Goal: Task Accomplishment & Management: Manage account settings

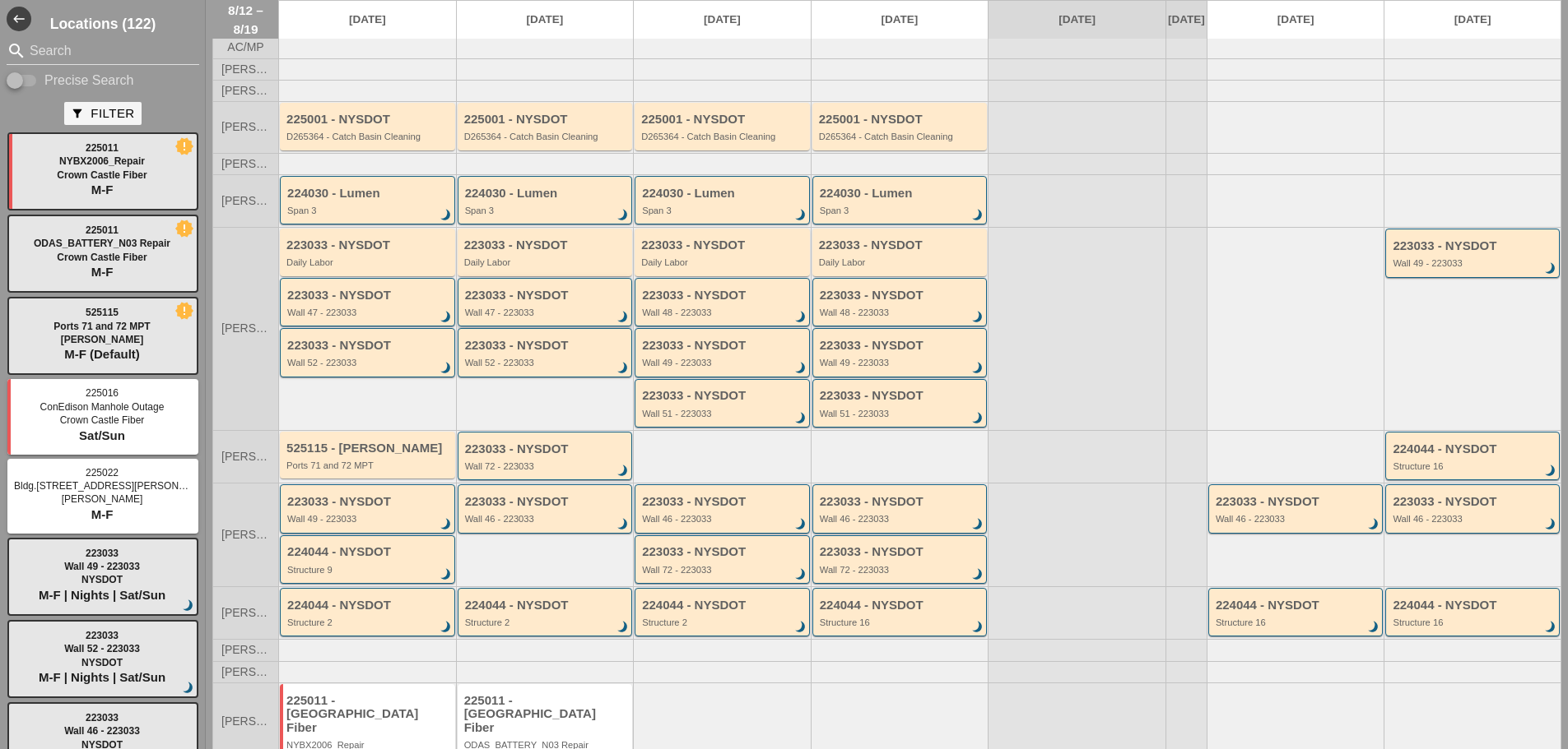
scroll to position [106, 0]
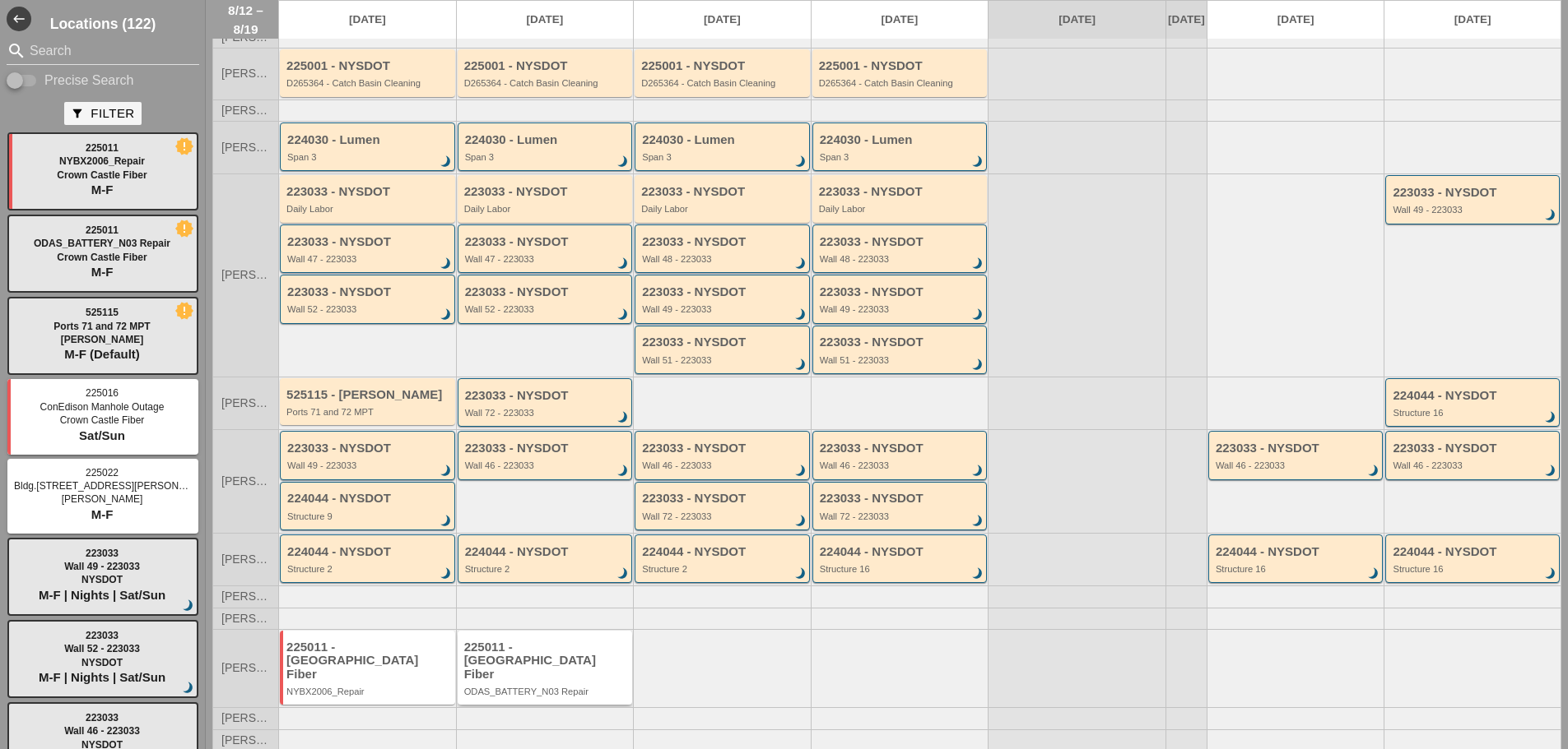
click at [553, 689] on div "ODAS_BATTERY_N03 Repair" at bounding box center [546, 692] width 165 height 10
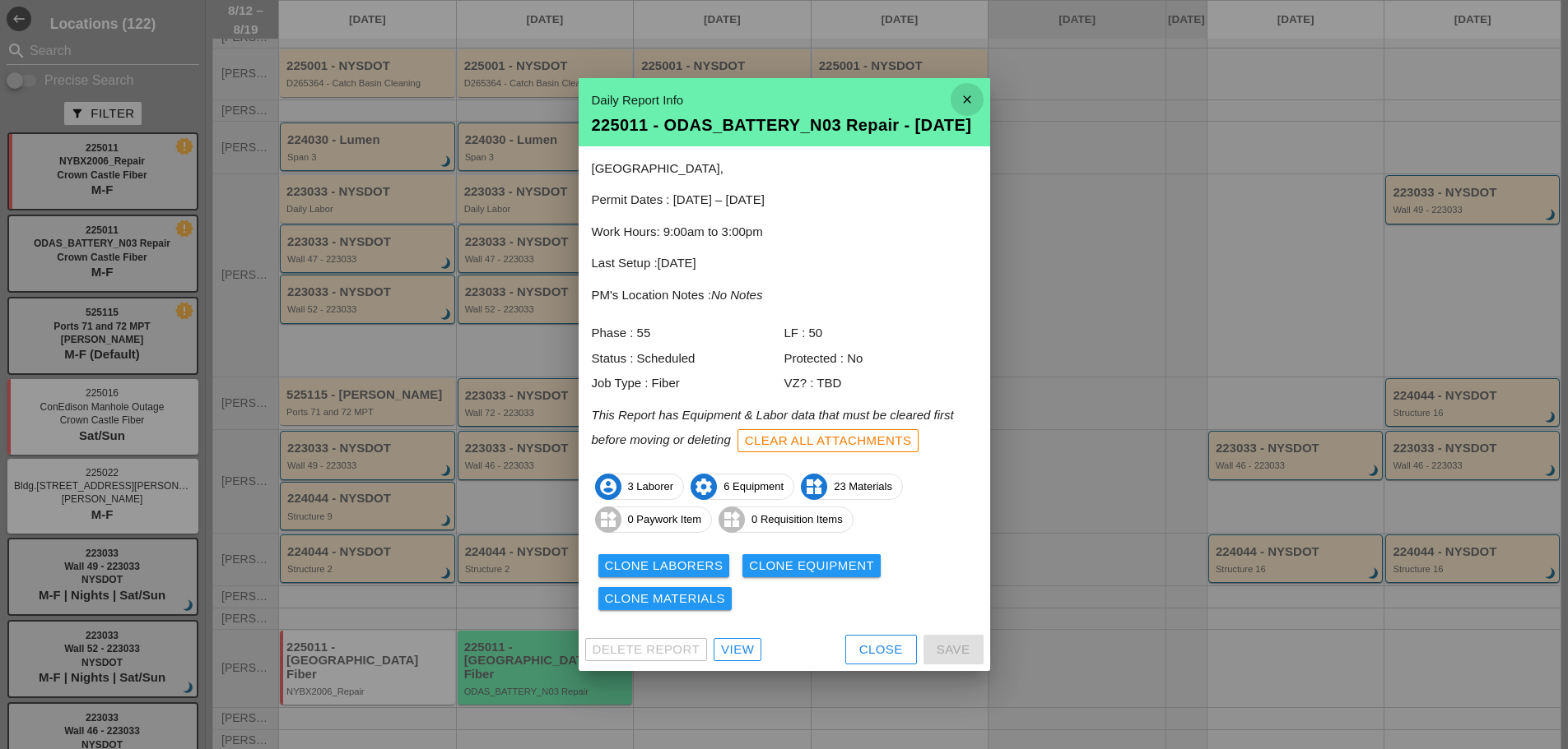
drag, startPoint x: 960, startPoint y: 87, endPoint x: 958, endPoint y: 73, distance: 14.1
click at [965, 83] on icon "close" at bounding box center [967, 99] width 33 height 33
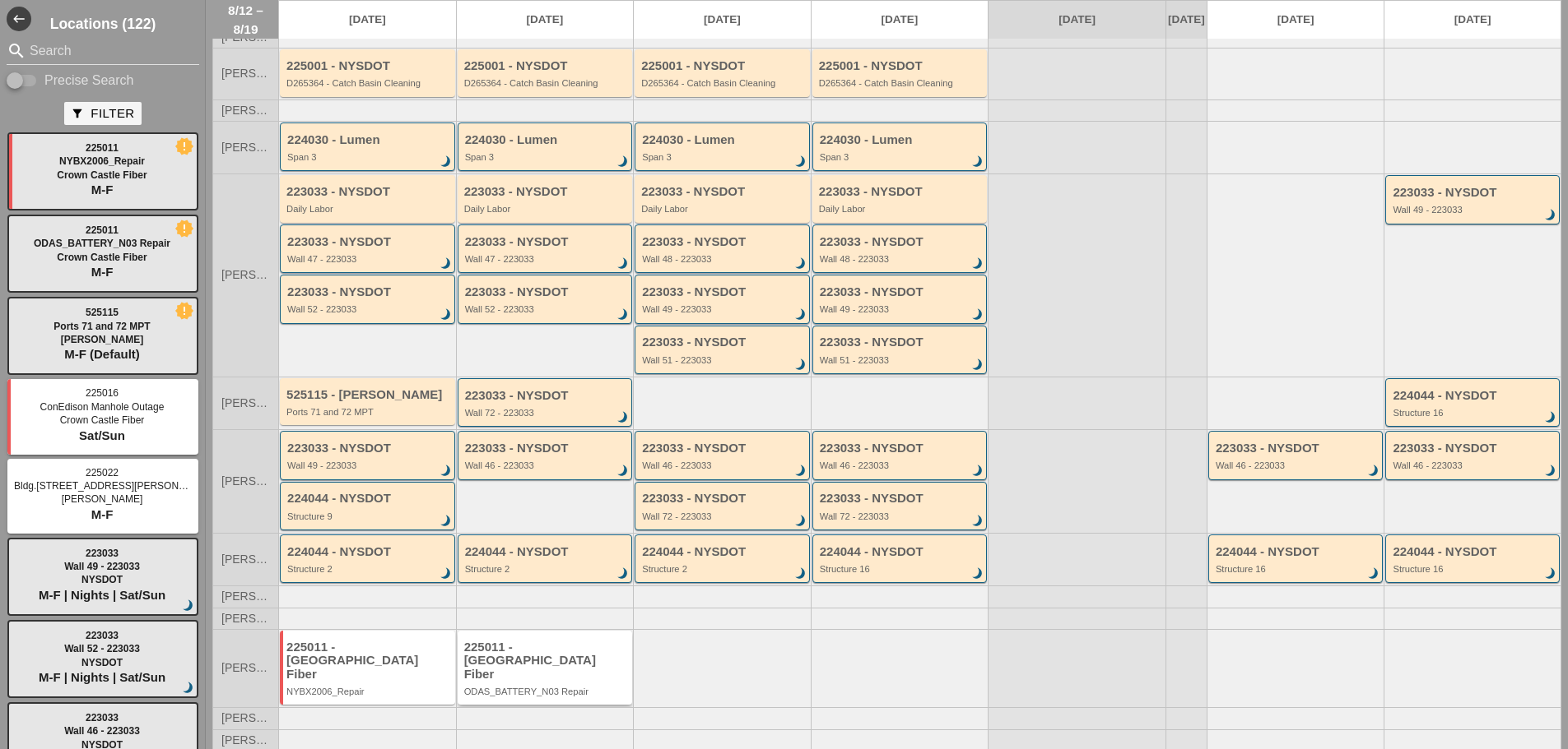
click at [557, 690] on div "ODAS_BATTERY_N03 Repair" at bounding box center [546, 692] width 165 height 10
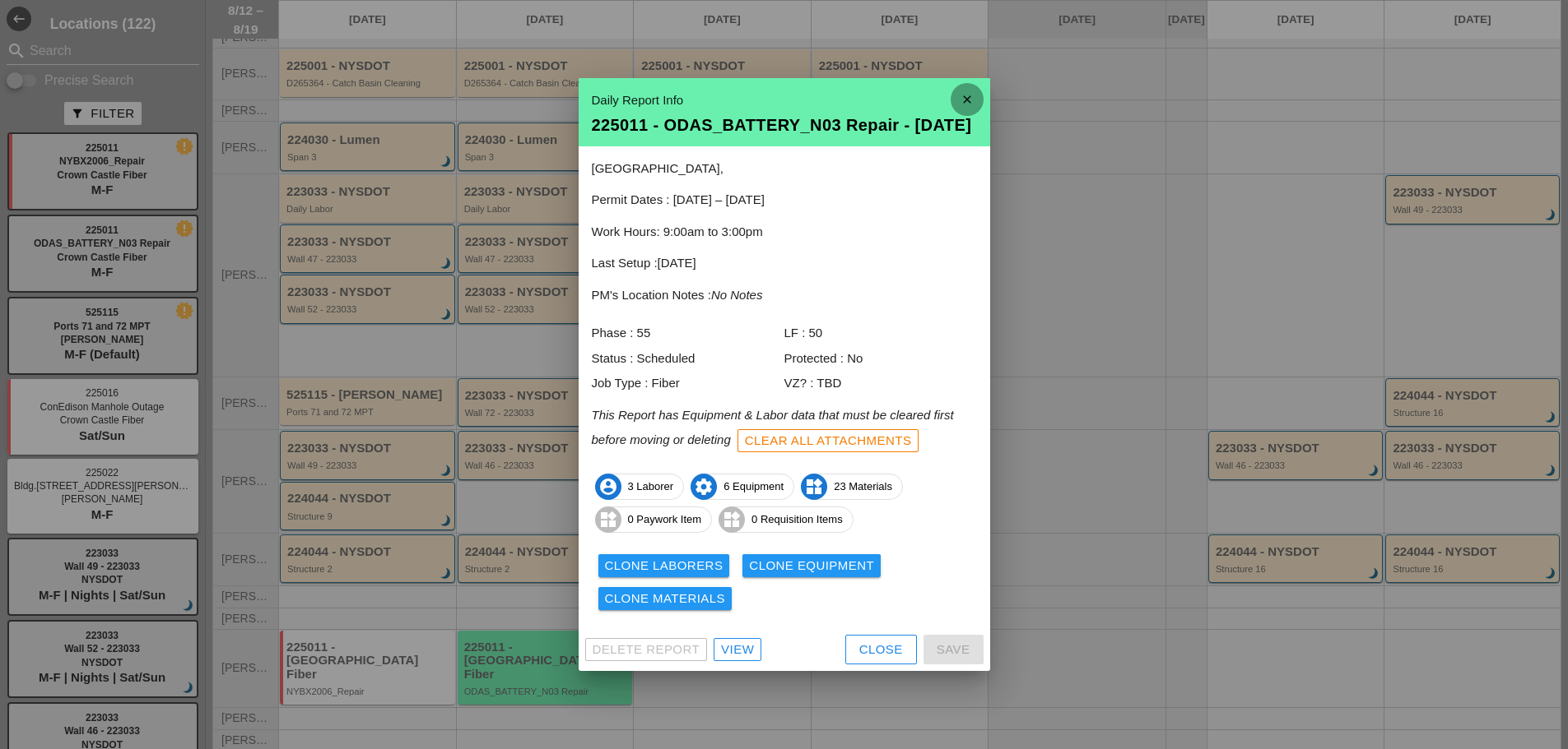
click at [970, 92] on icon "close" at bounding box center [967, 99] width 33 height 33
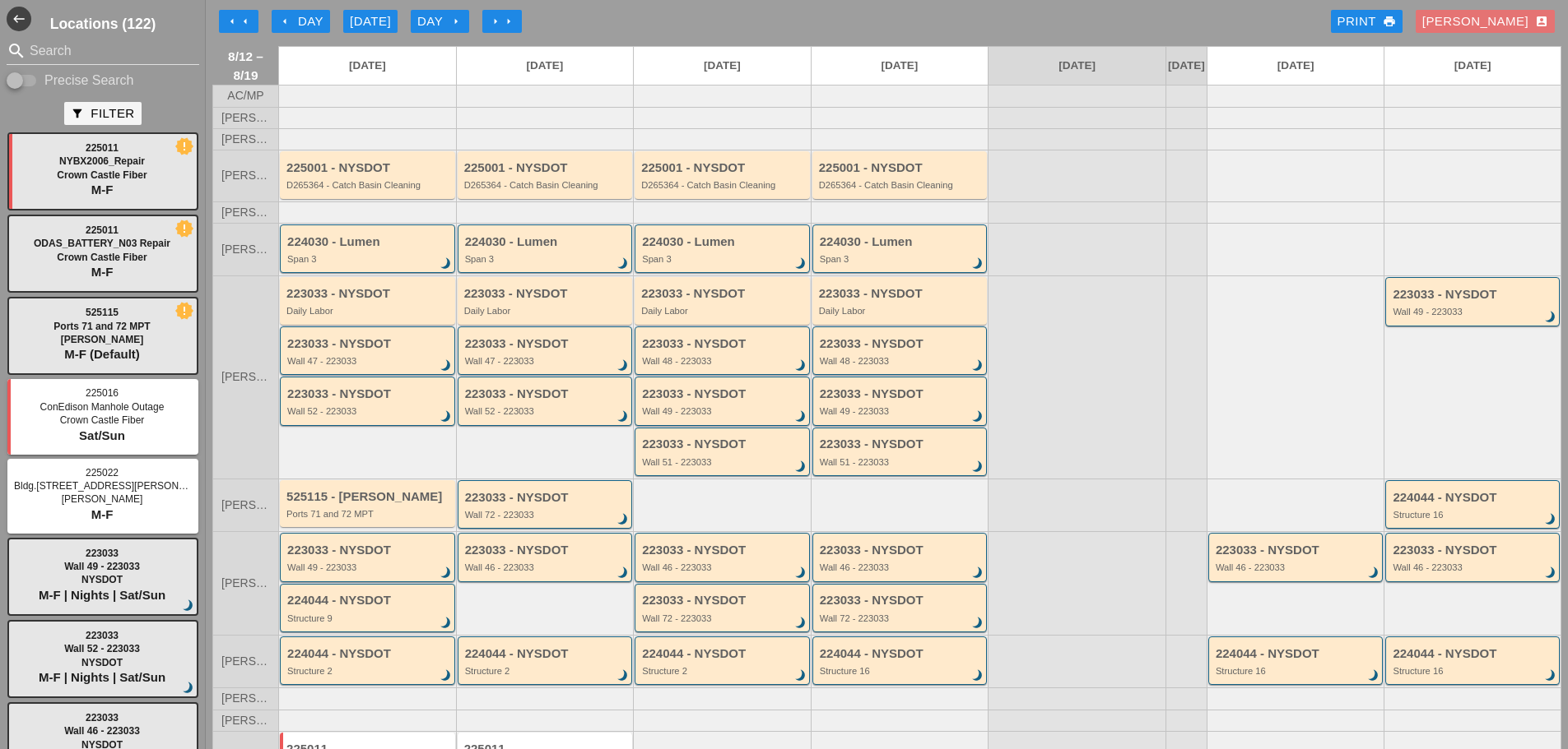
scroll to position [0, 0]
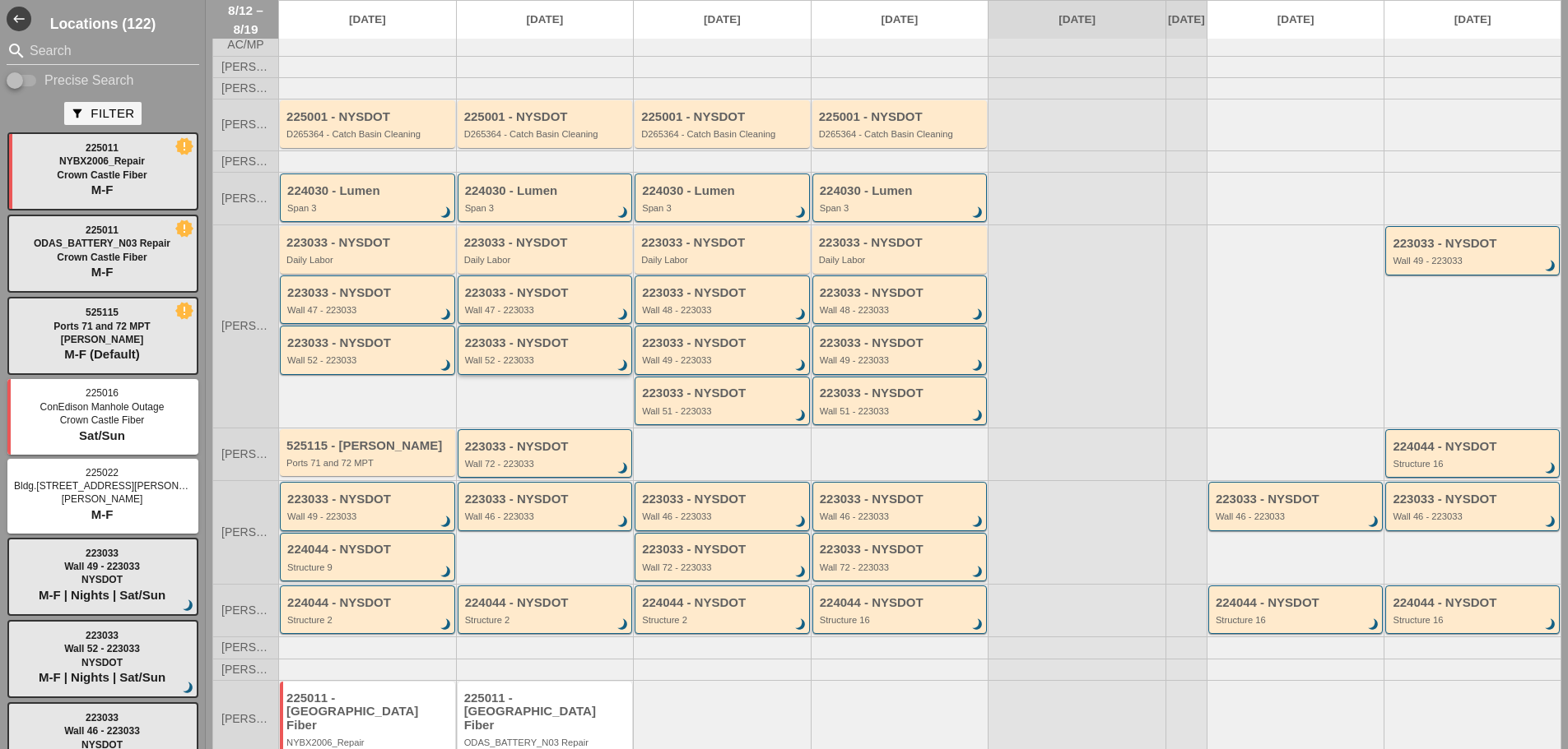
scroll to position [106, 0]
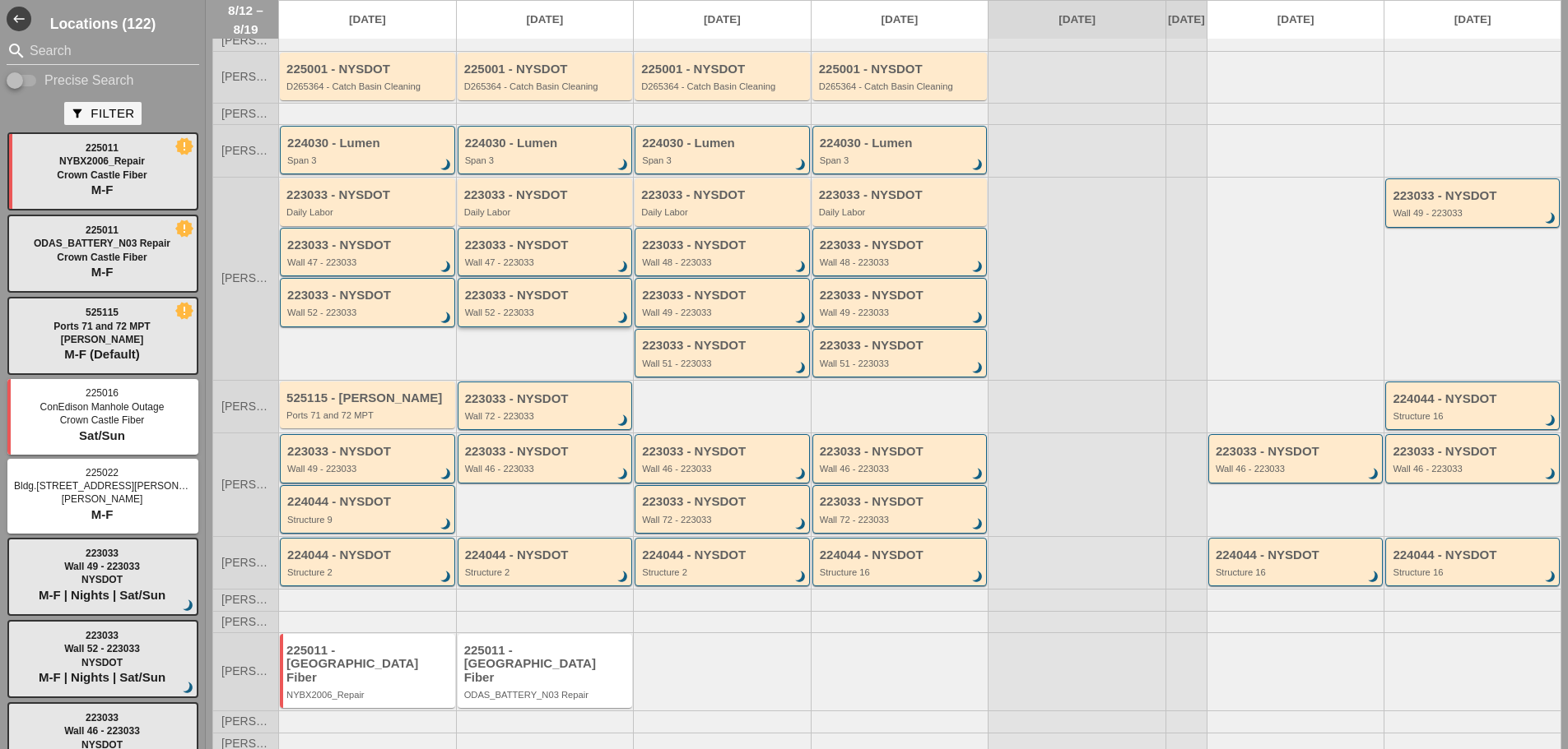
scroll to position [106, 0]
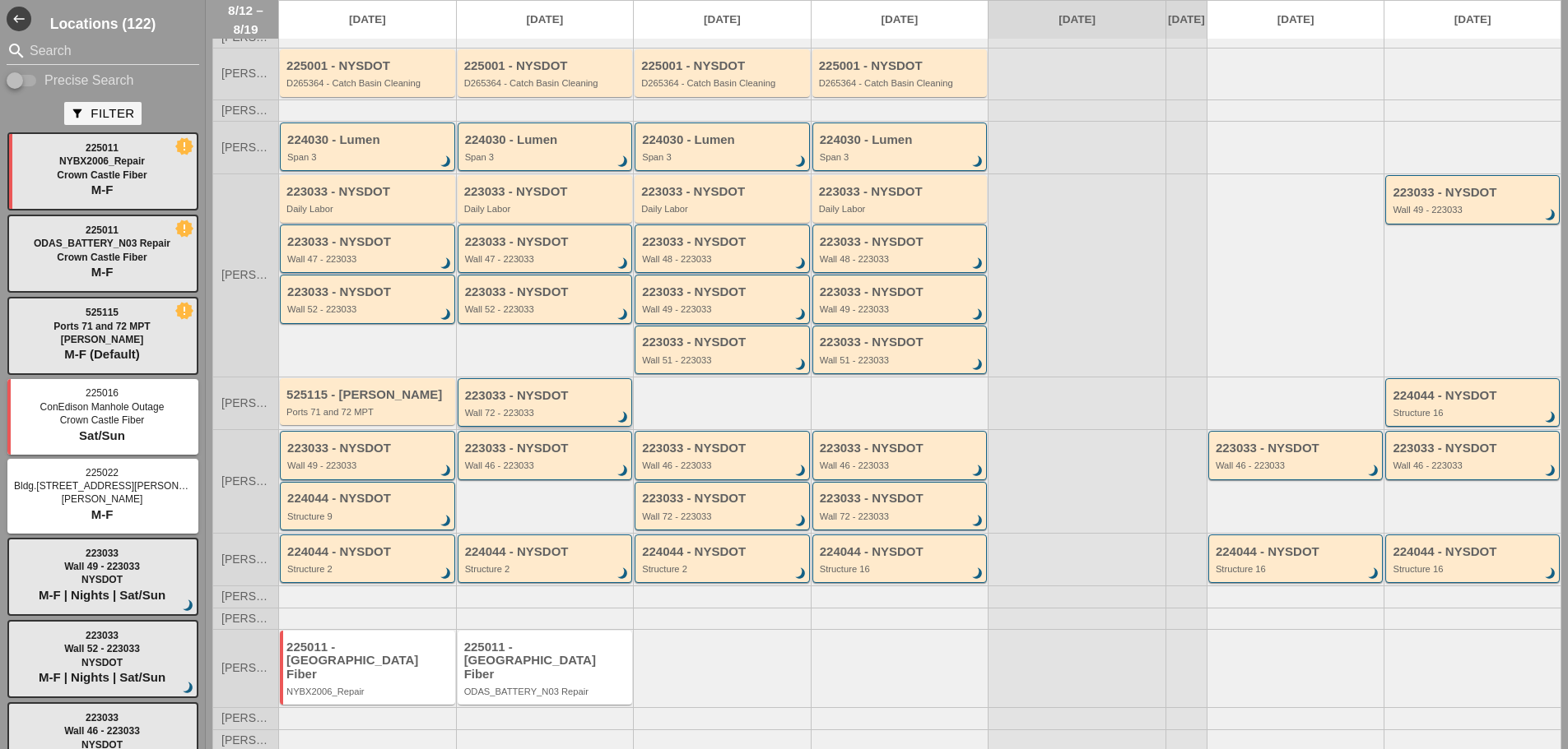
click at [510, 417] on div "Wall 72 - 223033" at bounding box center [546, 412] width 163 height 10
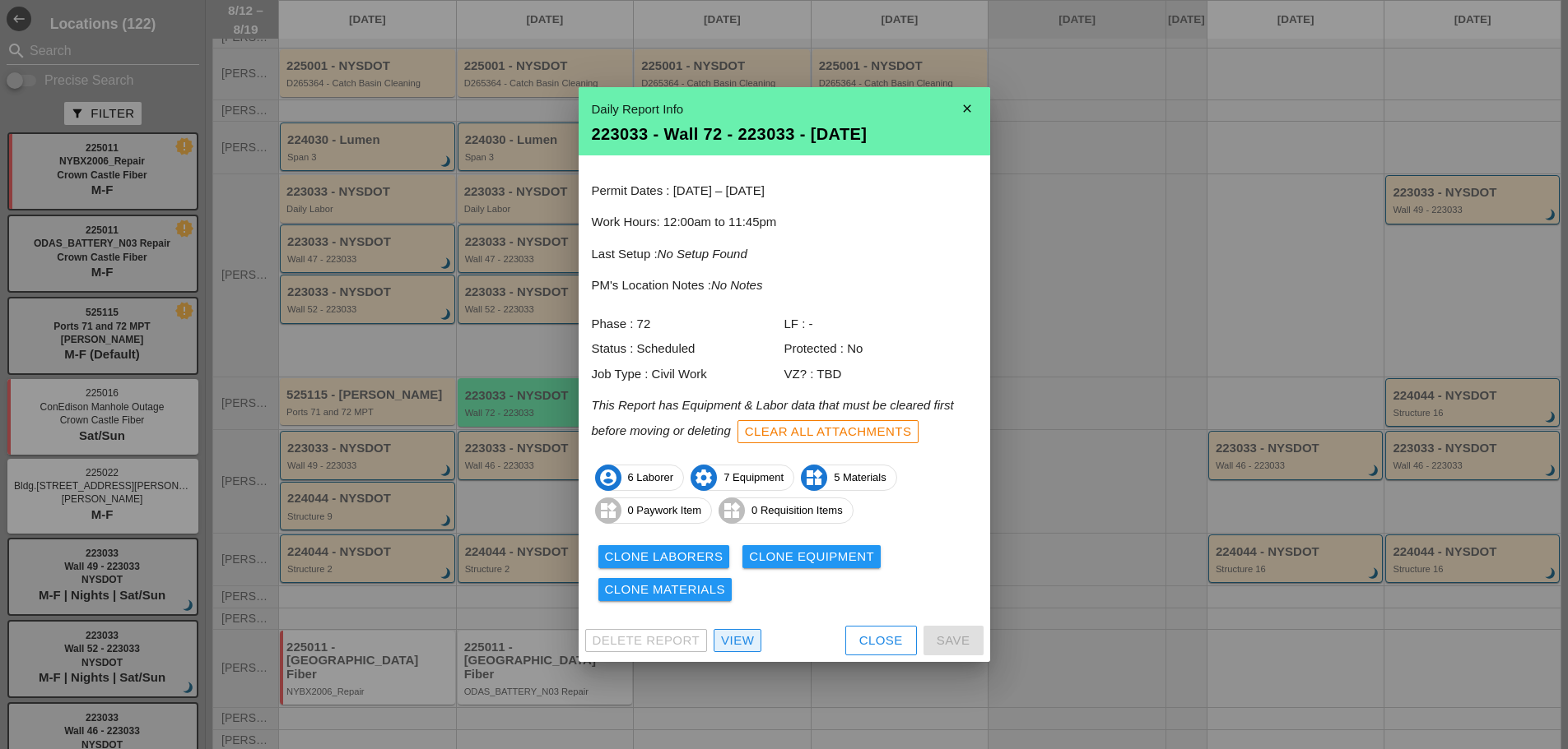
click at [745, 639] on div "View" at bounding box center [737, 640] width 33 height 19
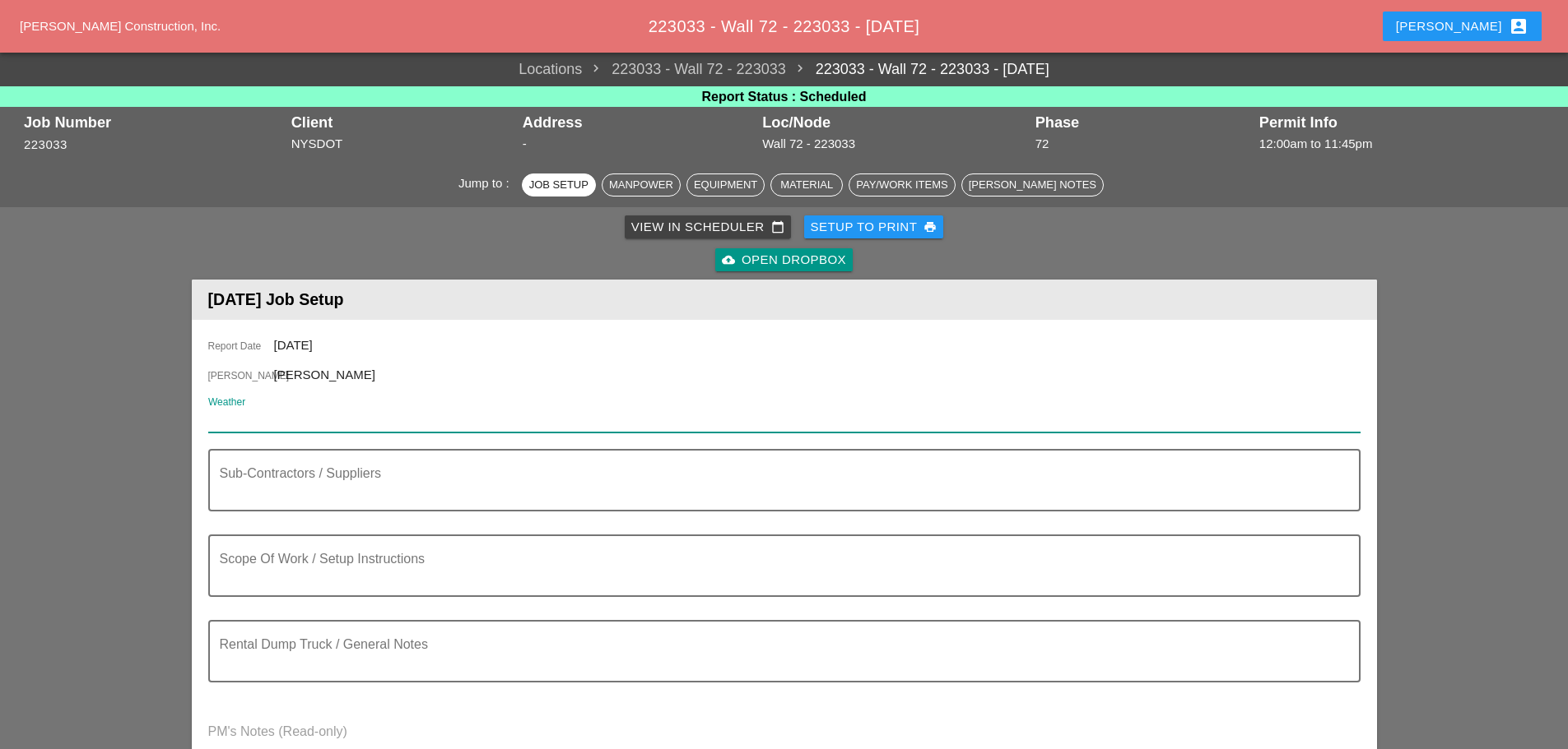
paste input "Wed 13 Day 87"
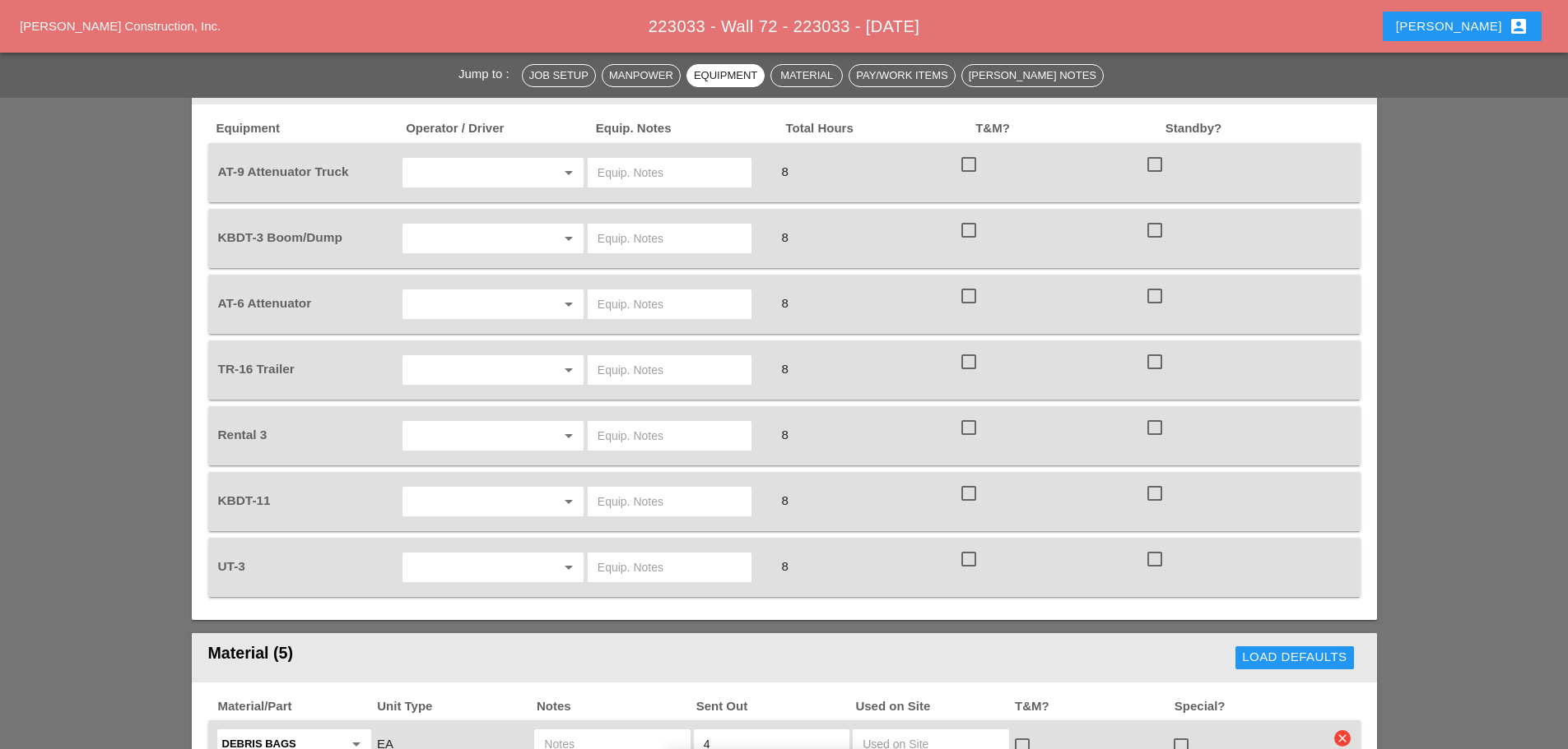
scroll to position [1315, 0]
type input "Wed 13 Day 87"
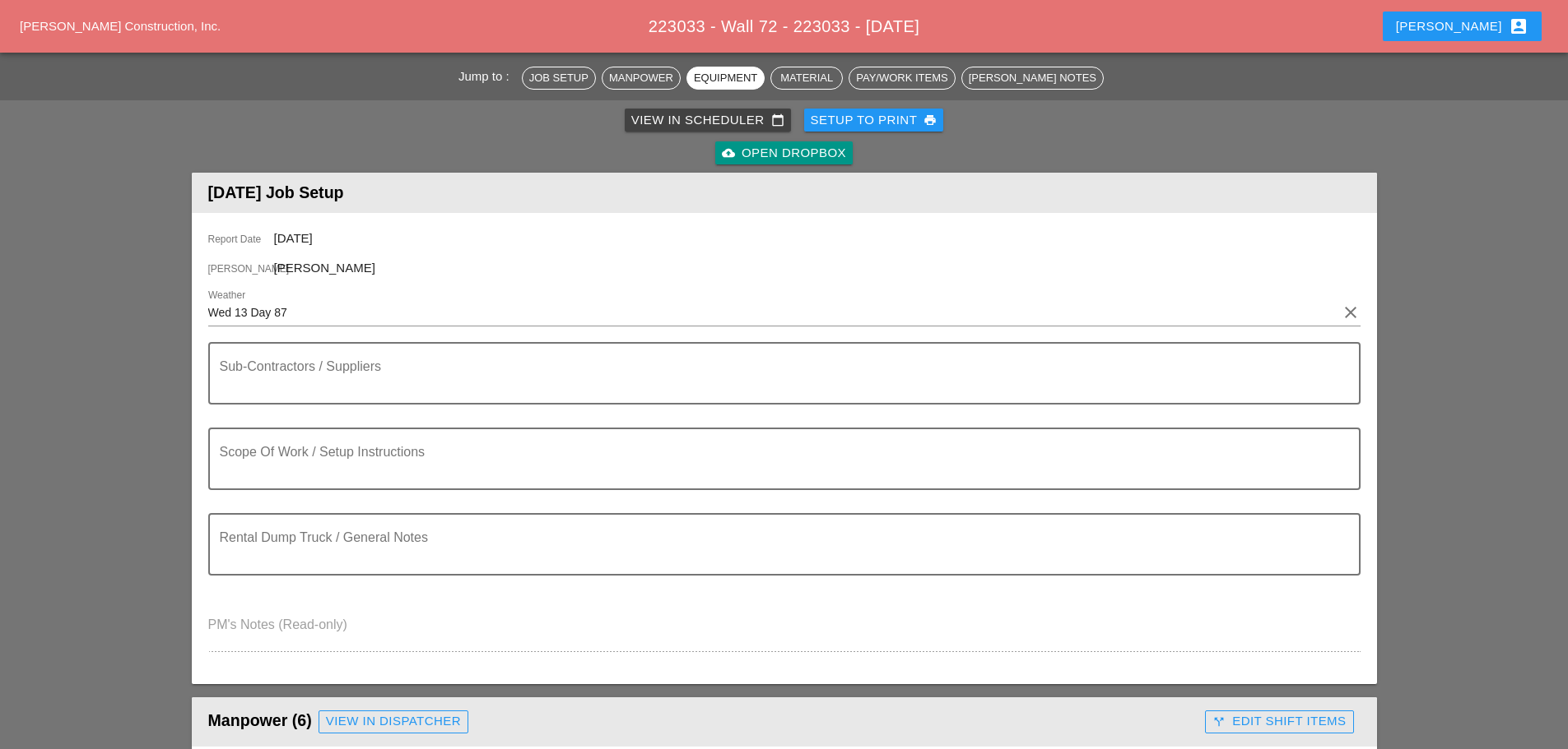
scroll to position [0, 0]
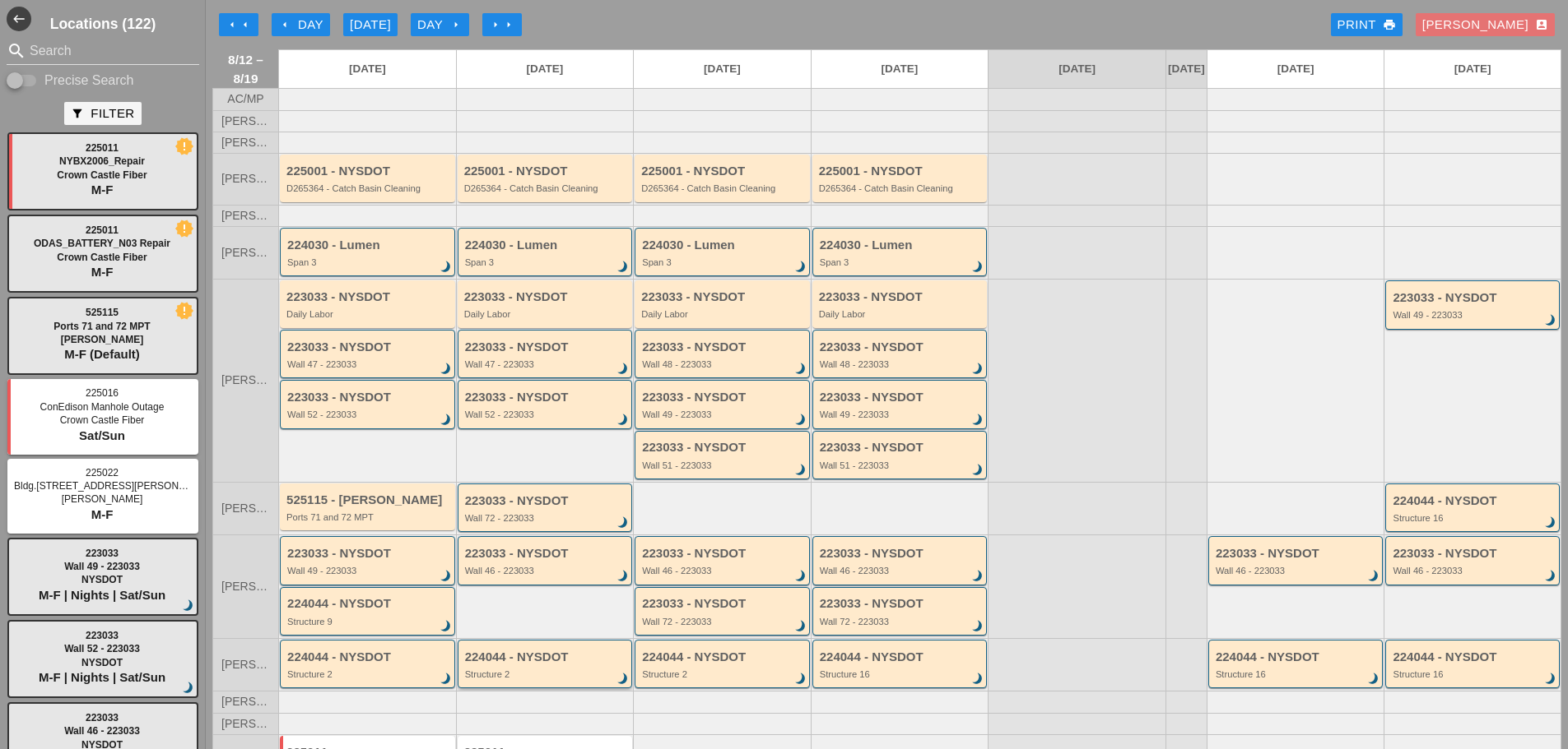
click at [546, 680] on div "224044 - NYSDOT Structure 2 brightness_3" at bounding box center [546, 665] width 163 height 30
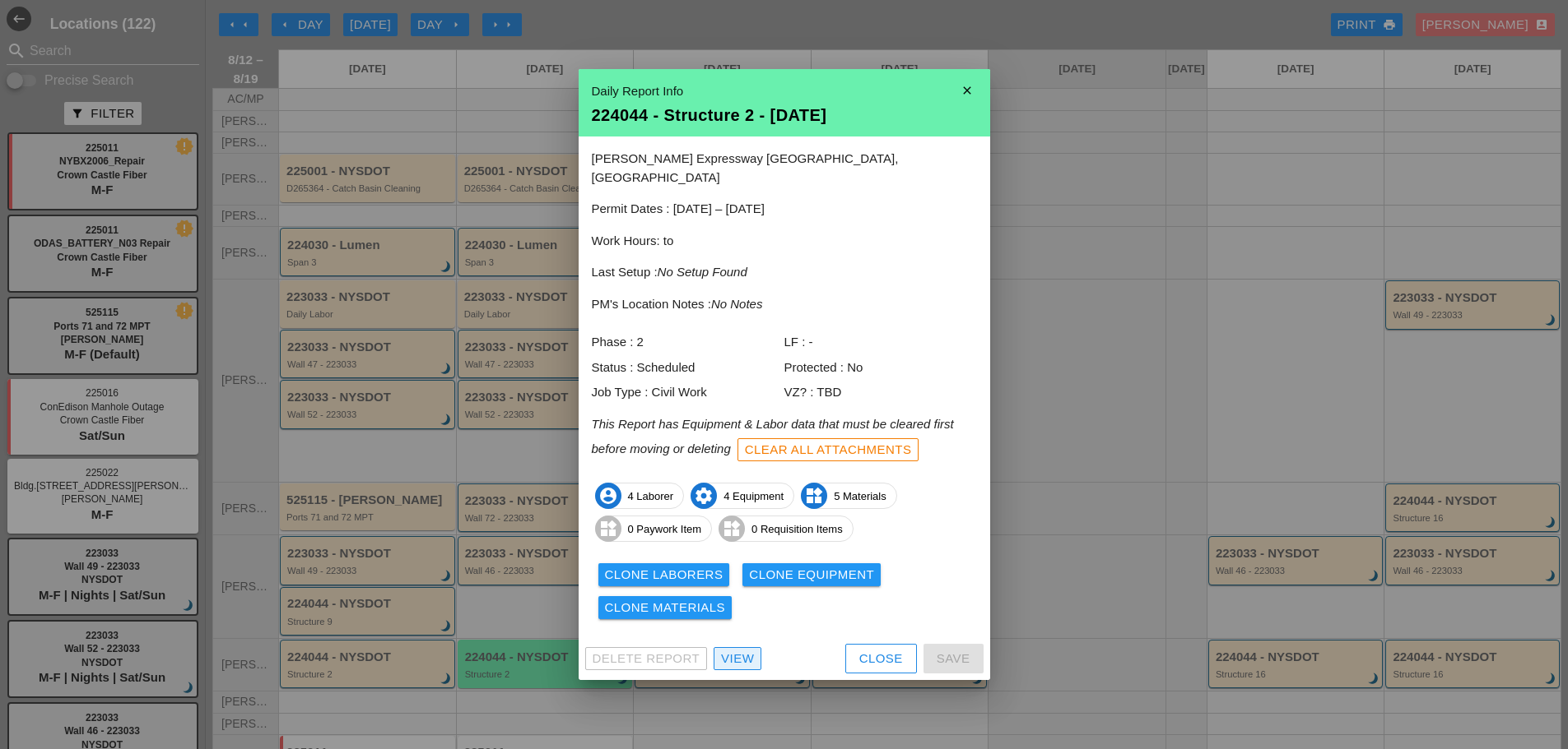
click at [748, 654] on div "View" at bounding box center [737, 658] width 33 height 19
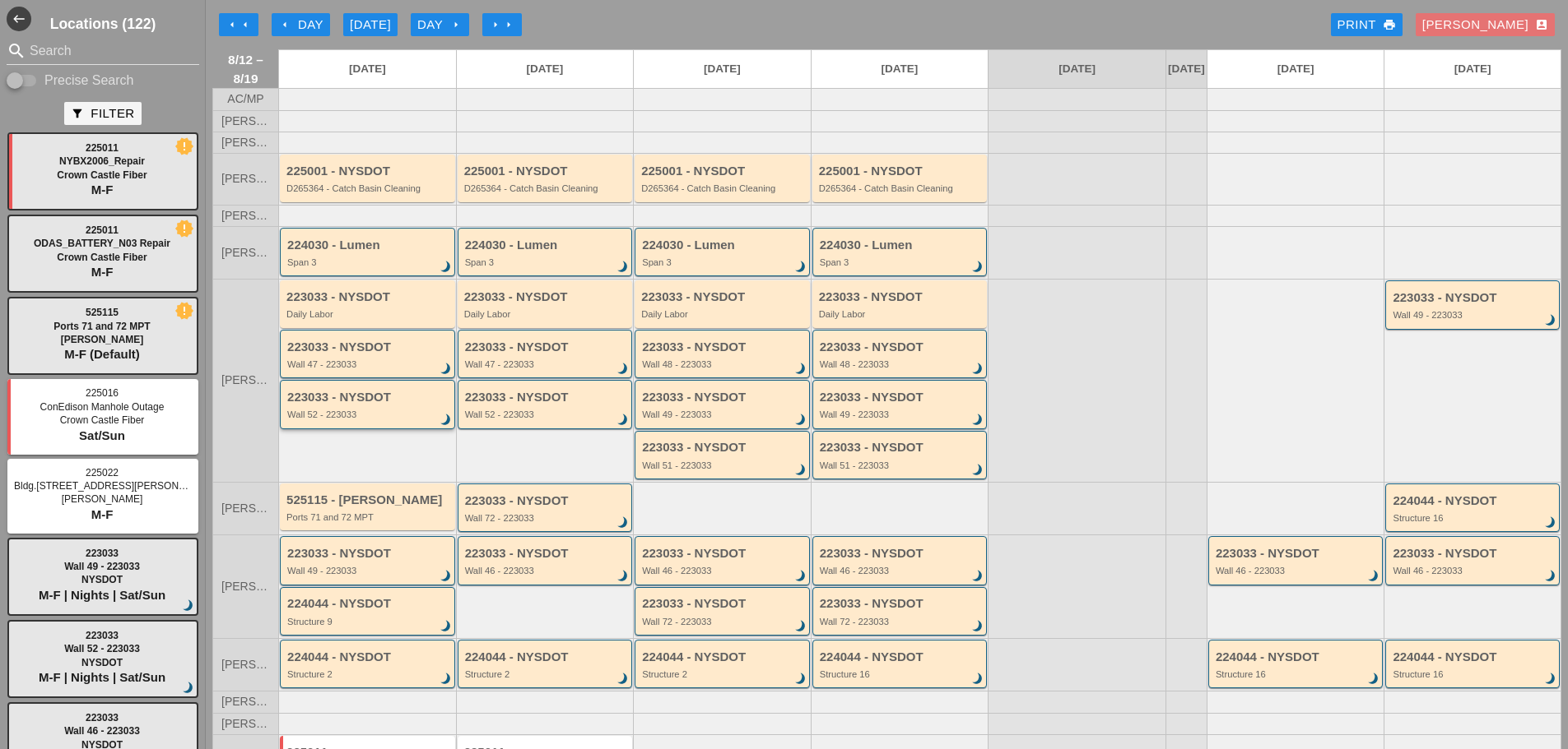
click at [400, 419] on div "Wall 52 - 223033" at bounding box center [368, 414] width 163 height 10
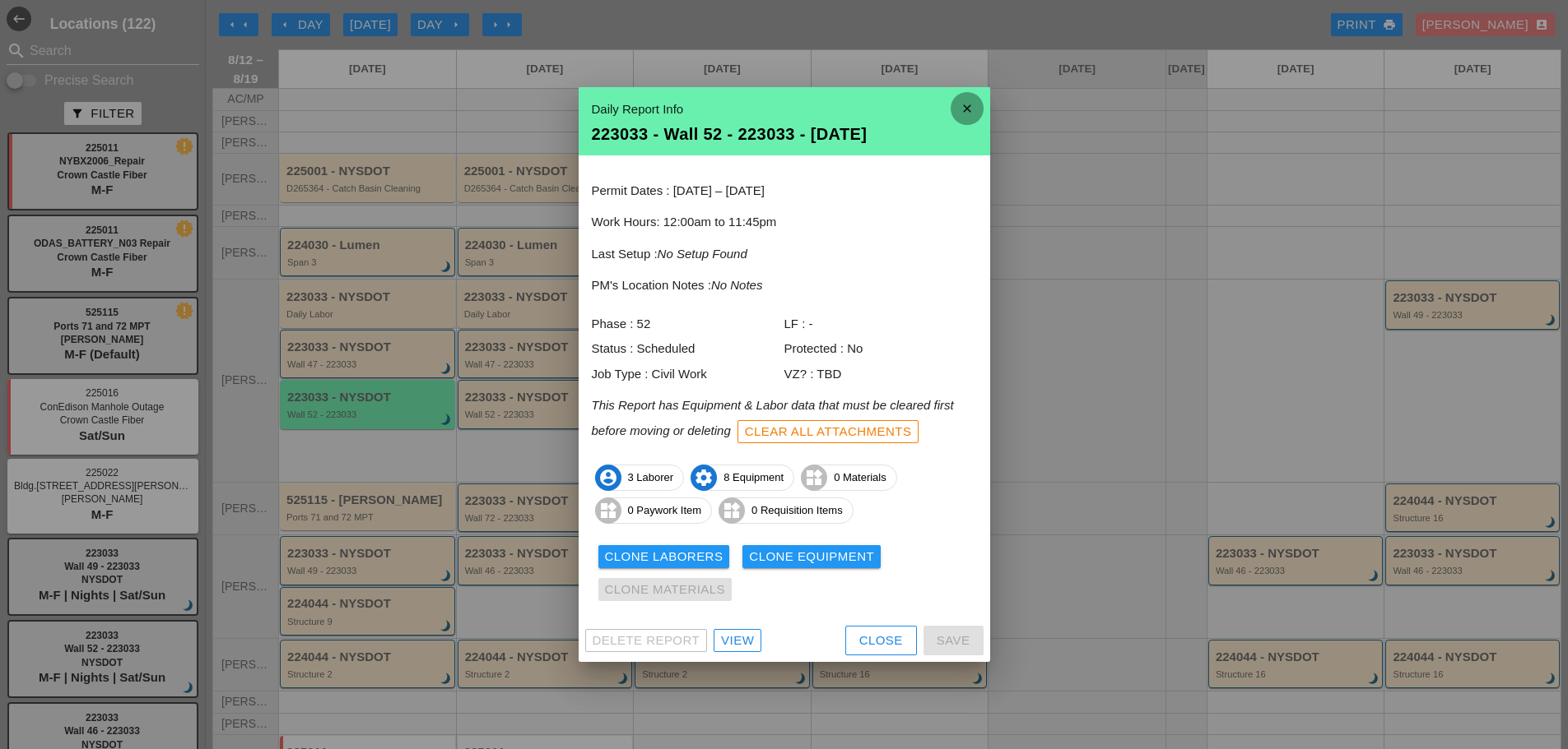
drag, startPoint x: 971, startPoint y: 107, endPoint x: 878, endPoint y: 100, distance: 93.3
click at [971, 107] on icon "close" at bounding box center [967, 108] width 33 height 33
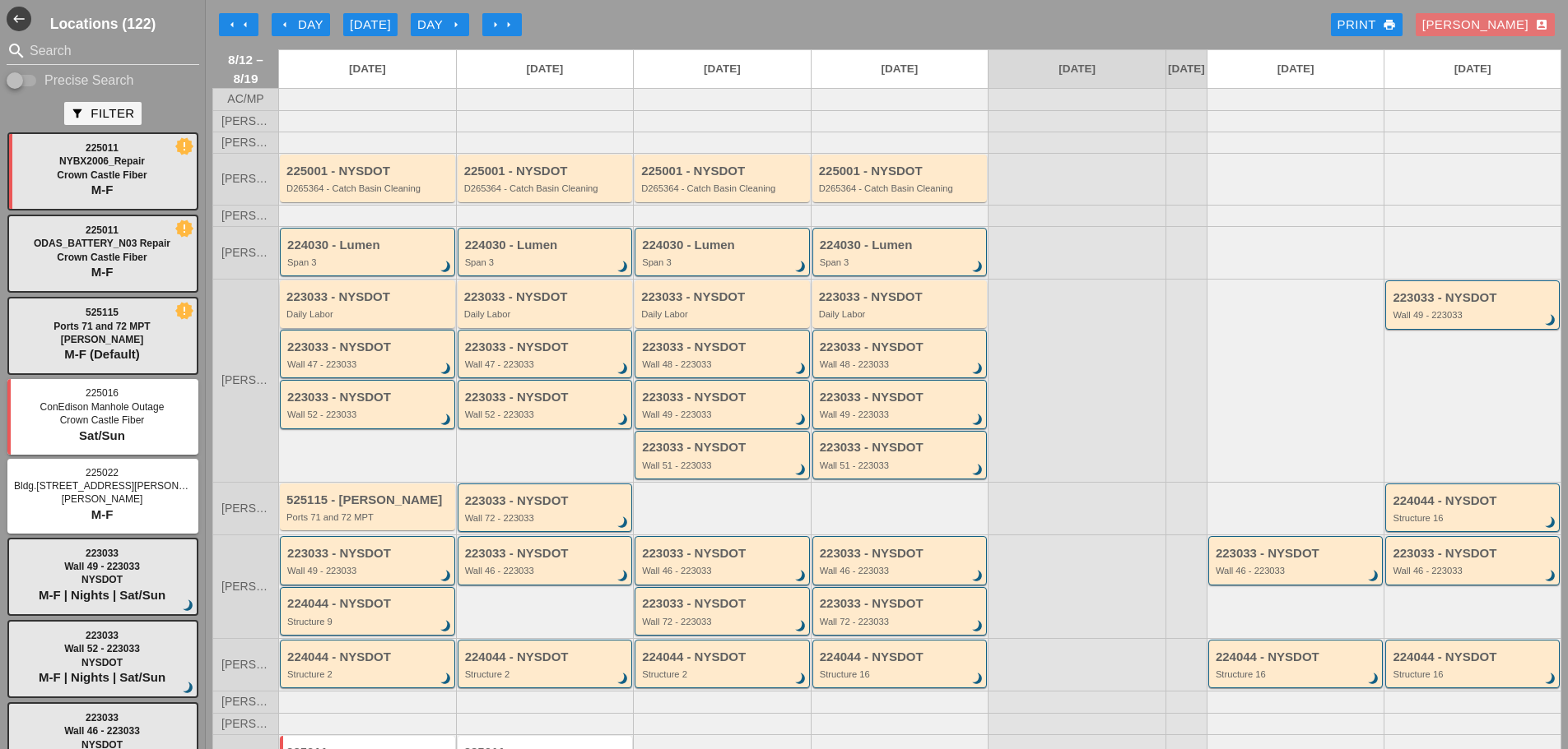
click at [412, 317] on div "223033 - NYSDOT Daily Labor" at bounding box center [368, 305] width 165 height 30
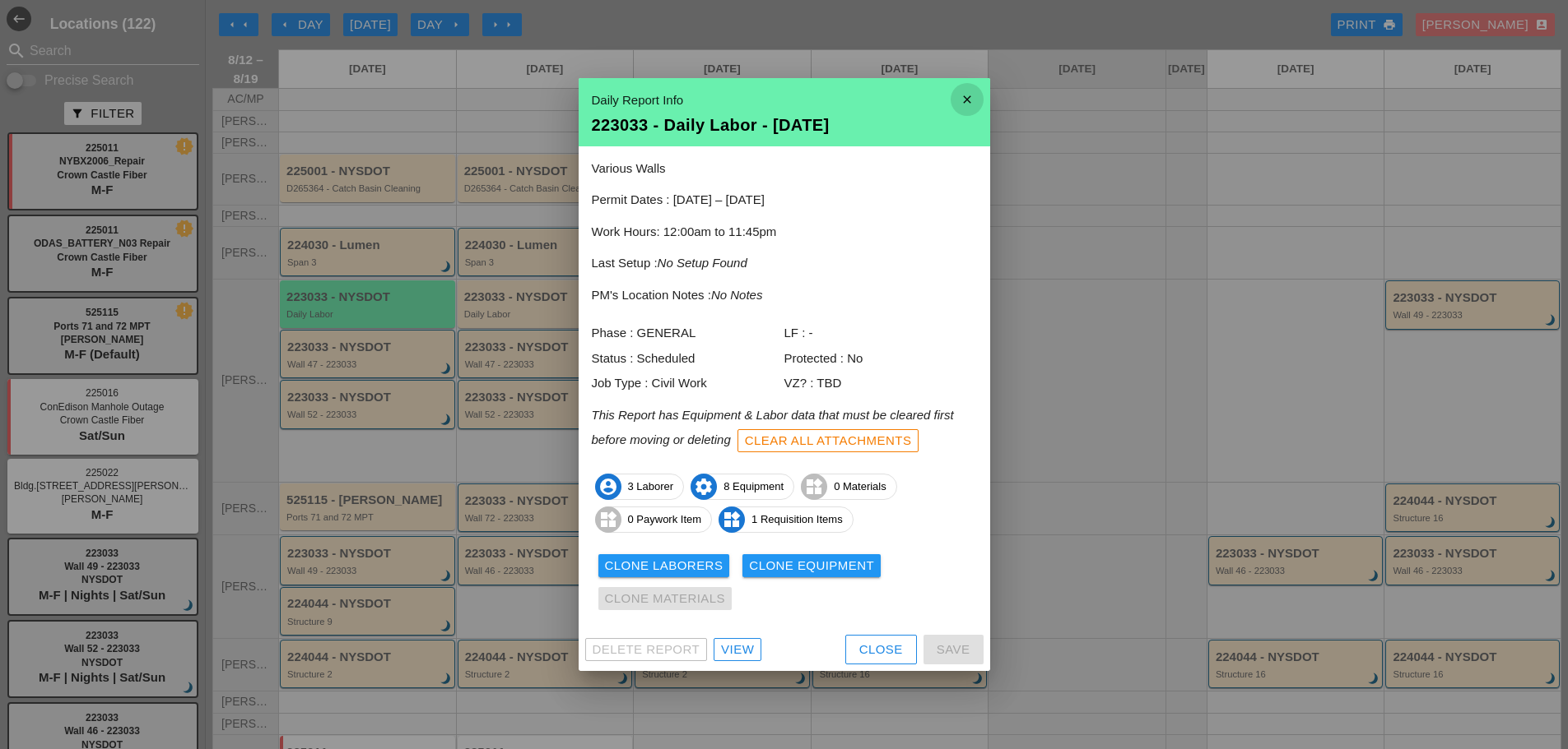
click at [970, 98] on icon "close" at bounding box center [967, 99] width 33 height 33
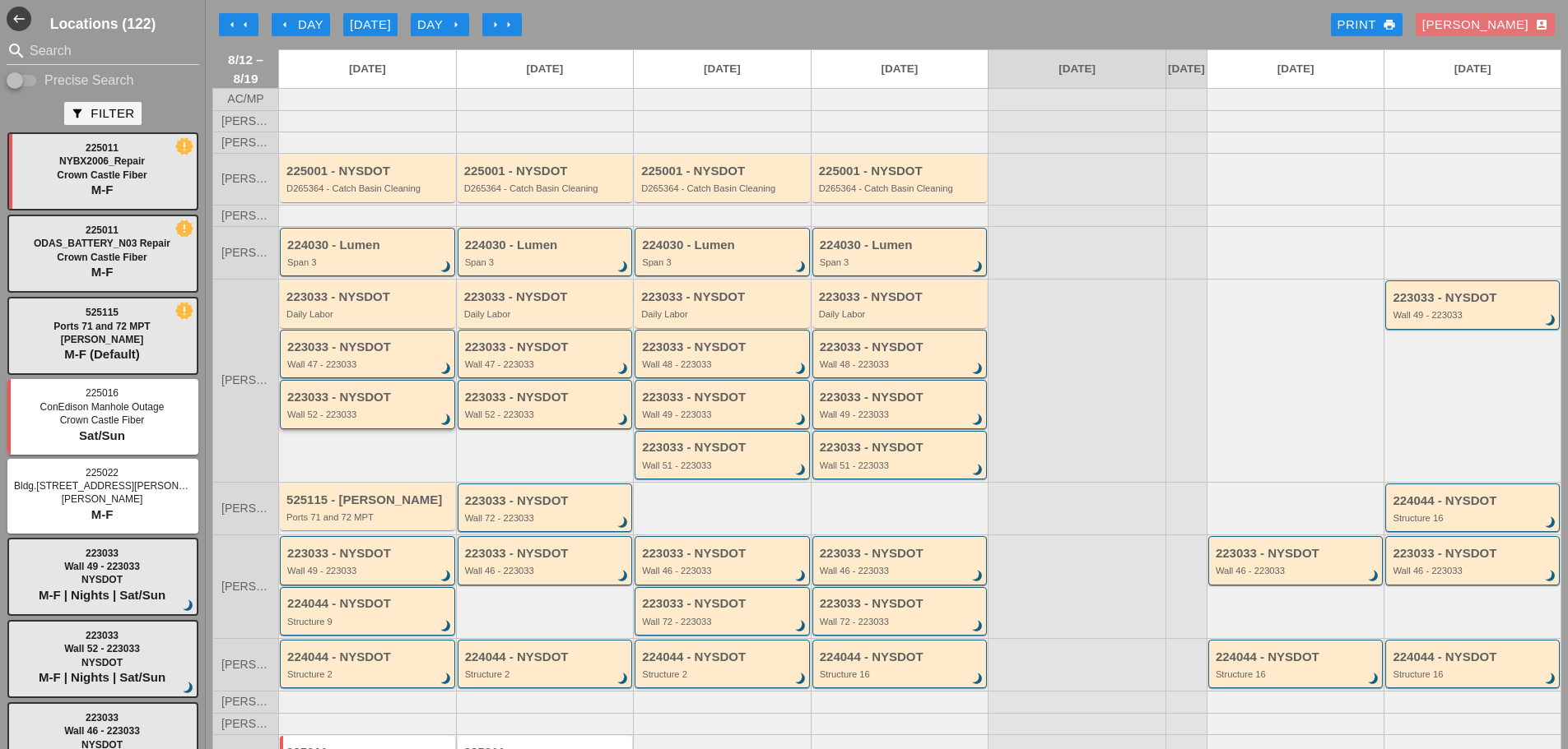
click at [382, 419] on div "Wall 52 - 223033" at bounding box center [368, 414] width 163 height 10
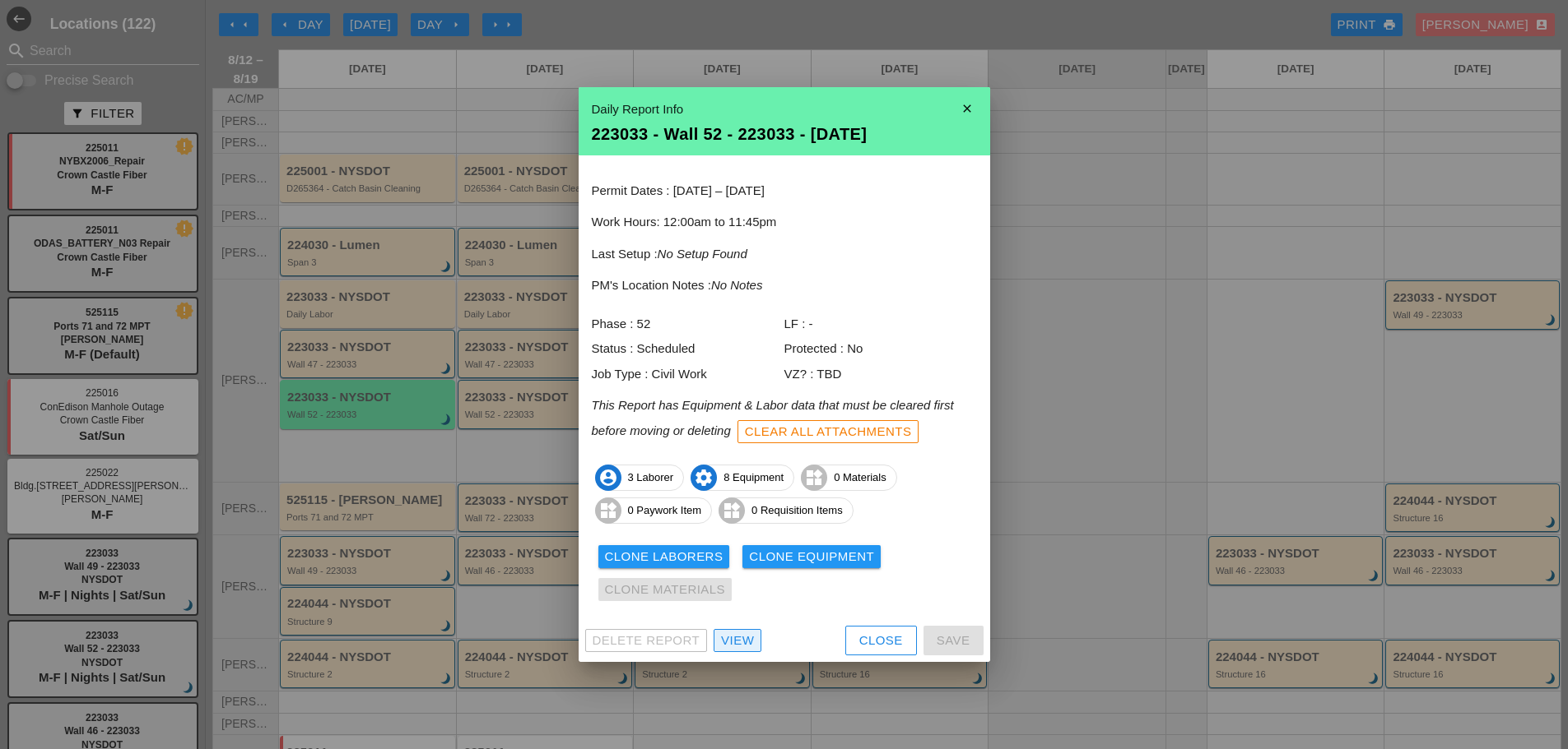
click at [742, 641] on div "View" at bounding box center [737, 640] width 33 height 19
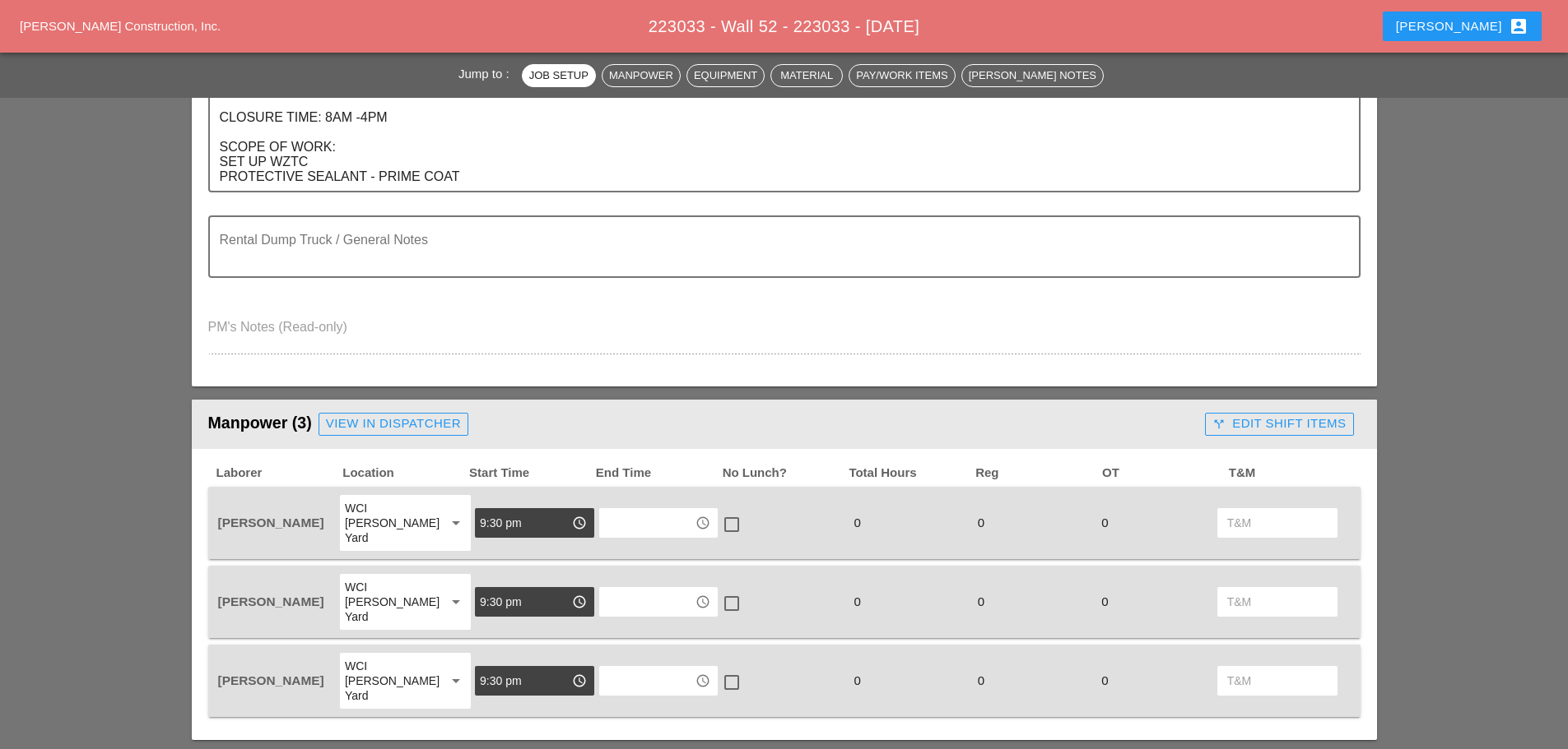
scroll to position [658, 0]
click at [392, 422] on div "View in Dispatcher" at bounding box center [393, 424] width 135 height 19
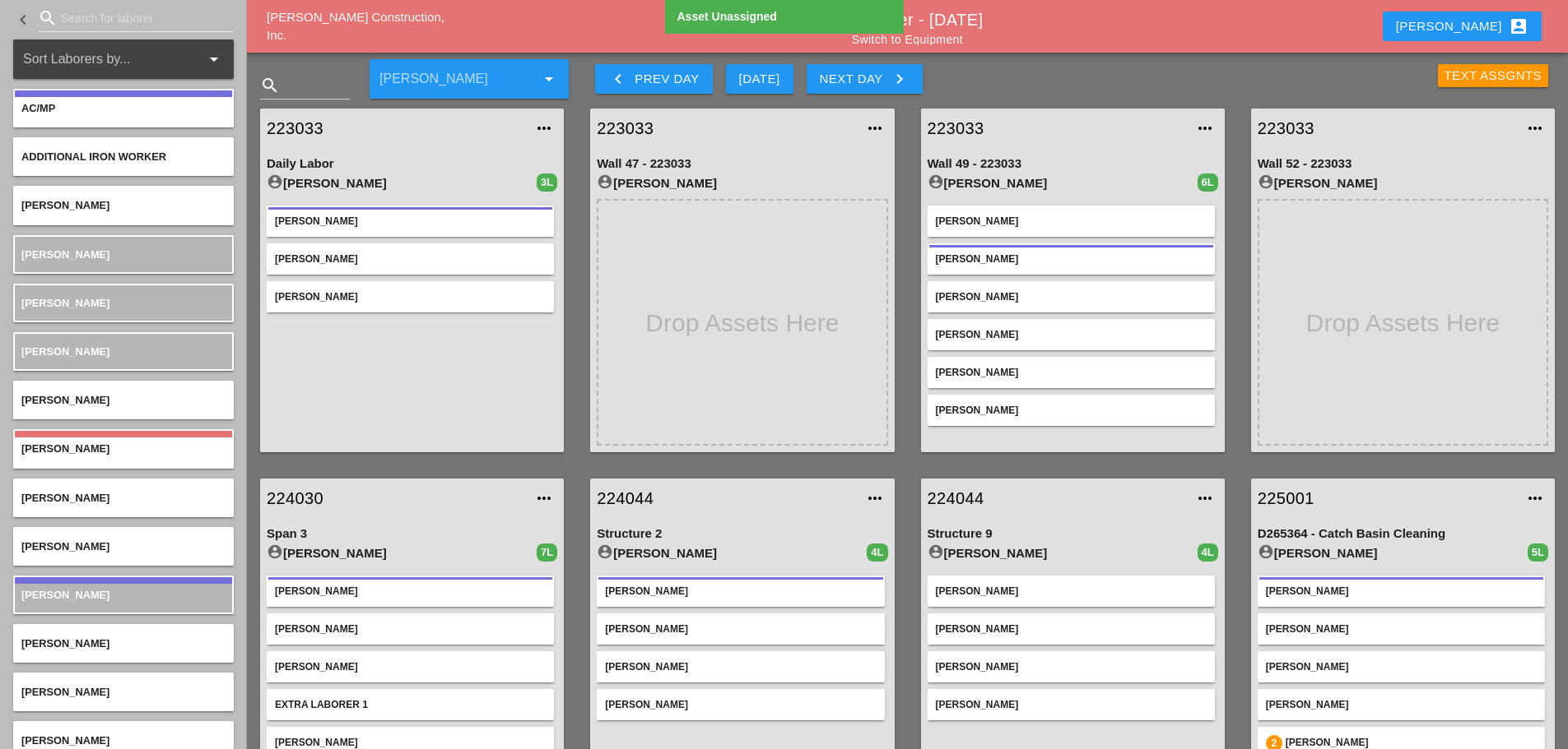
click at [937, 40] on link "Switch to Equipment" at bounding box center [907, 38] width 112 height 13
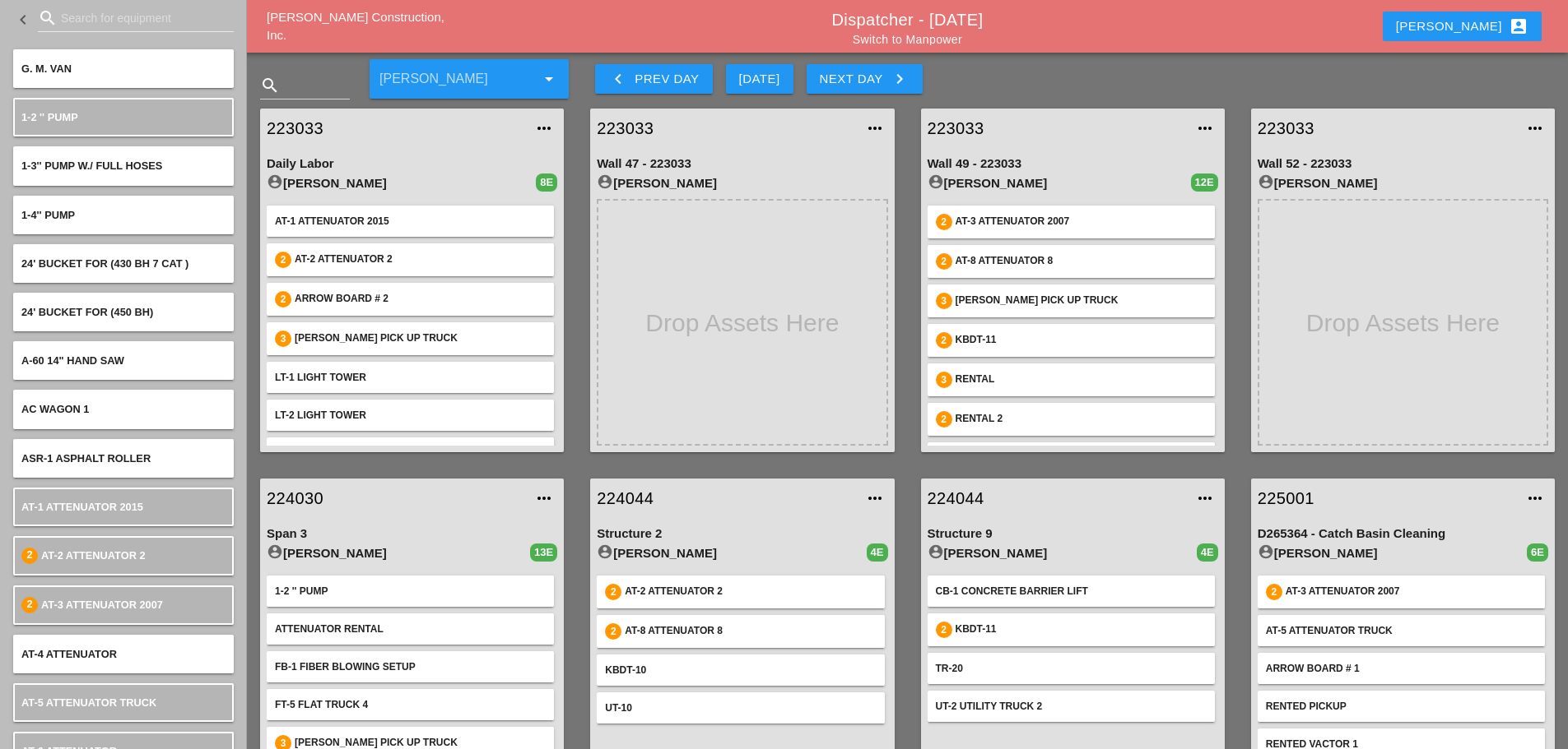
click at [946, 36] on link "Switch to Manpower" at bounding box center [906, 38] width 110 height 13
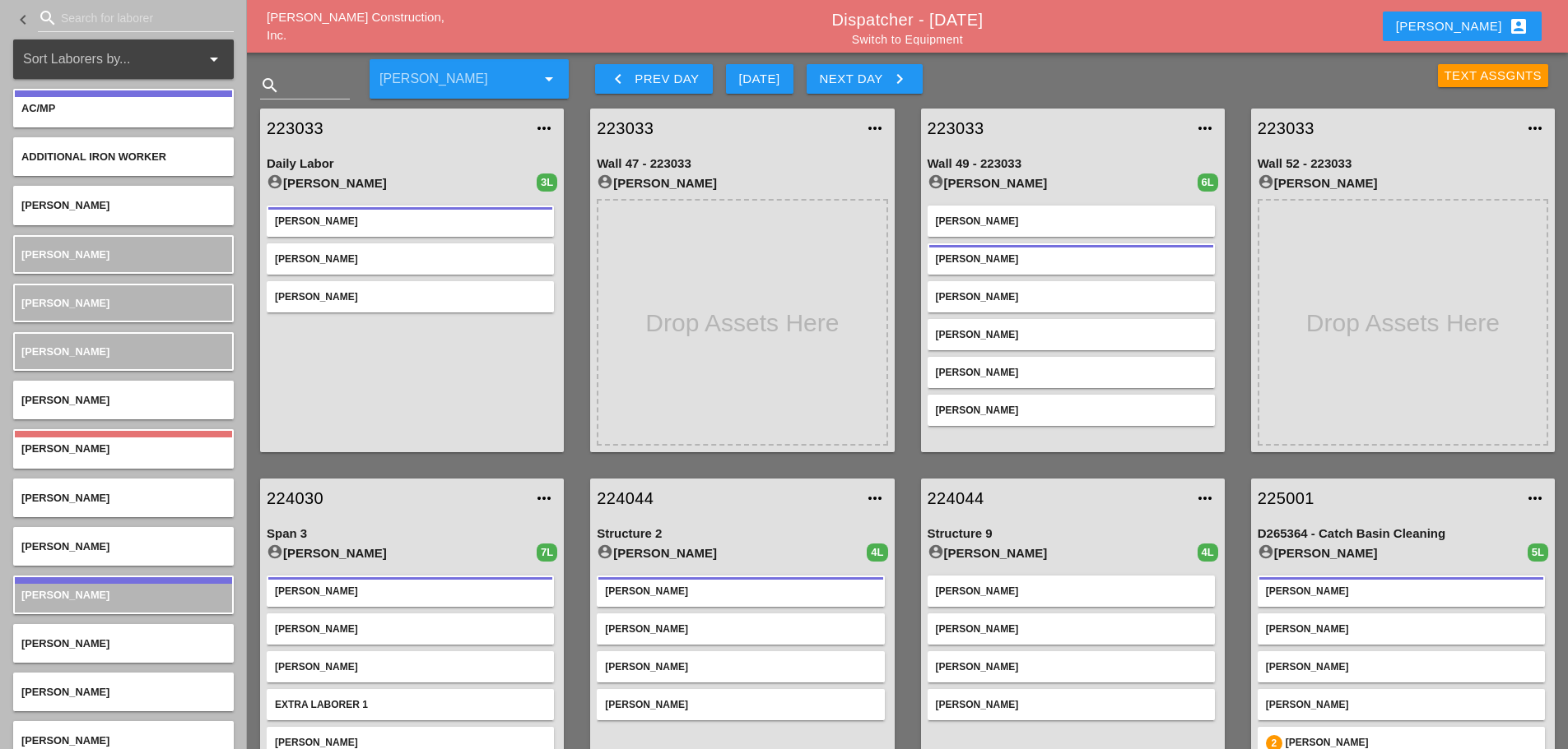
click at [289, 123] on link "223033" at bounding box center [395, 128] width 258 height 25
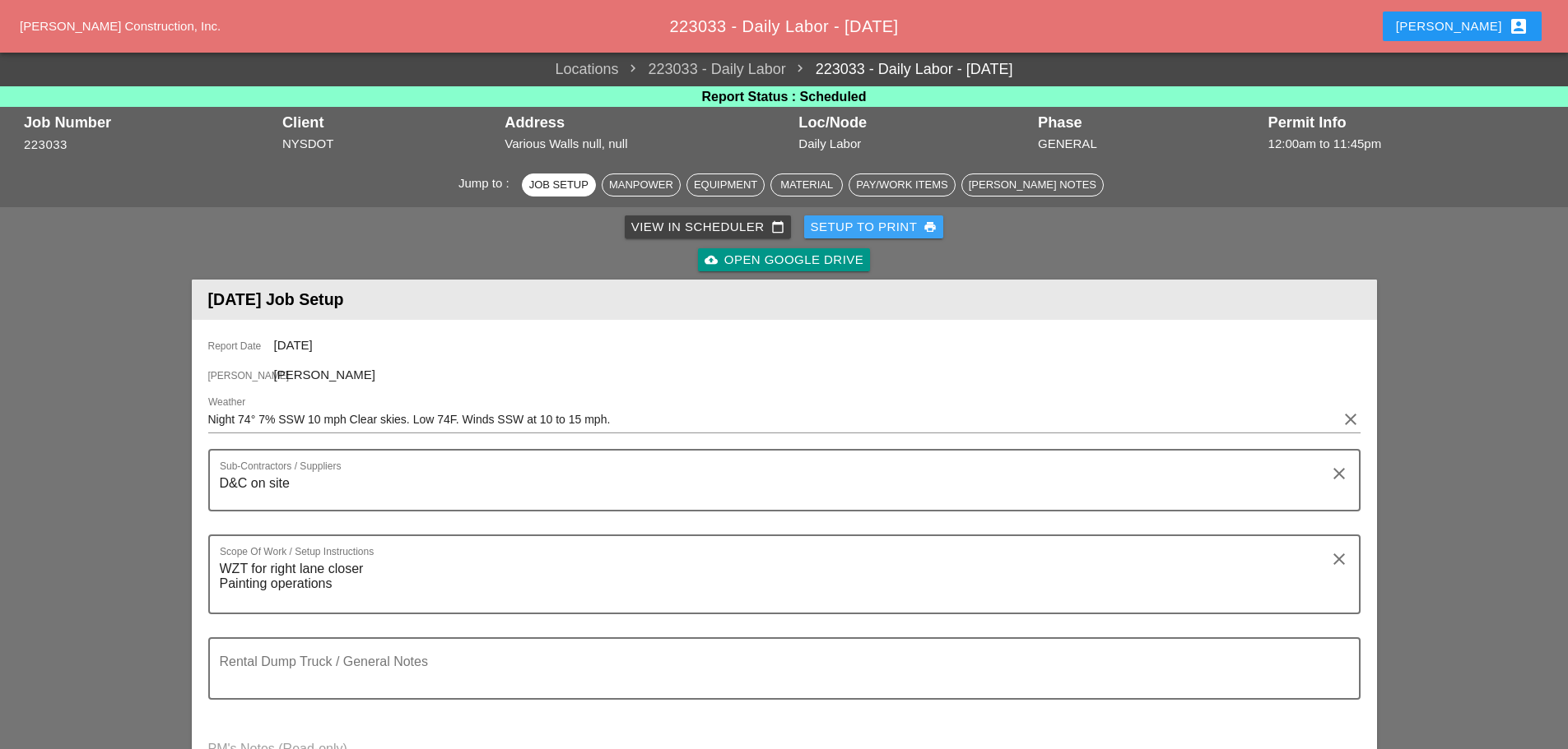
click at [866, 226] on div "Setup to Print print" at bounding box center [874, 227] width 126 height 19
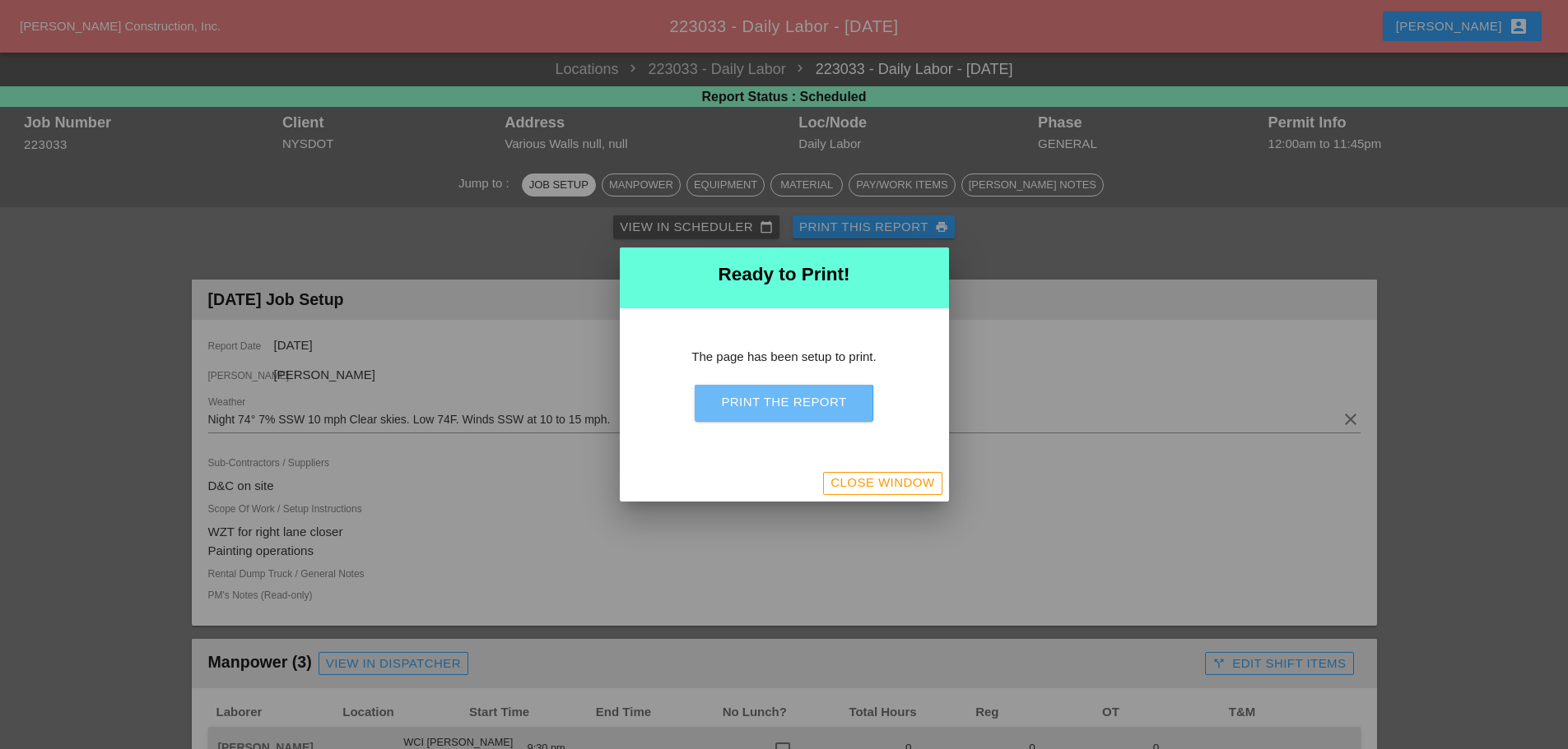
click at [808, 398] on div "Print the Report" at bounding box center [783, 402] width 125 height 19
drag, startPoint x: 859, startPoint y: 481, endPoint x: 884, endPoint y: 453, distance: 37.5
click at [860, 481] on div "Close Window" at bounding box center [882, 483] width 104 height 19
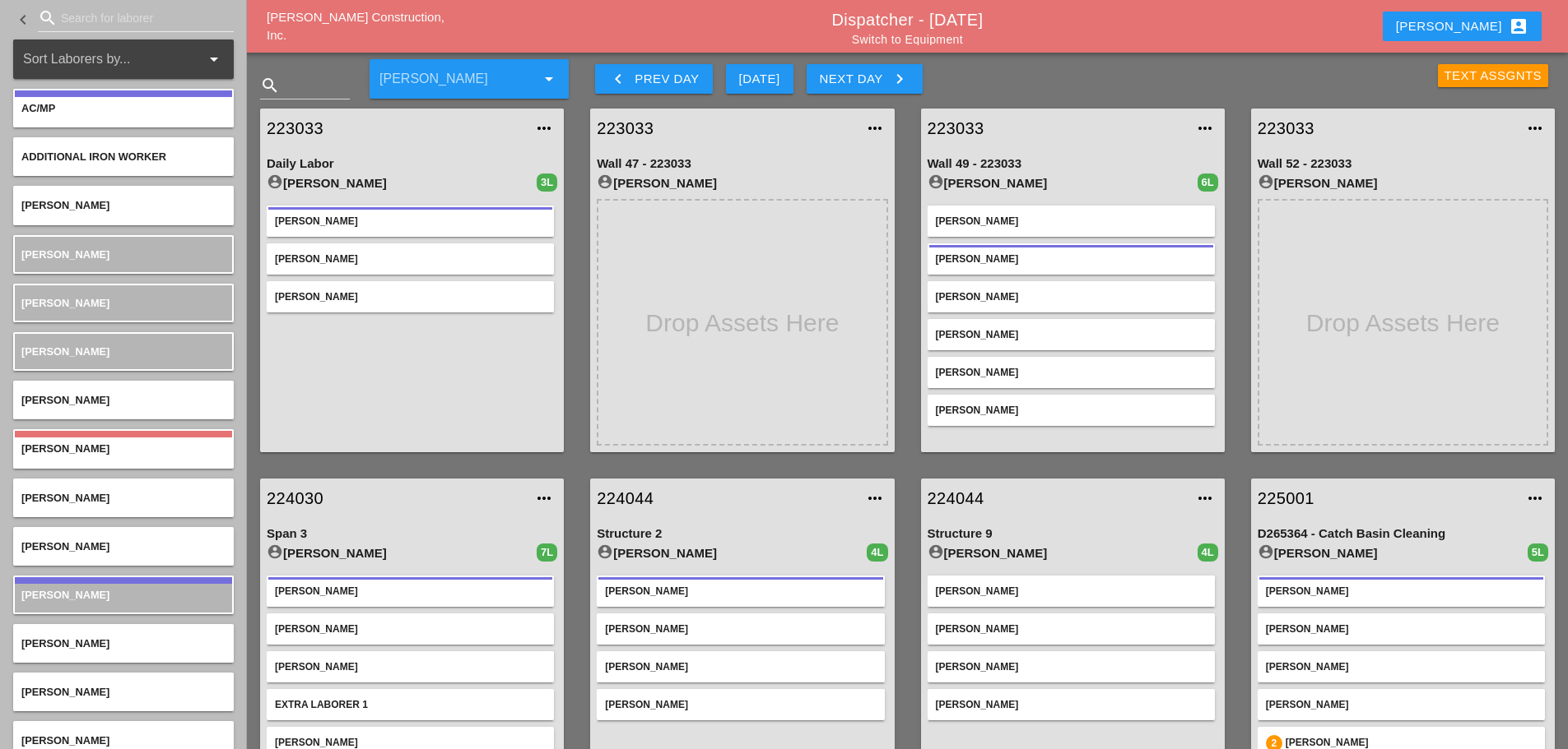
click at [951, 124] on link "223033" at bounding box center [1056, 128] width 258 height 25
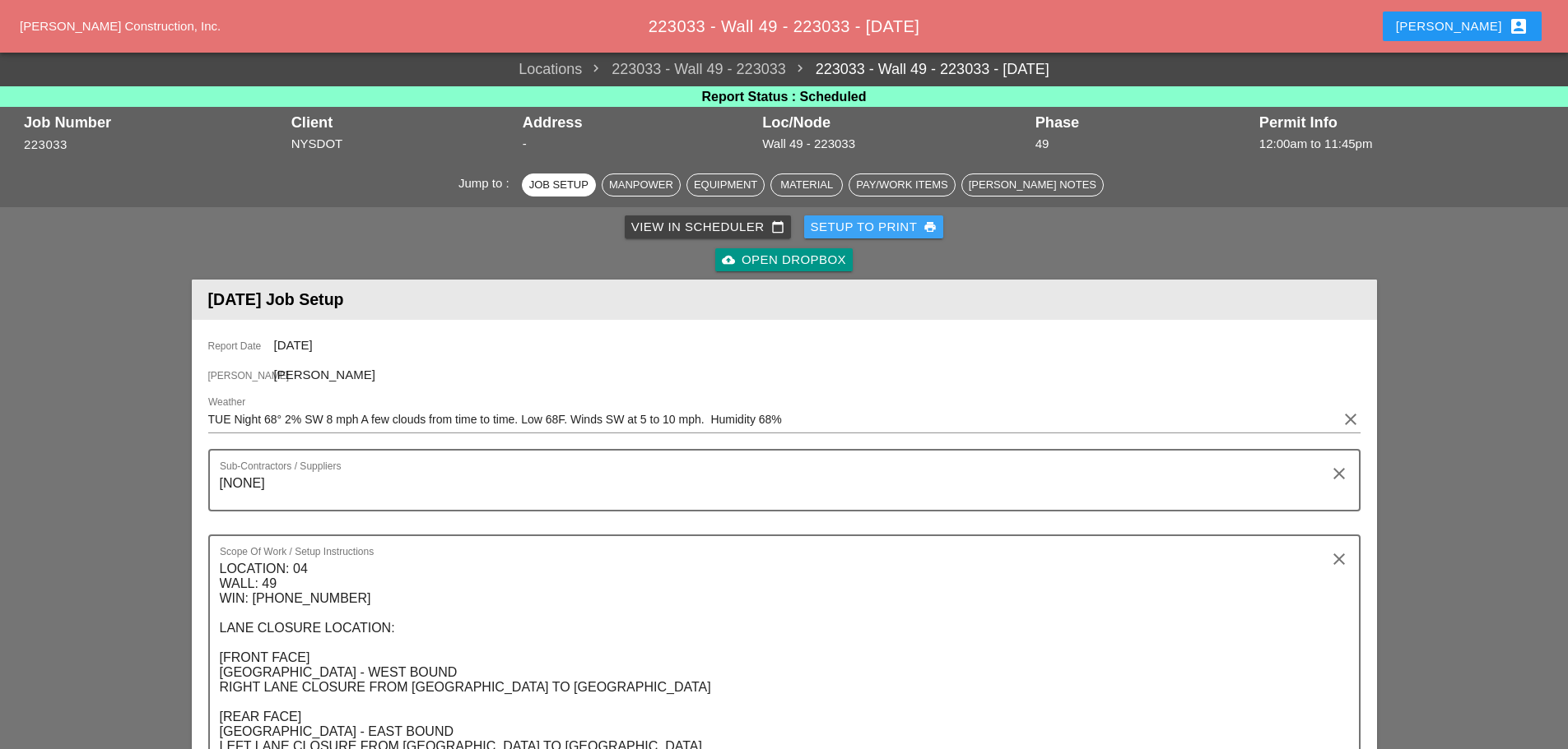
click at [842, 229] on div "Setup to Print print" at bounding box center [874, 227] width 126 height 19
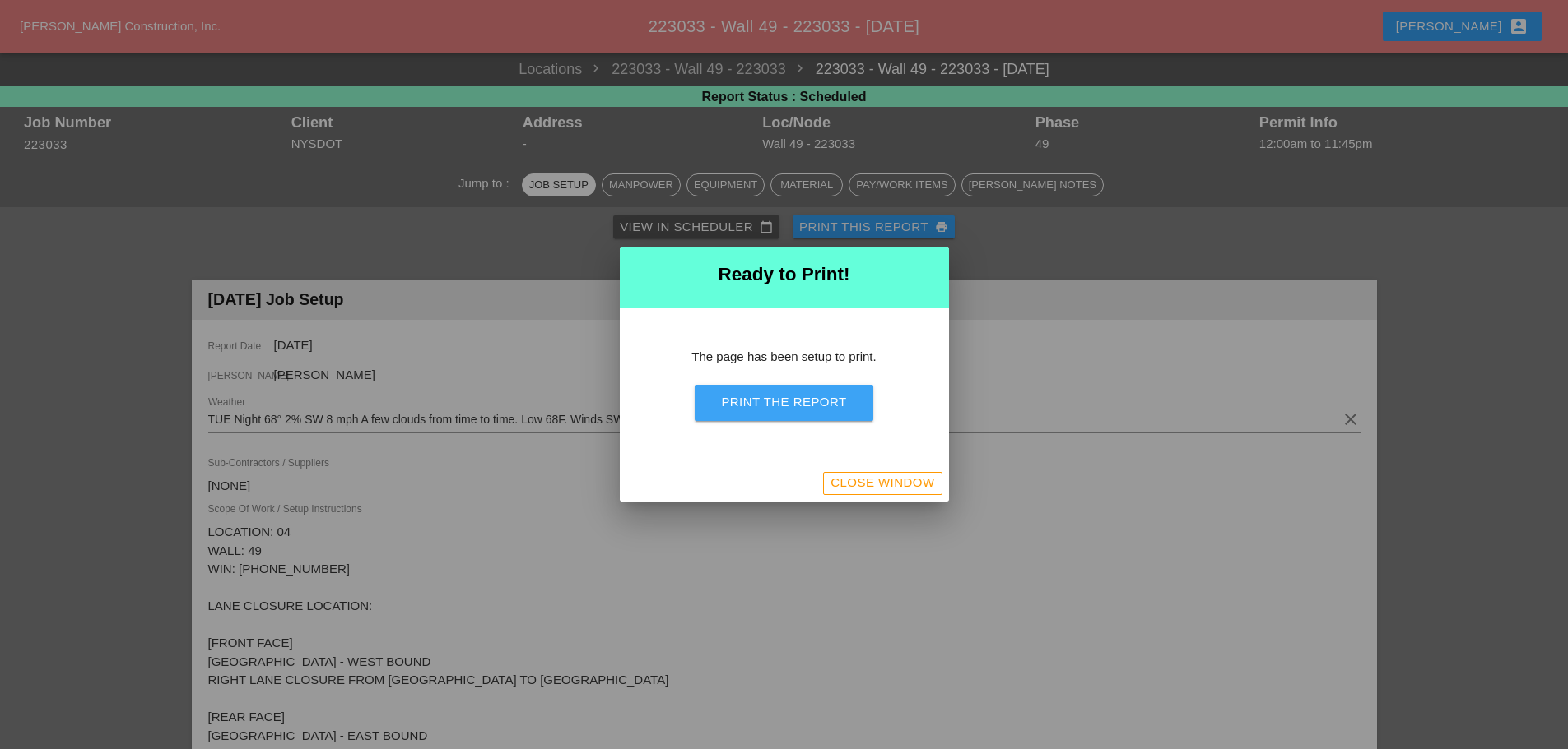
click at [767, 403] on div "Print the Report" at bounding box center [783, 402] width 125 height 19
drag, startPoint x: 907, startPoint y: 472, endPoint x: 897, endPoint y: 482, distance: 14.1
click at [907, 472] on button "Close Window" at bounding box center [882, 483] width 118 height 23
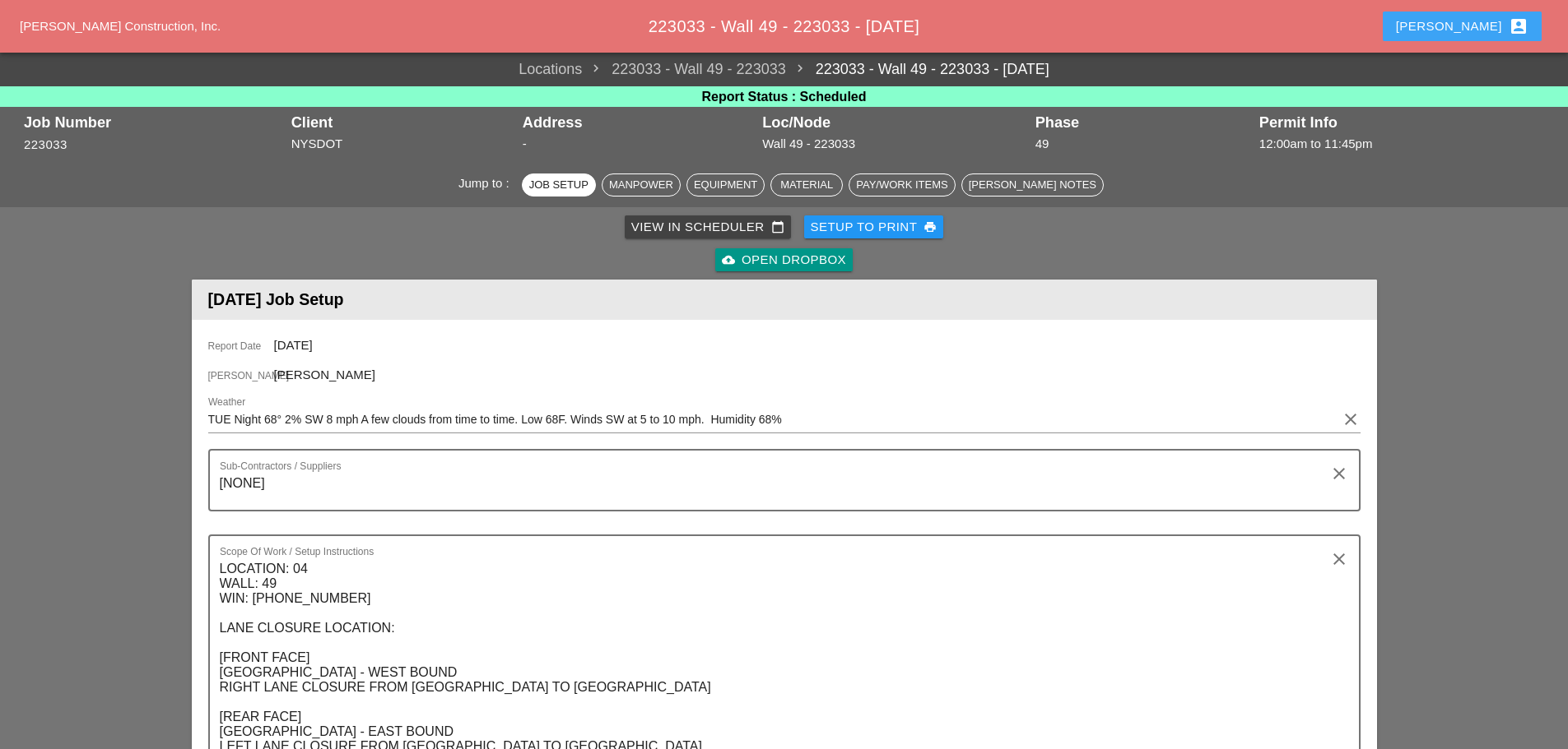
click at [1487, 23] on div "Enrico account_box" at bounding box center [1461, 27] width 132 height 20
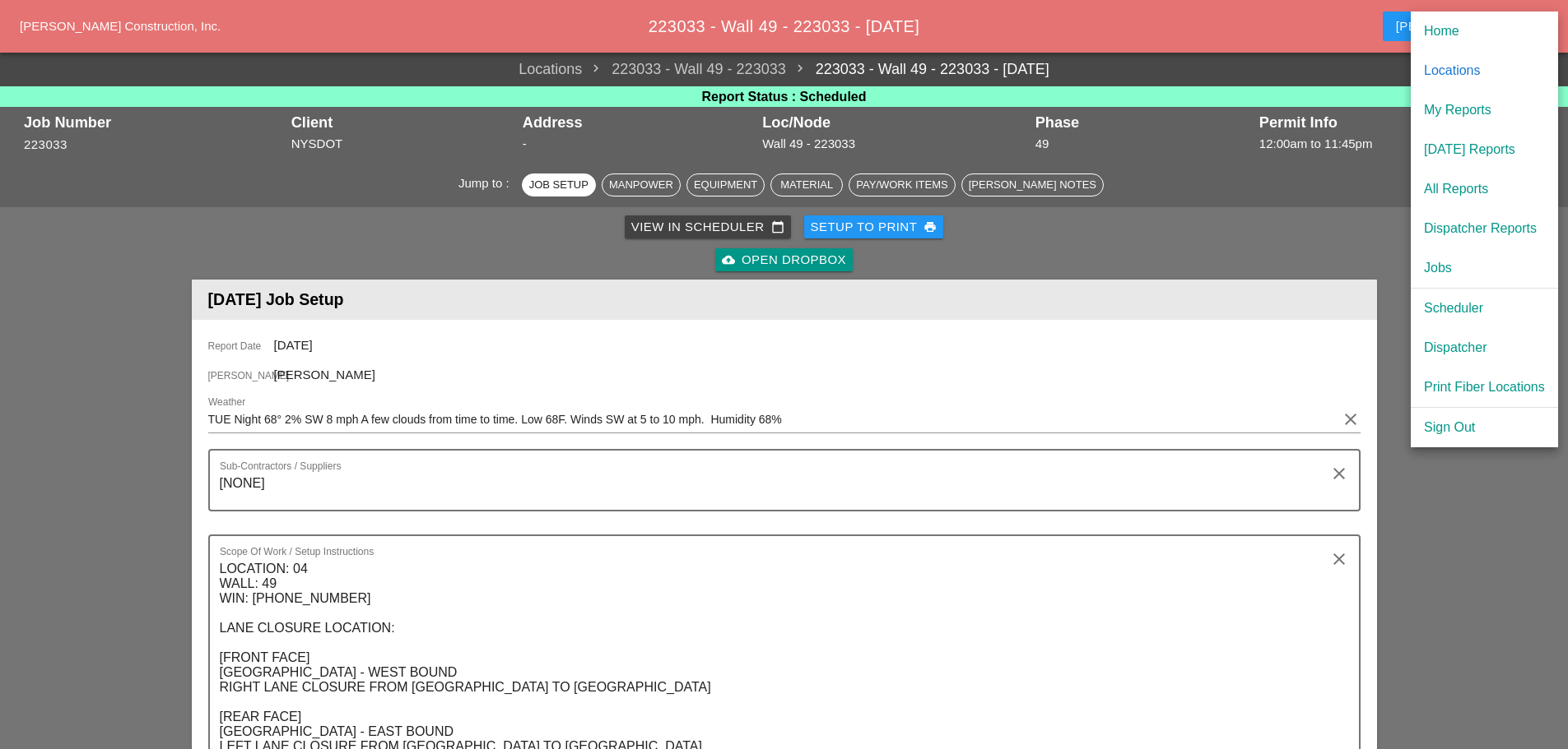
click at [1495, 150] on div "[DATE] Reports" at bounding box center [1484, 150] width 121 height 20
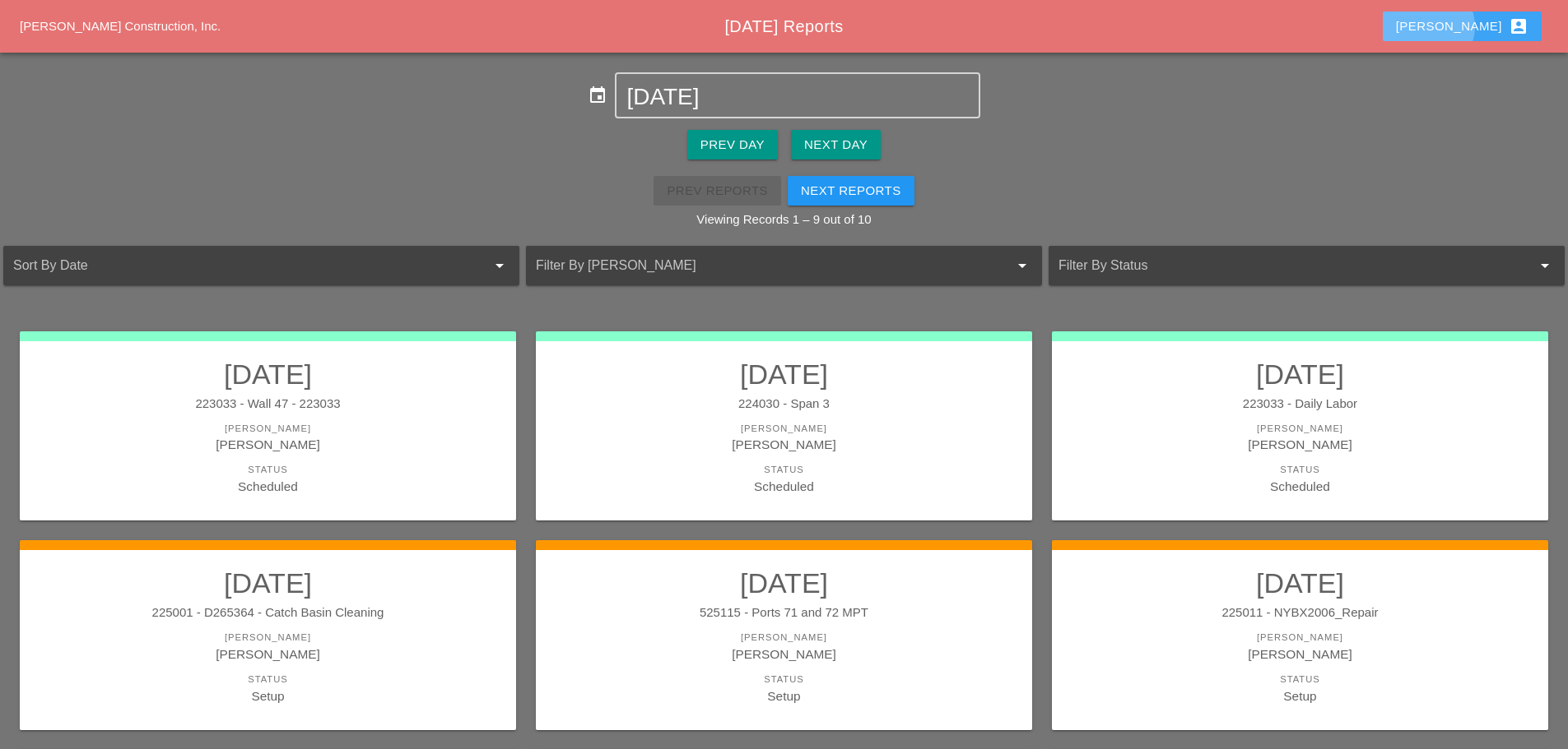
click at [1468, 39] on button "Enrico account_box" at bounding box center [1461, 27] width 159 height 30
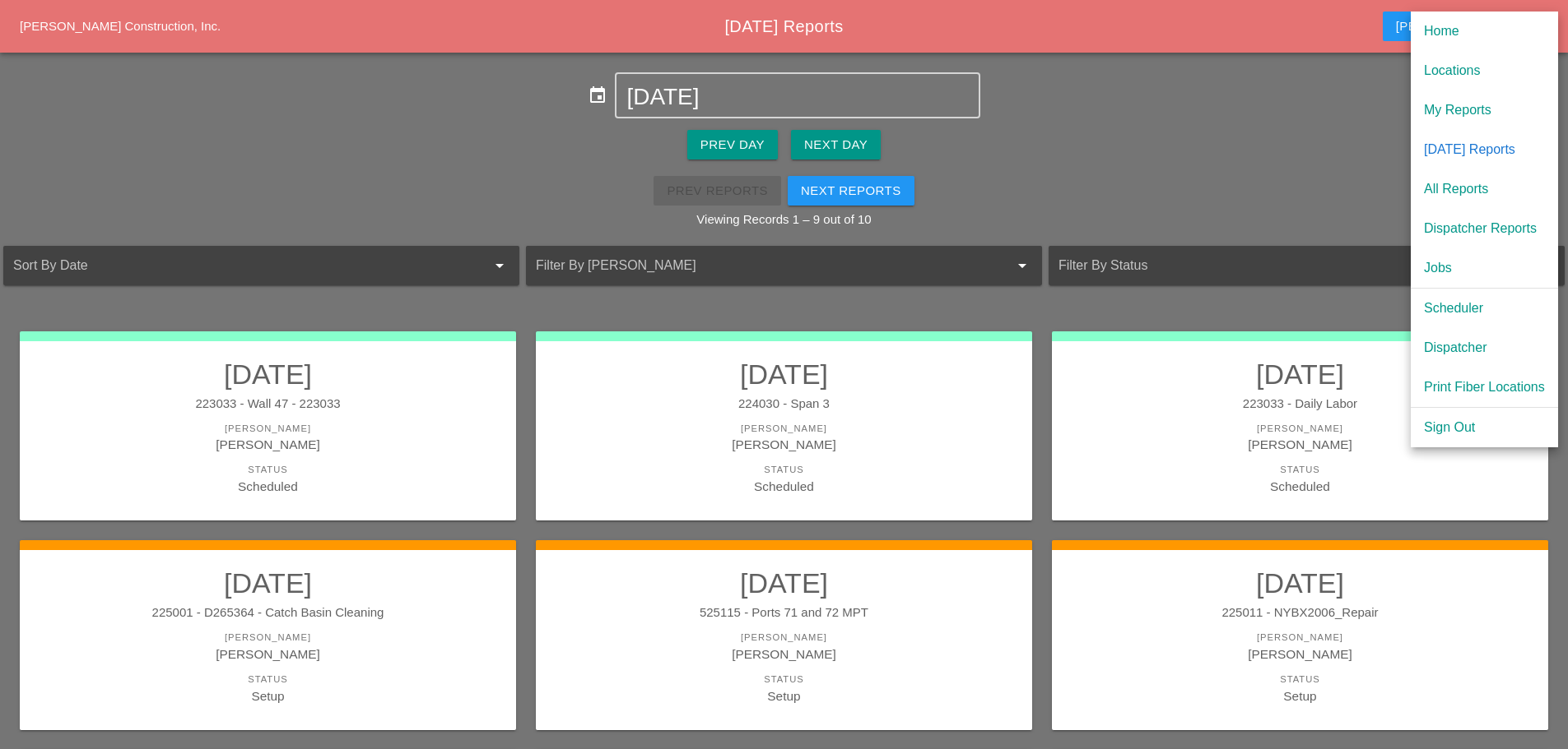
click at [1474, 299] on div "Scheduler" at bounding box center [1484, 309] width 121 height 20
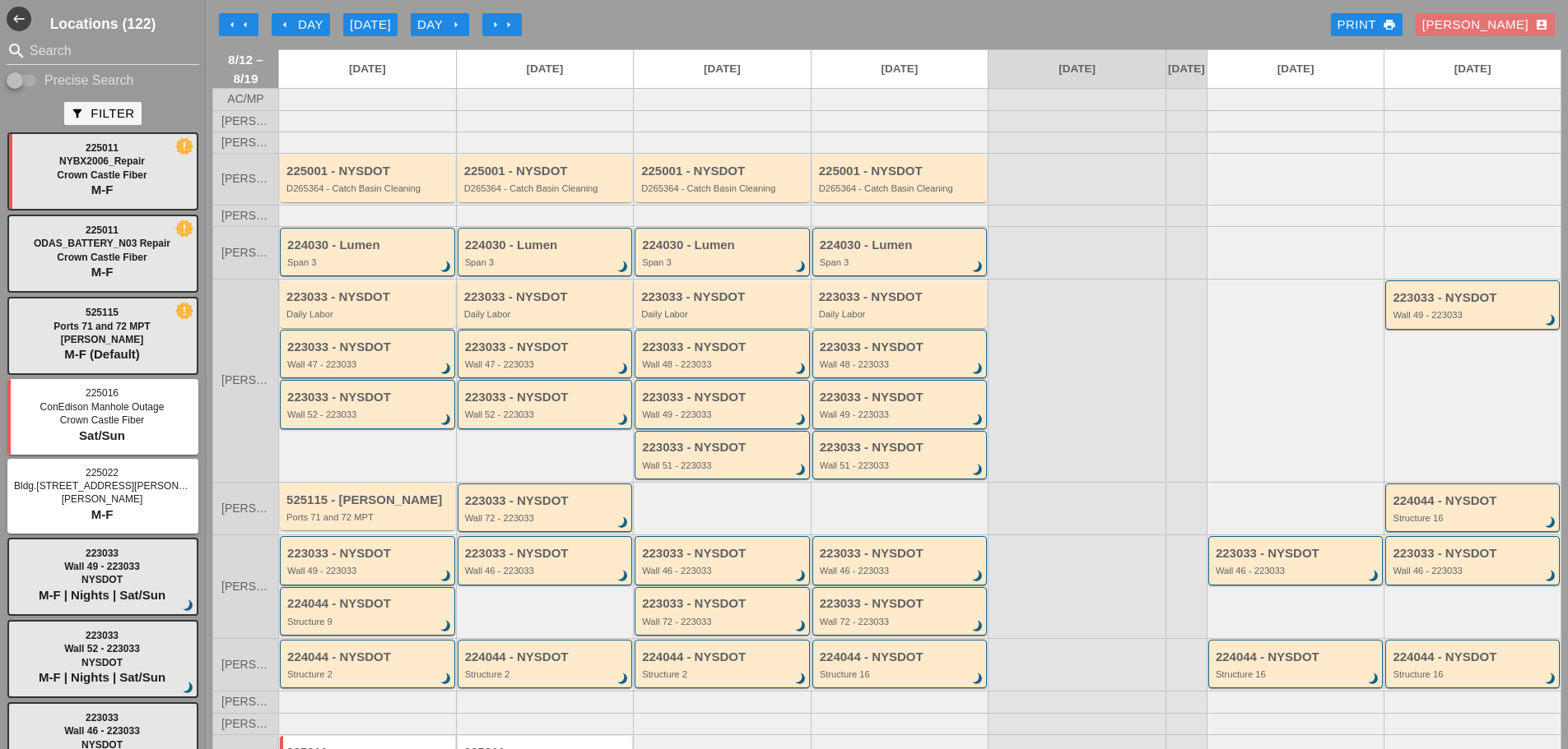
click at [568, 304] on div "223033 - NYSDOT" at bounding box center [546, 297] width 165 height 14
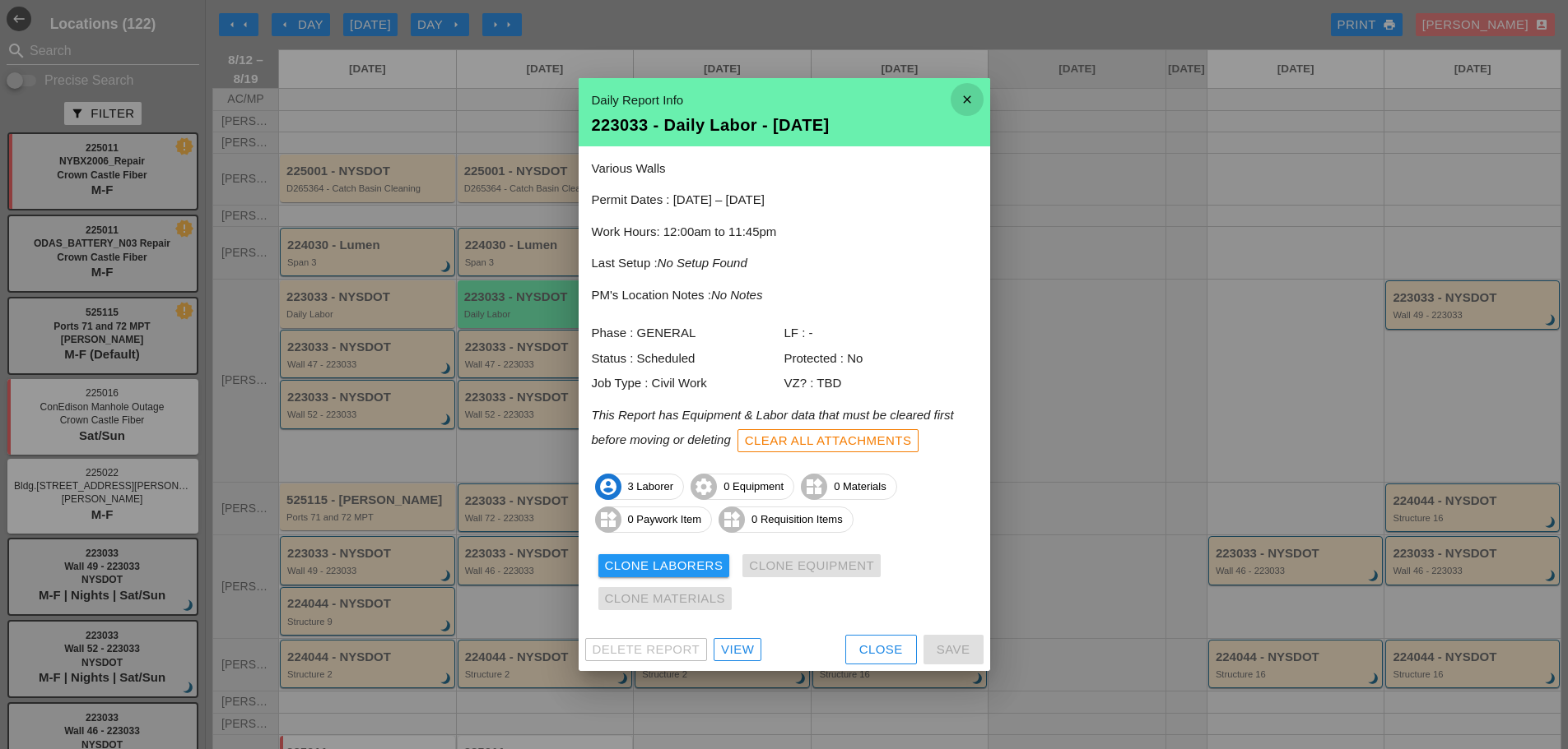
click at [968, 100] on icon "close" at bounding box center [967, 99] width 33 height 33
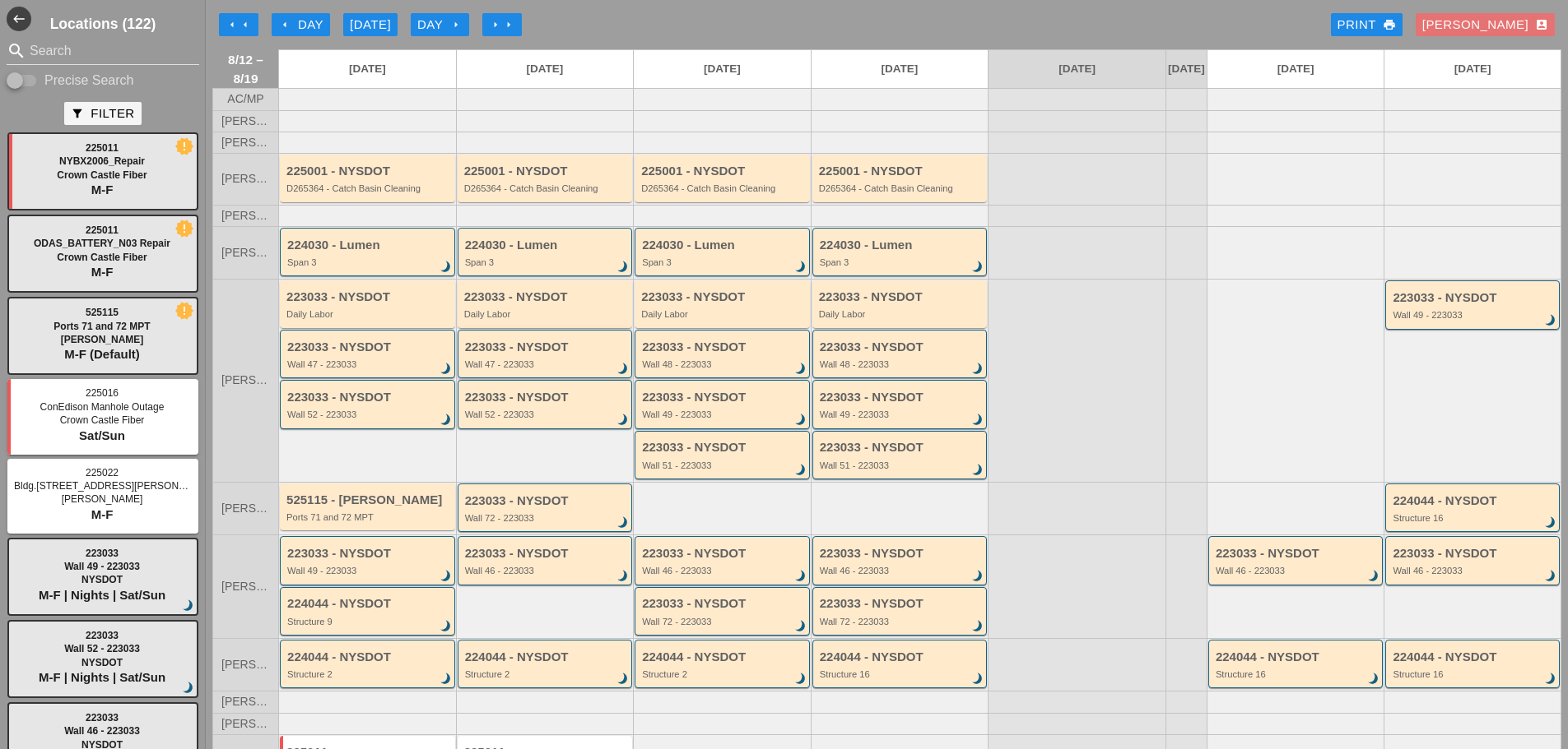
click at [569, 369] on div "Wall 47 - 223033" at bounding box center [546, 364] width 163 height 10
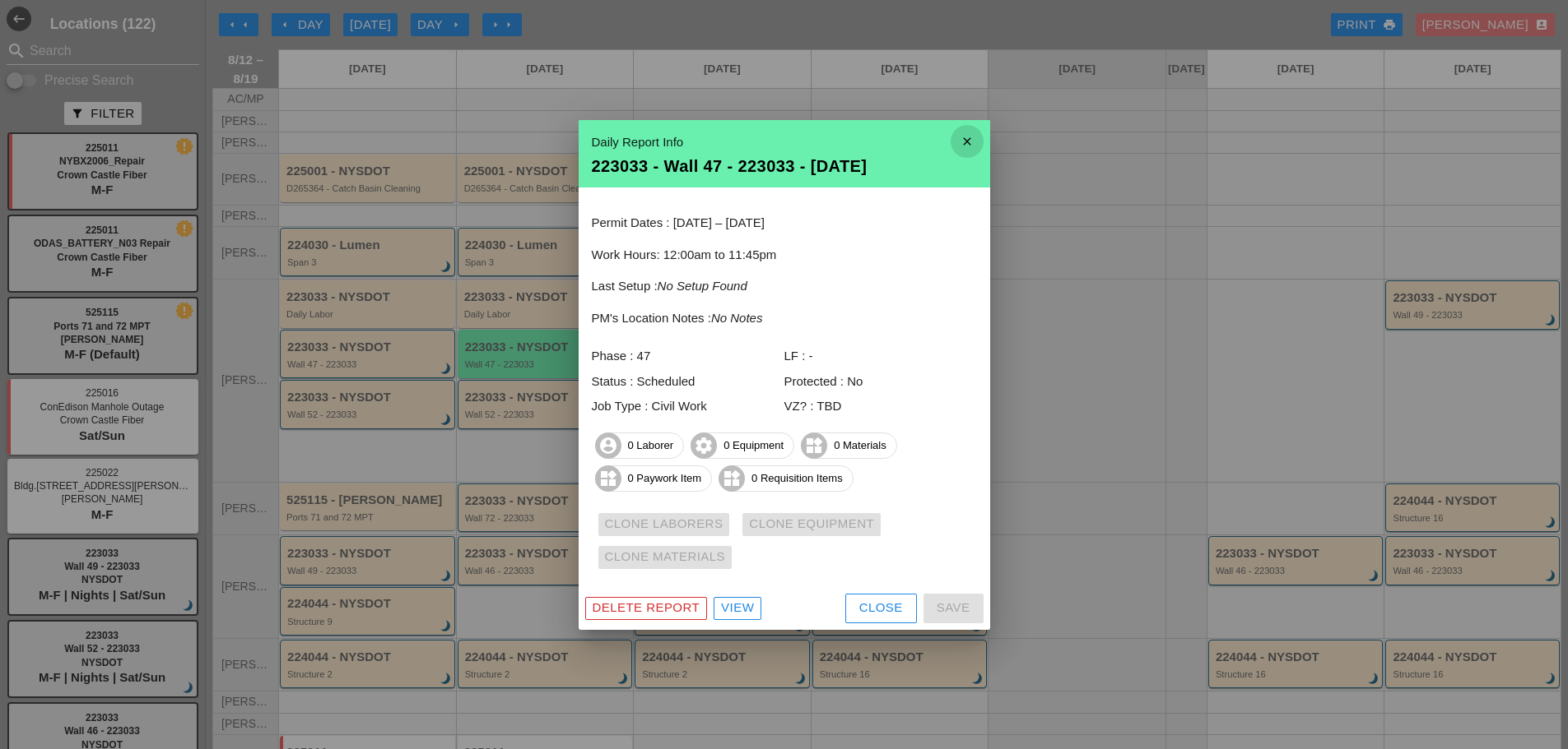
click at [974, 151] on icon "close" at bounding box center [967, 141] width 33 height 33
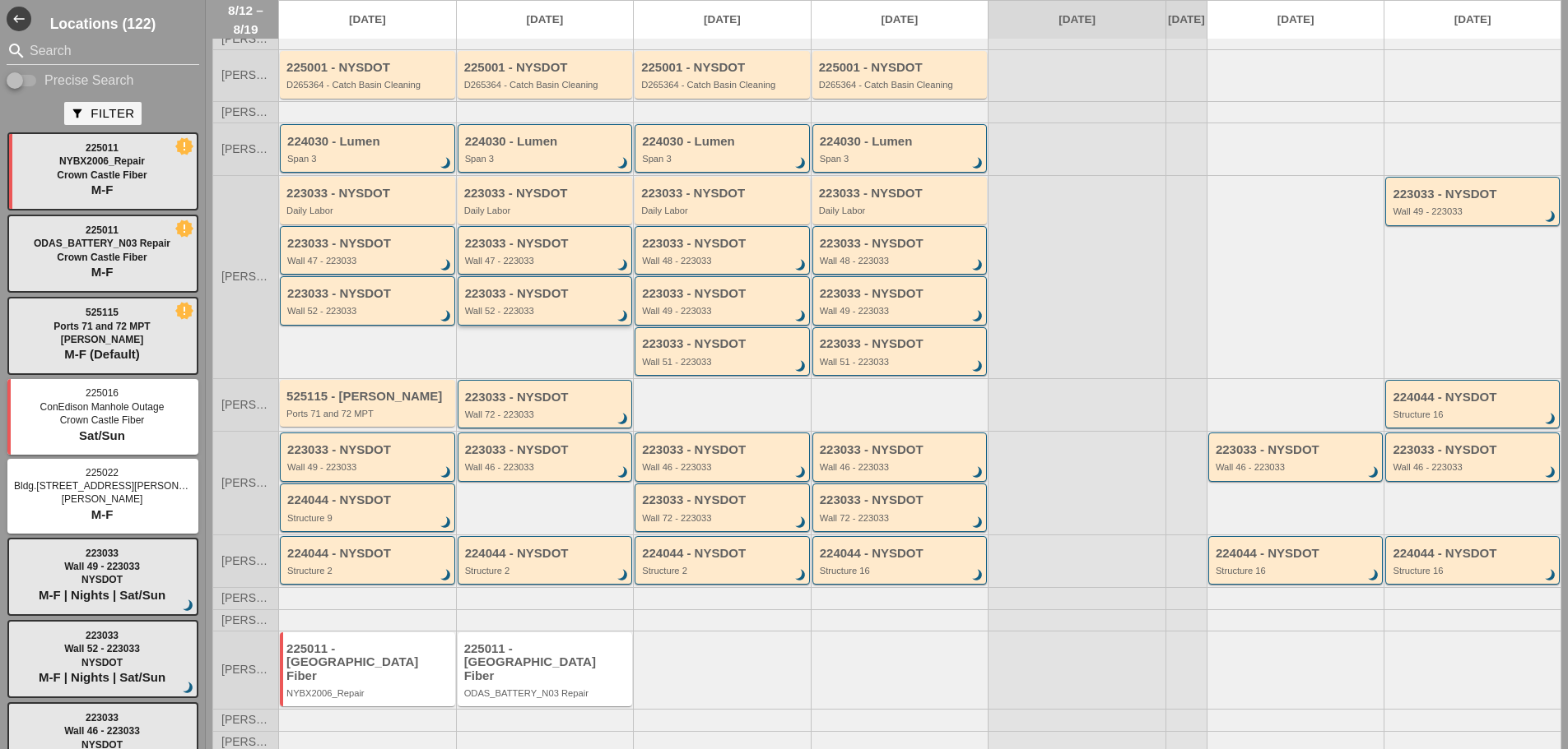
scroll to position [106, 0]
click at [581, 418] on div "223033 - NYSDOT Wall 72 - 223033 brightness_3" at bounding box center [546, 404] width 163 height 30
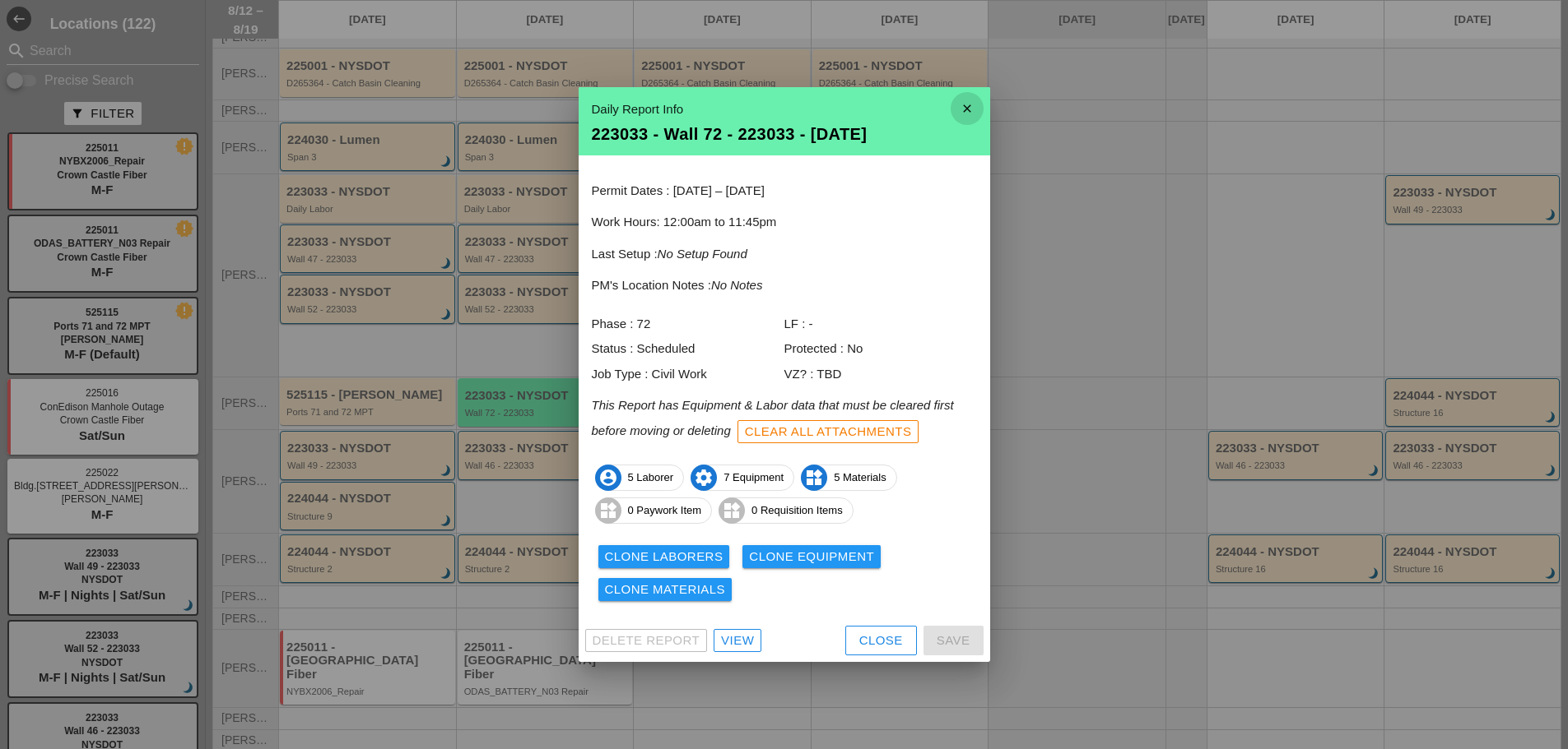
click at [976, 113] on icon "close" at bounding box center [967, 108] width 33 height 33
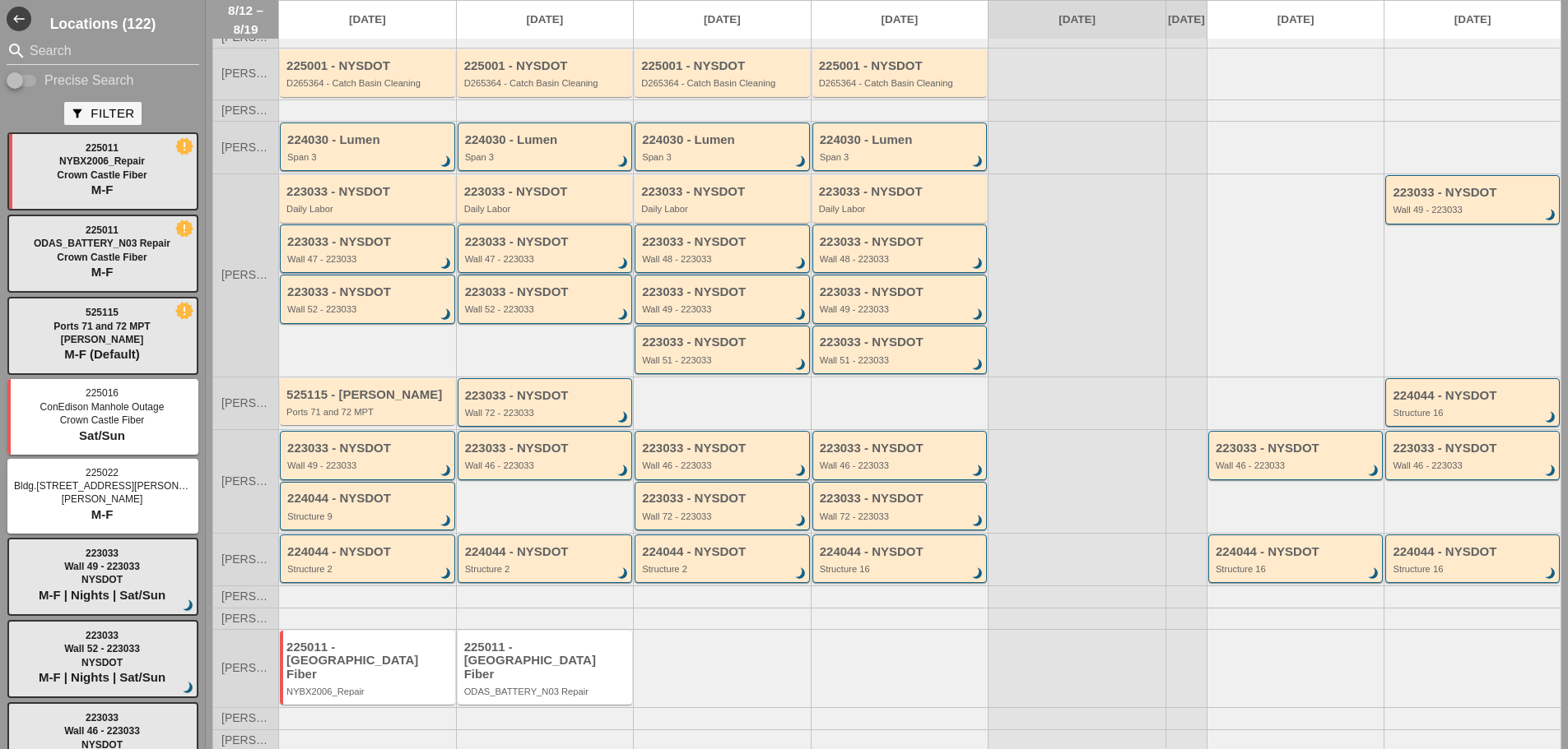
click at [547, 250] on div "223033 - NYSDOT" at bounding box center [546, 242] width 163 height 14
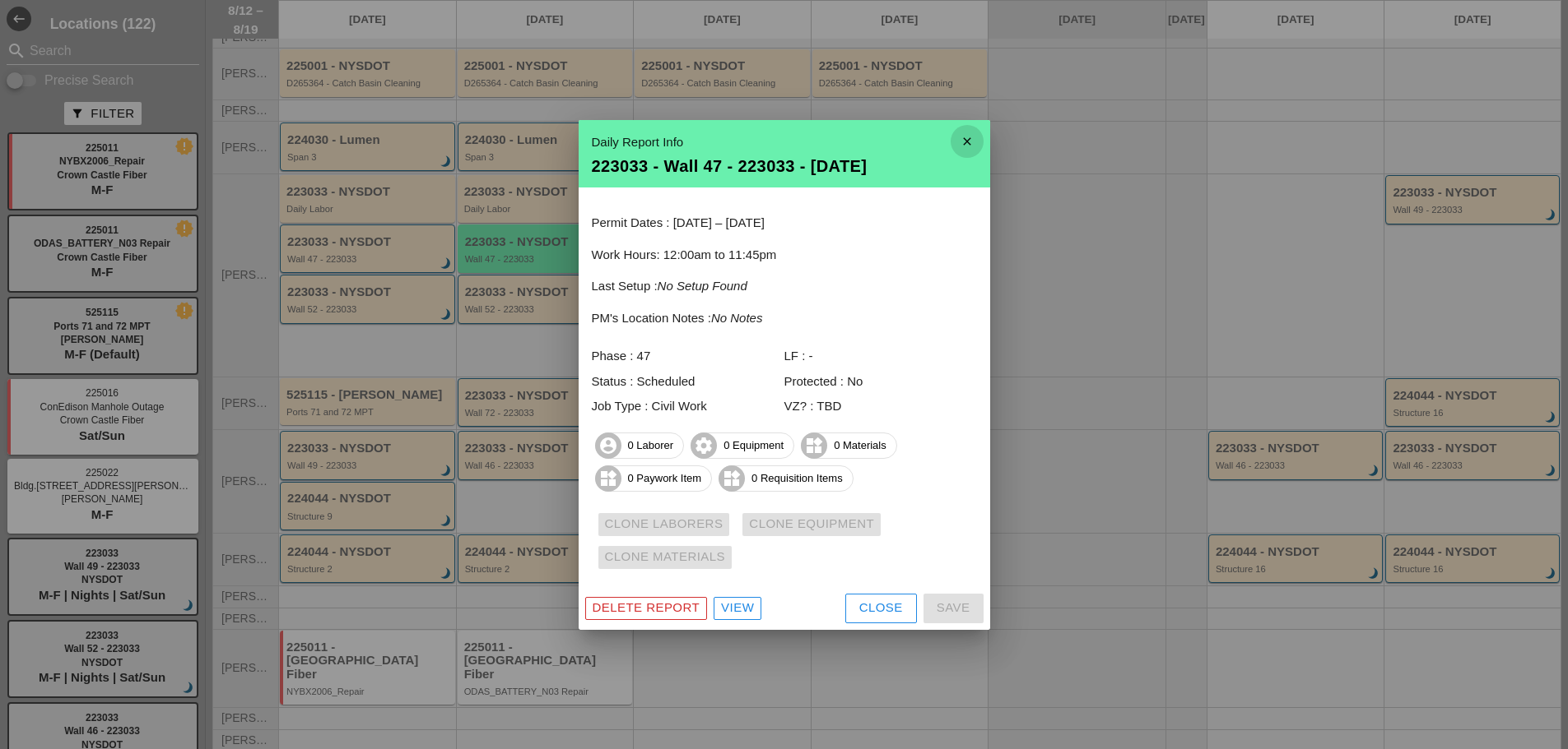
click at [966, 146] on icon "close" at bounding box center [967, 141] width 33 height 33
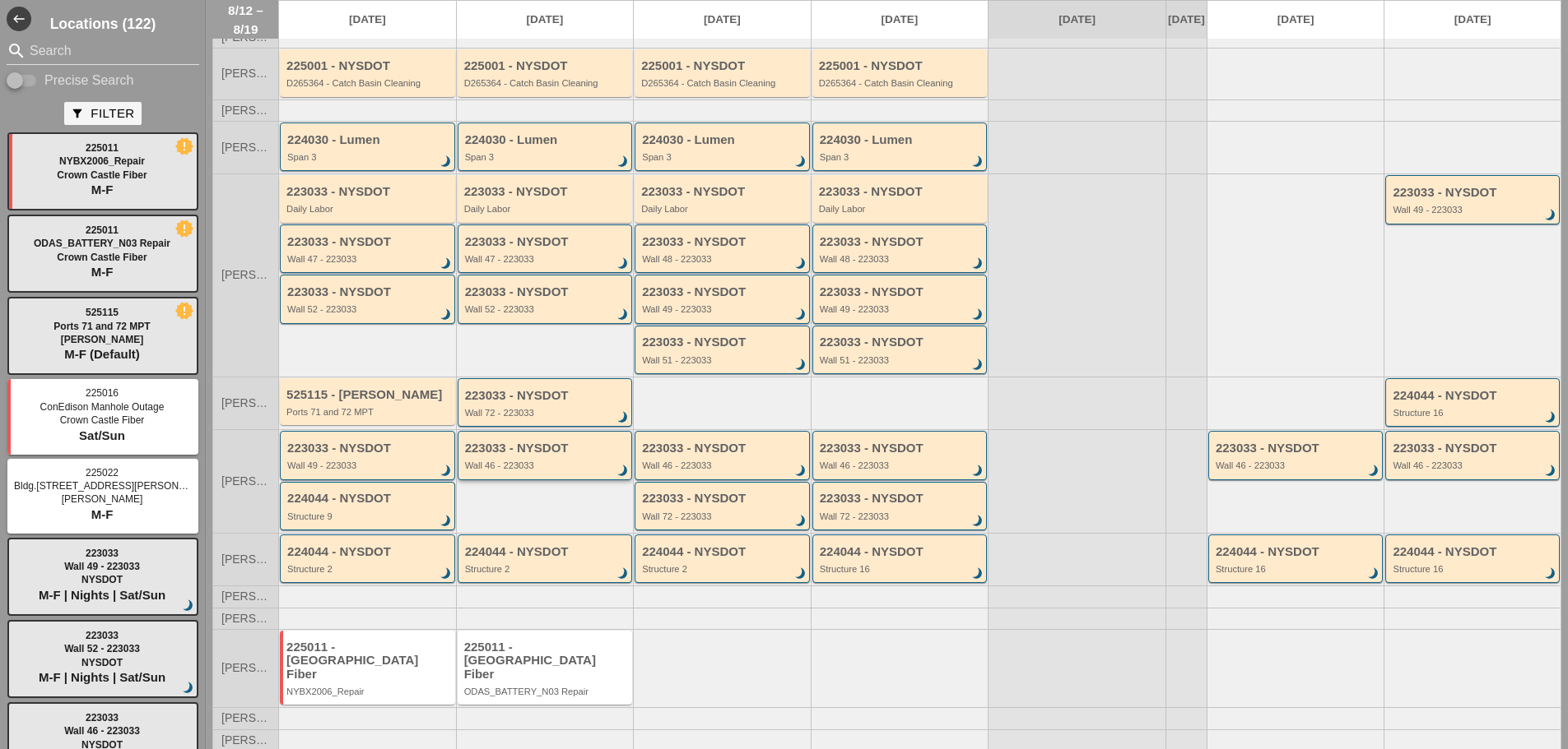
click at [587, 467] on div "223033 - NYSDOT Wall 46 - 223033 brightness_3" at bounding box center [546, 457] width 163 height 30
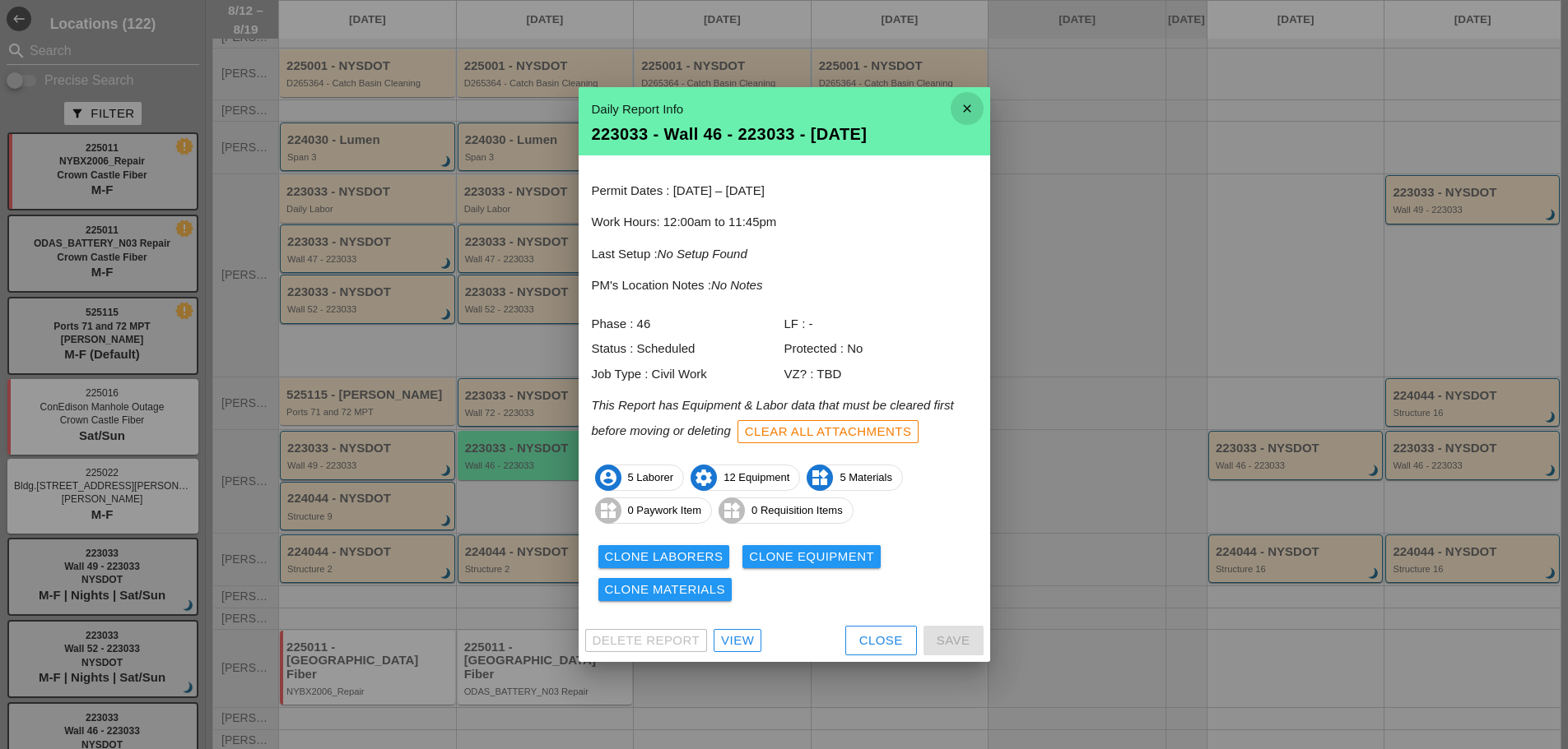
click at [972, 112] on icon "close" at bounding box center [967, 108] width 33 height 33
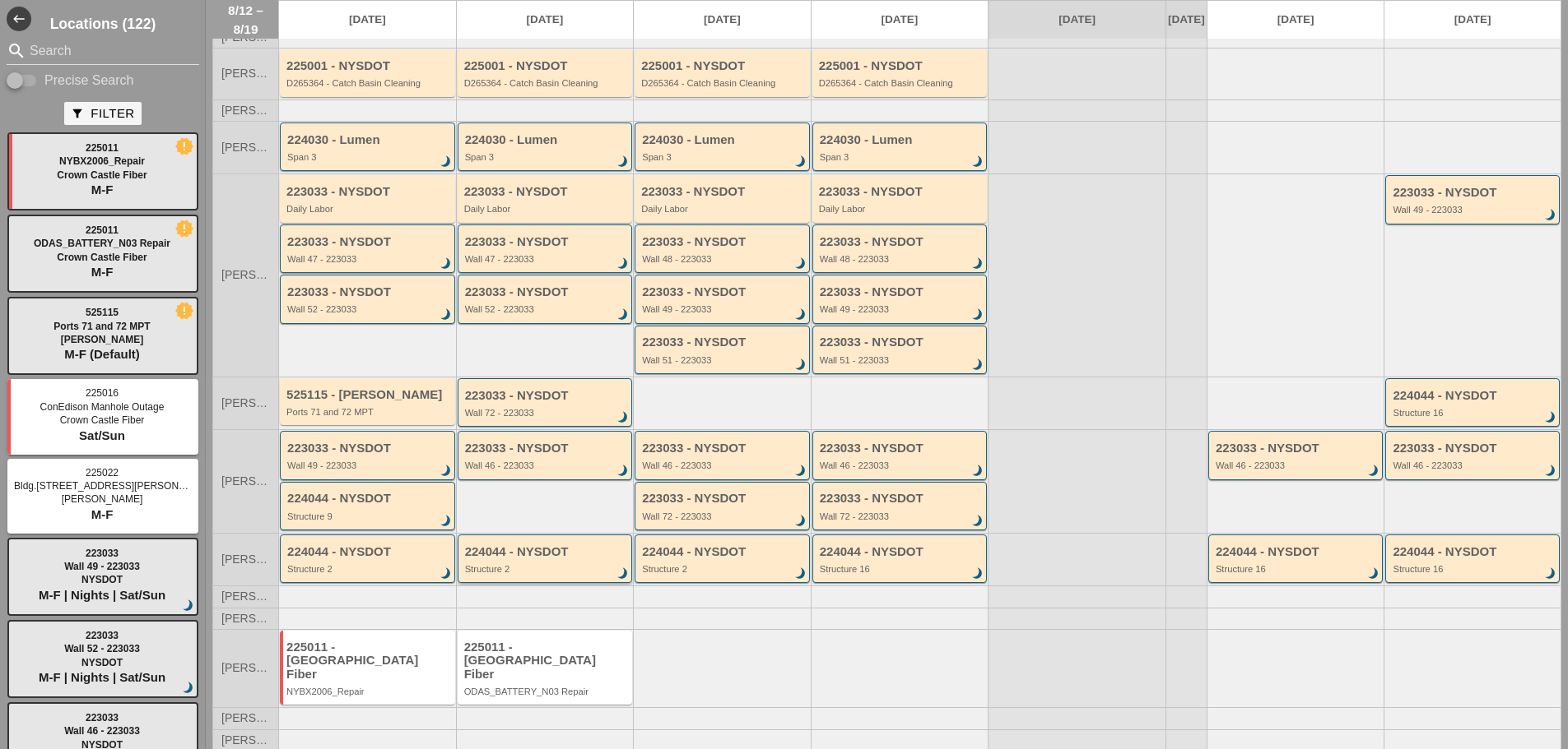
click at [531, 571] on div "224044 - NYSDOT Structure 2 brightness_3" at bounding box center [546, 561] width 163 height 30
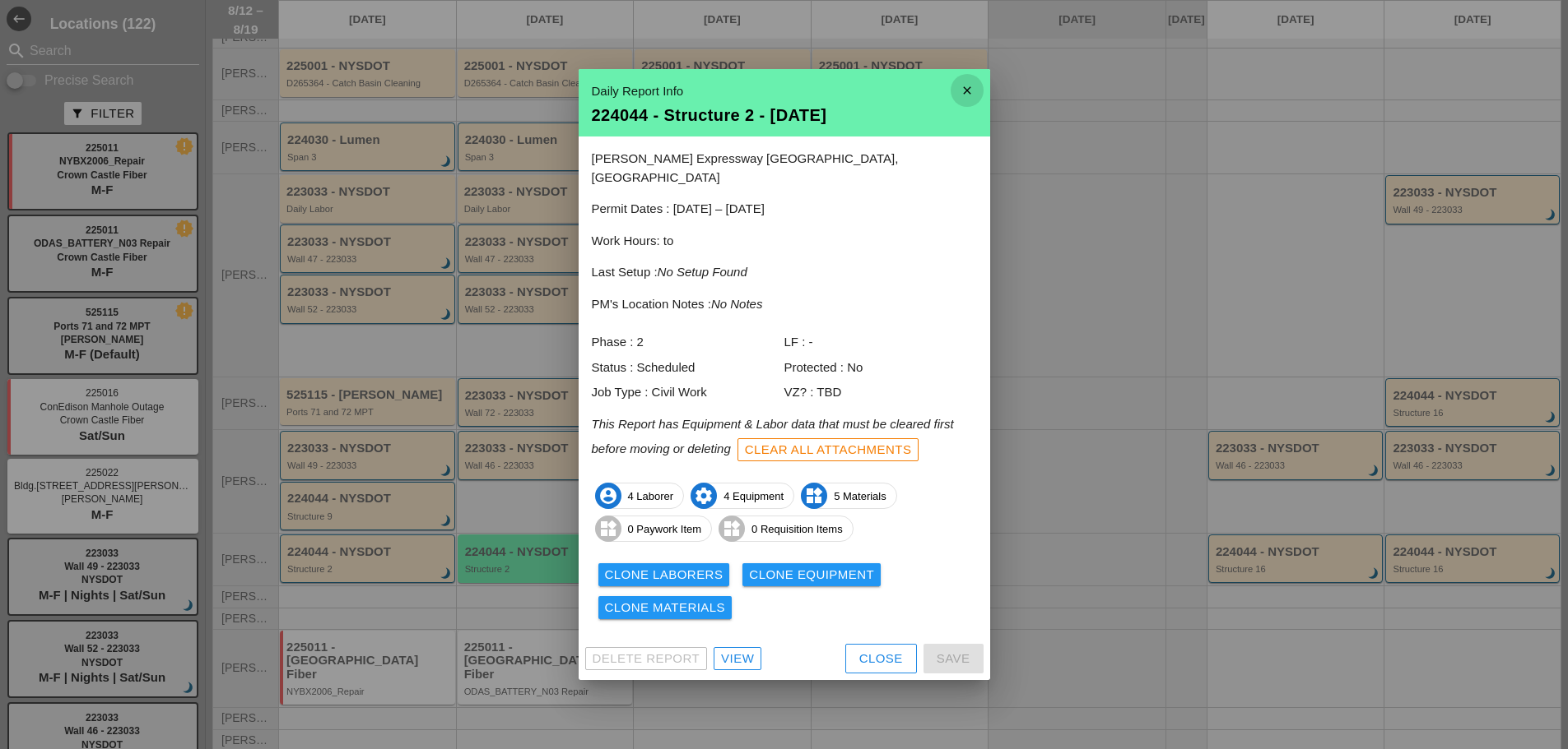
click at [971, 107] on icon "close" at bounding box center [967, 90] width 33 height 33
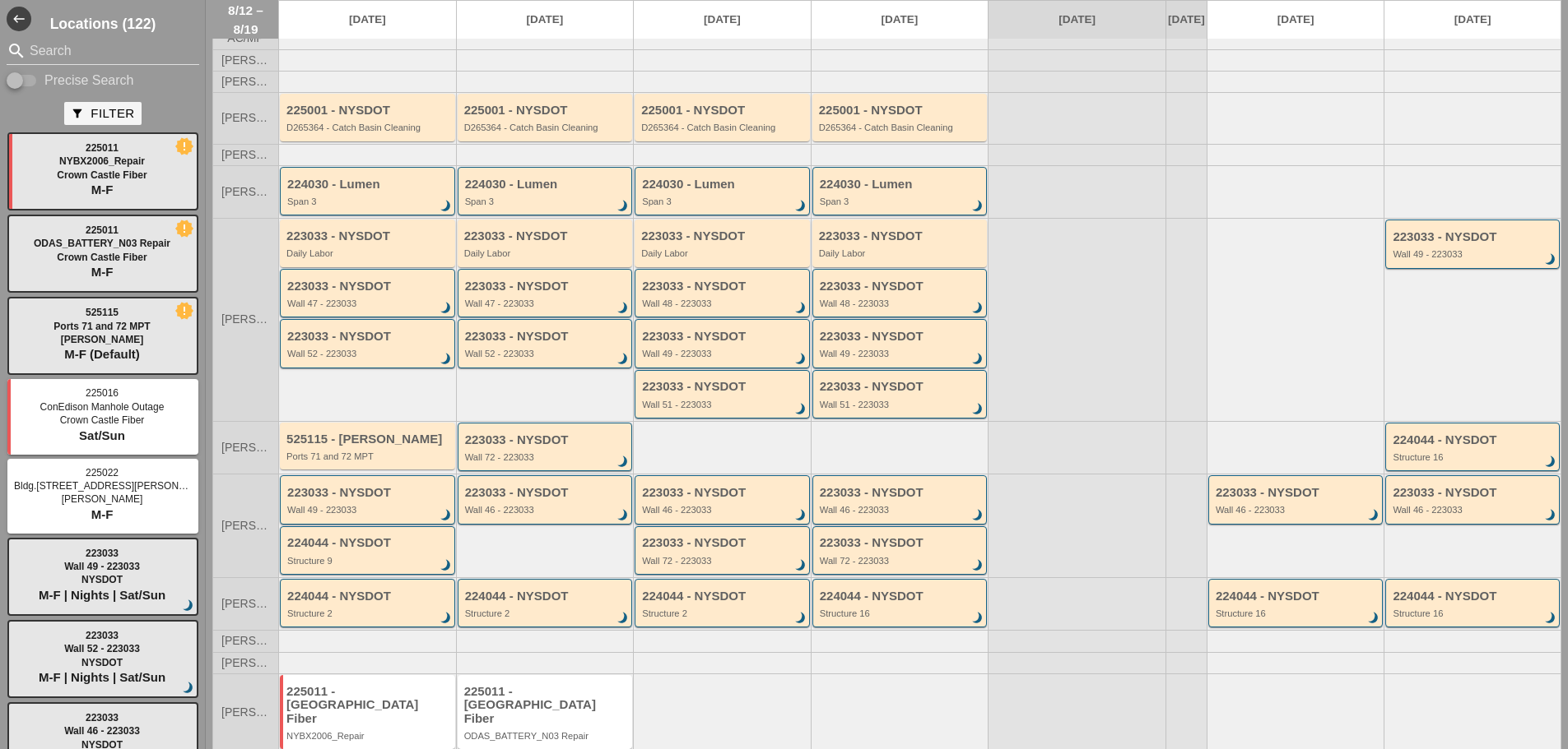
scroll to position [0, 0]
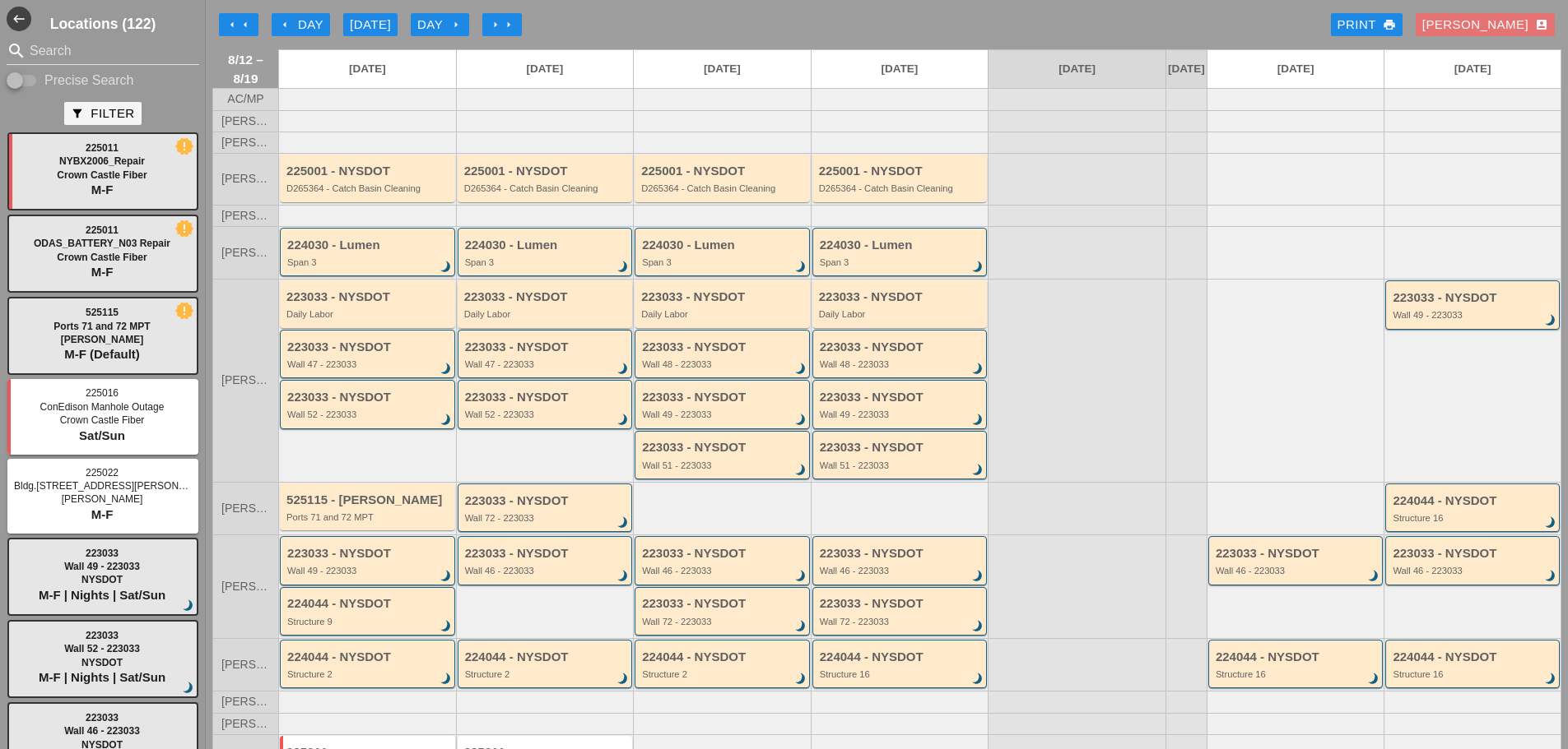
click at [586, 319] on div "Daily Labor" at bounding box center [546, 314] width 165 height 10
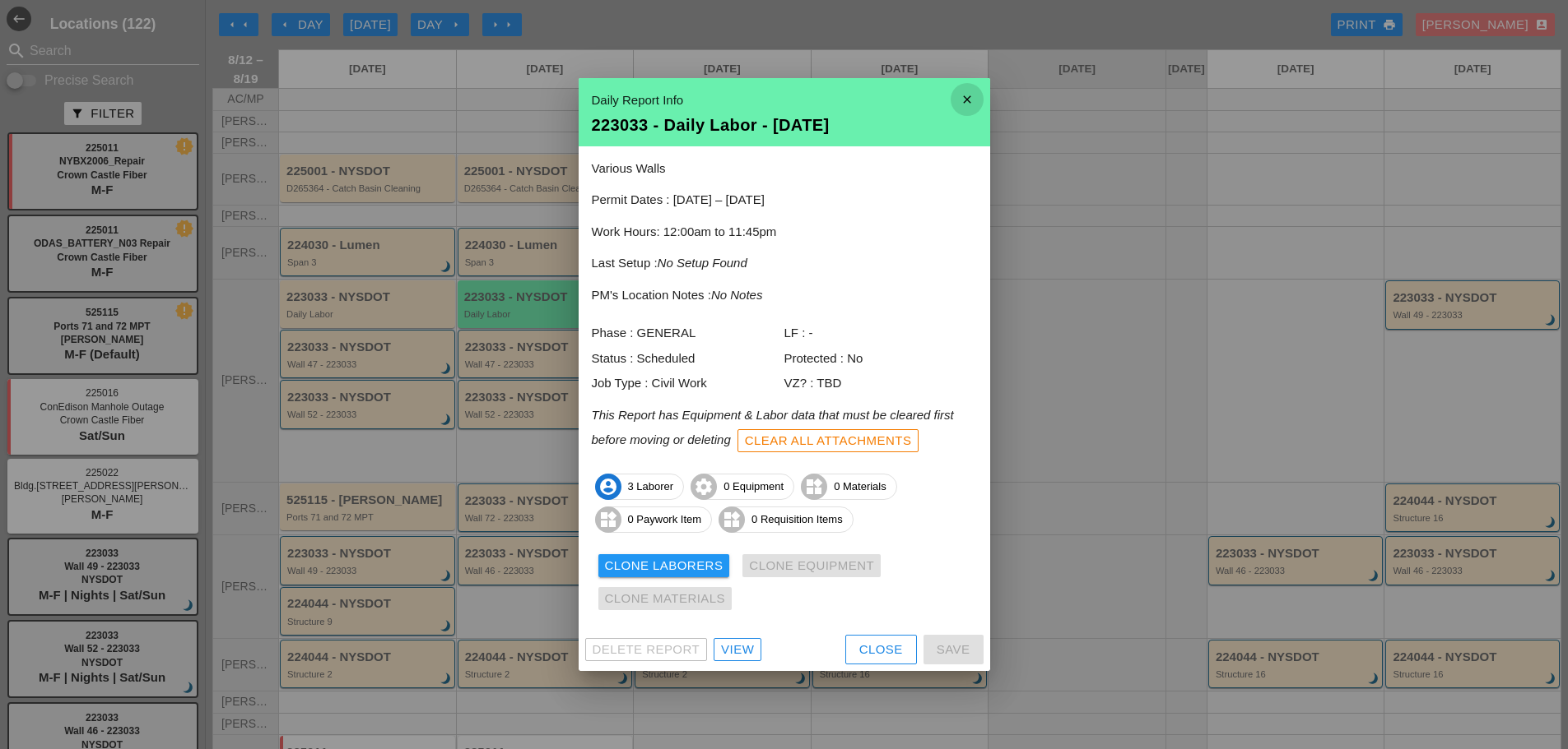
click at [980, 99] on icon "close" at bounding box center [967, 99] width 33 height 33
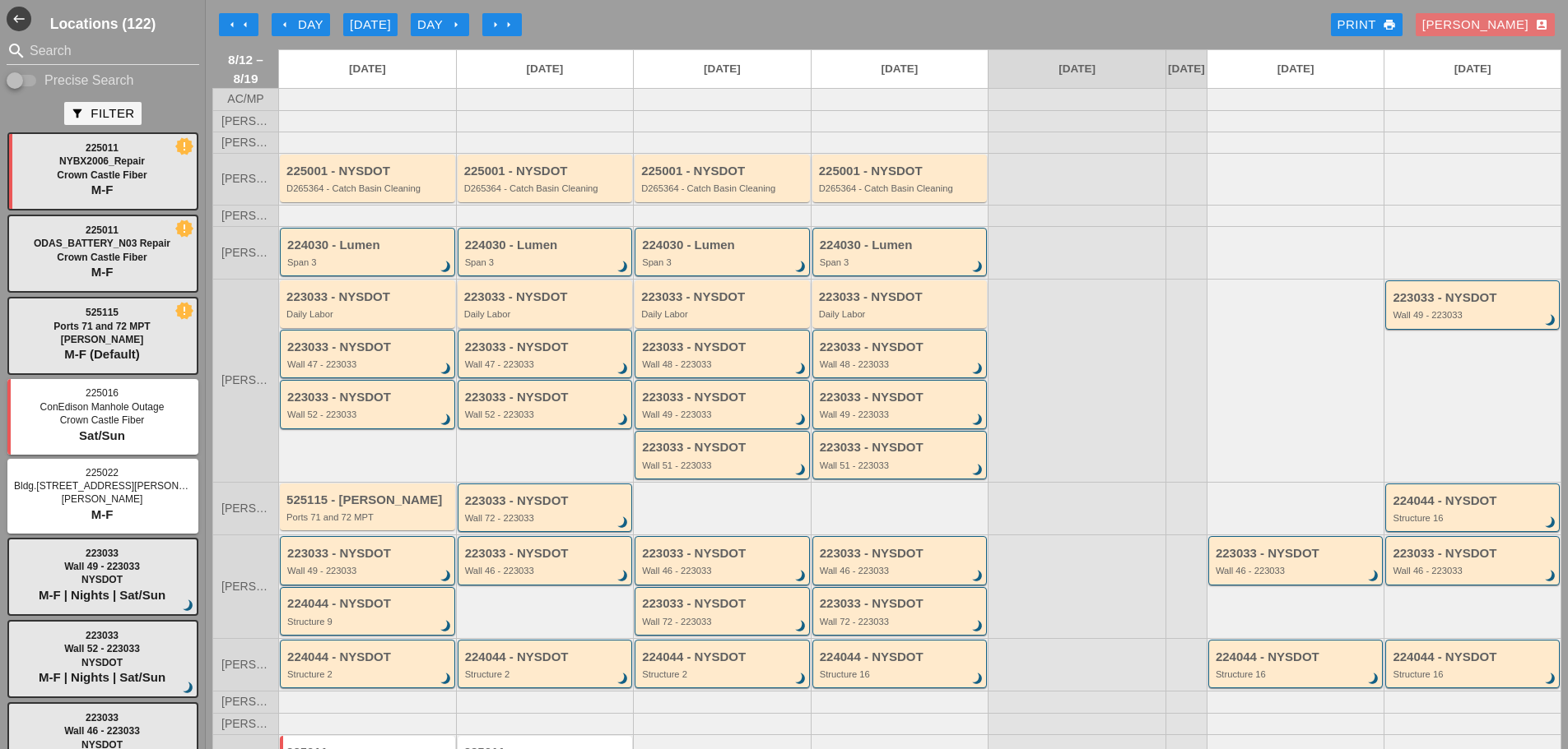
click at [530, 304] on div "223033 - NYSDOT" at bounding box center [546, 297] width 165 height 14
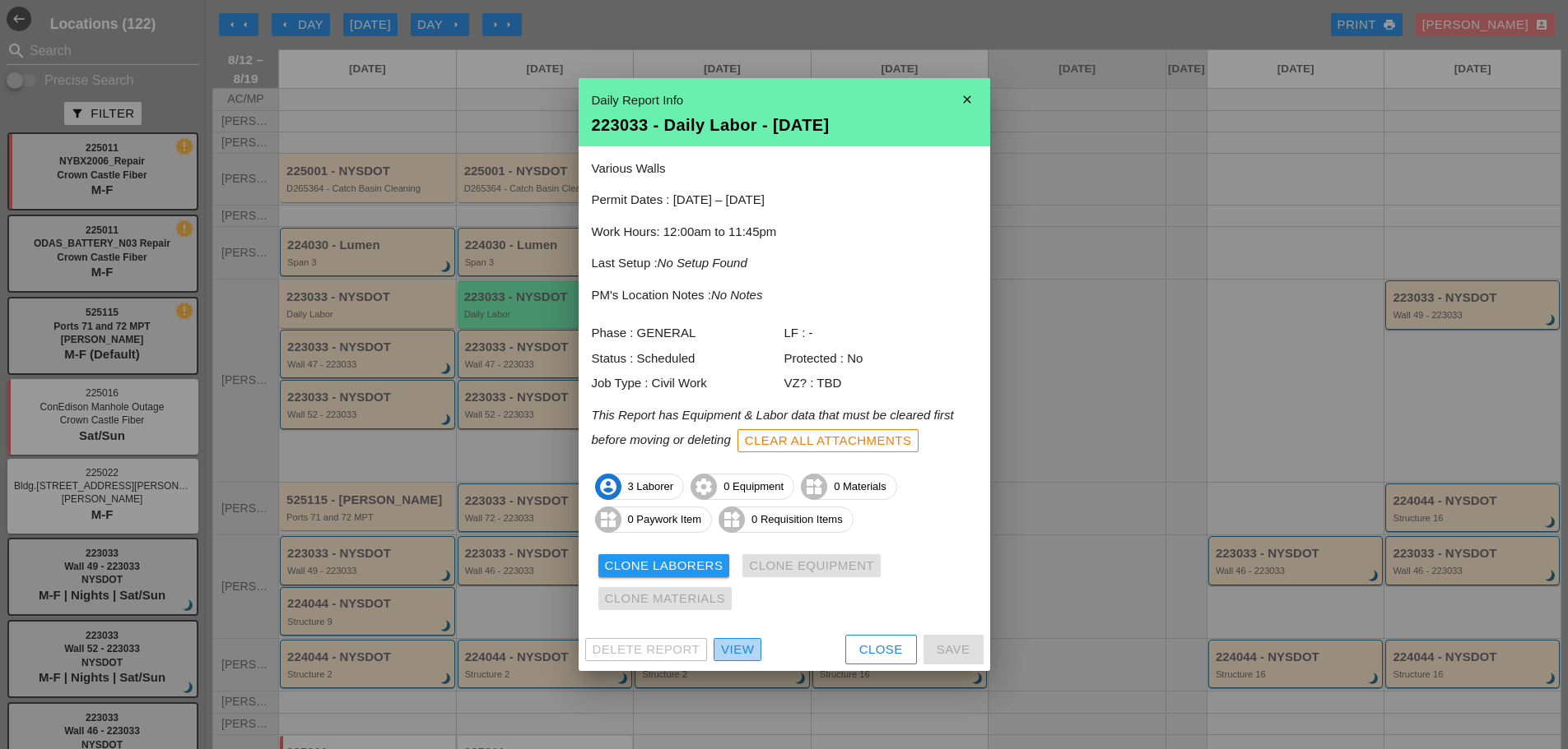
click at [748, 637] on div "Delete Report View Close Save" at bounding box center [784, 649] width 412 height 42
click at [755, 651] on link "View" at bounding box center [738, 649] width 47 height 23
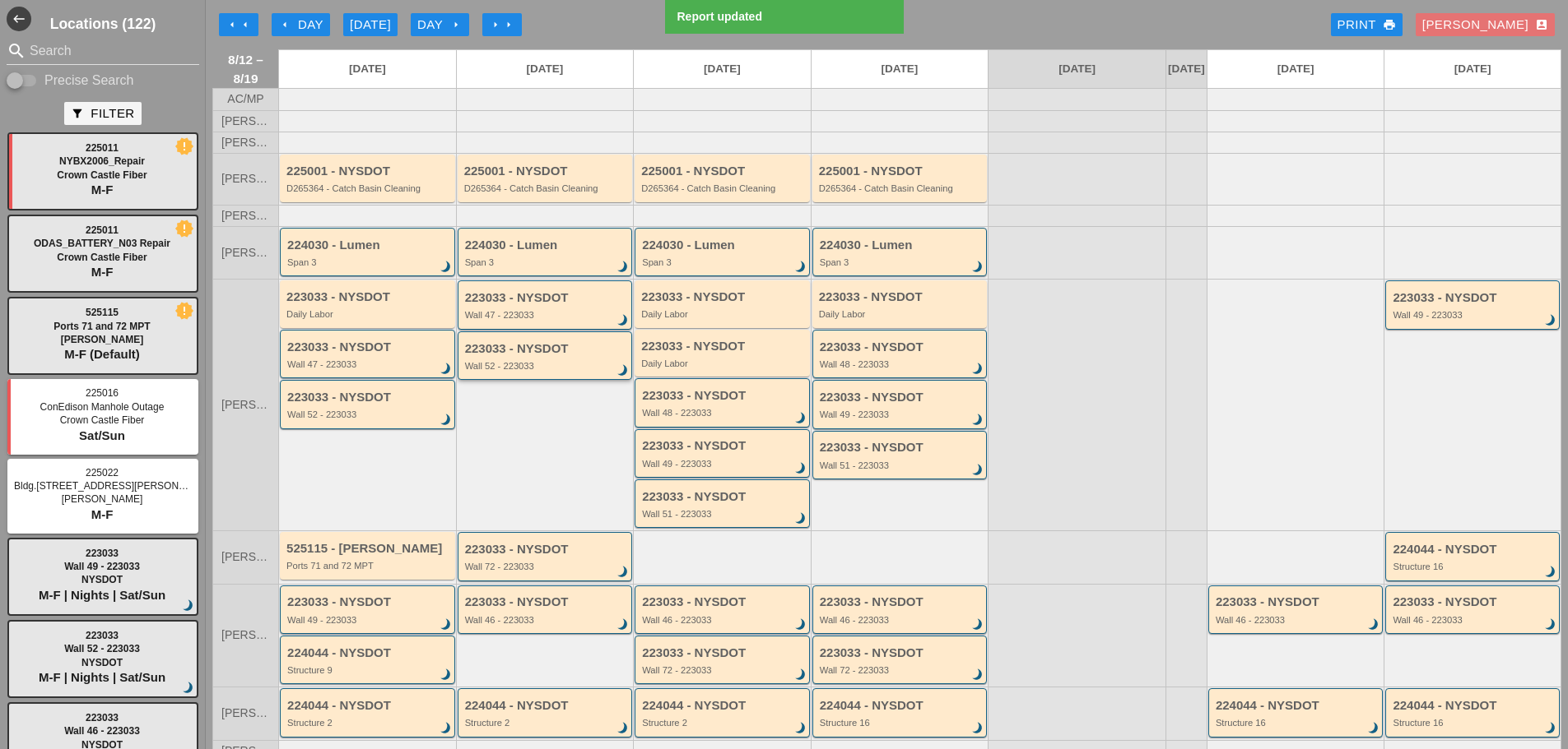
click at [580, 371] on div "Wall 52 - 223033" at bounding box center [546, 366] width 163 height 10
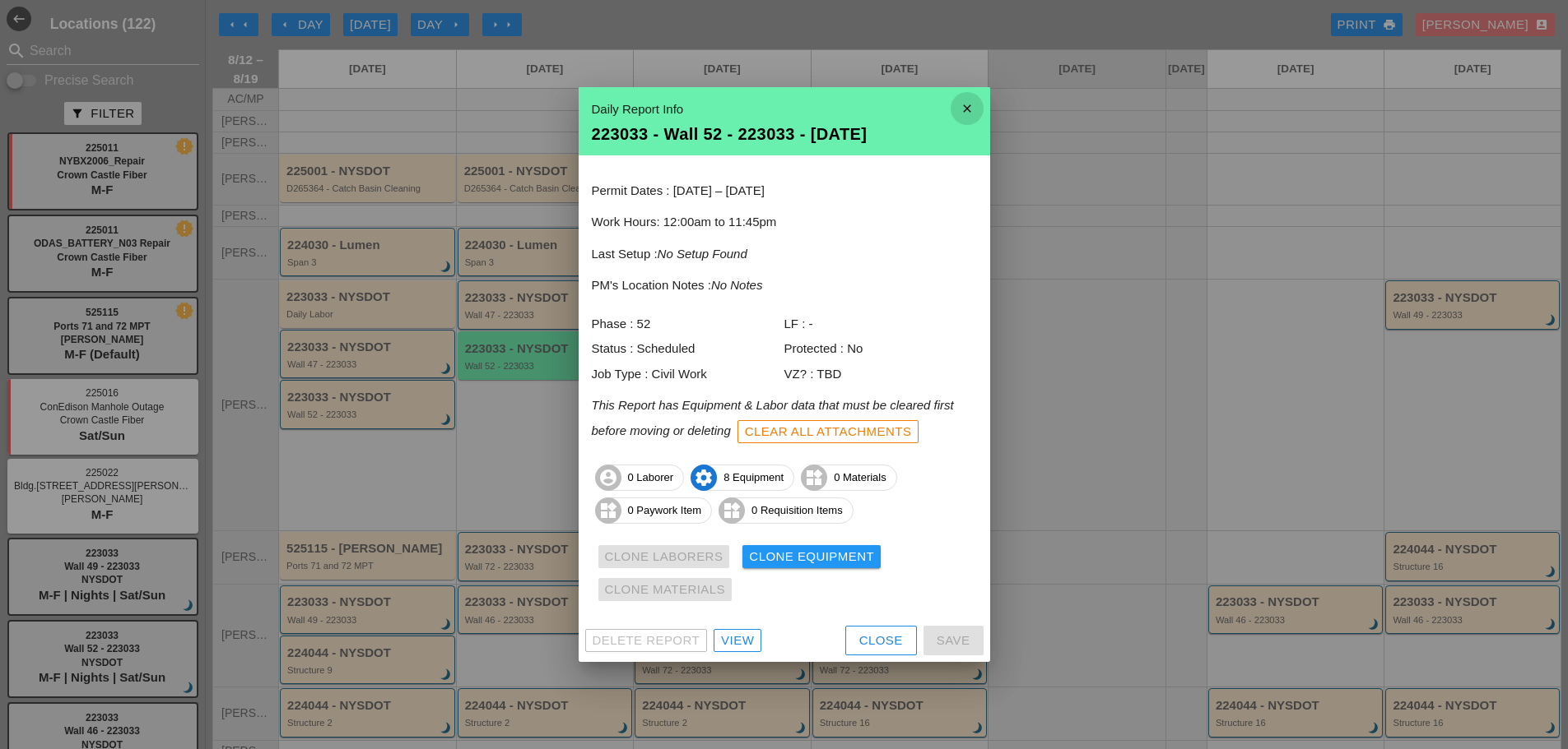
click at [975, 112] on icon "close" at bounding box center [967, 108] width 33 height 33
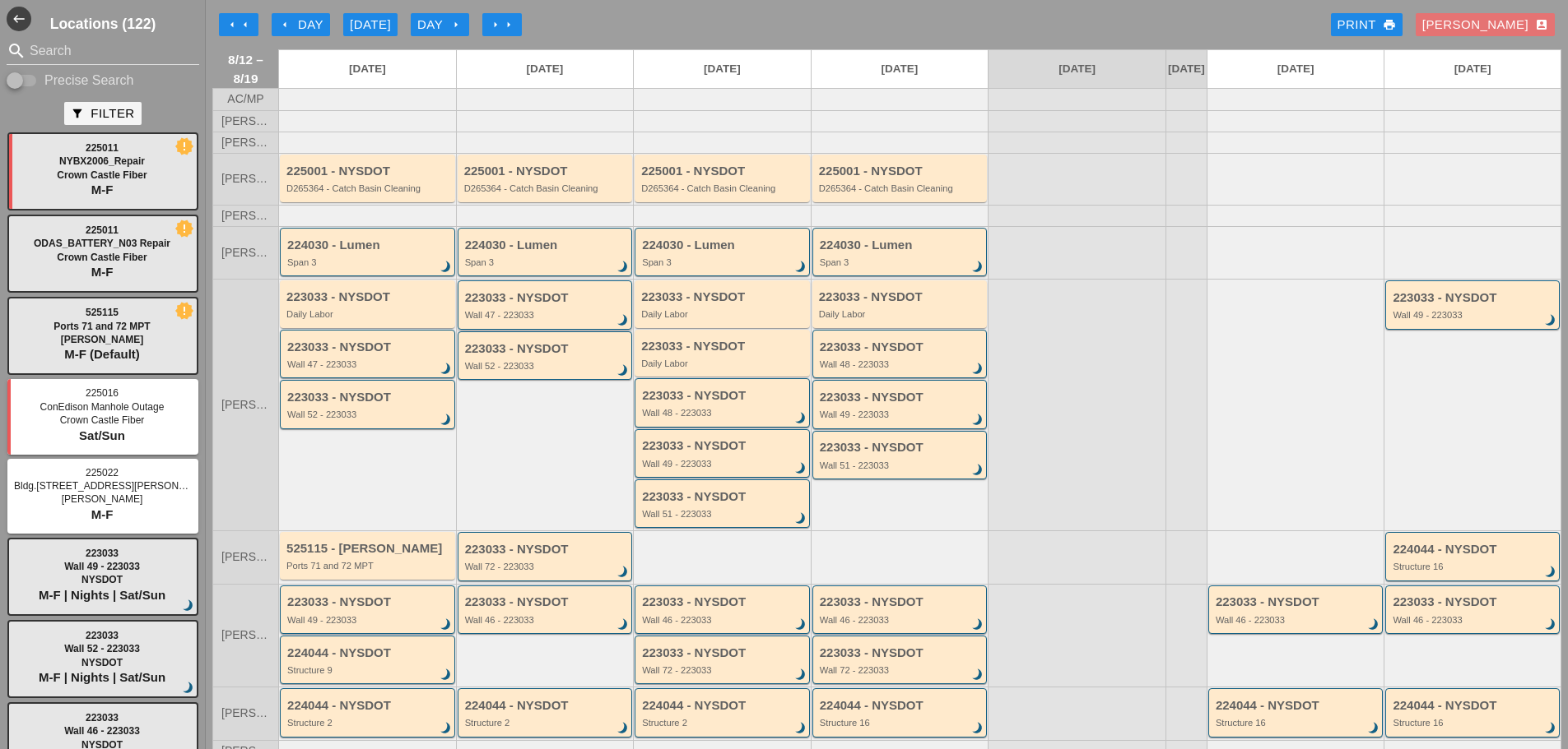
click at [574, 320] on div "Wall 47 - 223033" at bounding box center [546, 315] width 163 height 10
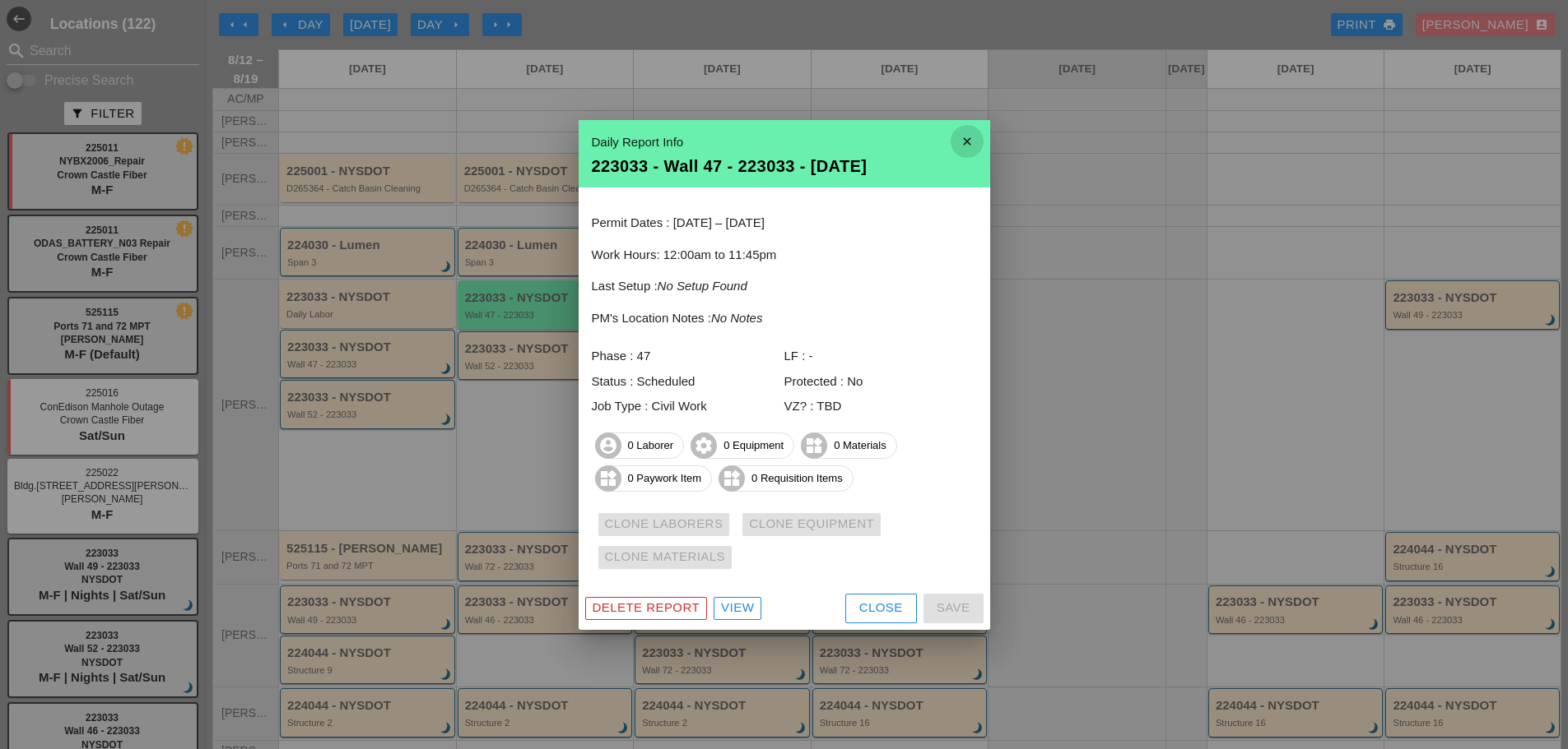
click at [963, 136] on icon "close" at bounding box center [967, 141] width 33 height 33
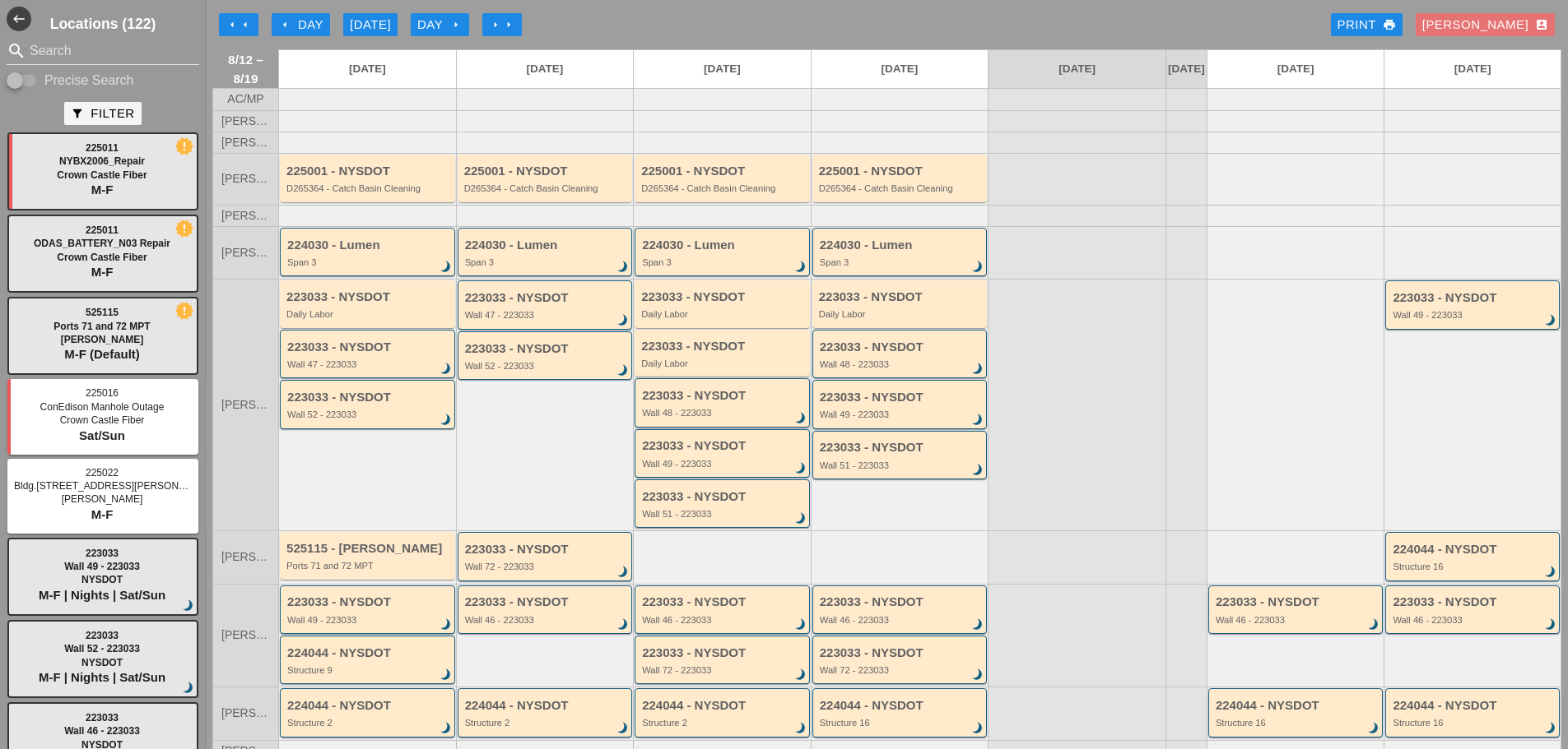
scroll to position [154, 0]
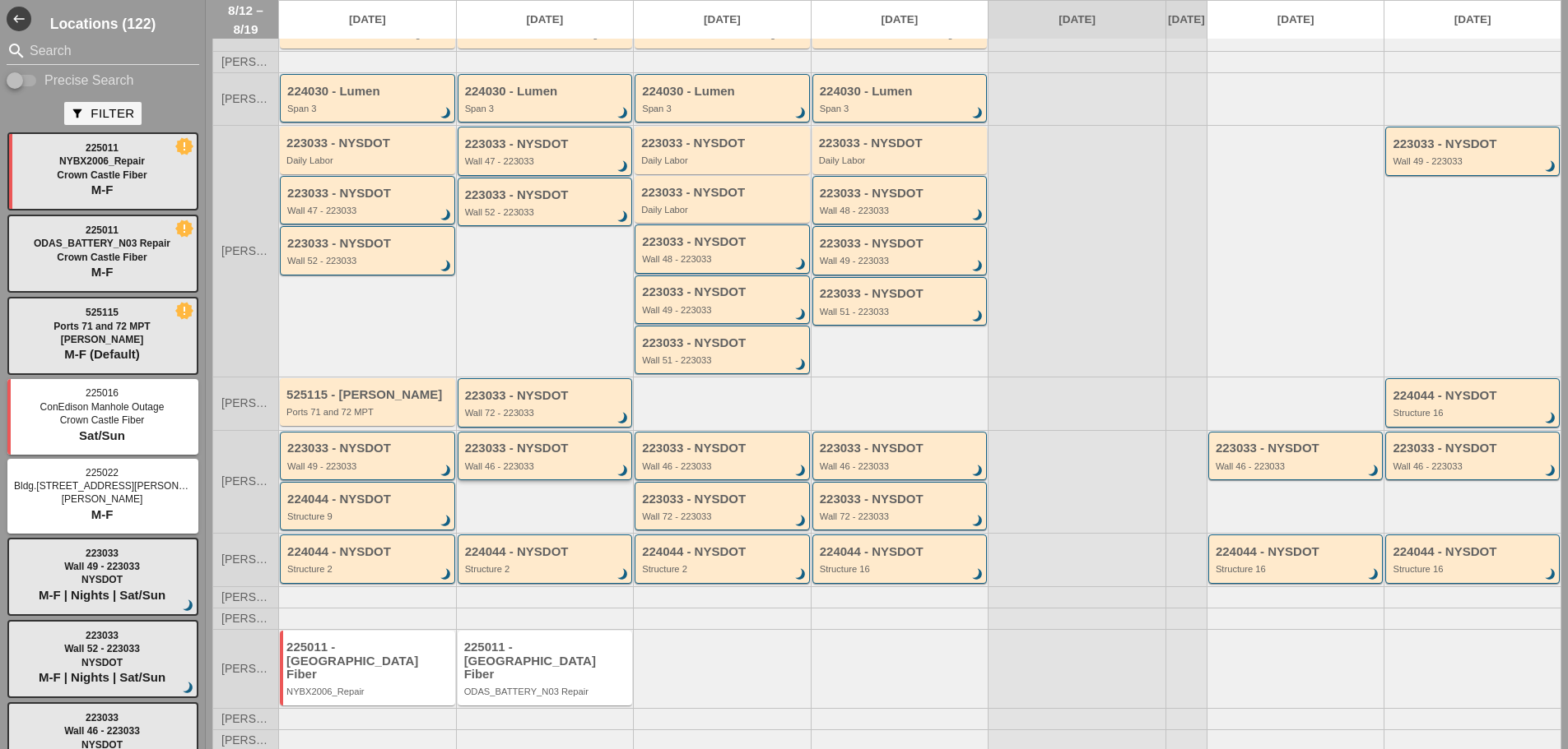
click at [515, 469] on div "223033 - NYSDOT Wall 46 - 223033 brightness_3" at bounding box center [546, 457] width 163 height 30
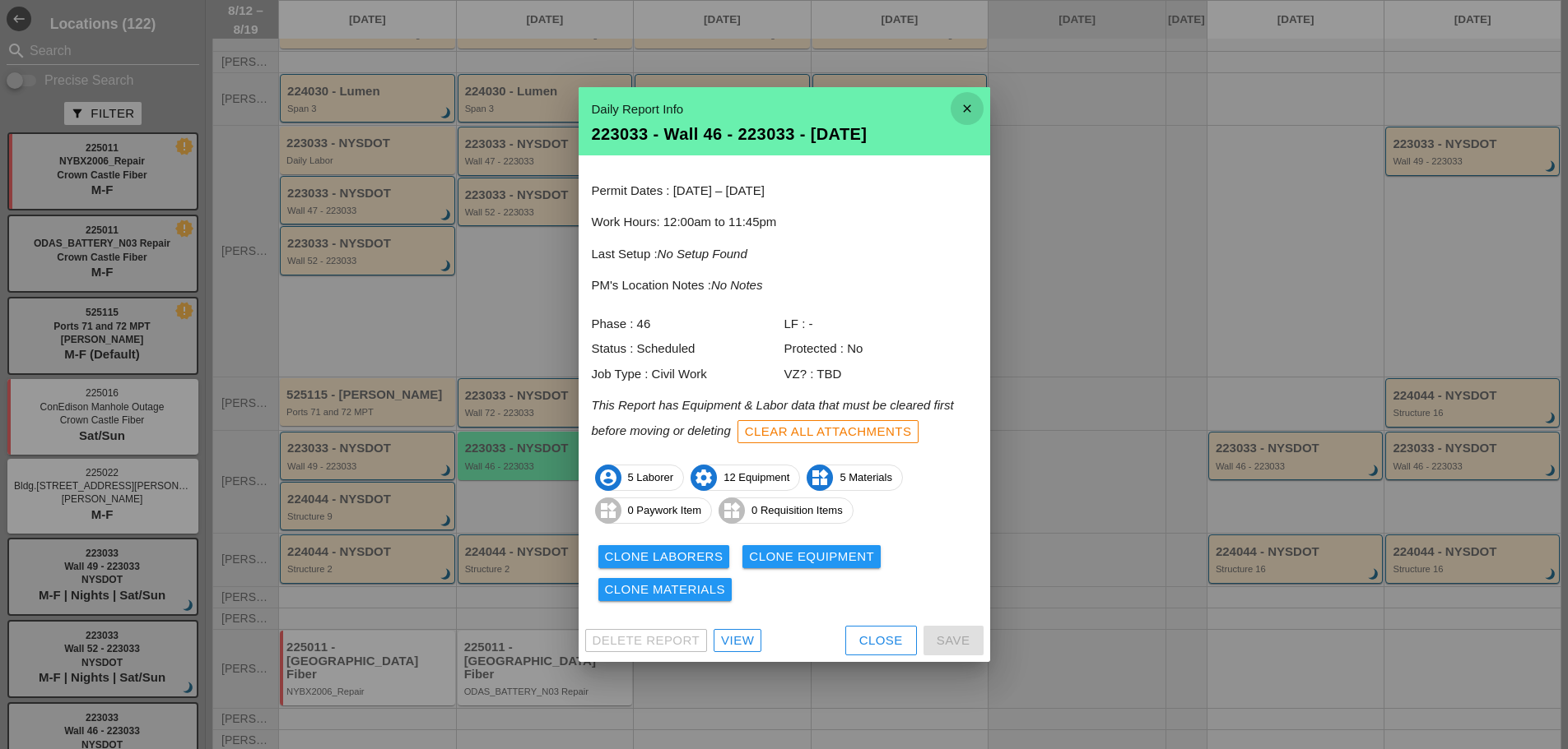
click at [969, 107] on icon "close" at bounding box center [967, 108] width 33 height 33
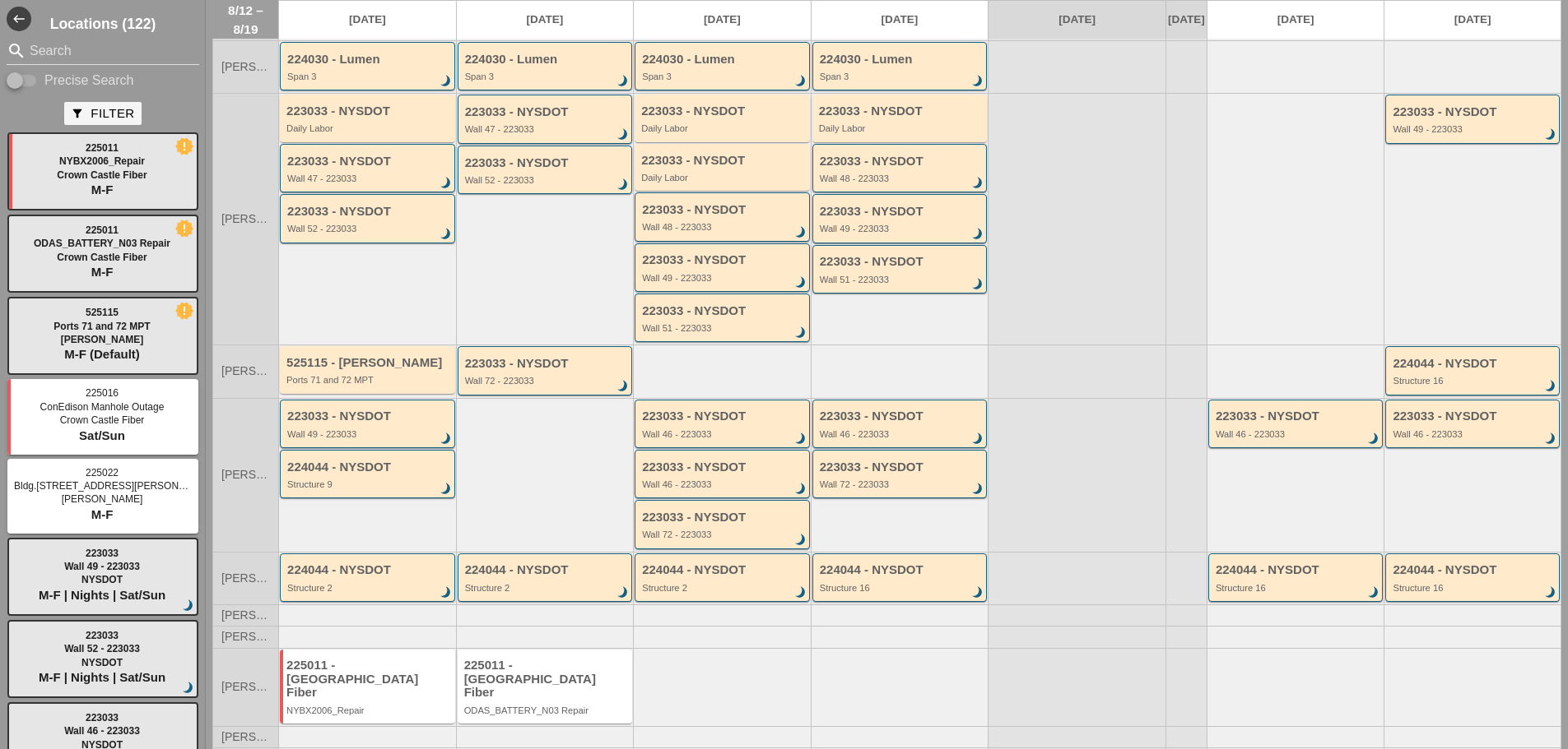
scroll to position [205, 0]
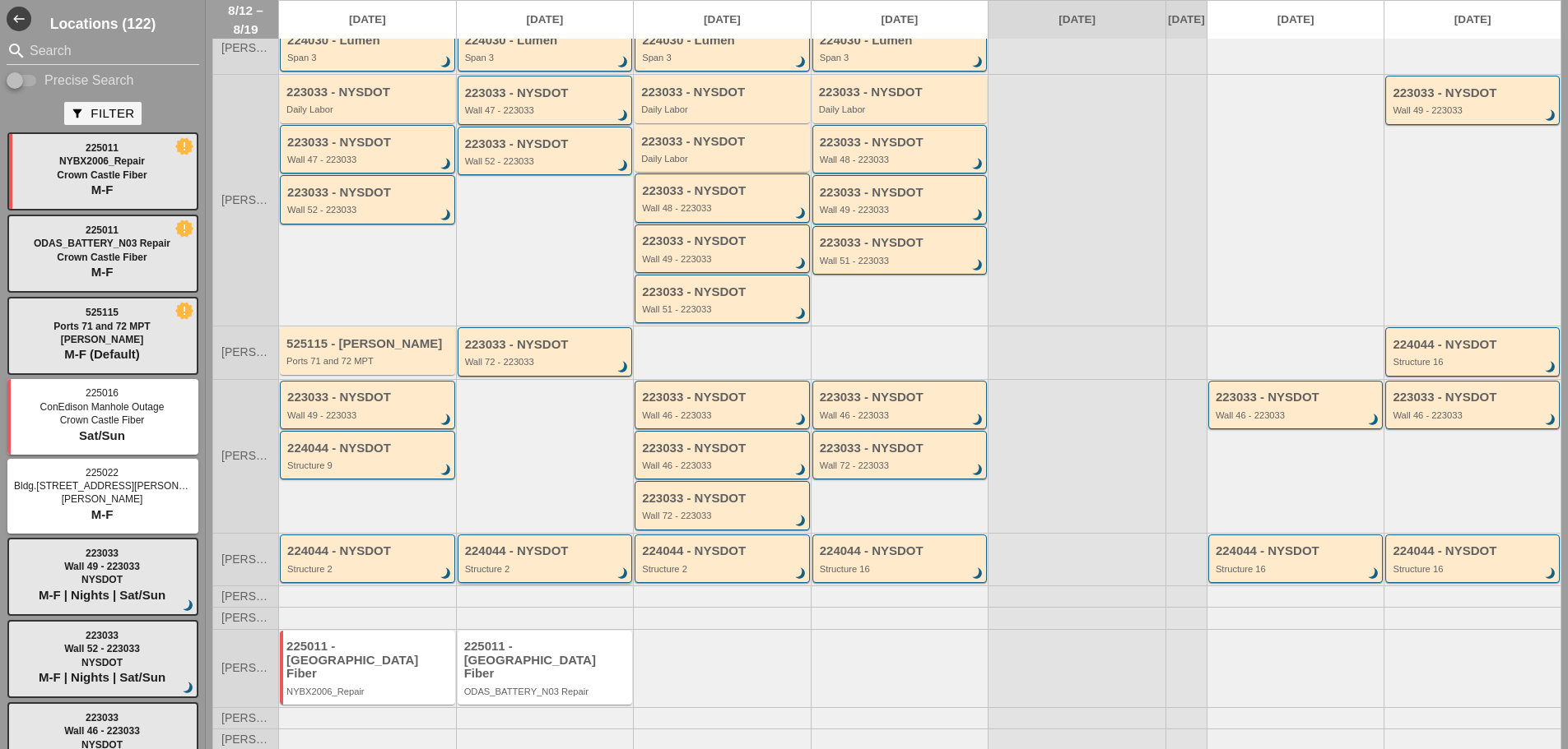
click at [551, 559] on div "224044 - NYSDOT" at bounding box center [546, 552] width 163 height 14
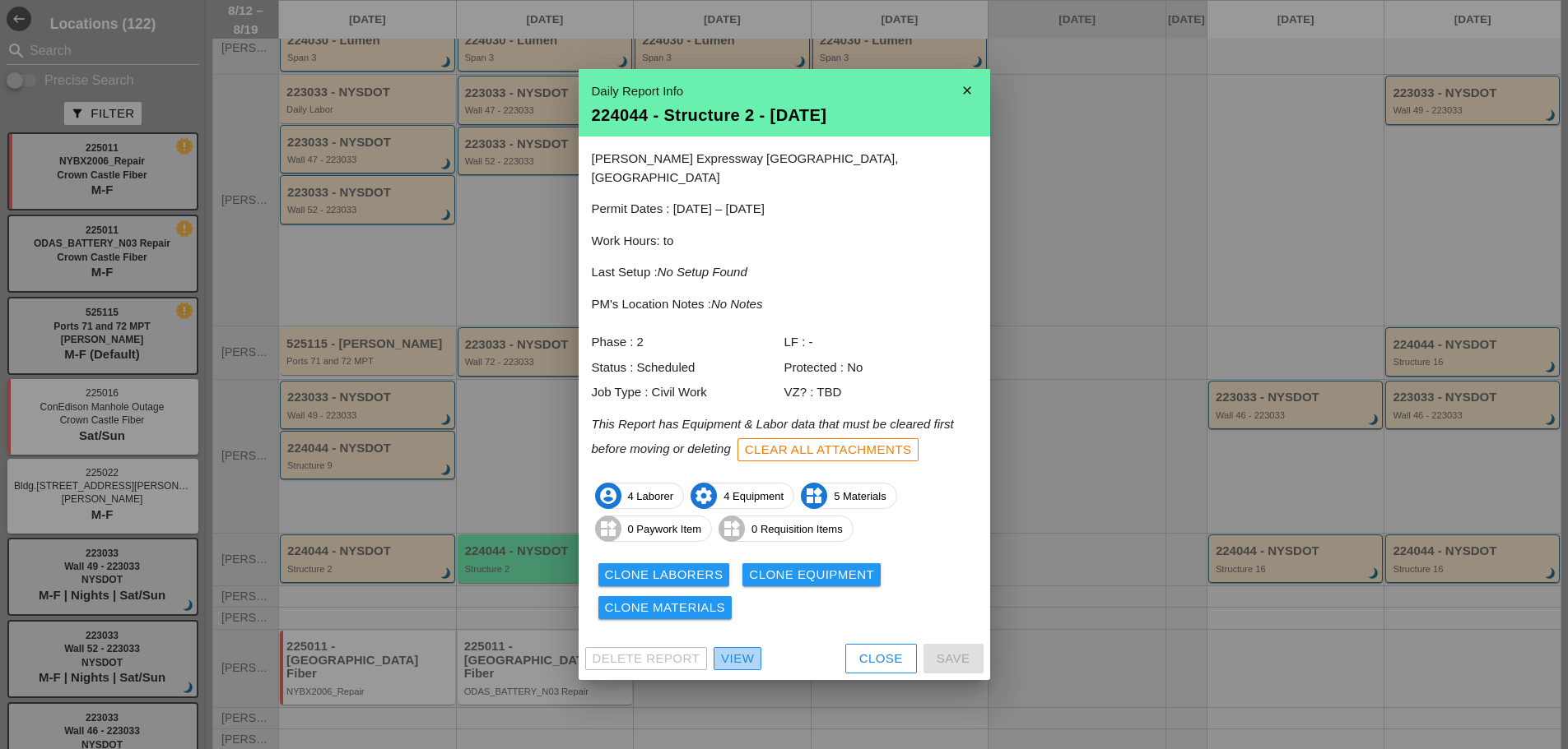
click at [734, 649] on div "View" at bounding box center [737, 658] width 33 height 19
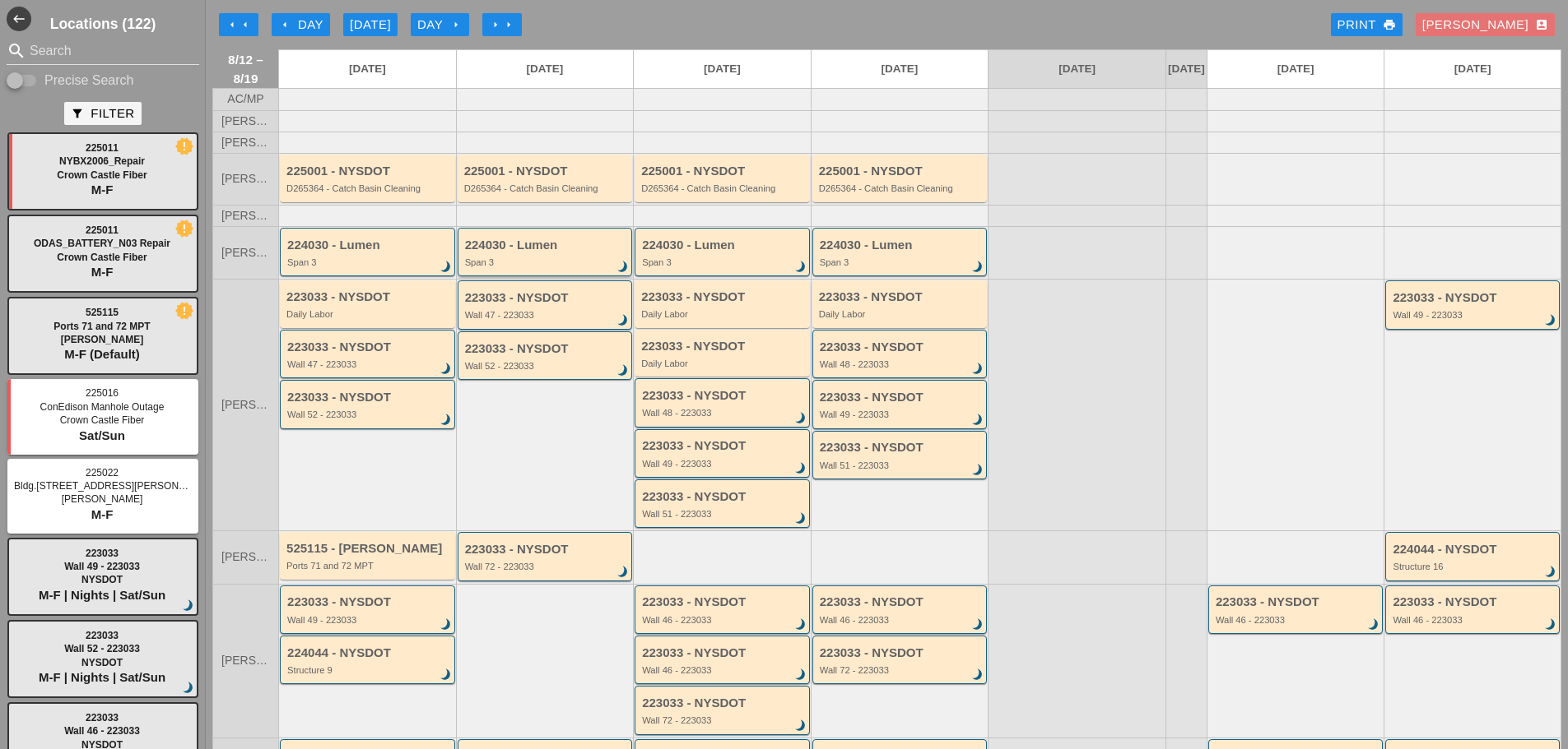
click at [547, 267] on div "Span 3" at bounding box center [546, 262] width 163 height 10
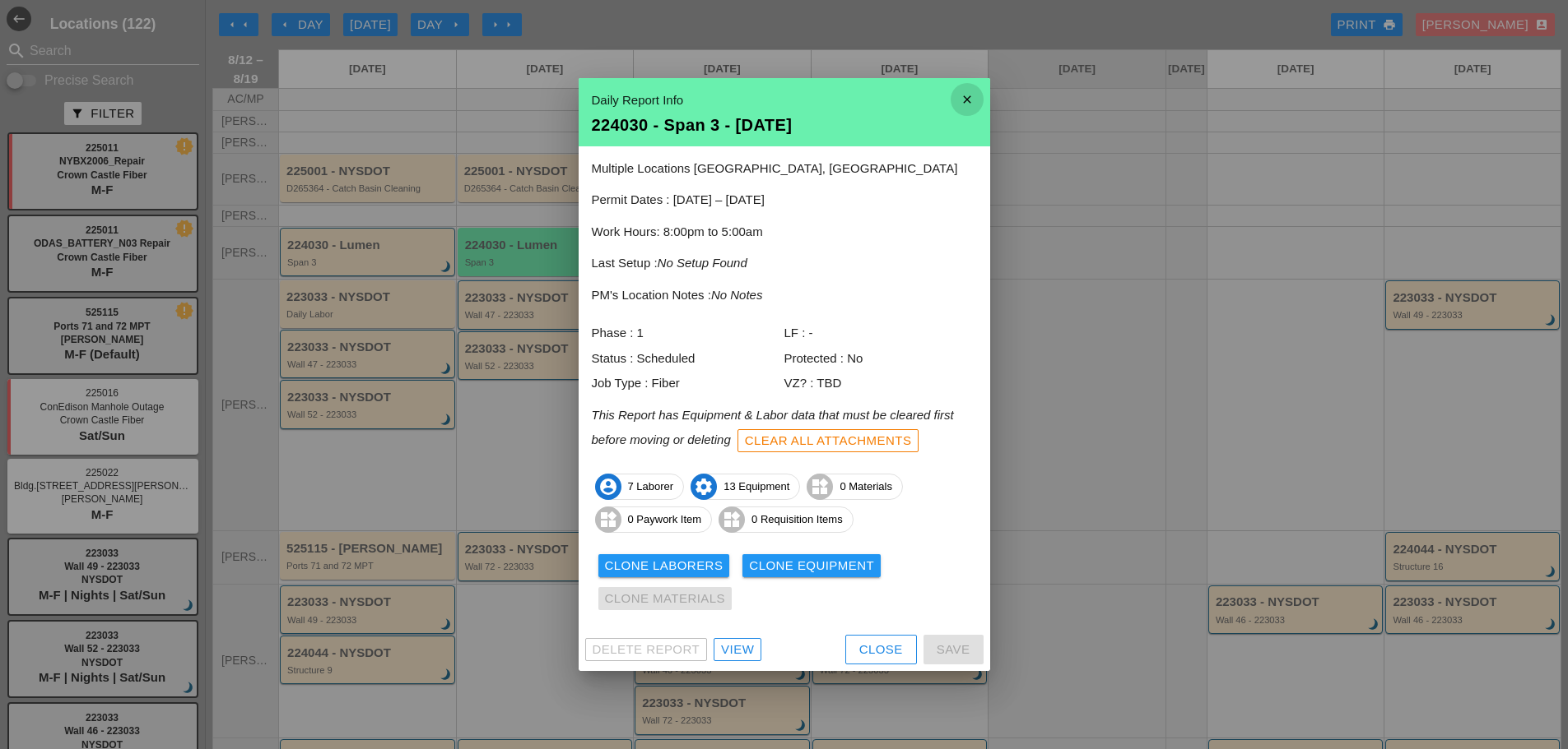
click at [973, 107] on icon "close" at bounding box center [967, 99] width 33 height 33
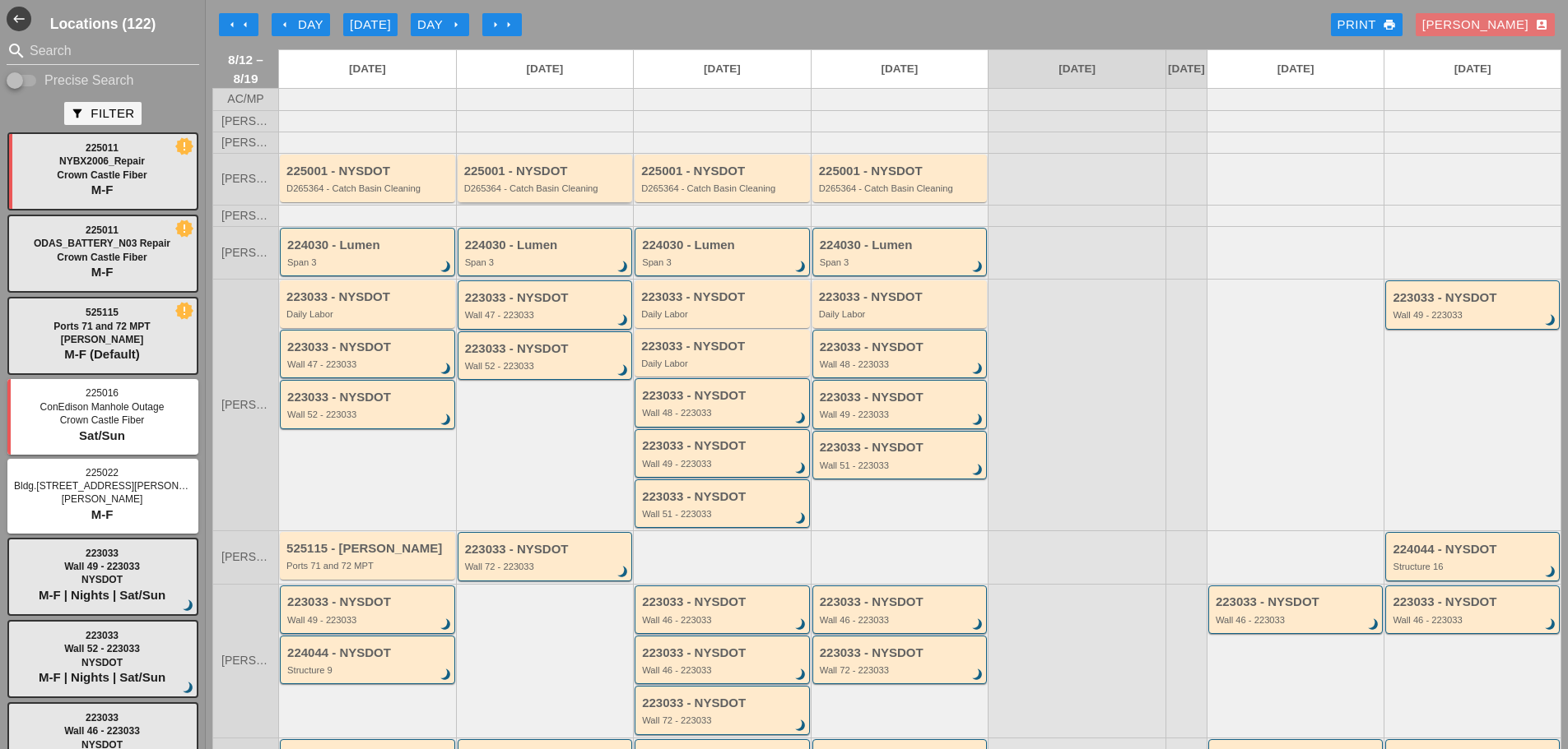
click at [513, 193] on div "D265364 - Catch Basin Cleaning" at bounding box center [546, 188] width 165 height 10
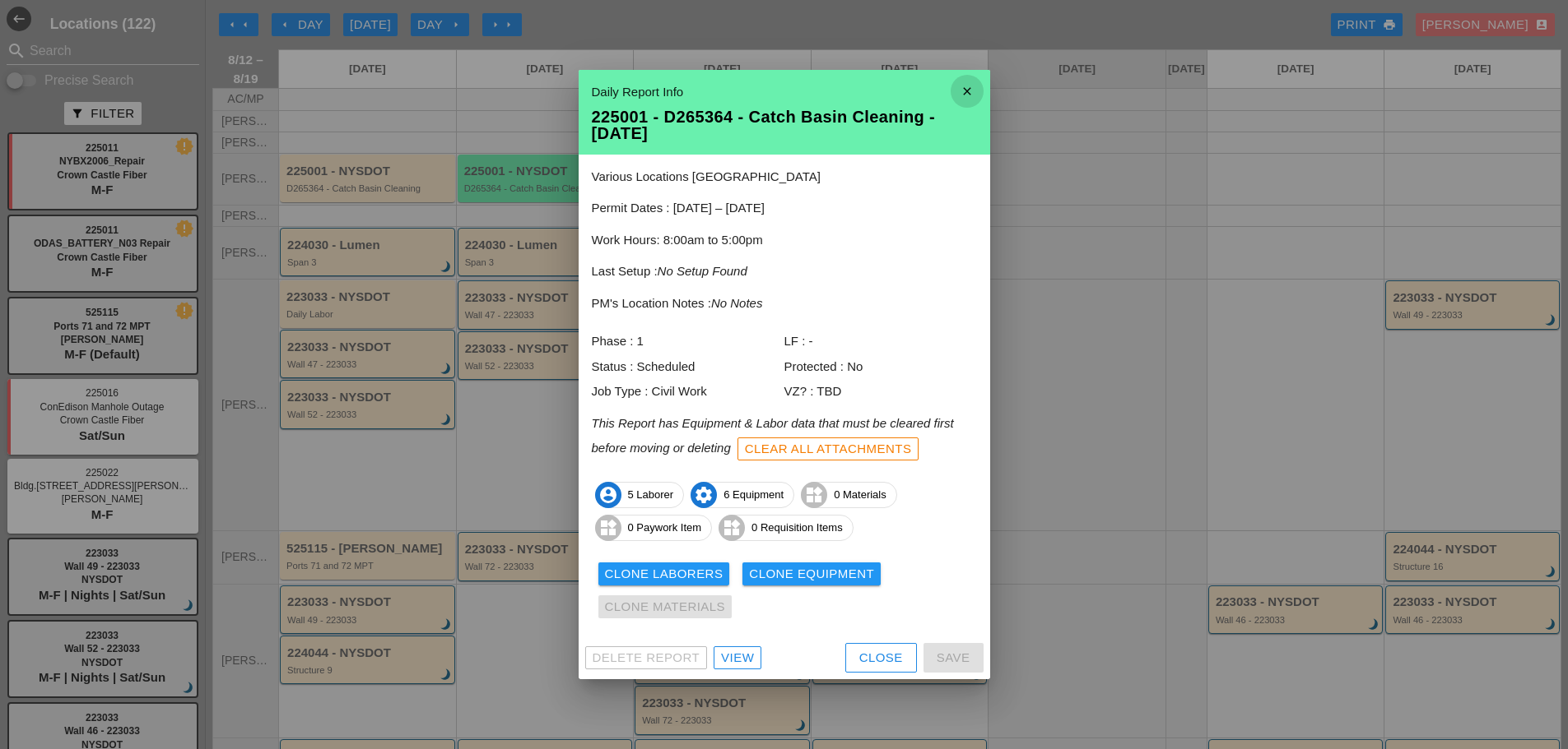
click at [974, 100] on icon "close" at bounding box center [967, 91] width 33 height 33
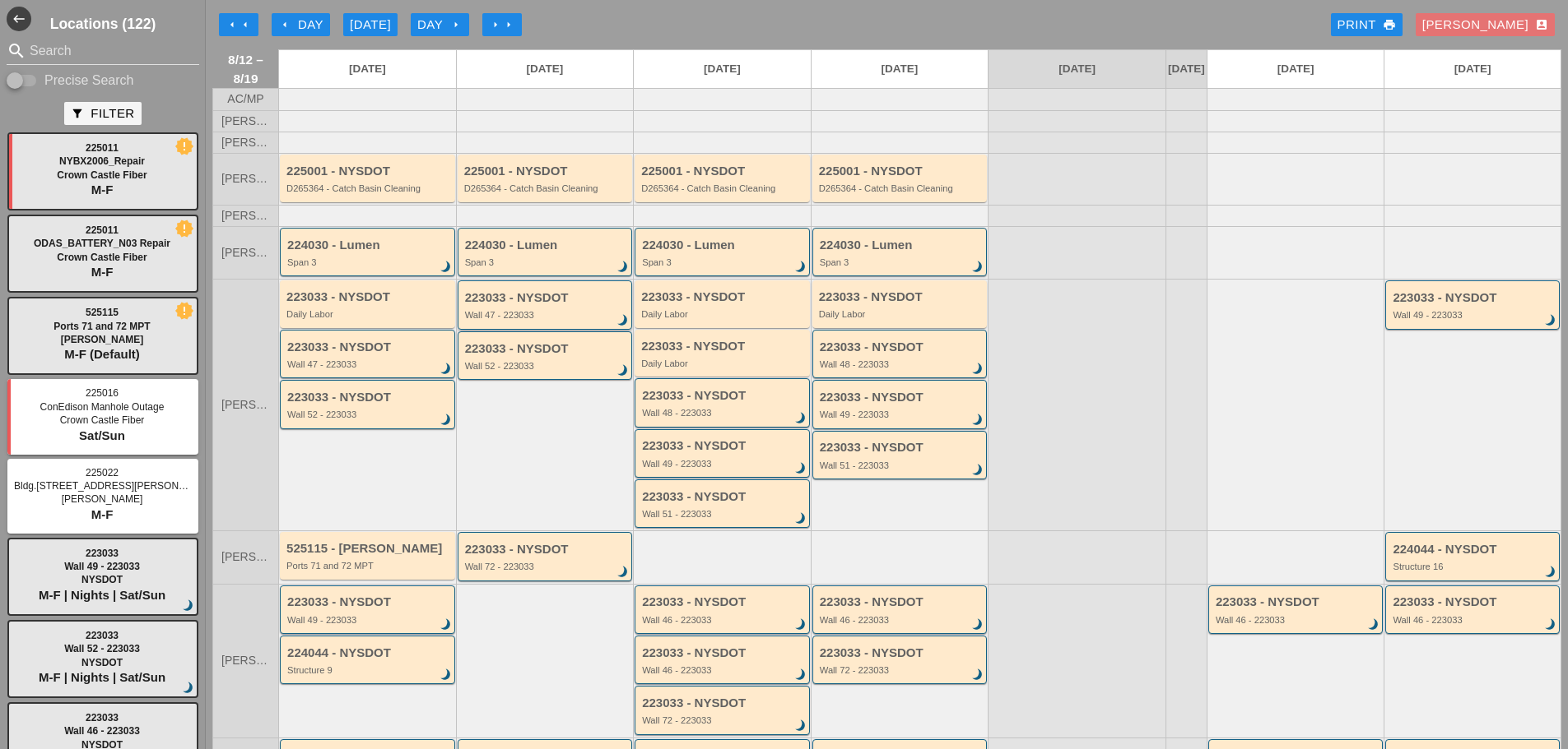
click at [508, 329] on div "223033 - NYSDOT Wall 47 - 223033 brightness_3" at bounding box center [545, 304] width 176 height 48
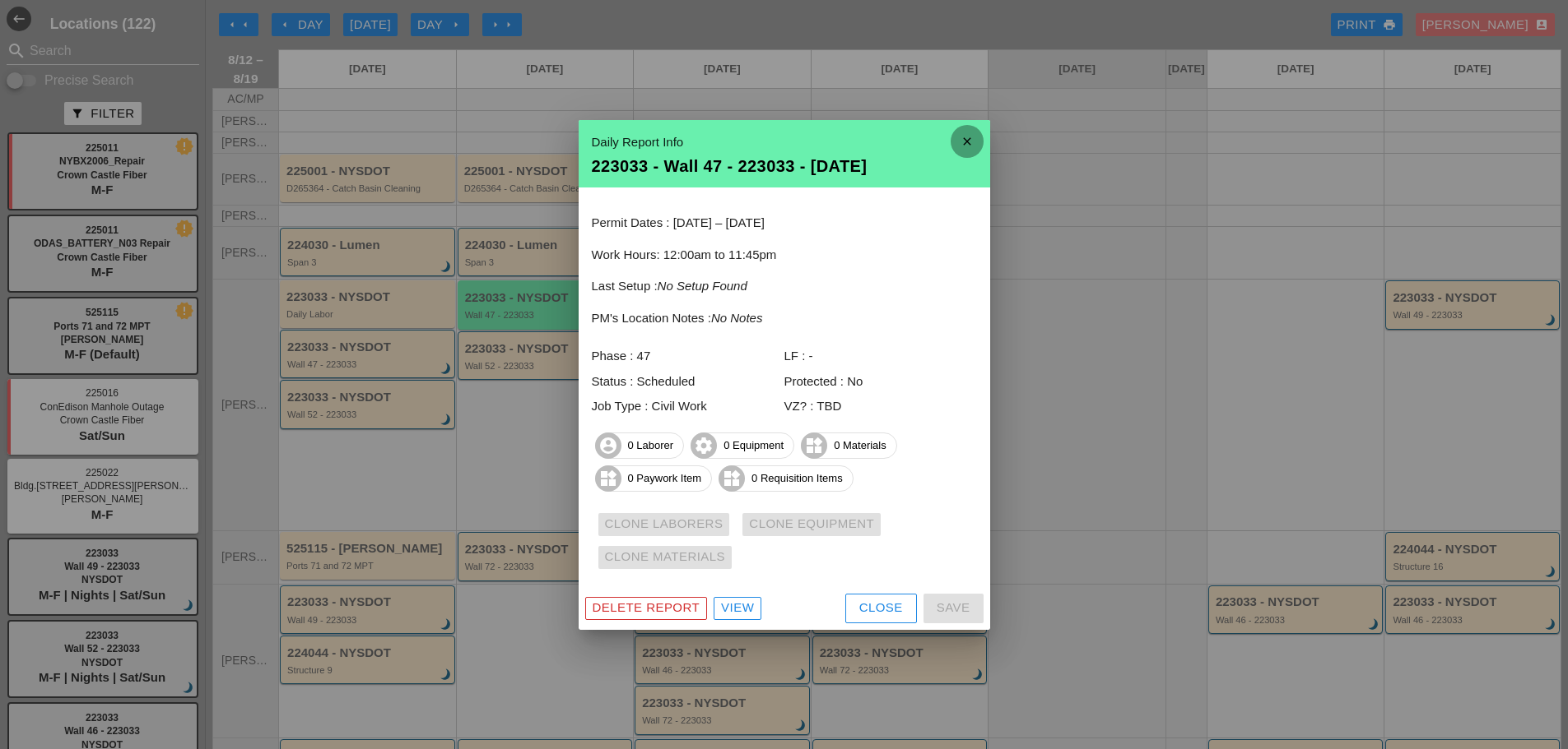
click at [971, 138] on icon "close" at bounding box center [967, 141] width 33 height 33
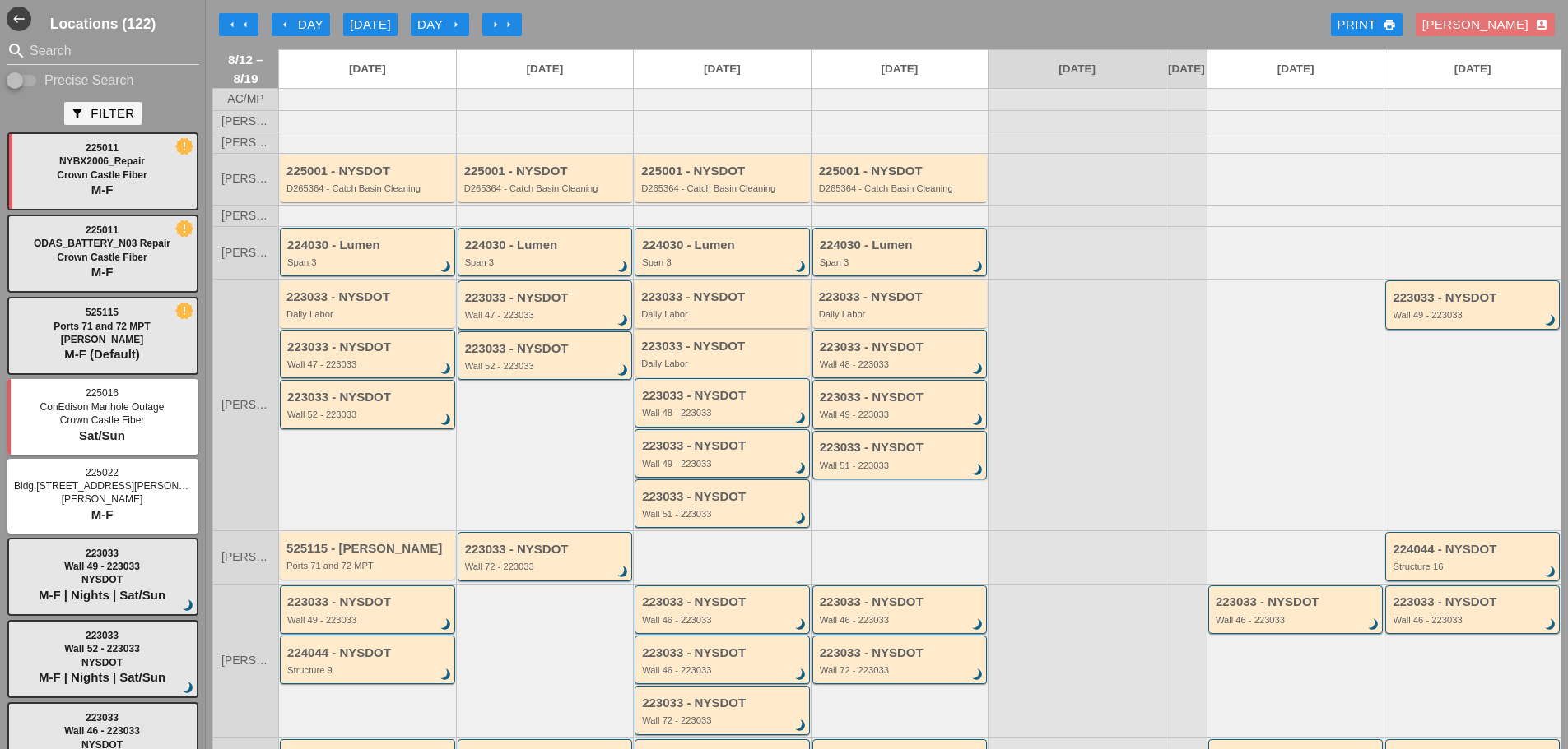
click at [661, 328] on div "223033 - NYSDOT Daily Labor" at bounding box center [723, 304] width 176 height 47
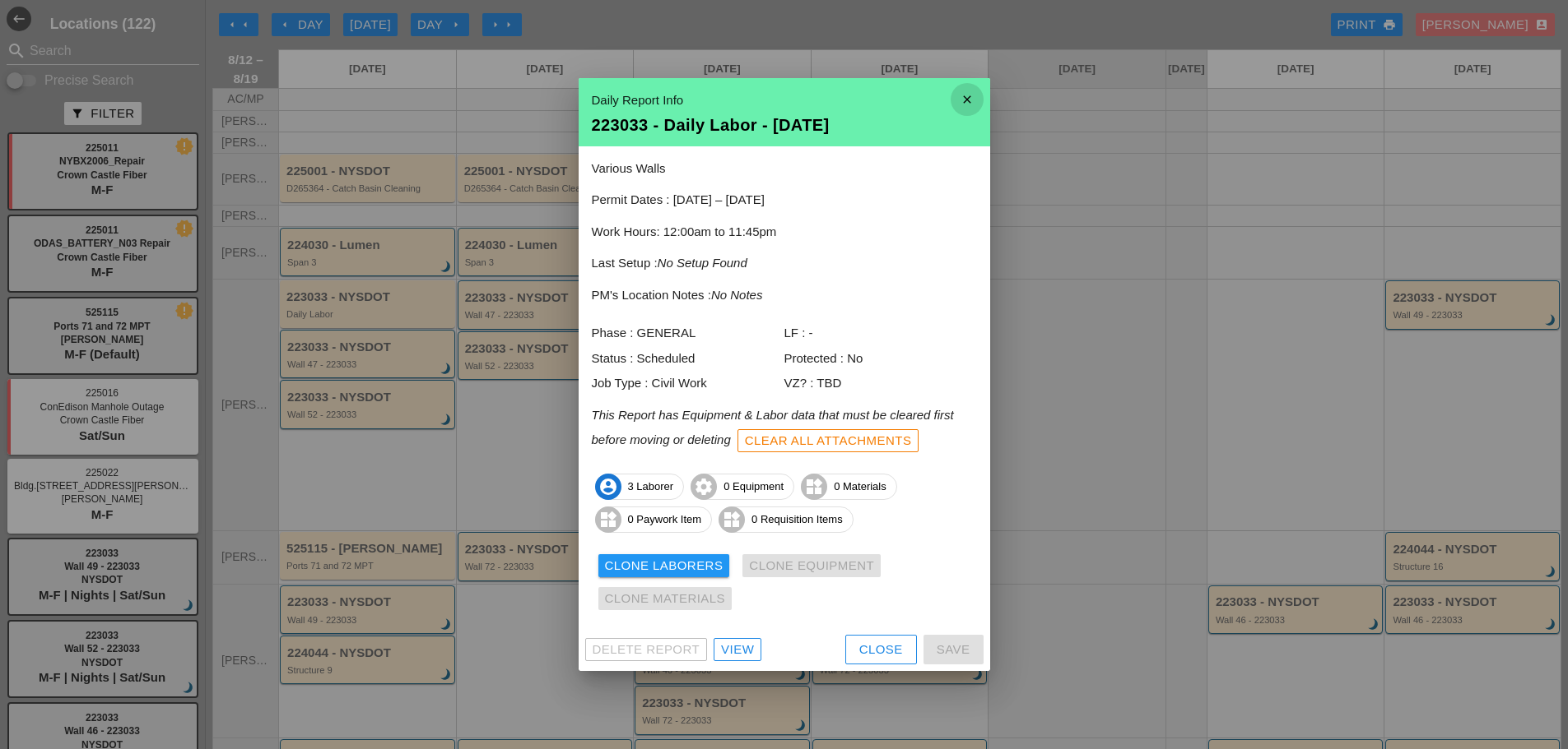
click at [971, 102] on icon "close" at bounding box center [967, 99] width 33 height 33
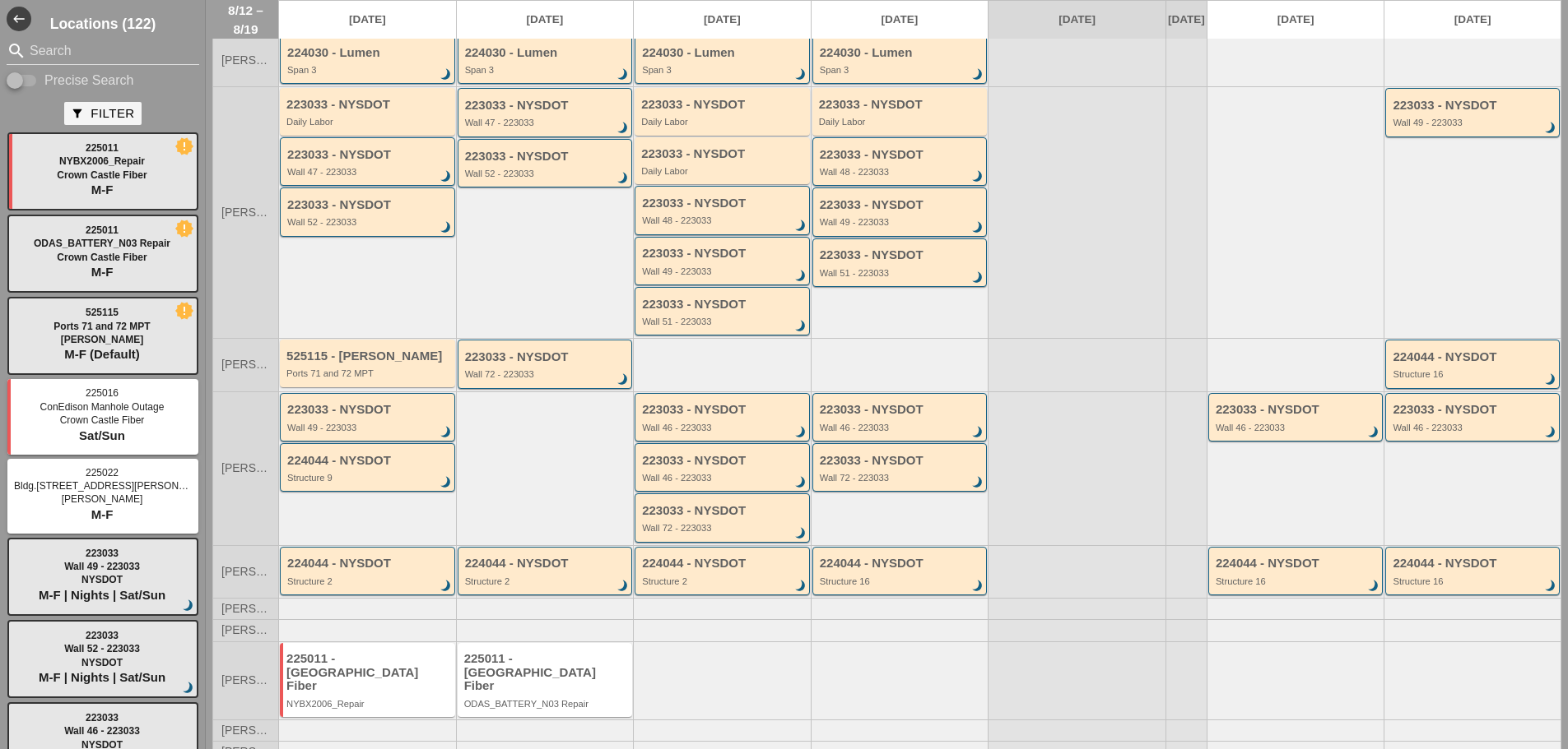
scroll to position [205, 0]
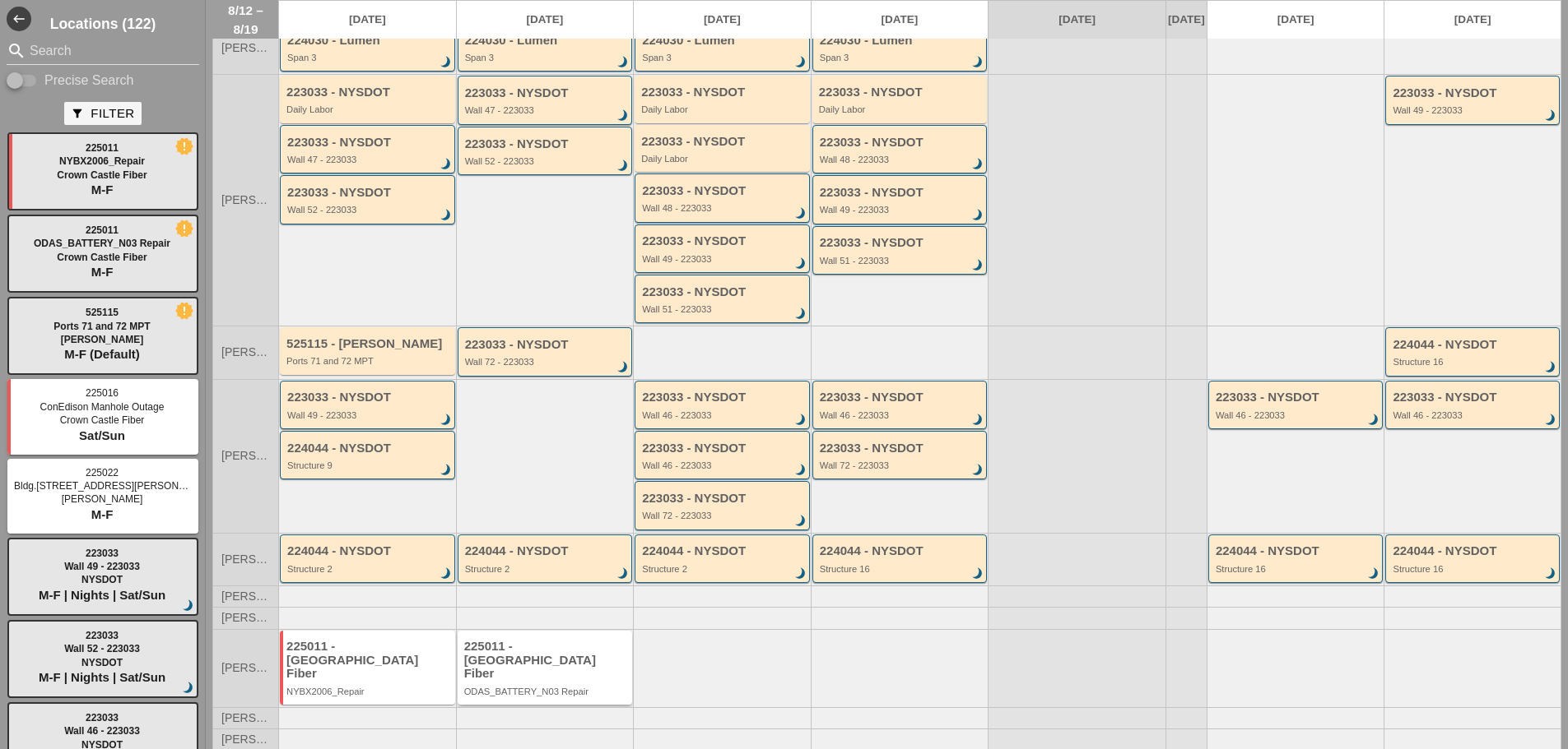
click at [571, 680] on div "225011 - Crown Castle Fiber ODAS_BATTERY_N03 Repair" at bounding box center [546, 668] width 165 height 57
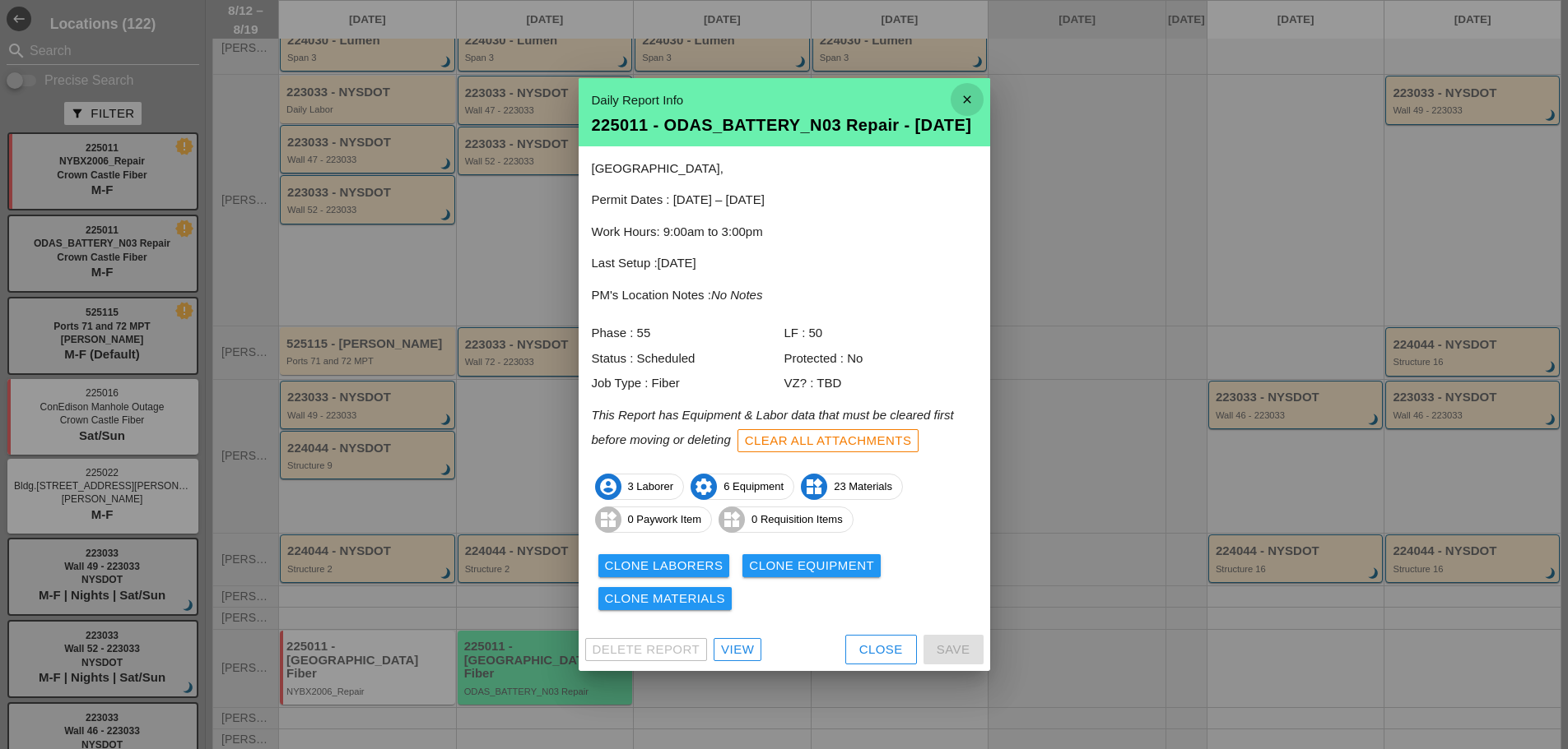
click at [980, 91] on icon "close" at bounding box center [967, 99] width 33 height 33
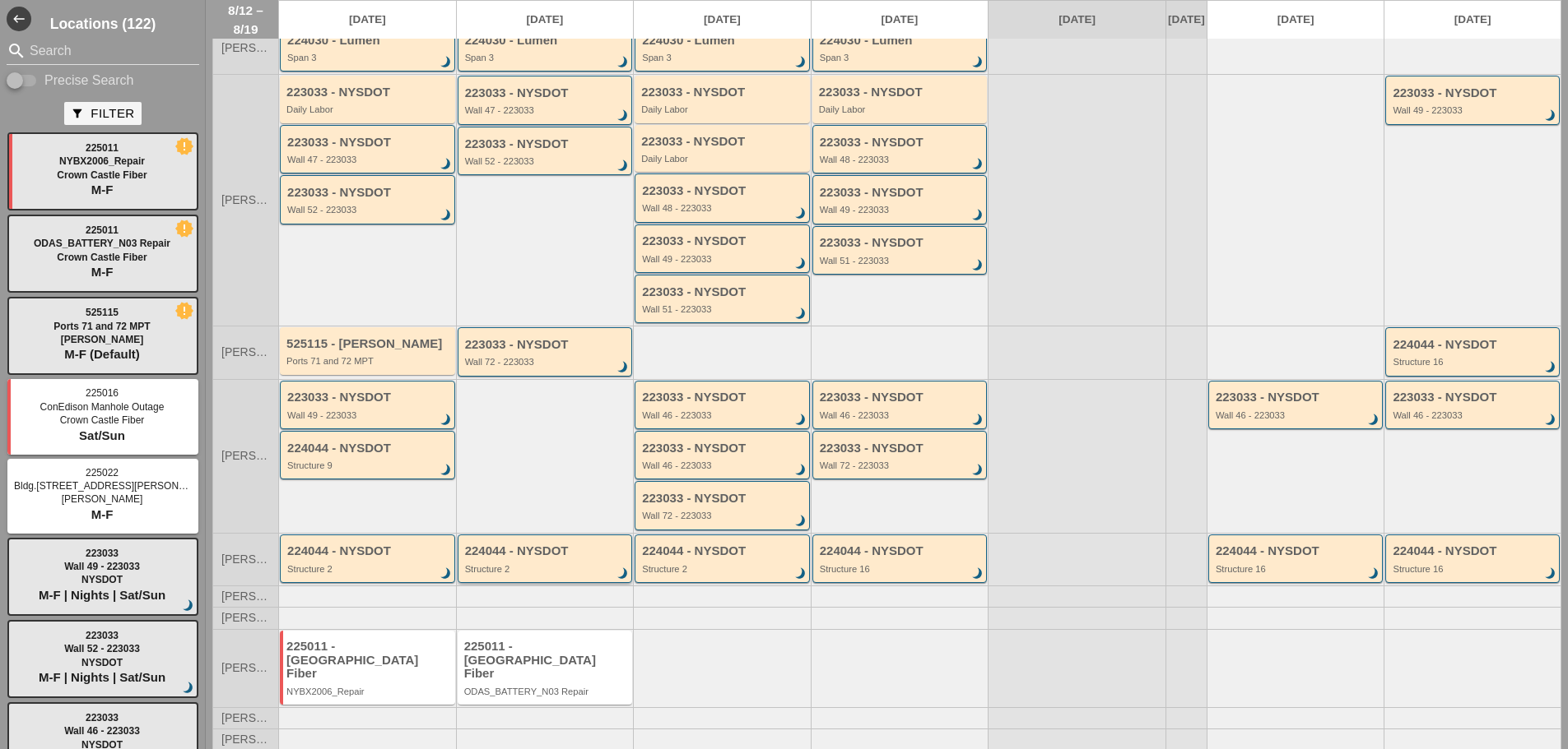
click at [571, 570] on div "224044 - NYSDOT Structure 2 brightness_3" at bounding box center [546, 560] width 163 height 30
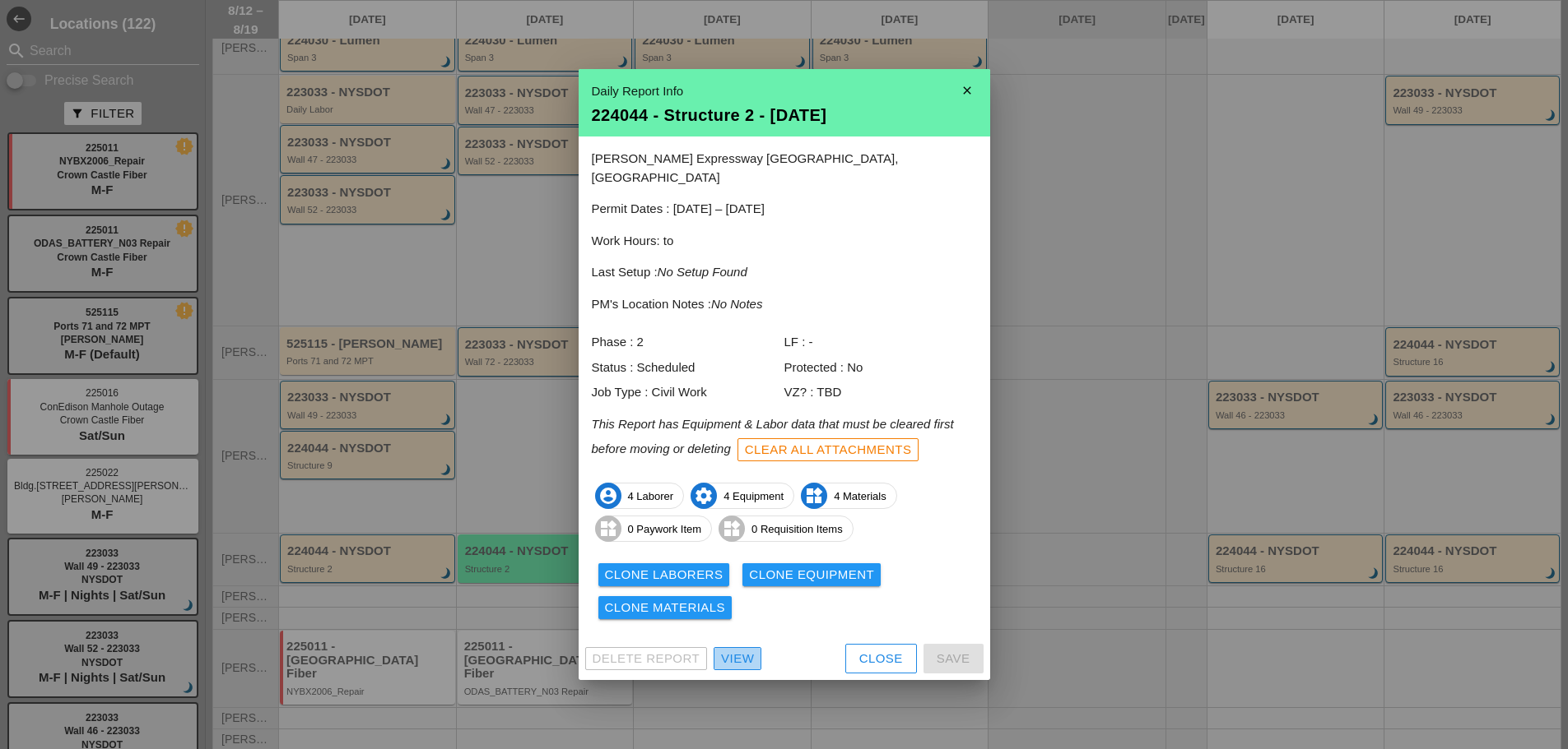
click at [745, 654] on div "View" at bounding box center [737, 658] width 33 height 19
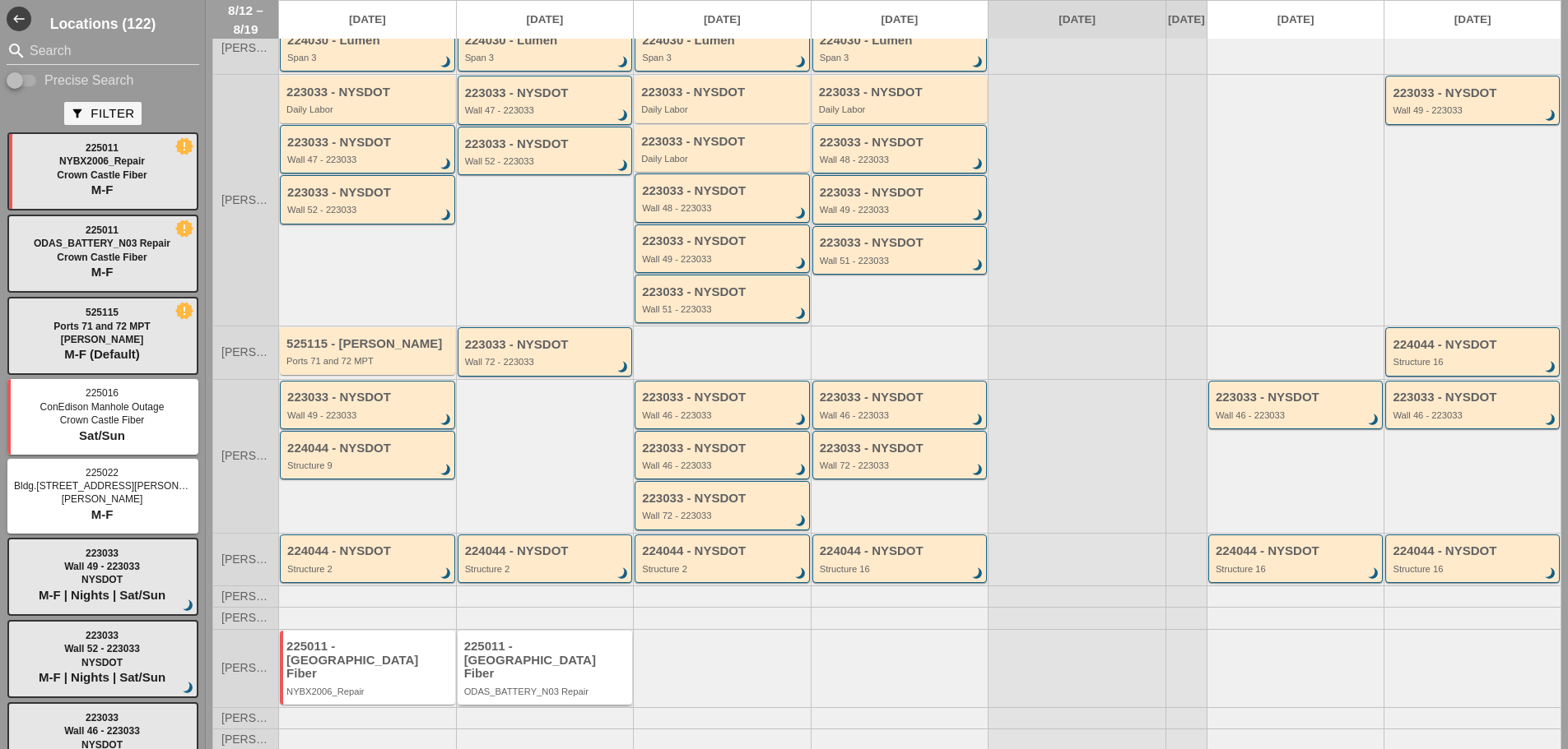
scroll to position [122, 0]
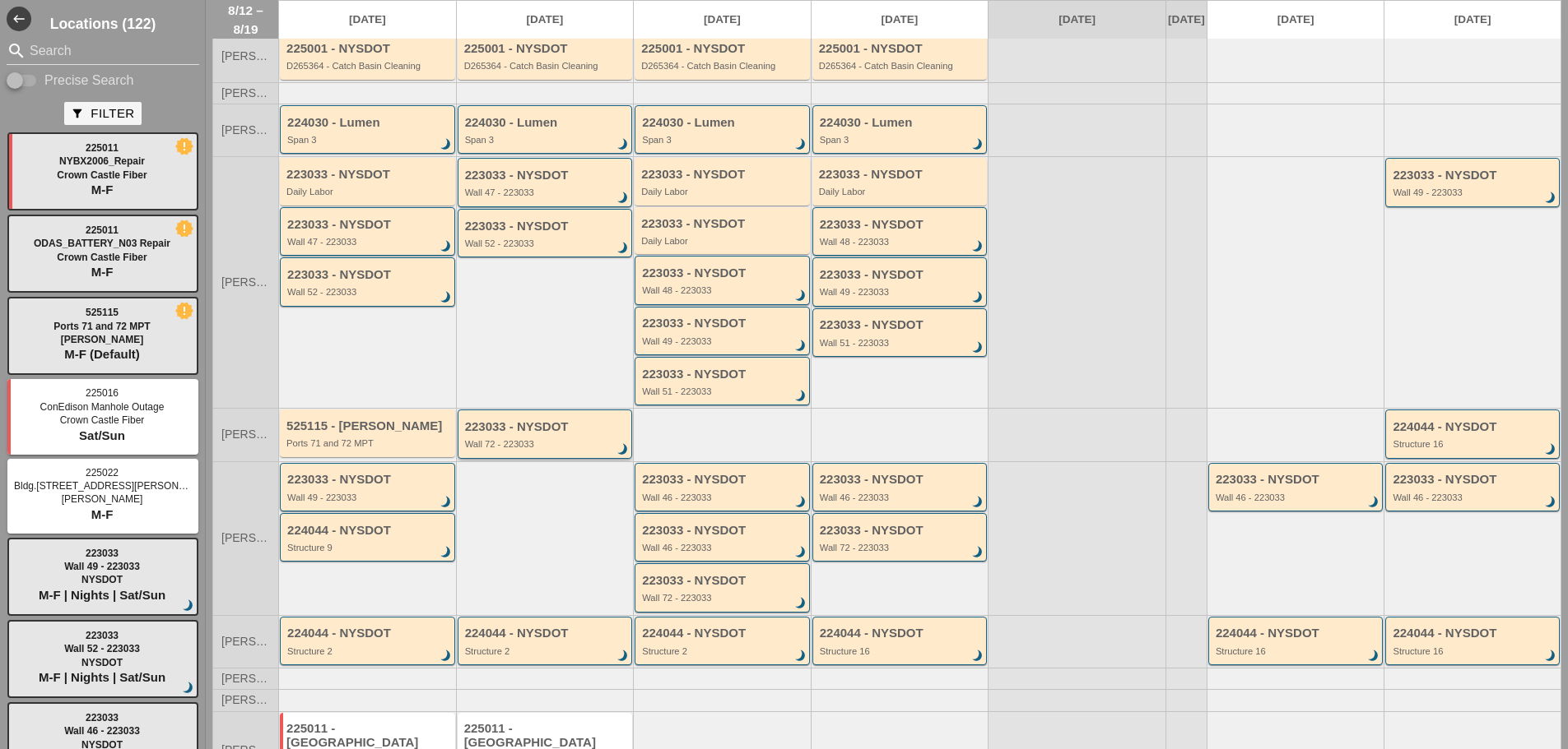
click at [554, 434] on div "223033 - NYSDOT" at bounding box center [546, 427] width 163 height 14
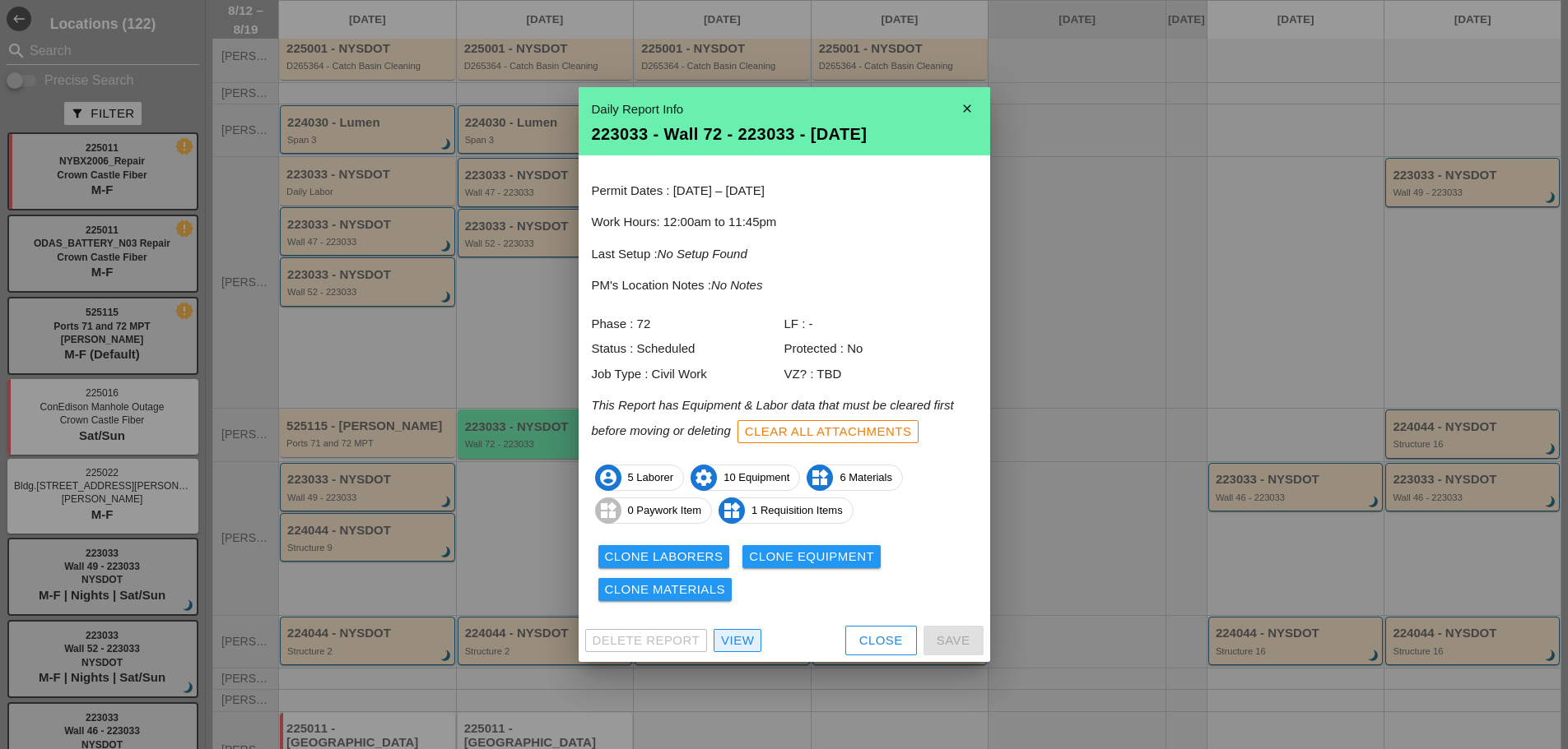
click at [723, 643] on div "View" at bounding box center [737, 640] width 33 height 19
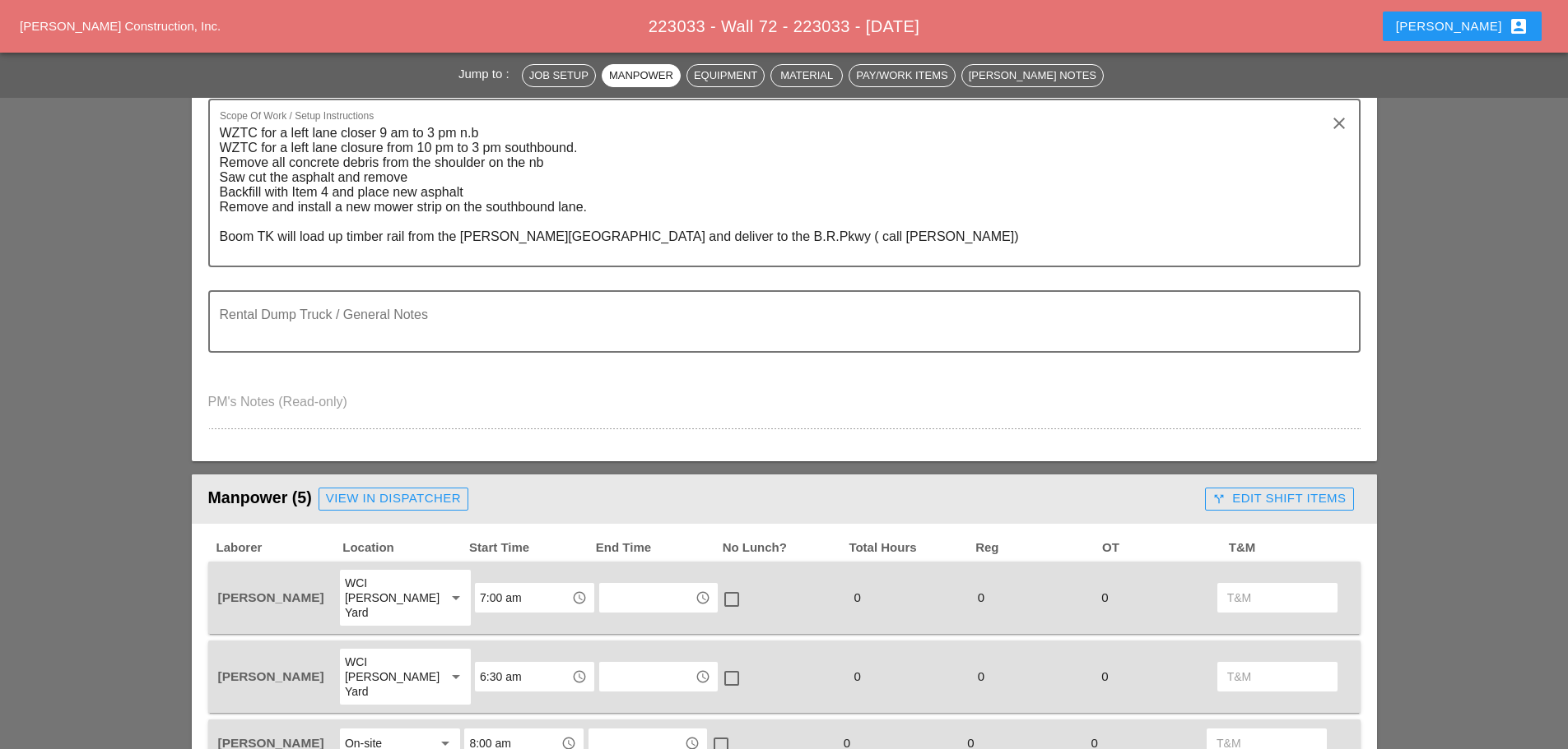
scroll to position [412, 0]
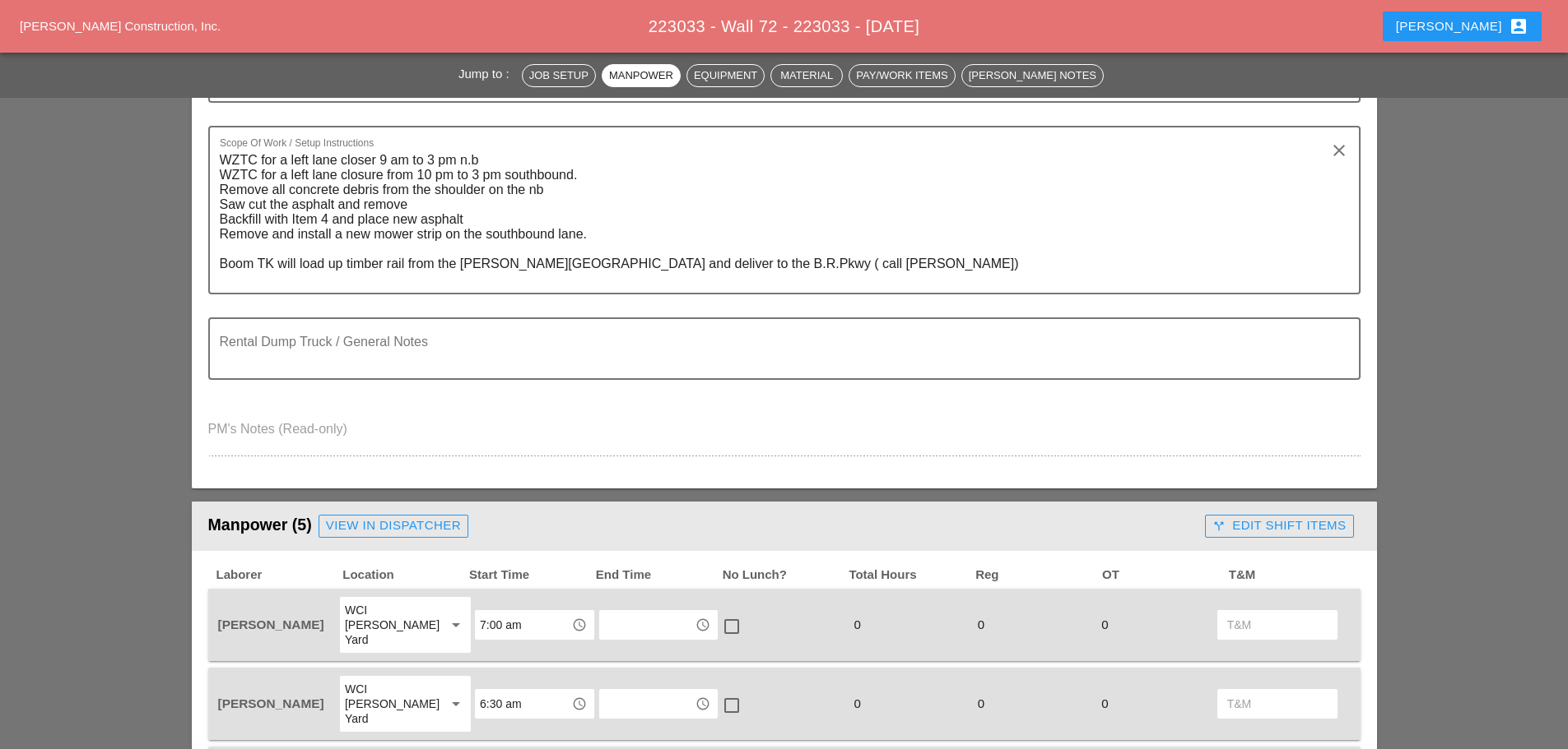
click at [424, 623] on div "WCI [PERSON_NAME] Yard" at bounding box center [393, 625] width 98 height 56
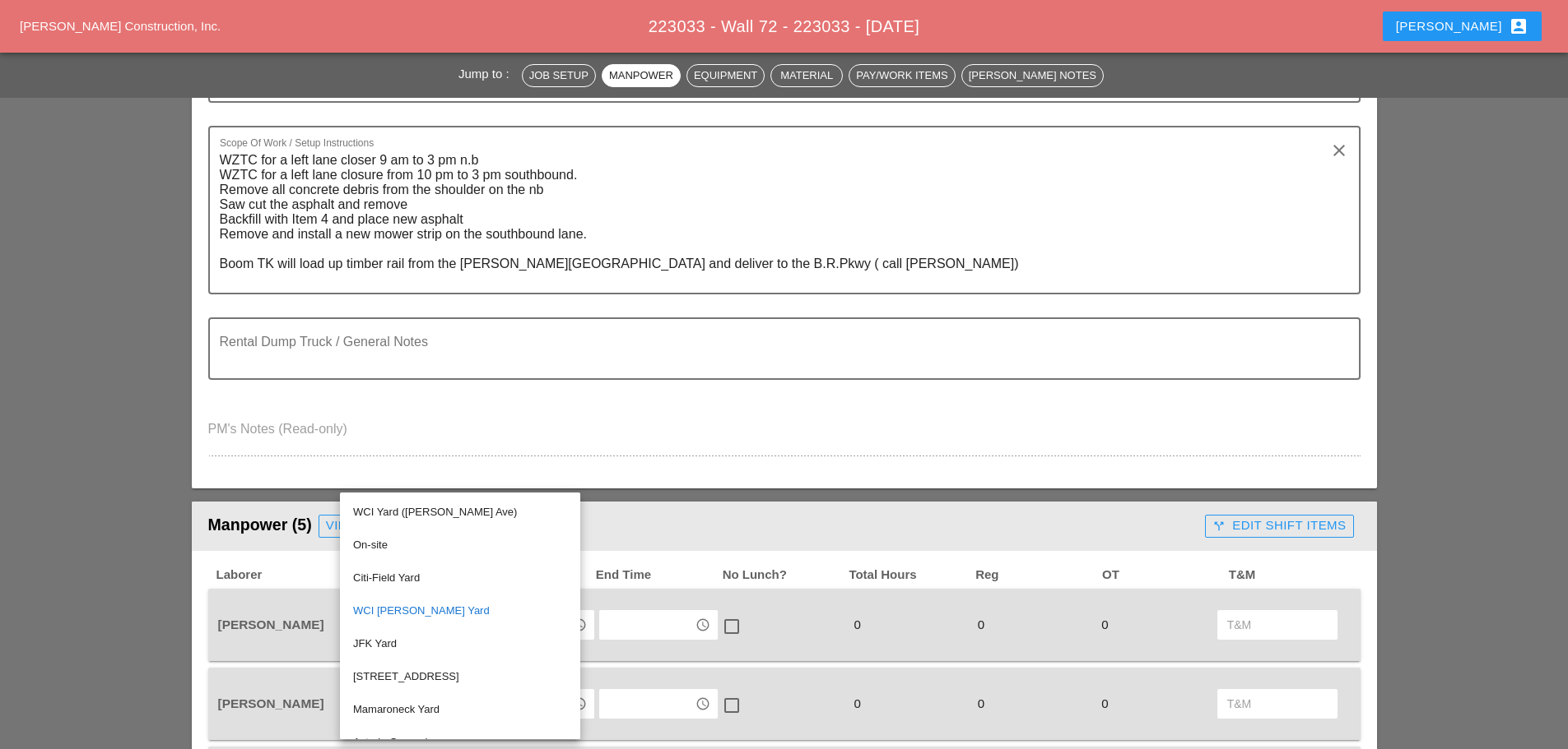
drag, startPoint x: 391, startPoint y: 508, endPoint x: 373, endPoint y: 508, distance: 18.0
click at [387, 511] on div "WCI Yard ([PERSON_NAME] Ave)" at bounding box center [460, 512] width 214 height 20
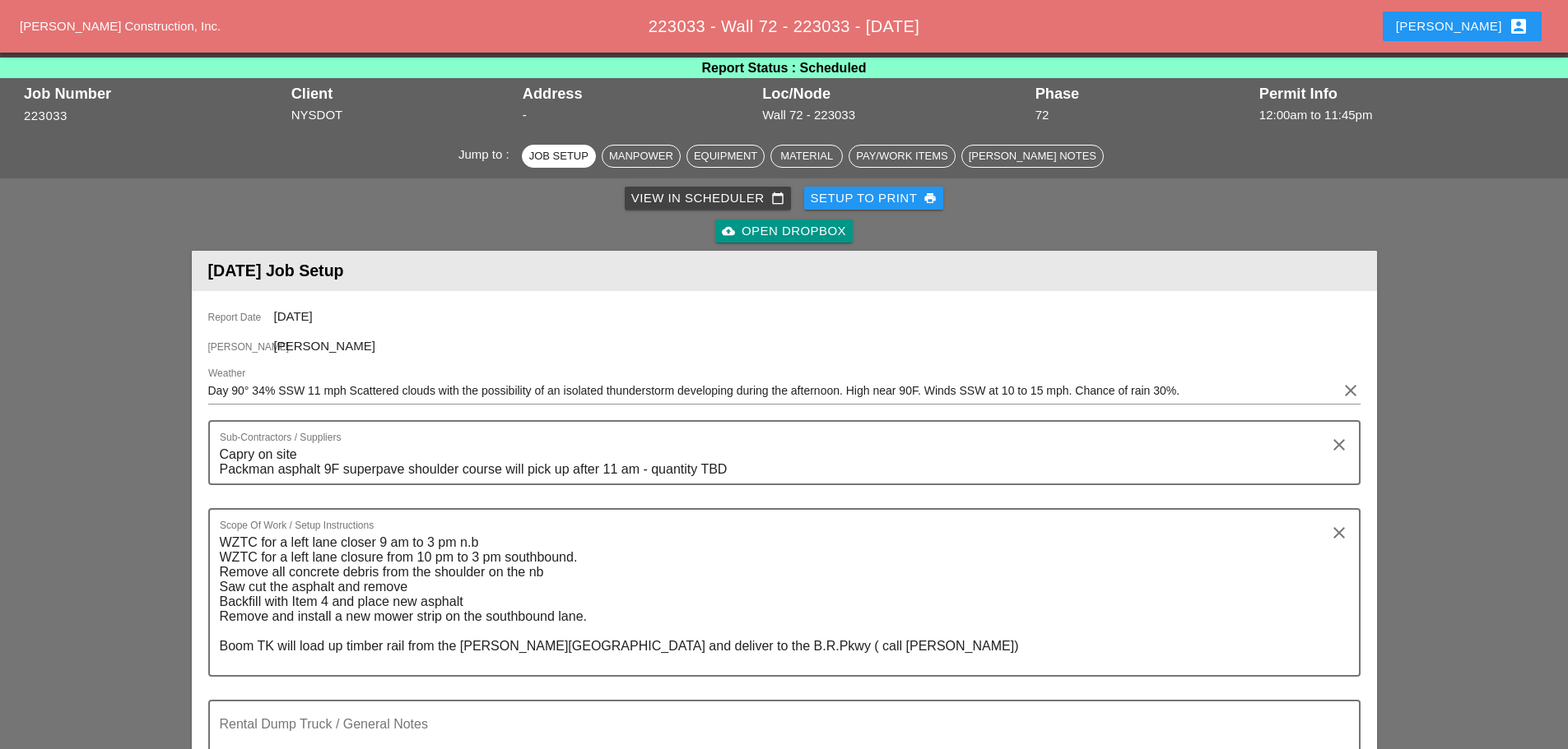
scroll to position [0, 0]
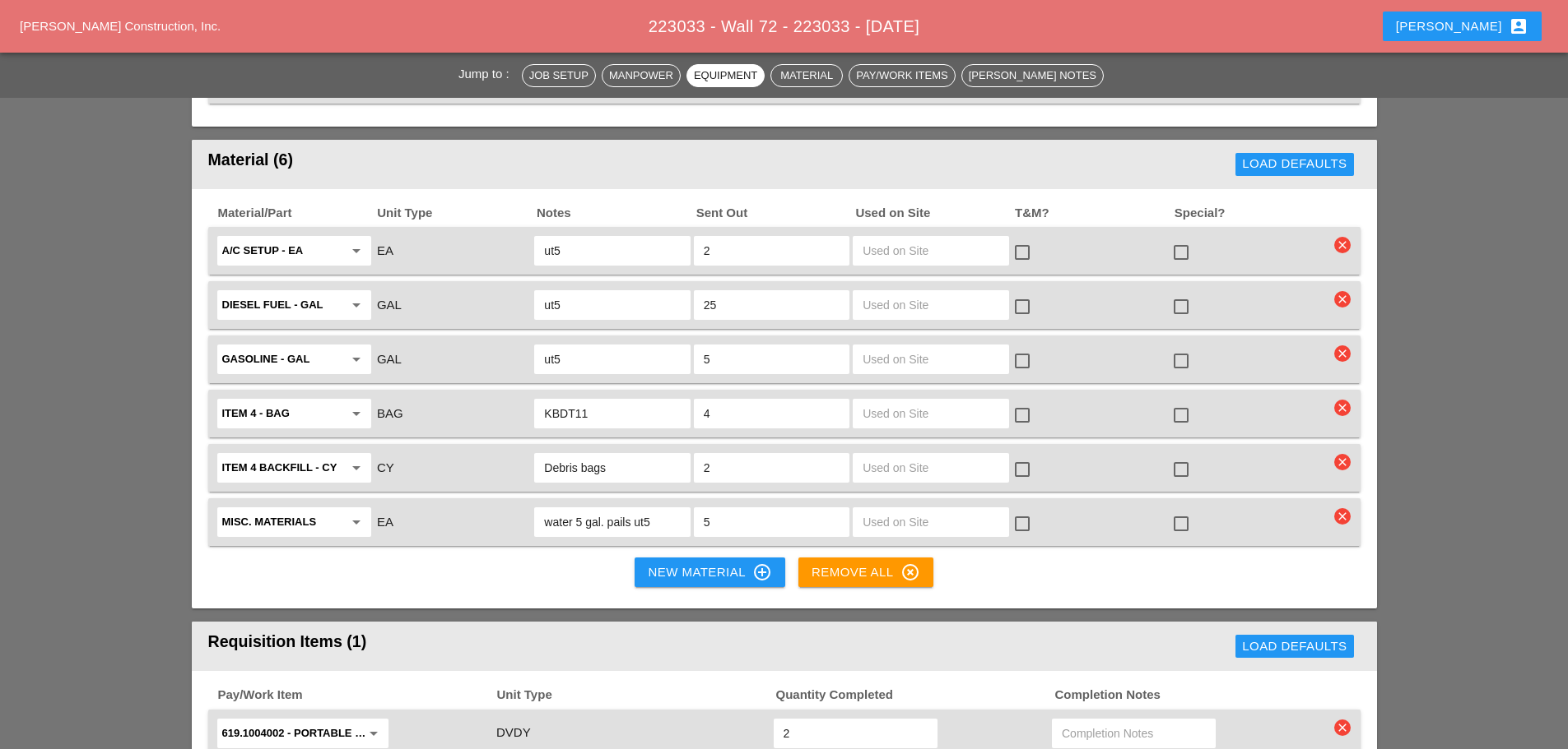
scroll to position [1974, 0]
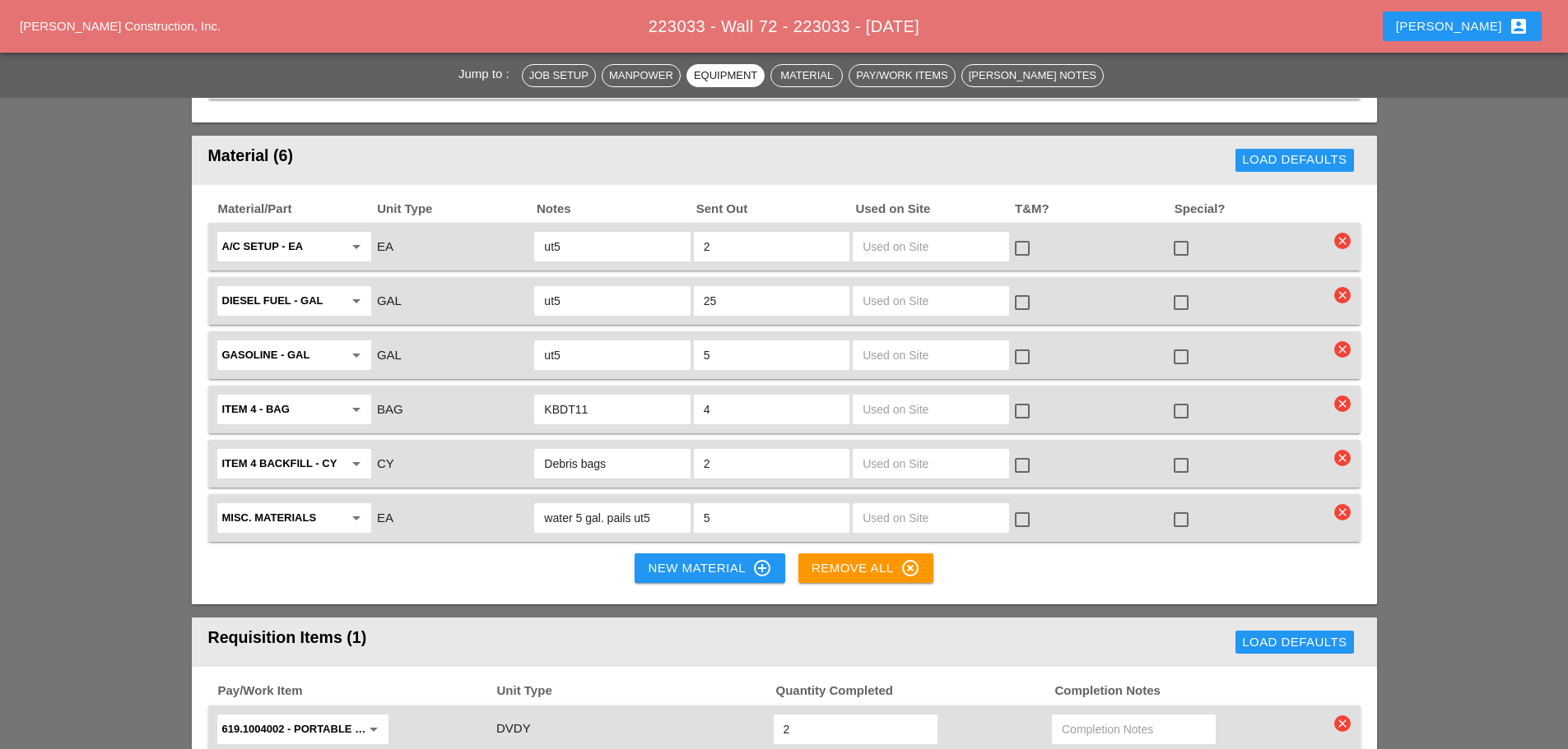
click at [640, 397] on input "KBDT11" at bounding box center [612, 410] width 136 height 27
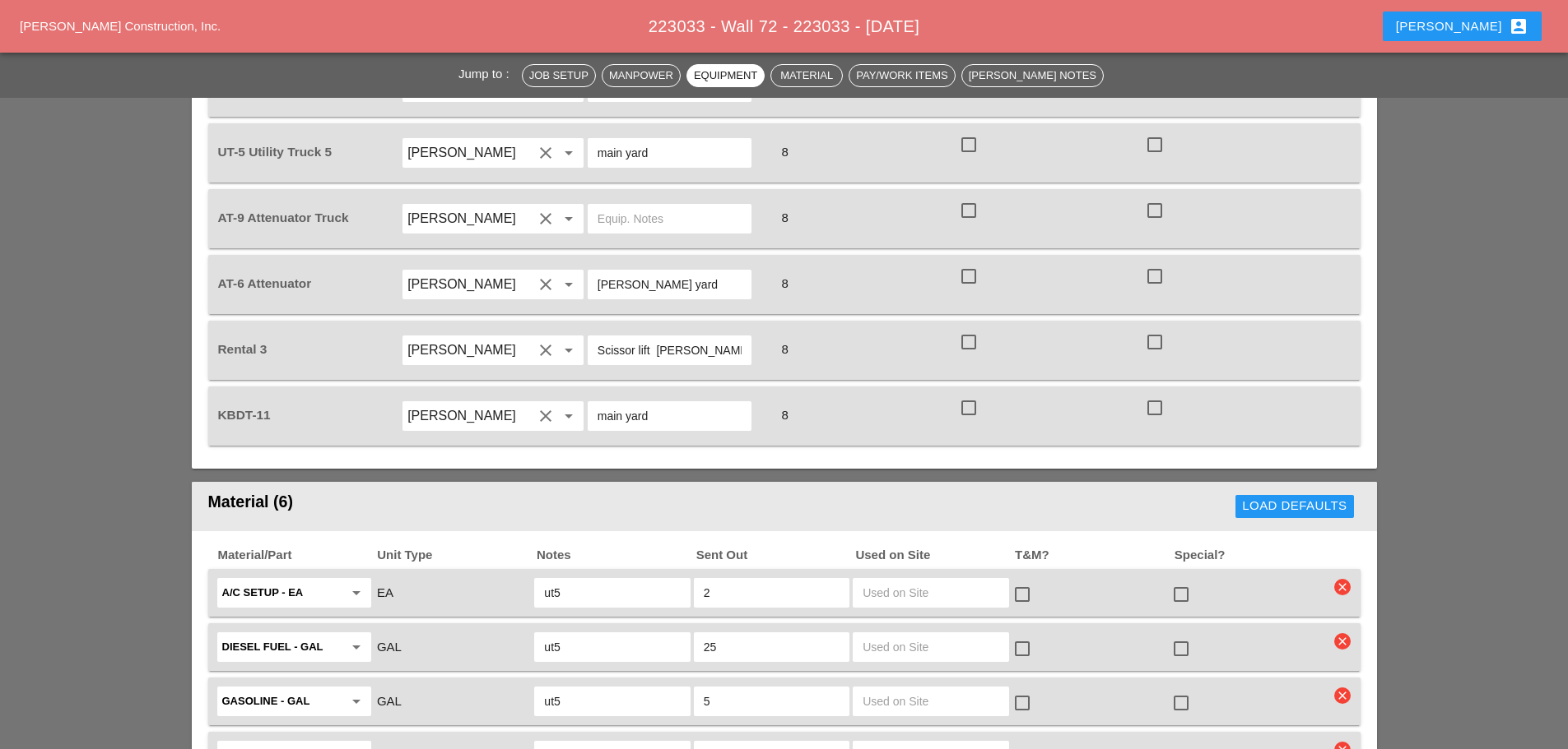
scroll to position [1809, 0]
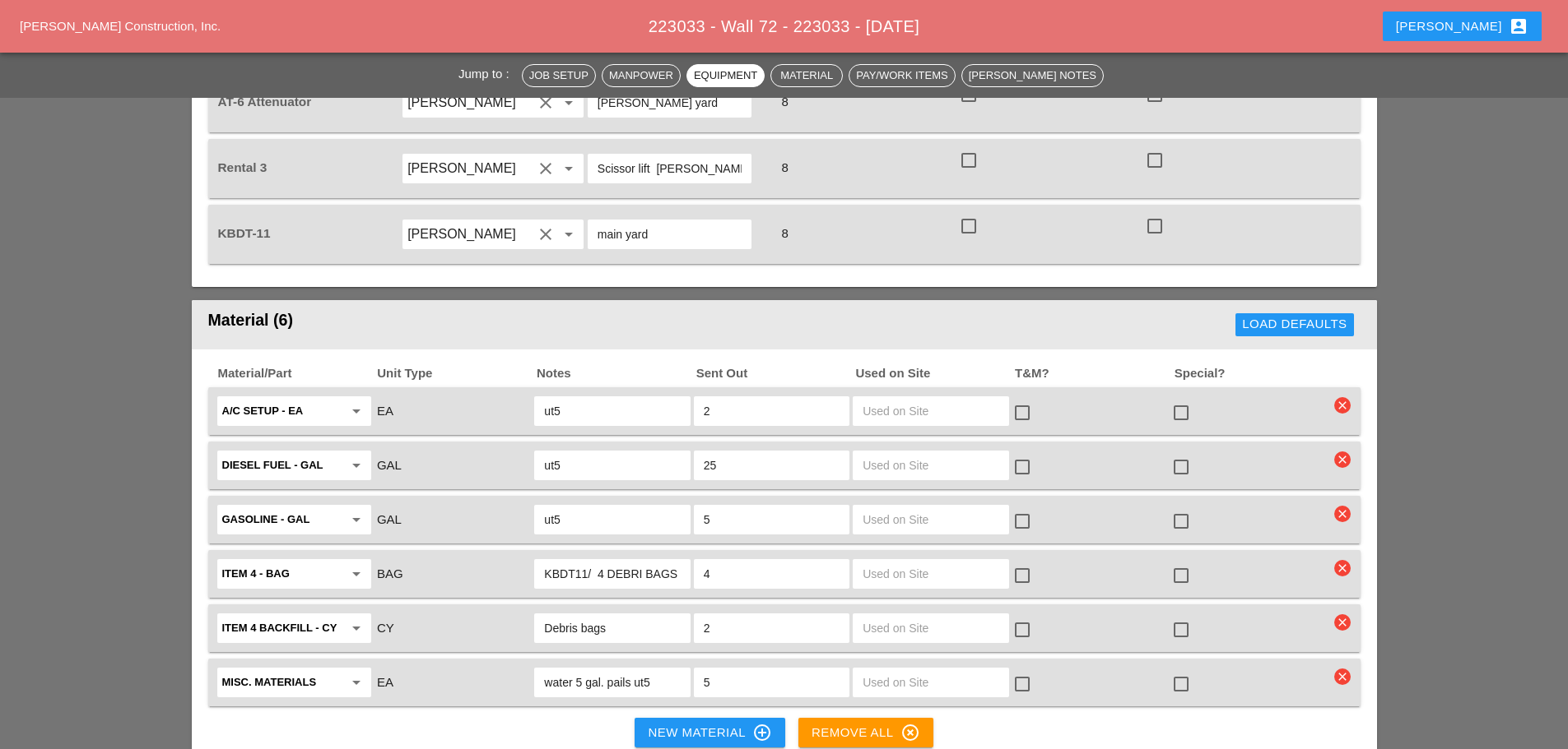
type input "KBDT11/ 4 DEBRI BAGS"
click at [1346, 561] on icon "clear" at bounding box center [1342, 568] width 17 height 17
click at [1325, 474] on div "Are you Sure?" at bounding box center [1343, 472] width 105 height 19
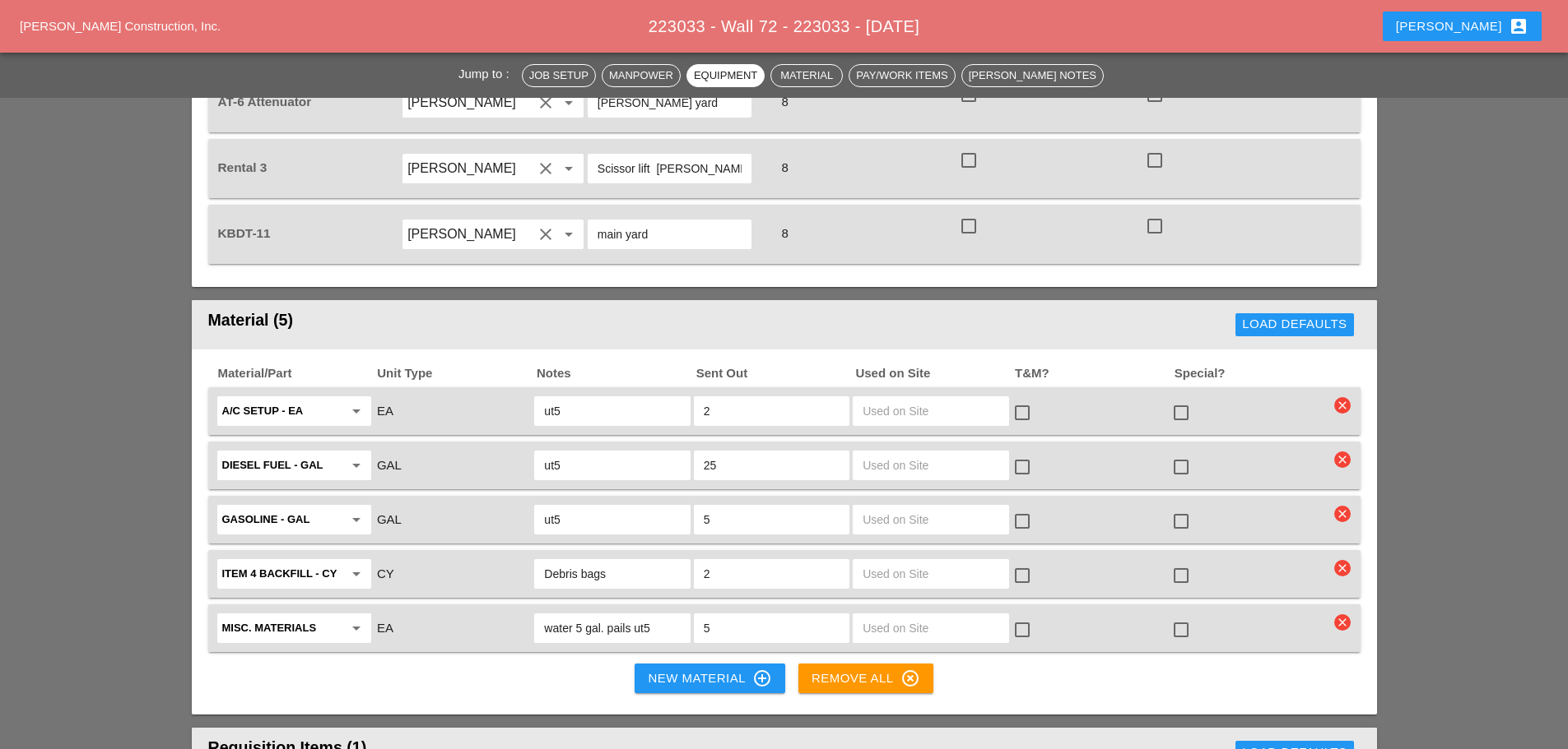
click at [633, 561] on input "Debris bags" at bounding box center [612, 573] width 136 height 27
drag, startPoint x: 546, startPoint y: 506, endPoint x: 818, endPoint y: 486, distance: 272.7
click at [551, 561] on input "Debris bags" at bounding box center [612, 573] width 136 height 27
click at [588, 561] on input "2 DEBRI Debris bag" at bounding box center [612, 573] width 136 height 27
click at [653, 561] on input "2 Debris bag" at bounding box center [612, 573] width 136 height 27
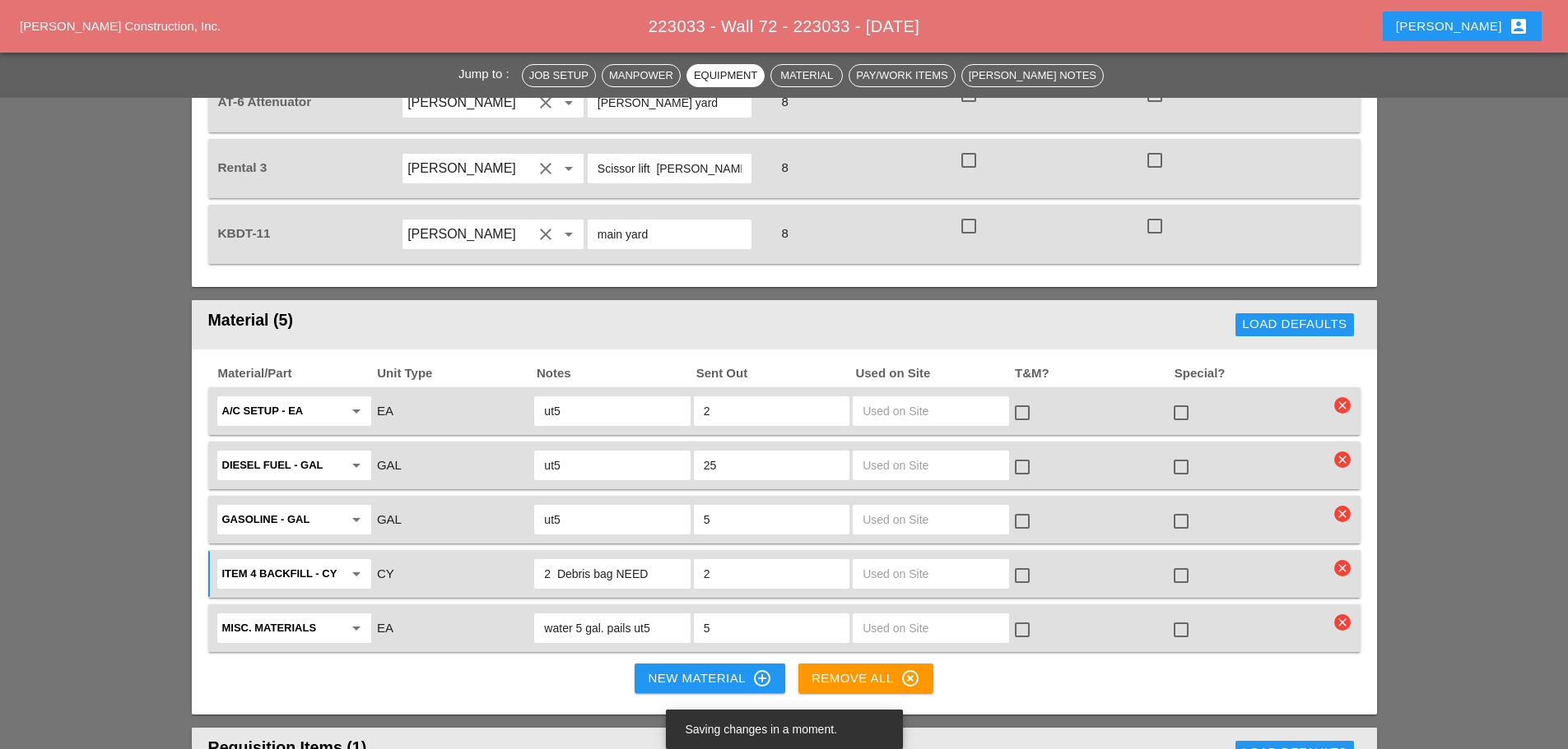
type input "2 Debris bag NEED"
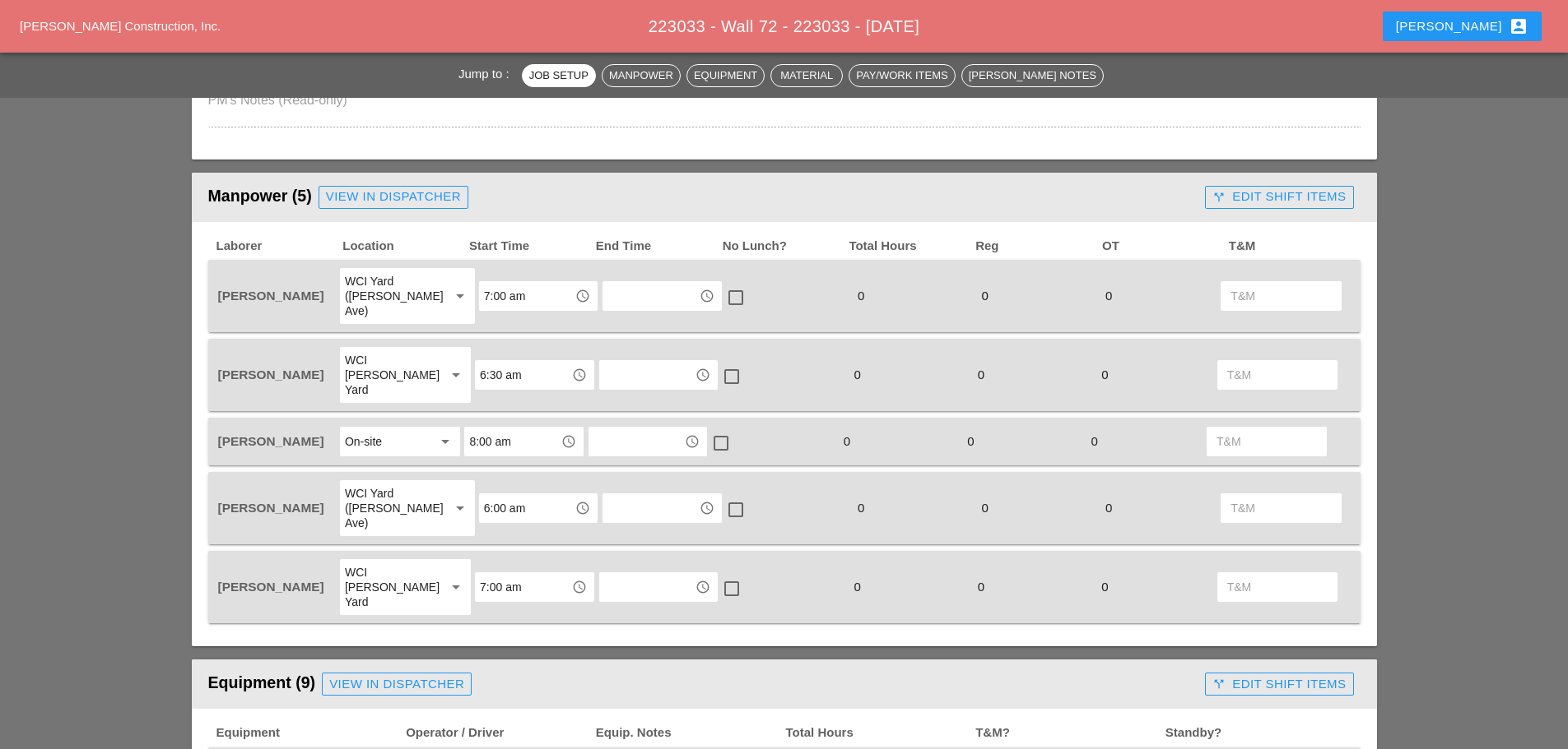
scroll to position [247, 0]
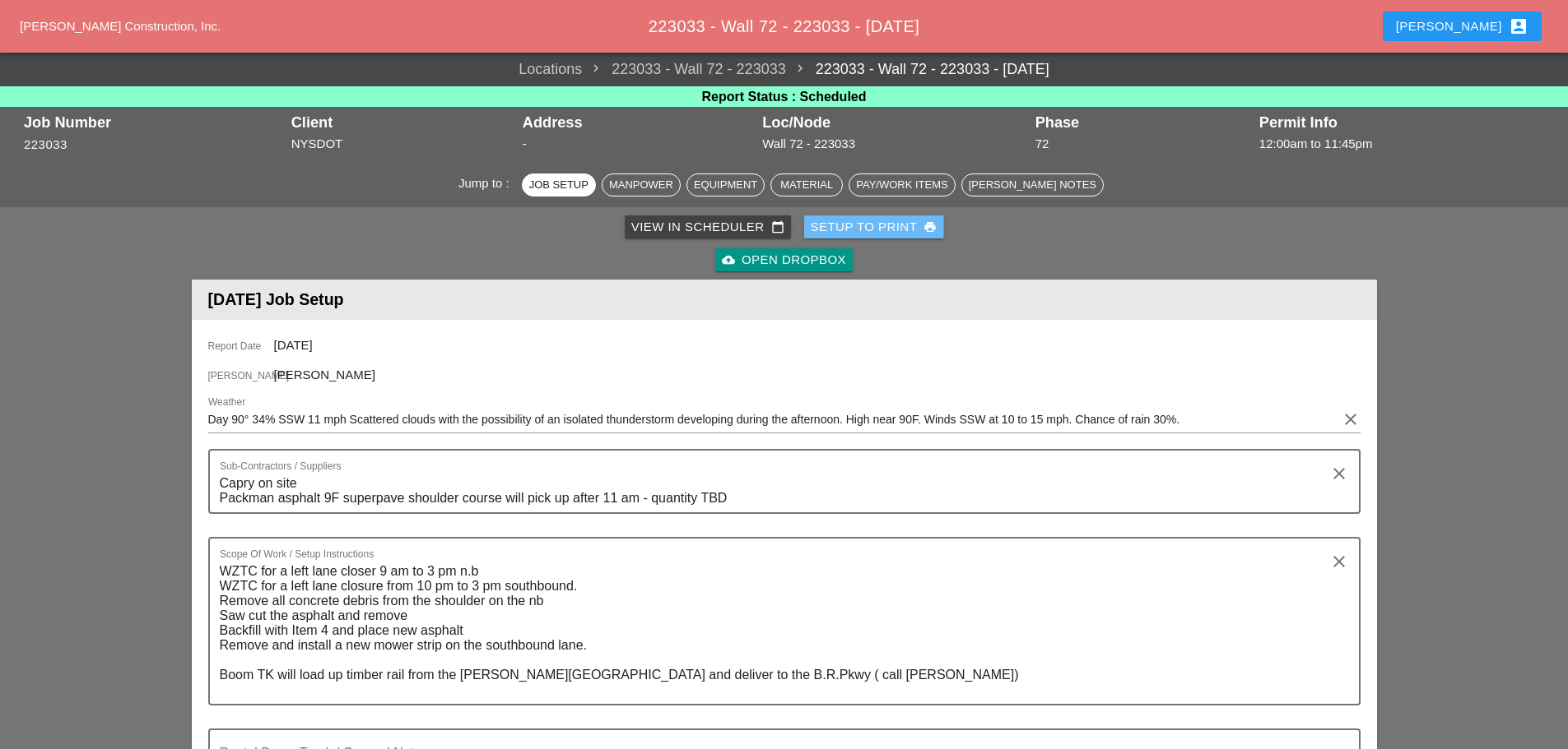
click at [890, 228] on div "Setup to Print print" at bounding box center [874, 227] width 126 height 19
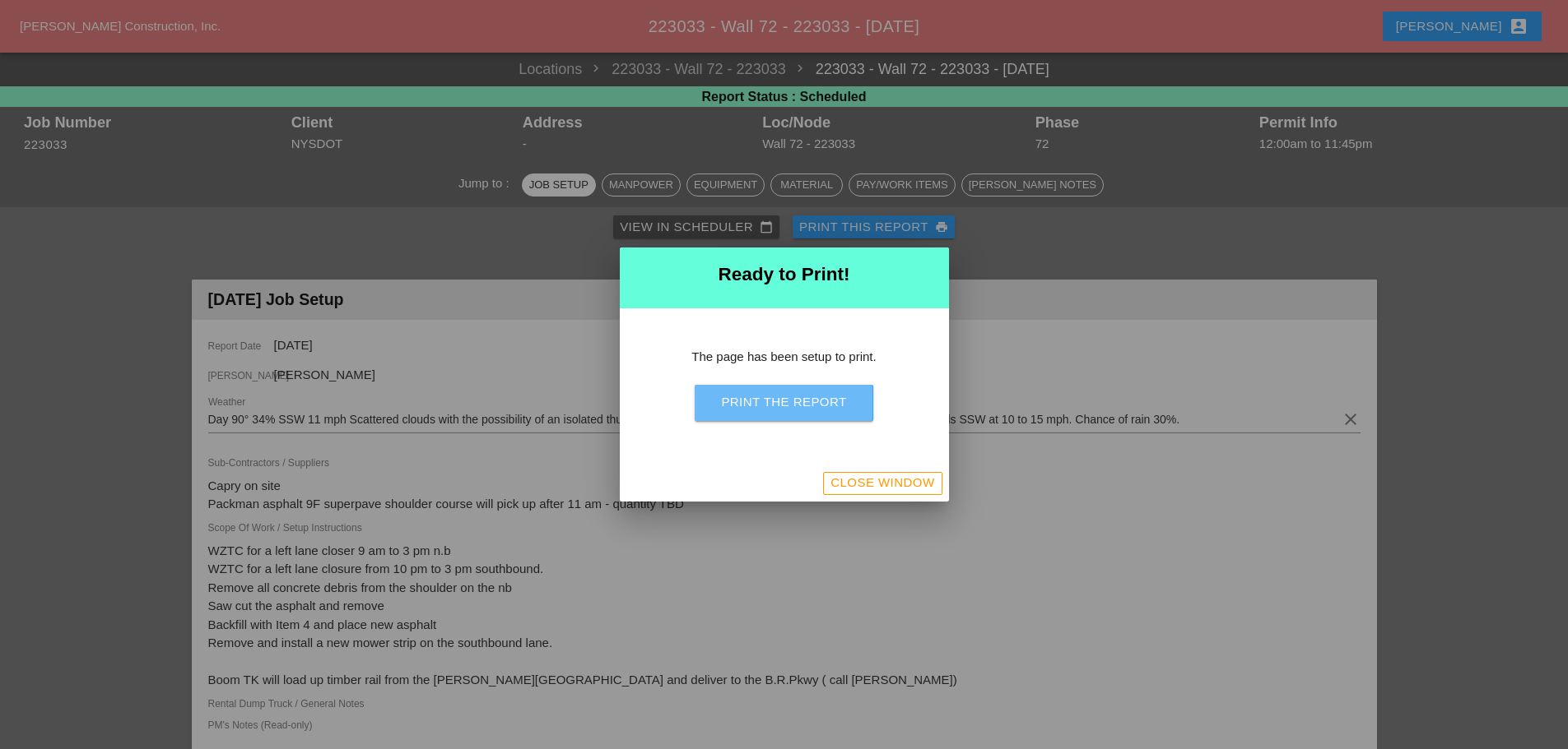
click at [780, 395] on div "Print the Report" at bounding box center [783, 402] width 125 height 19
click at [847, 480] on div "Close Window" at bounding box center [882, 483] width 104 height 19
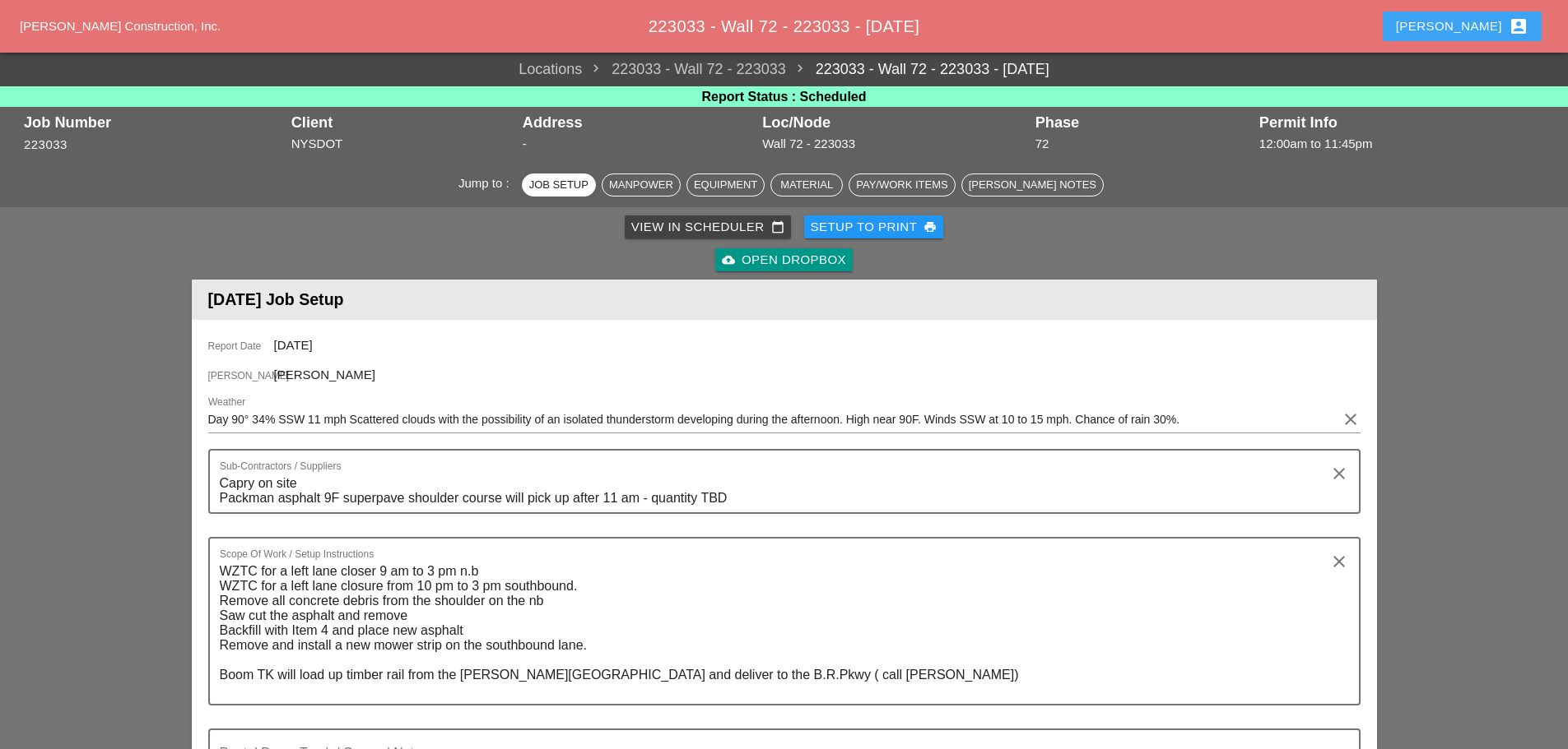
click at [1470, 27] on div "[PERSON_NAME] account_box" at bounding box center [1461, 27] width 132 height 20
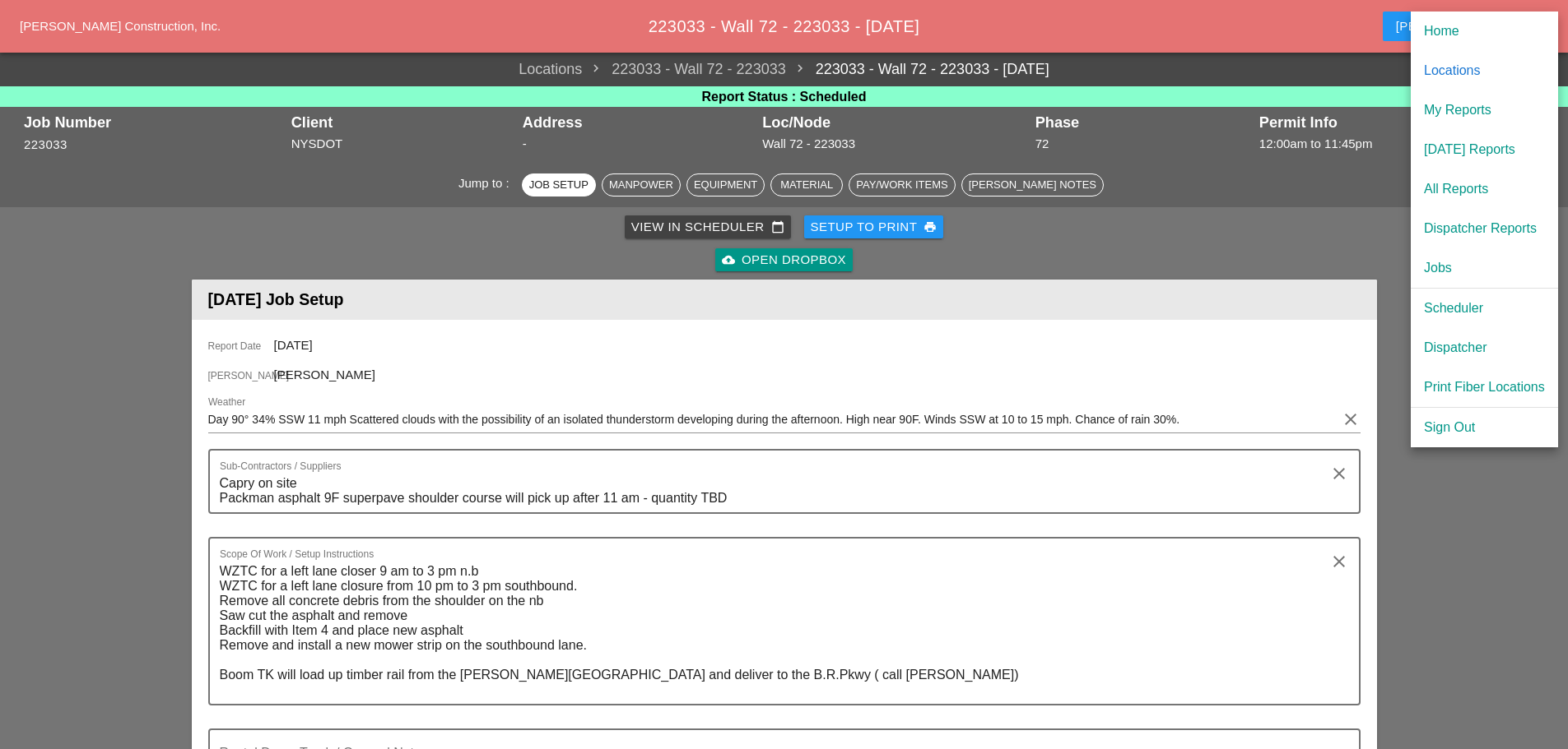
click at [1470, 146] on div "[DATE] Reports" at bounding box center [1484, 150] width 121 height 20
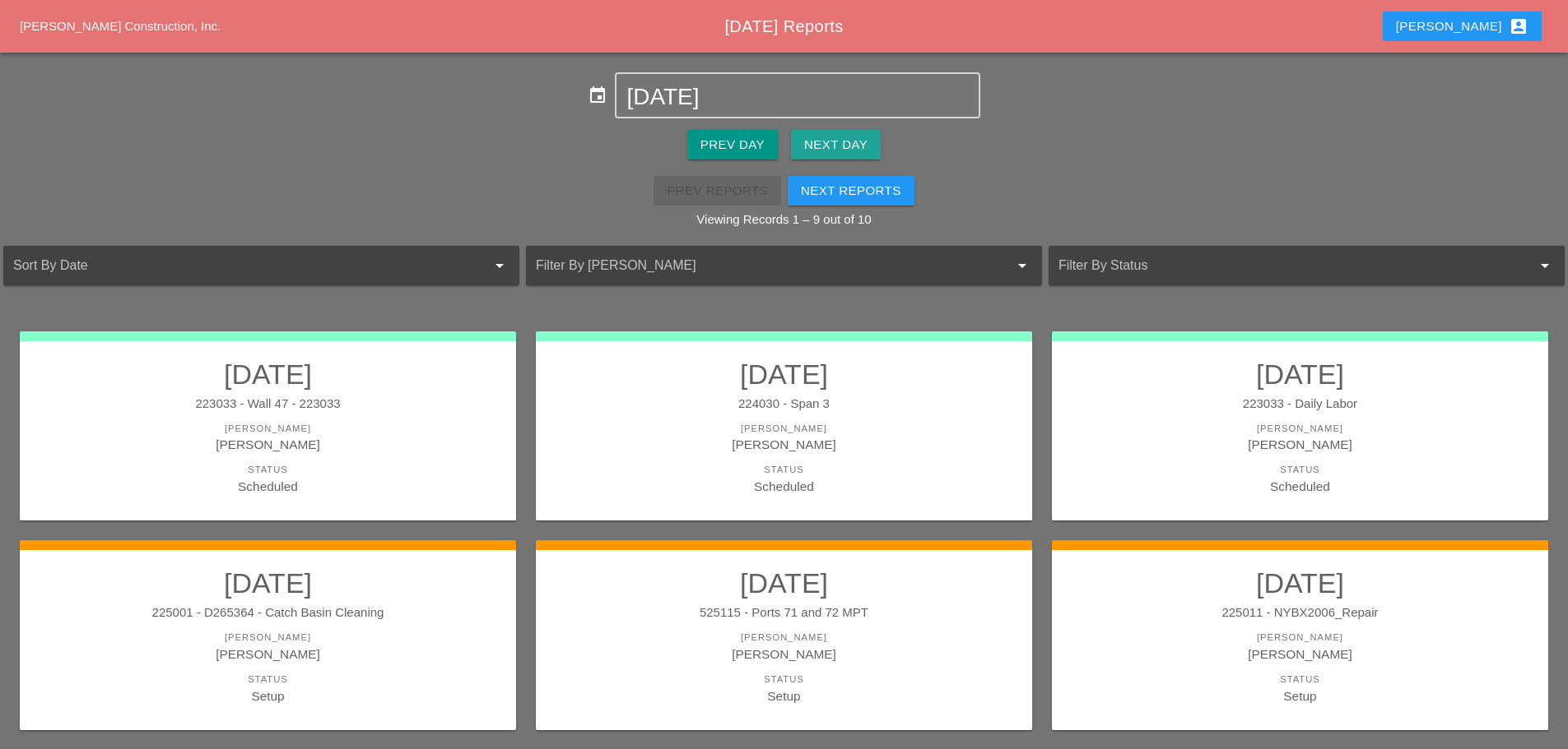
click at [838, 148] on div "Next Day" at bounding box center [835, 145] width 63 height 19
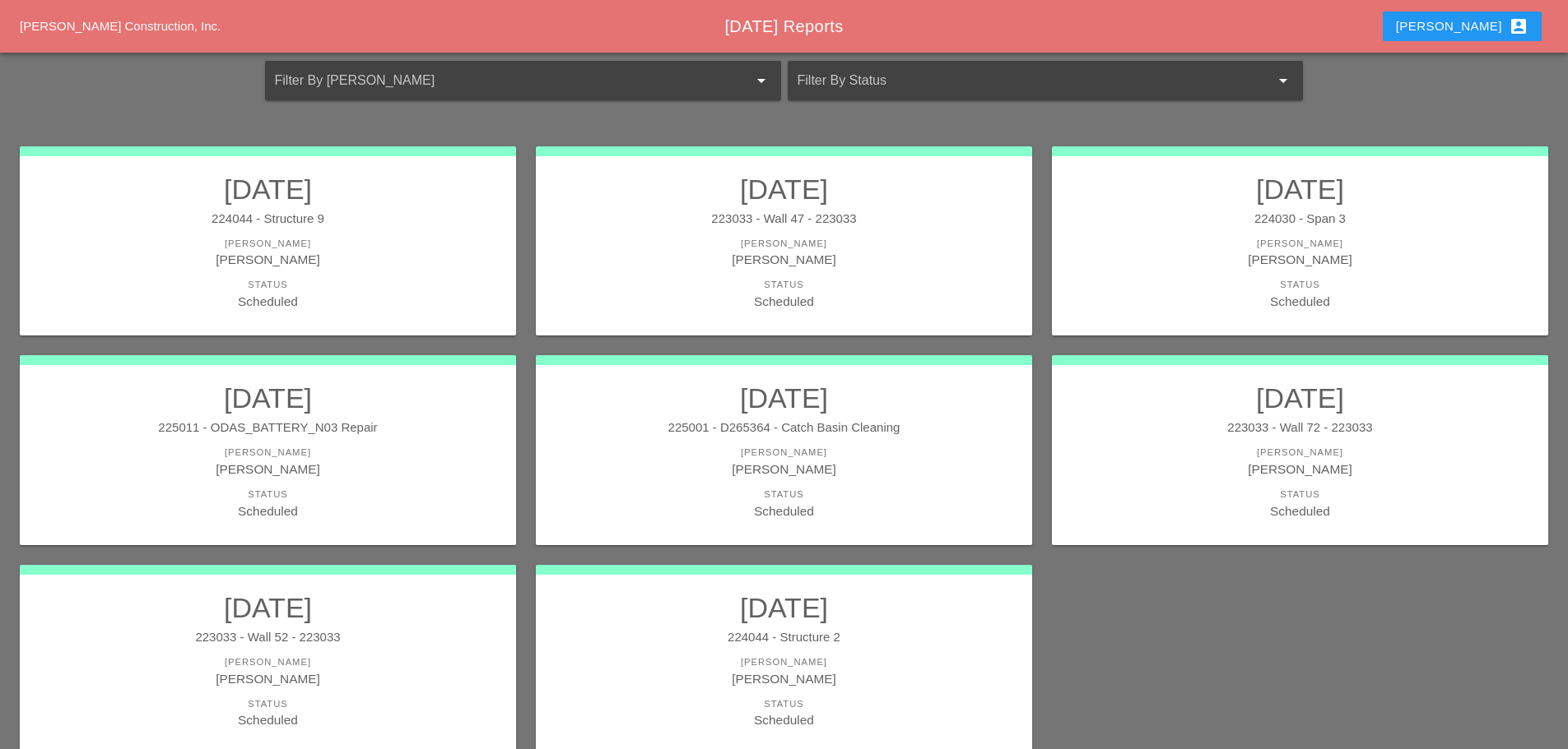
scroll to position [222, 0]
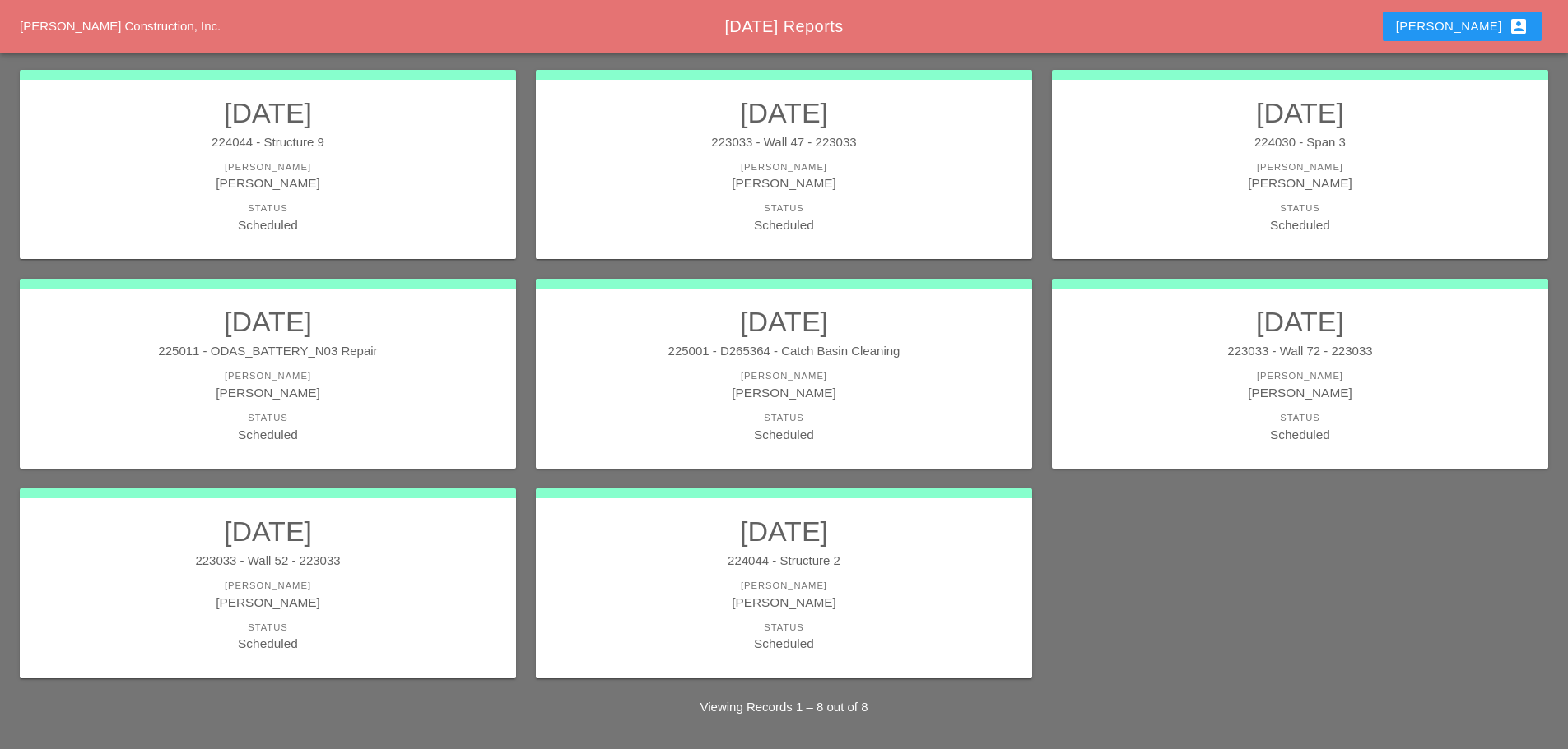
click at [412, 186] on div "[PERSON_NAME]" at bounding box center [268, 183] width 463 height 19
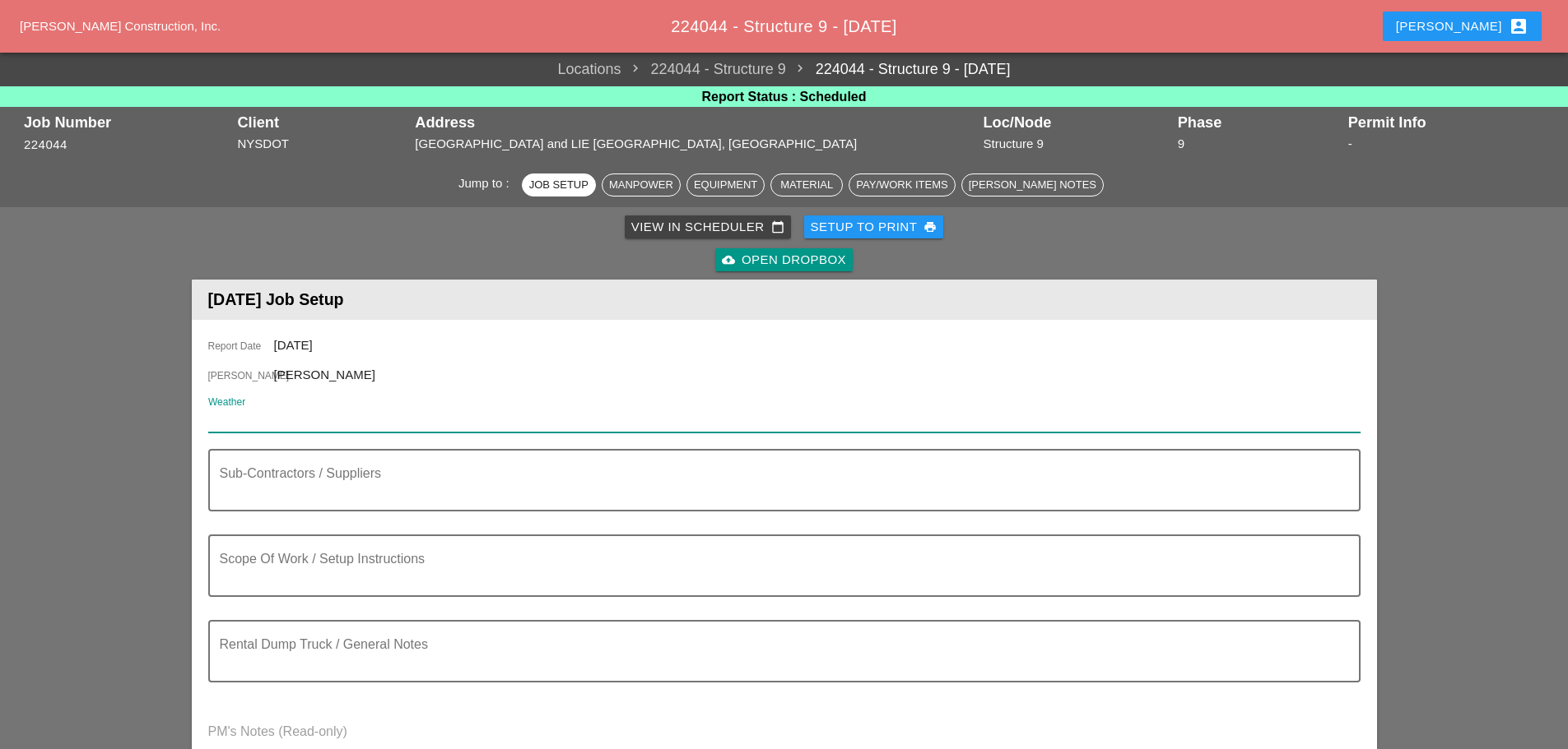
paste input "Wed 13 Day 87"
type input "Wed 13 Day 87"
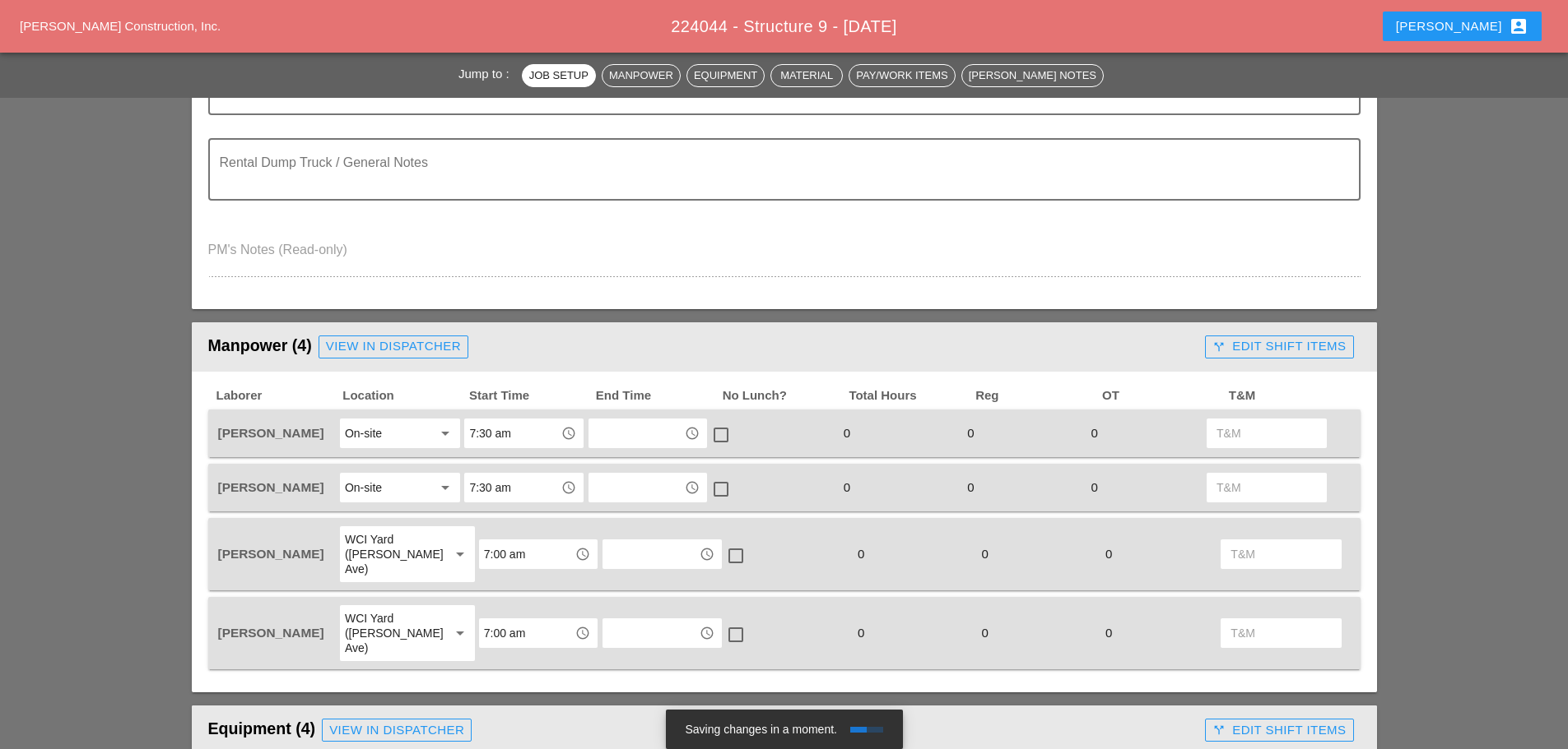
scroll to position [165, 0]
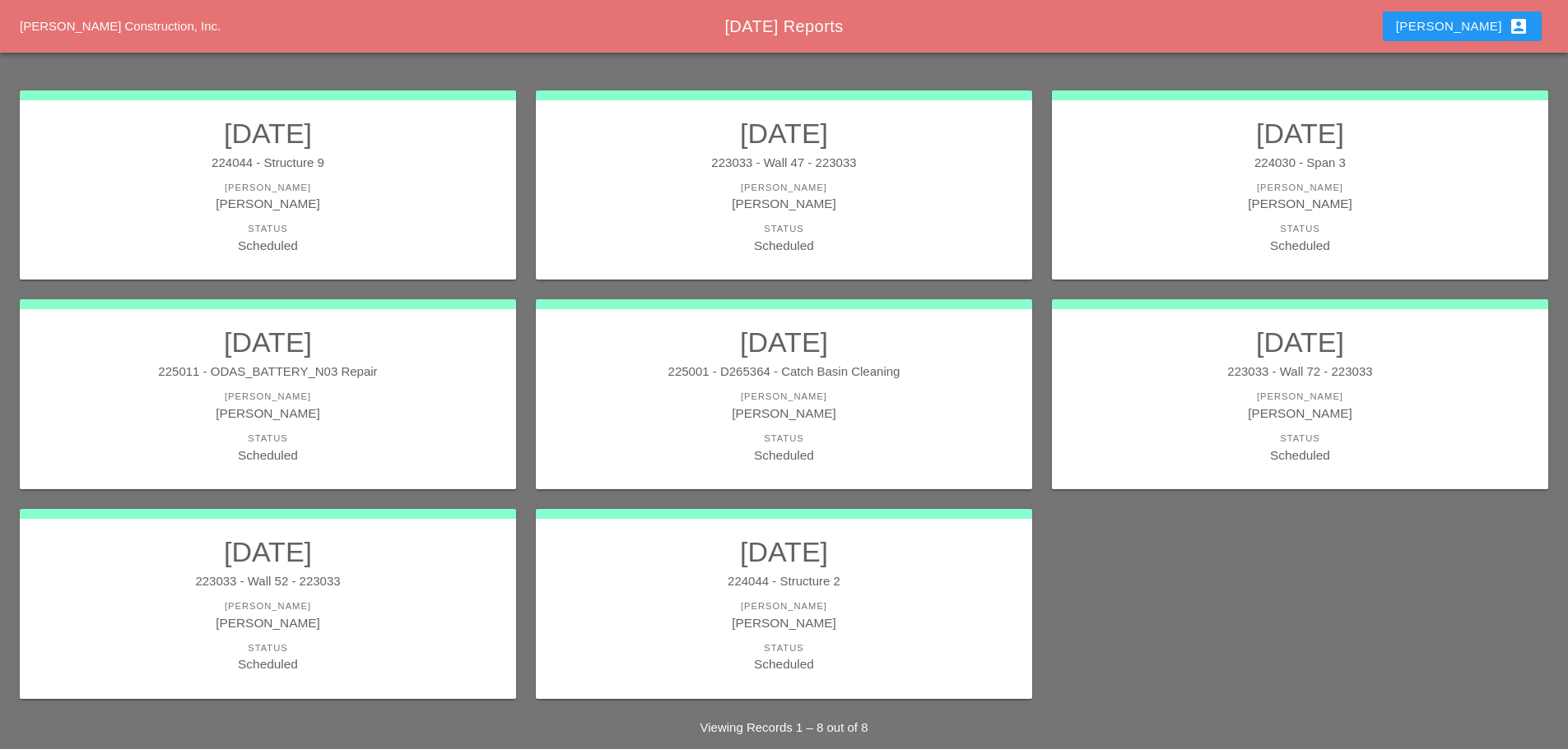
scroll to position [222, 0]
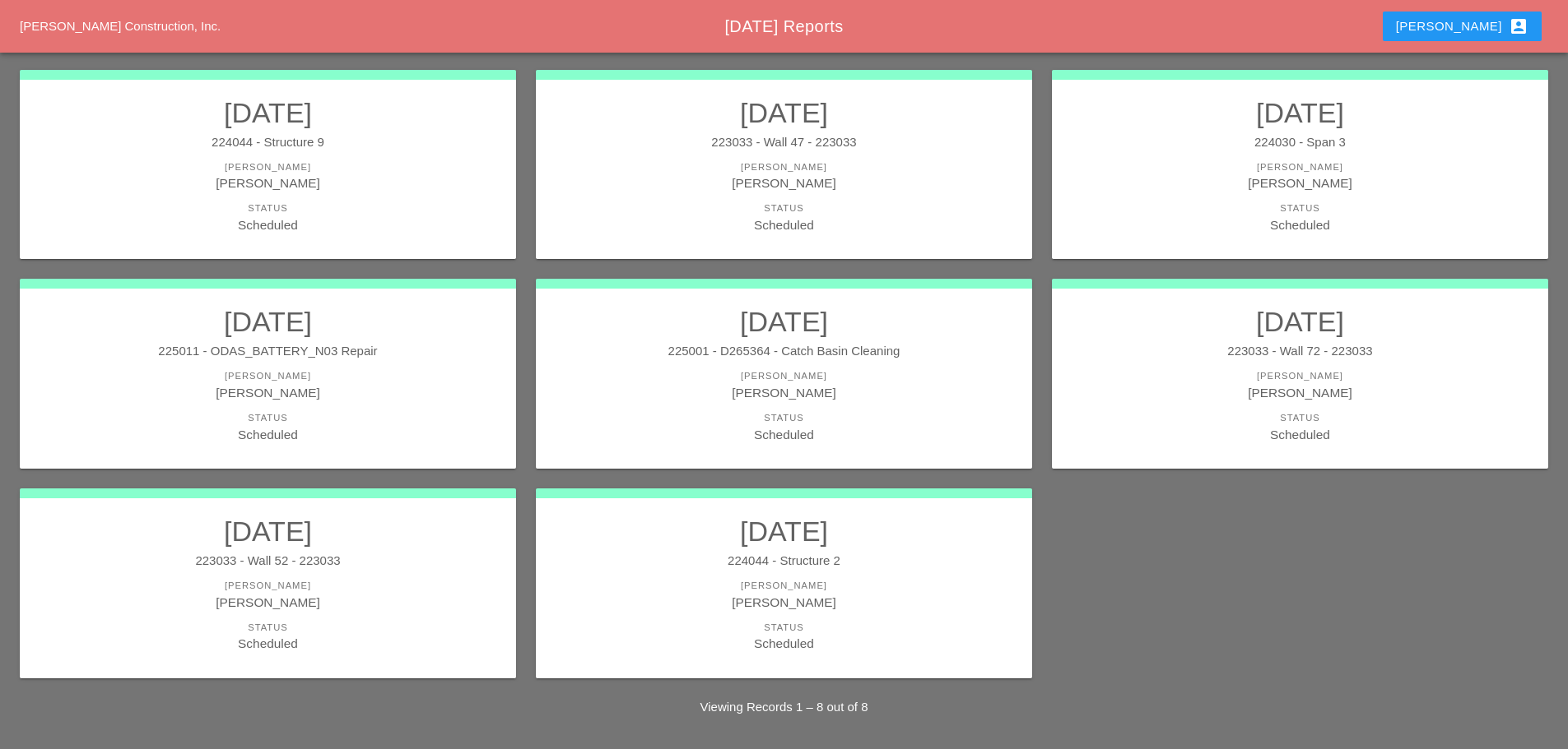
click at [892, 548] on h2 "[DATE]" at bounding box center [783, 531] width 463 height 33
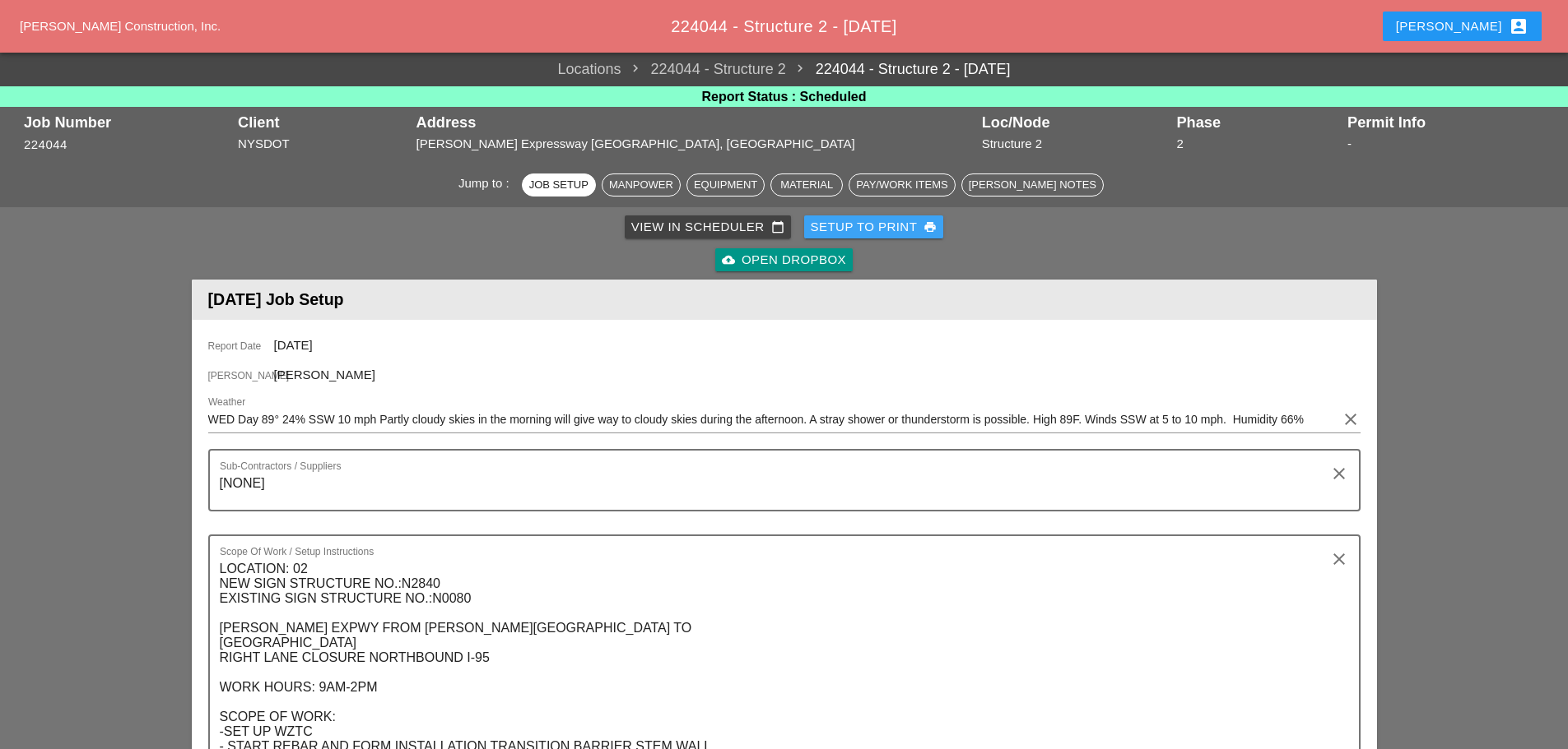
click at [840, 228] on div "Setup to Print print" at bounding box center [874, 227] width 126 height 19
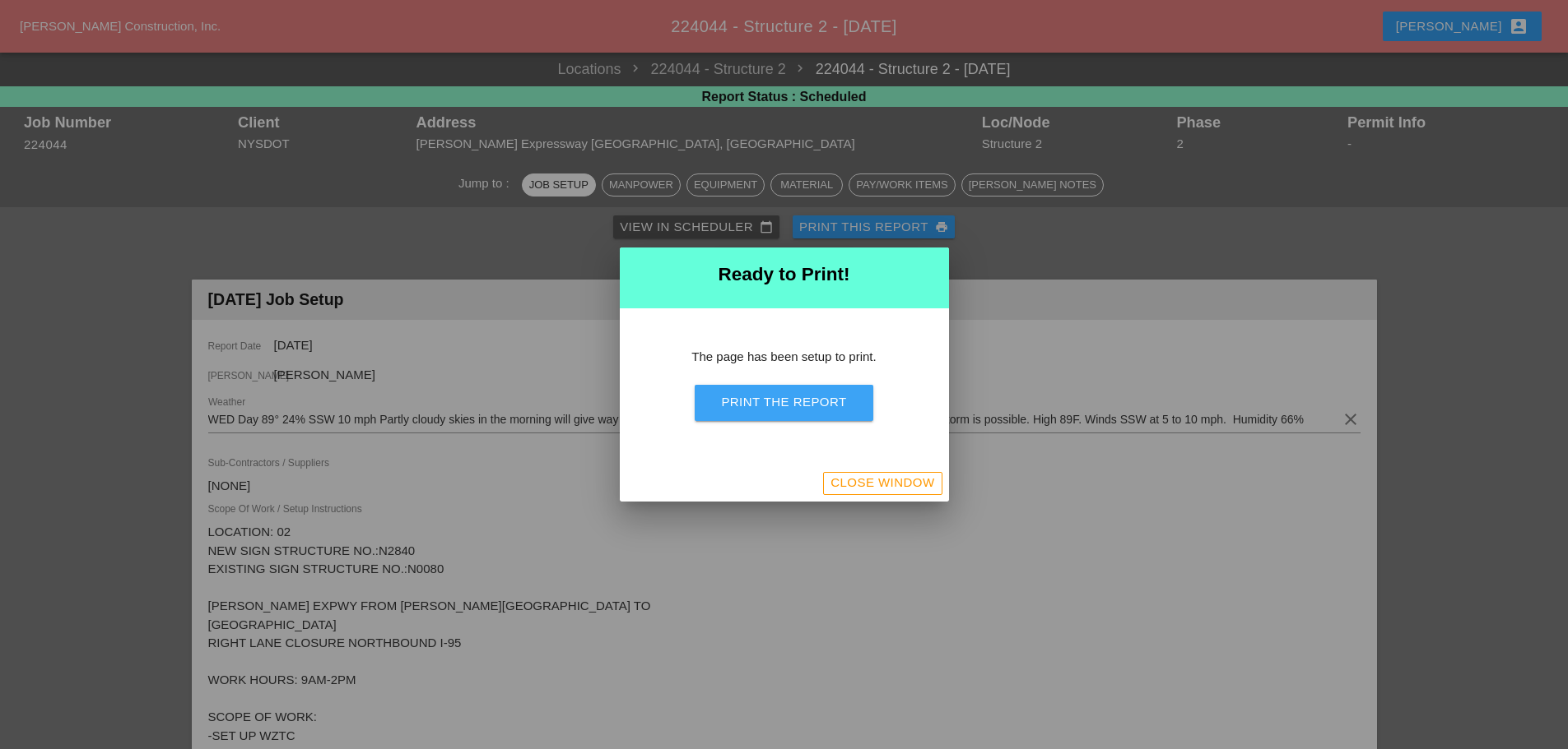
click at [818, 391] on button "Print the Report" at bounding box center [783, 403] width 178 height 37
click at [926, 491] on div "Close Window" at bounding box center [882, 483] width 104 height 19
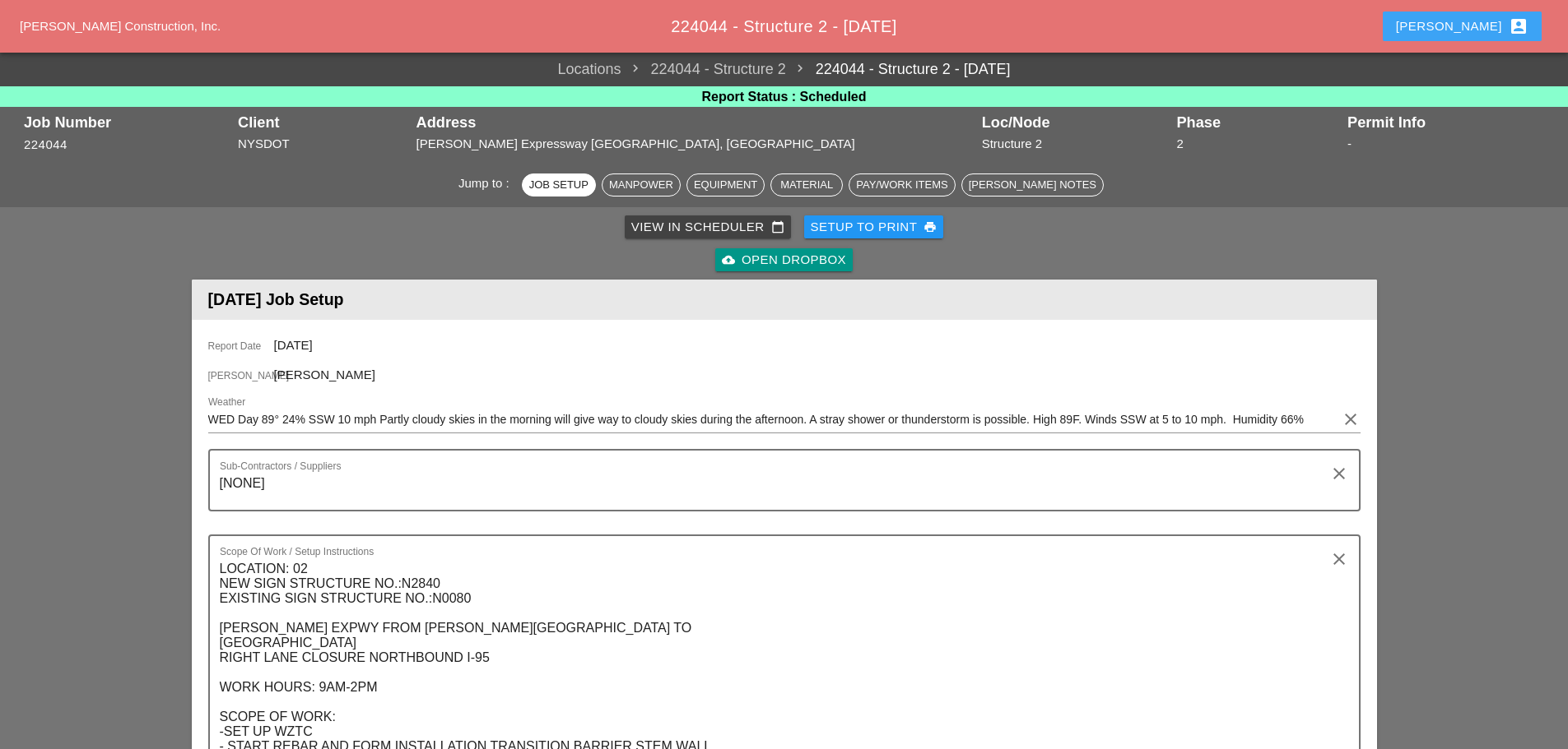
click at [1466, 30] on div "[PERSON_NAME] account_box" at bounding box center [1461, 27] width 132 height 20
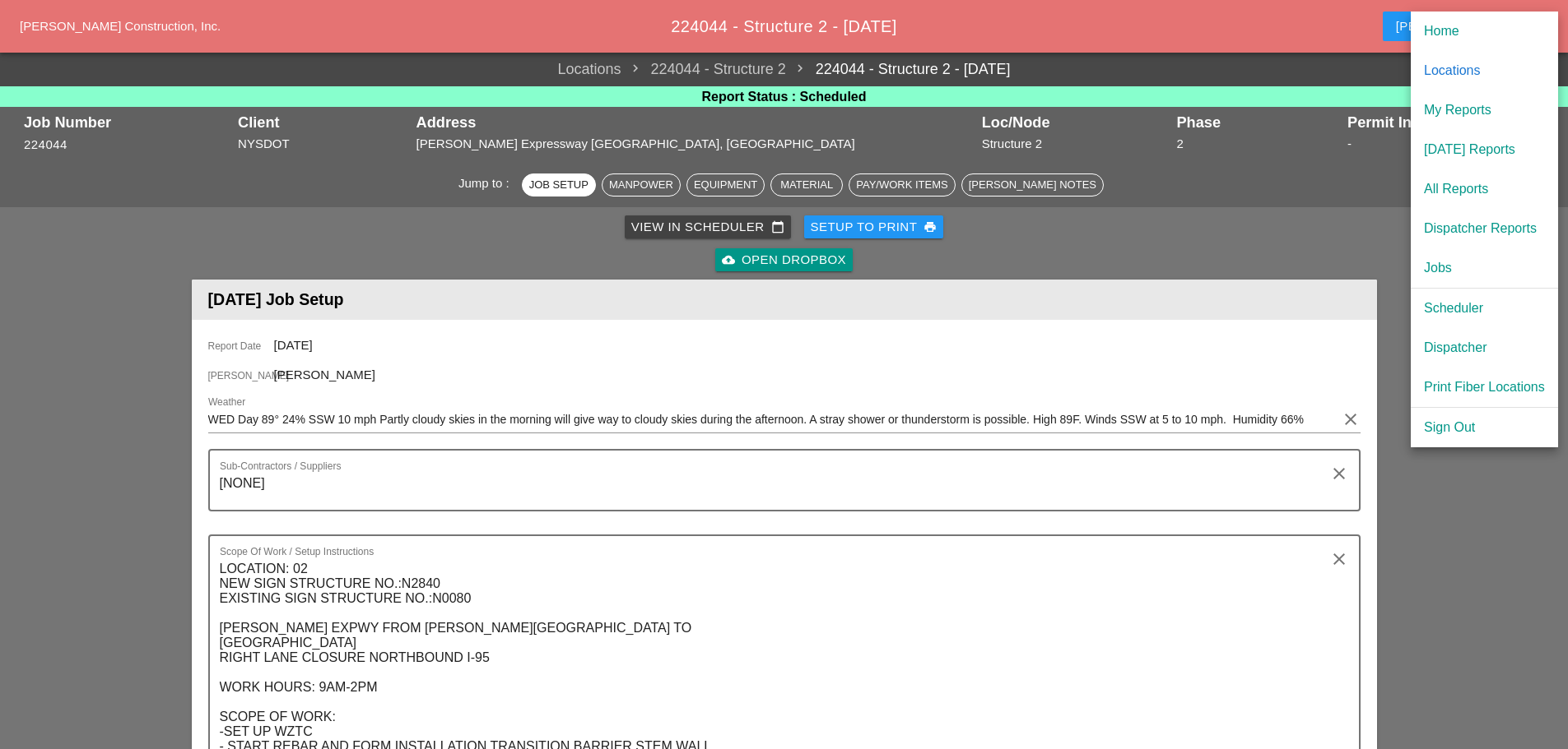
click at [1456, 344] on div "Dispatcher" at bounding box center [1484, 348] width 121 height 20
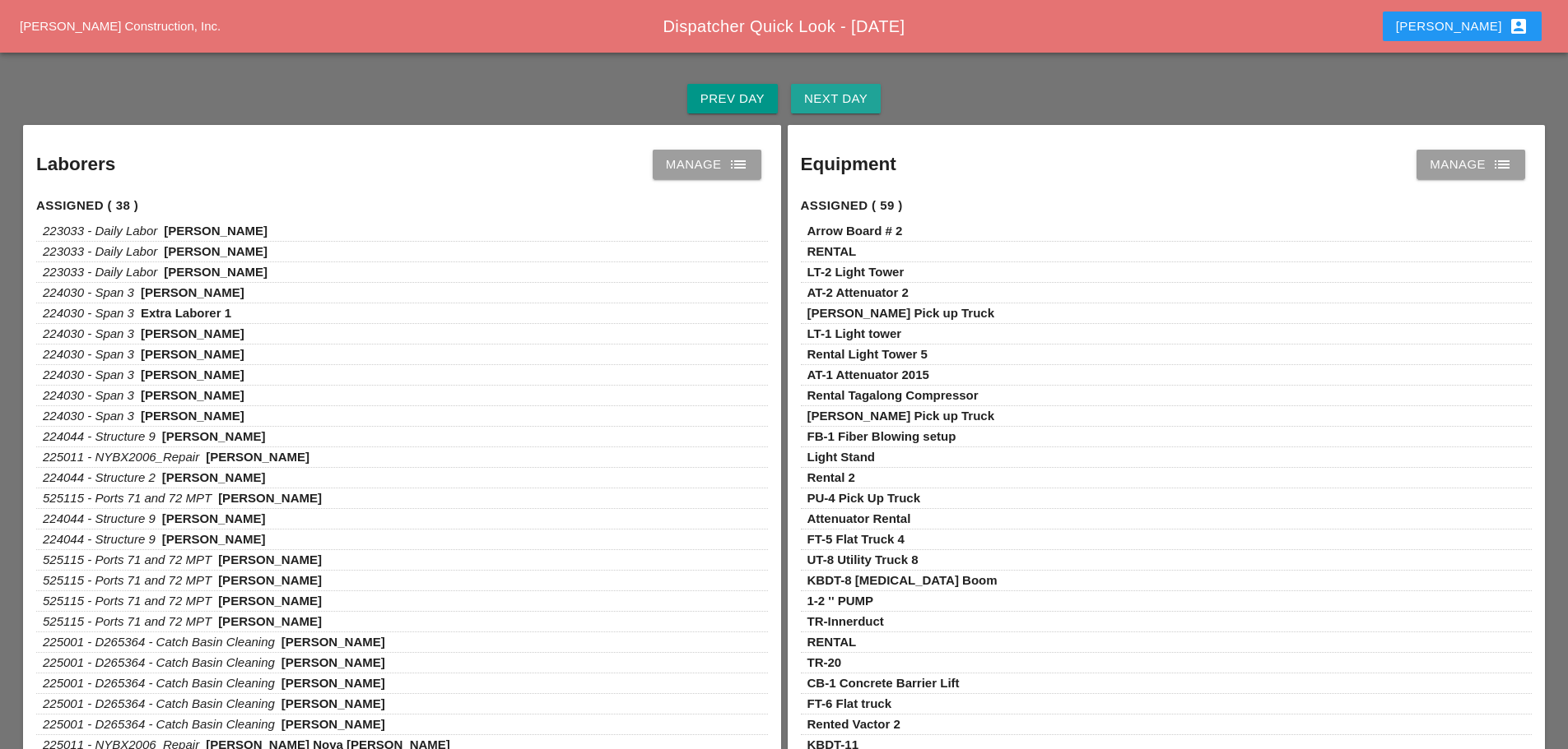
click at [823, 86] on button "Next Day" at bounding box center [835, 99] width 90 height 30
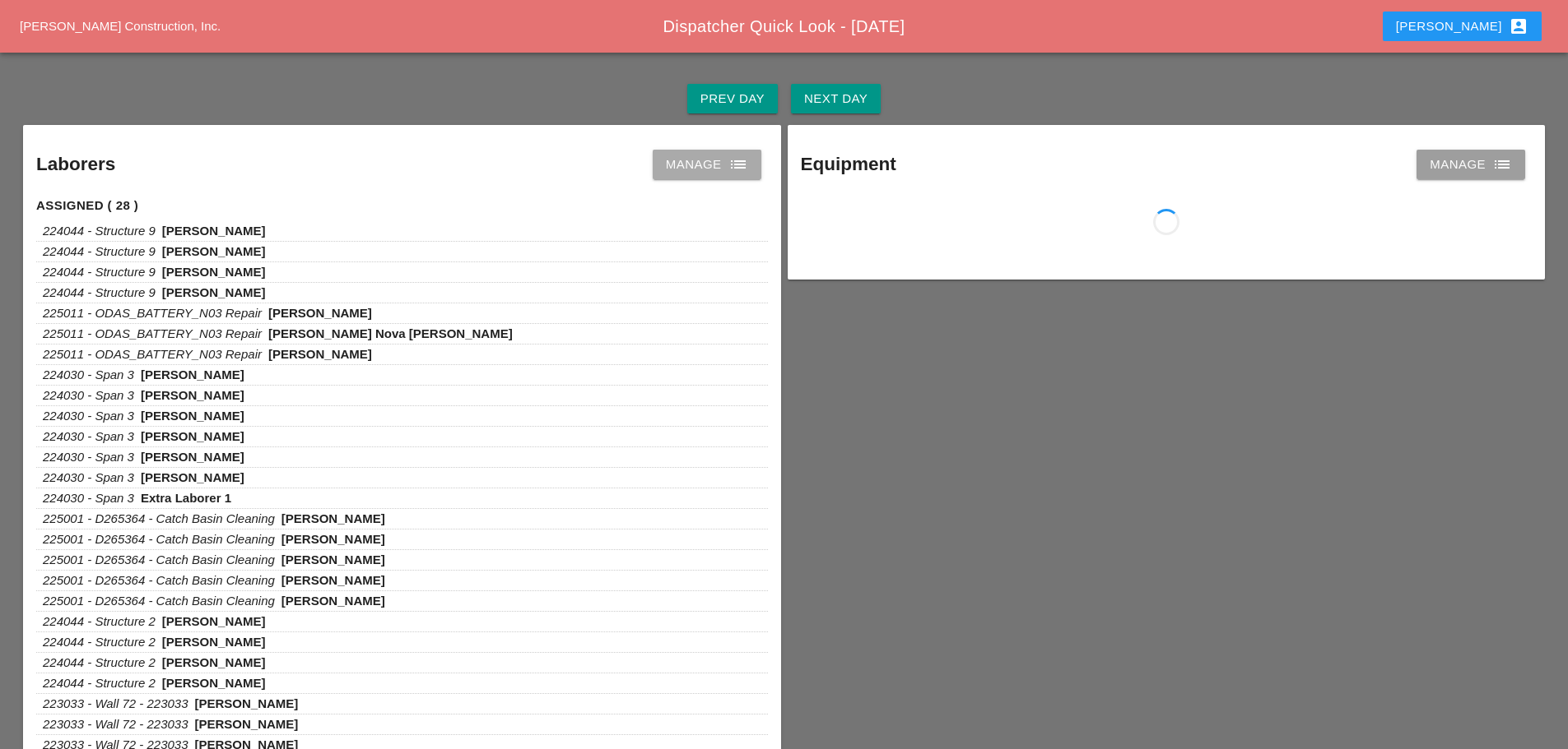
click at [730, 165] on icon "list" at bounding box center [739, 165] width 20 height 20
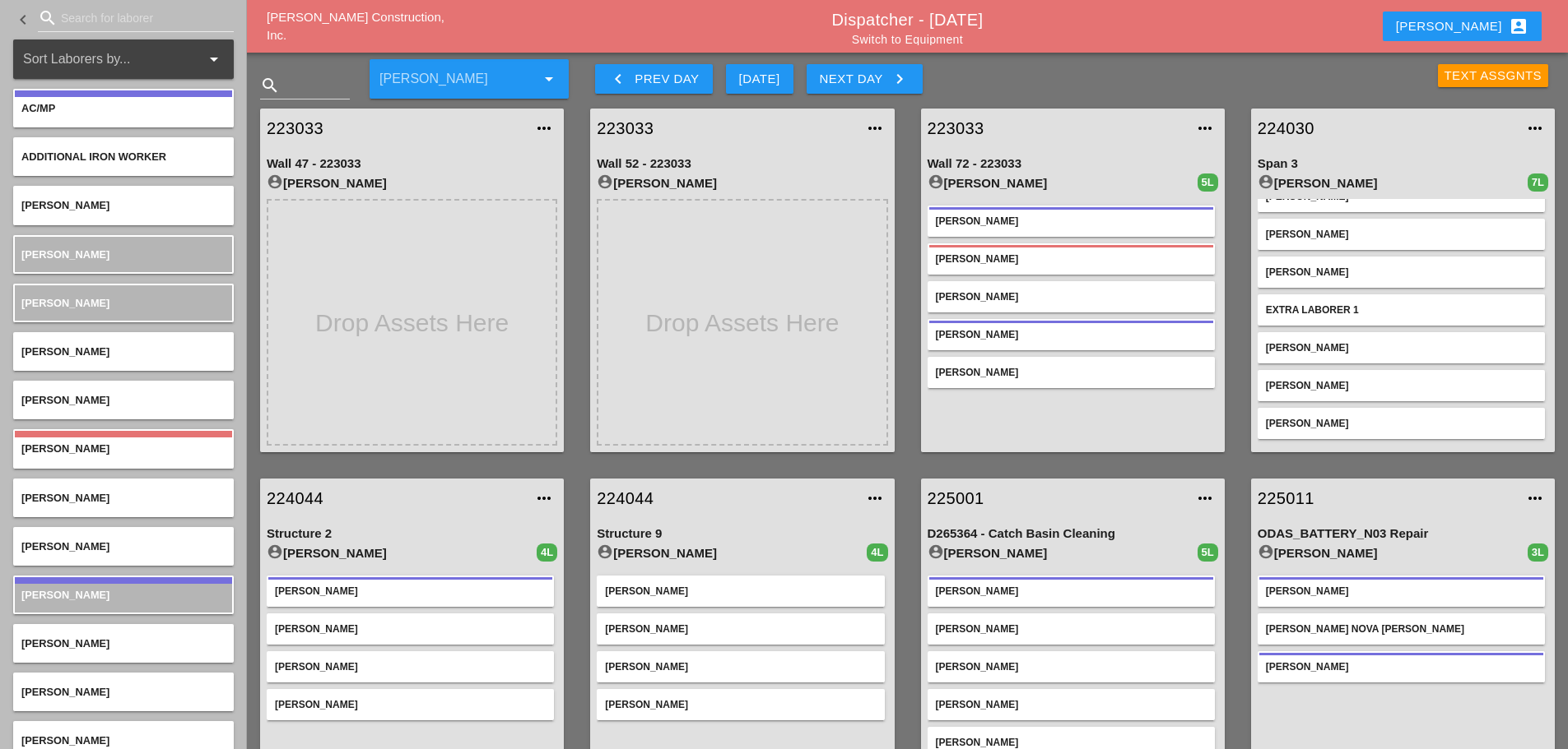
click at [964, 123] on link "223033" at bounding box center [1056, 128] width 258 height 25
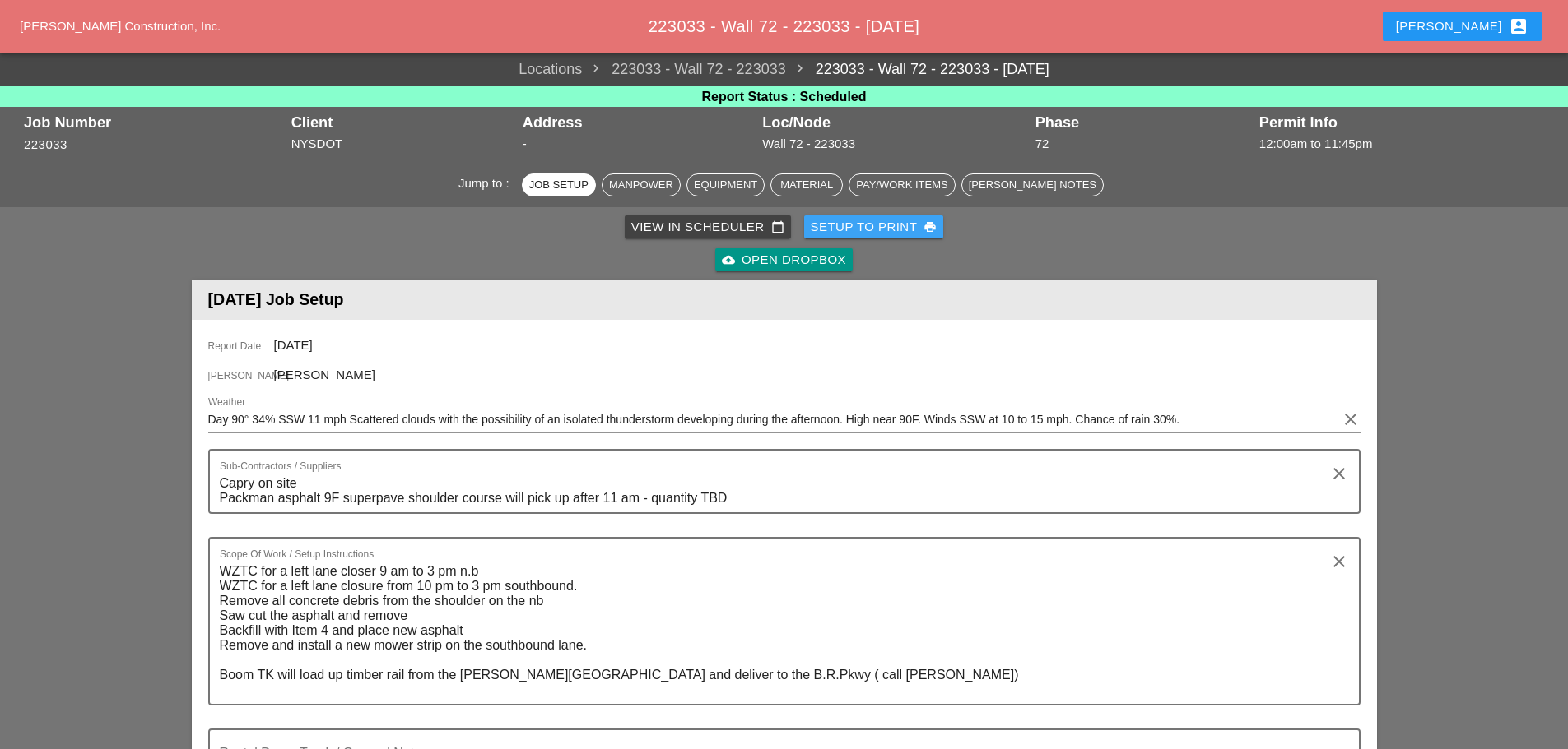
click at [885, 227] on div "Setup to Print print" at bounding box center [874, 227] width 126 height 19
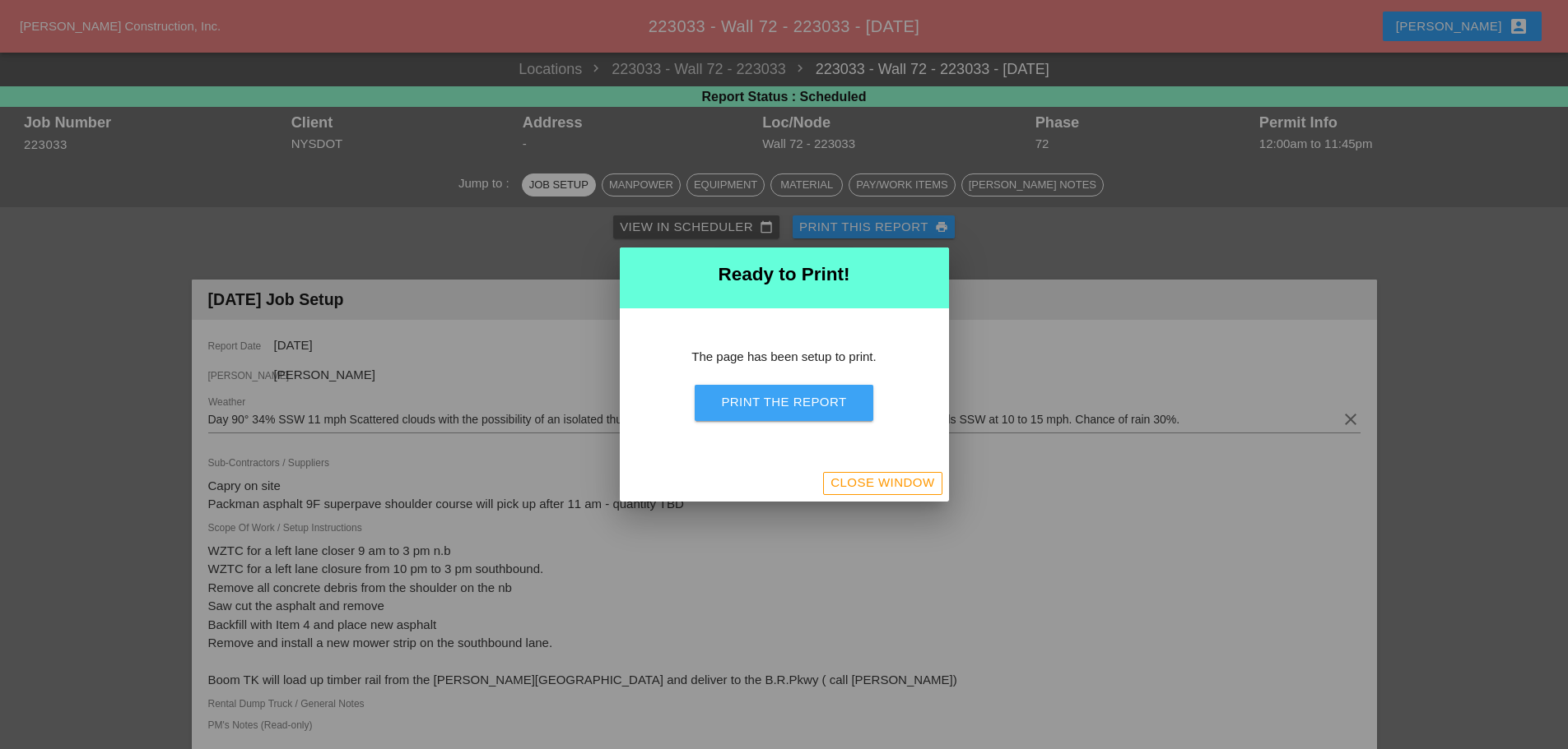
click at [819, 412] on div "Print the Report" at bounding box center [783, 402] width 125 height 19
click at [916, 483] on div "Close Window" at bounding box center [882, 483] width 104 height 19
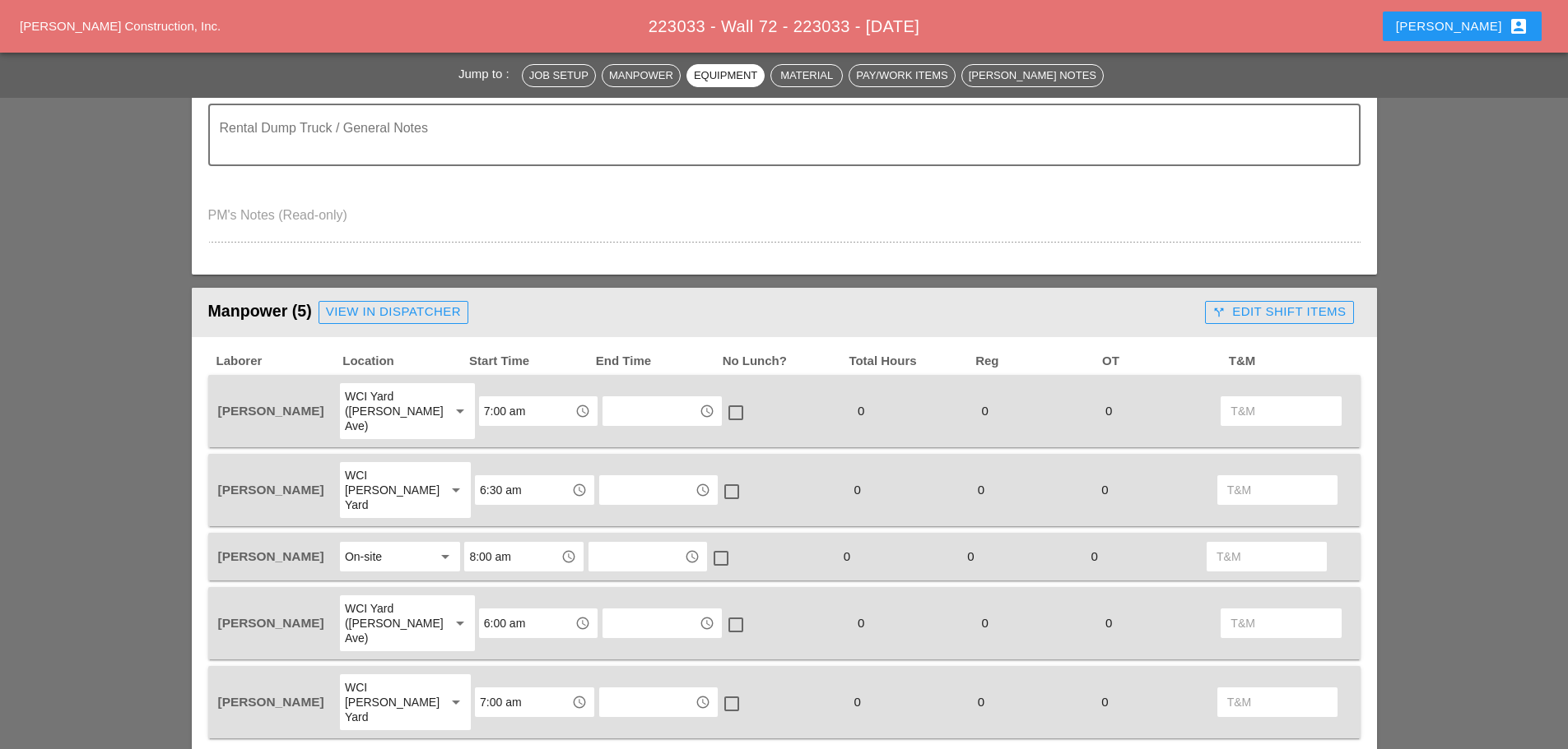
scroll to position [329, 0]
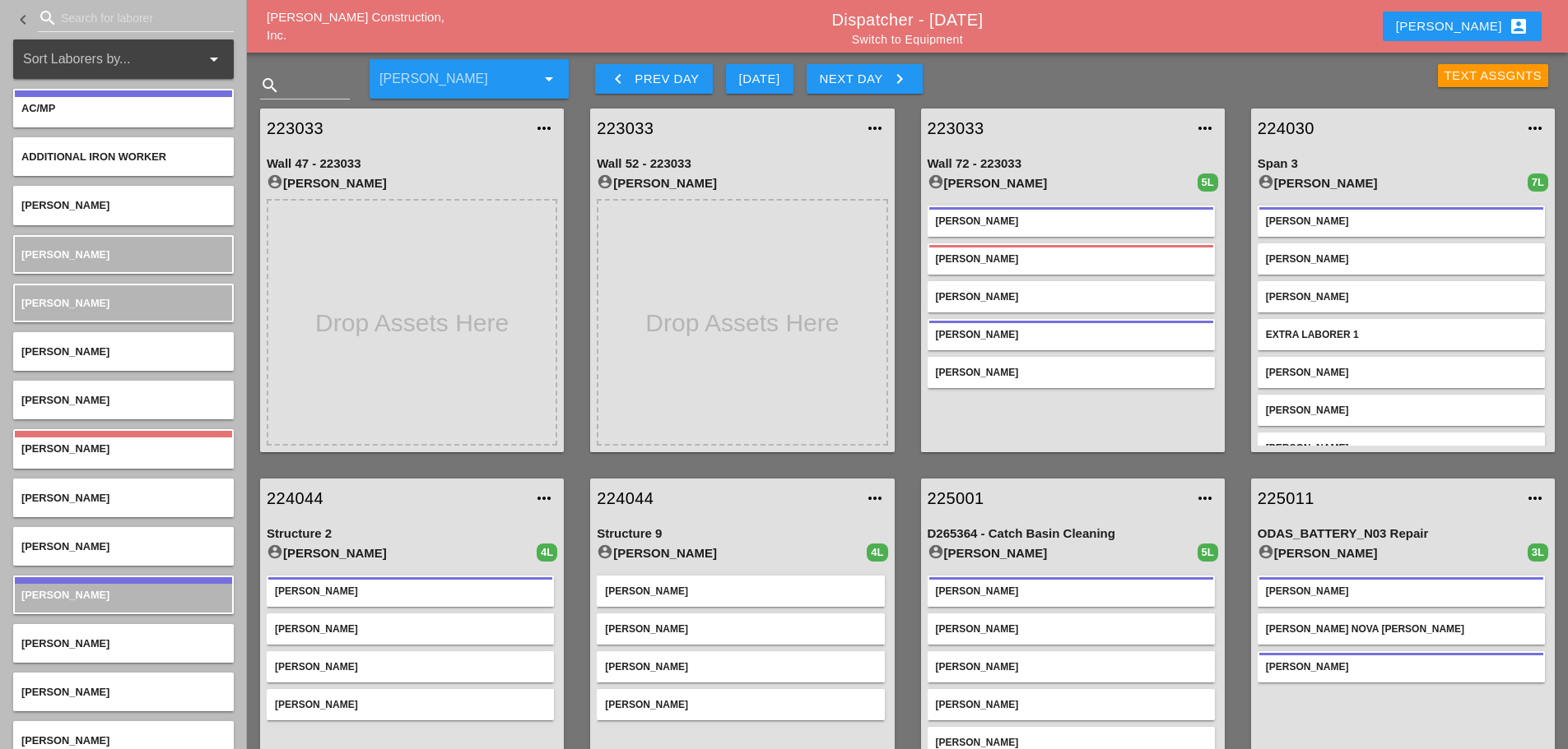
click at [961, 131] on link "223033" at bounding box center [1056, 128] width 258 height 25
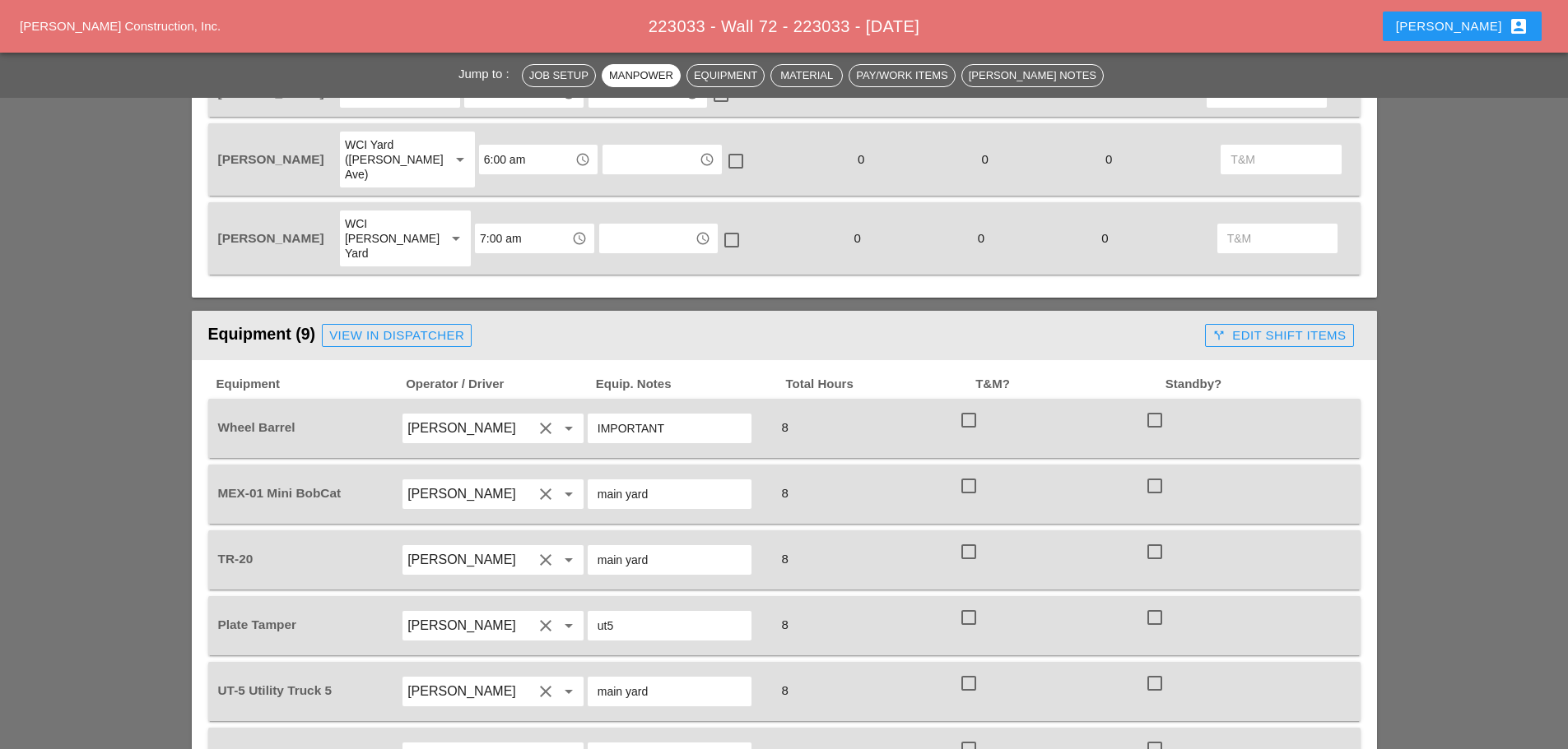
scroll to position [1398, 0]
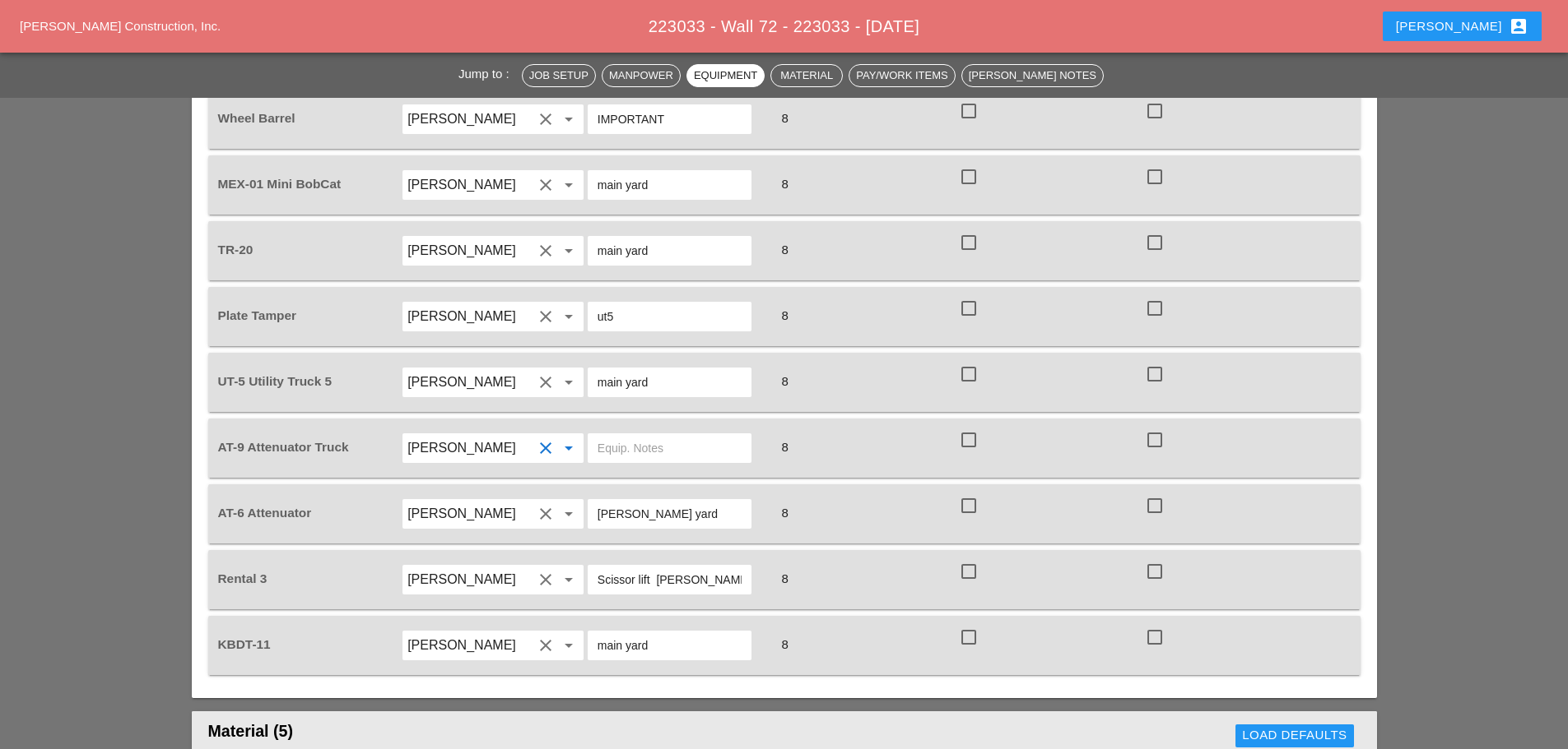
click at [479, 435] on input "[PERSON_NAME]" at bounding box center [470, 448] width 125 height 27
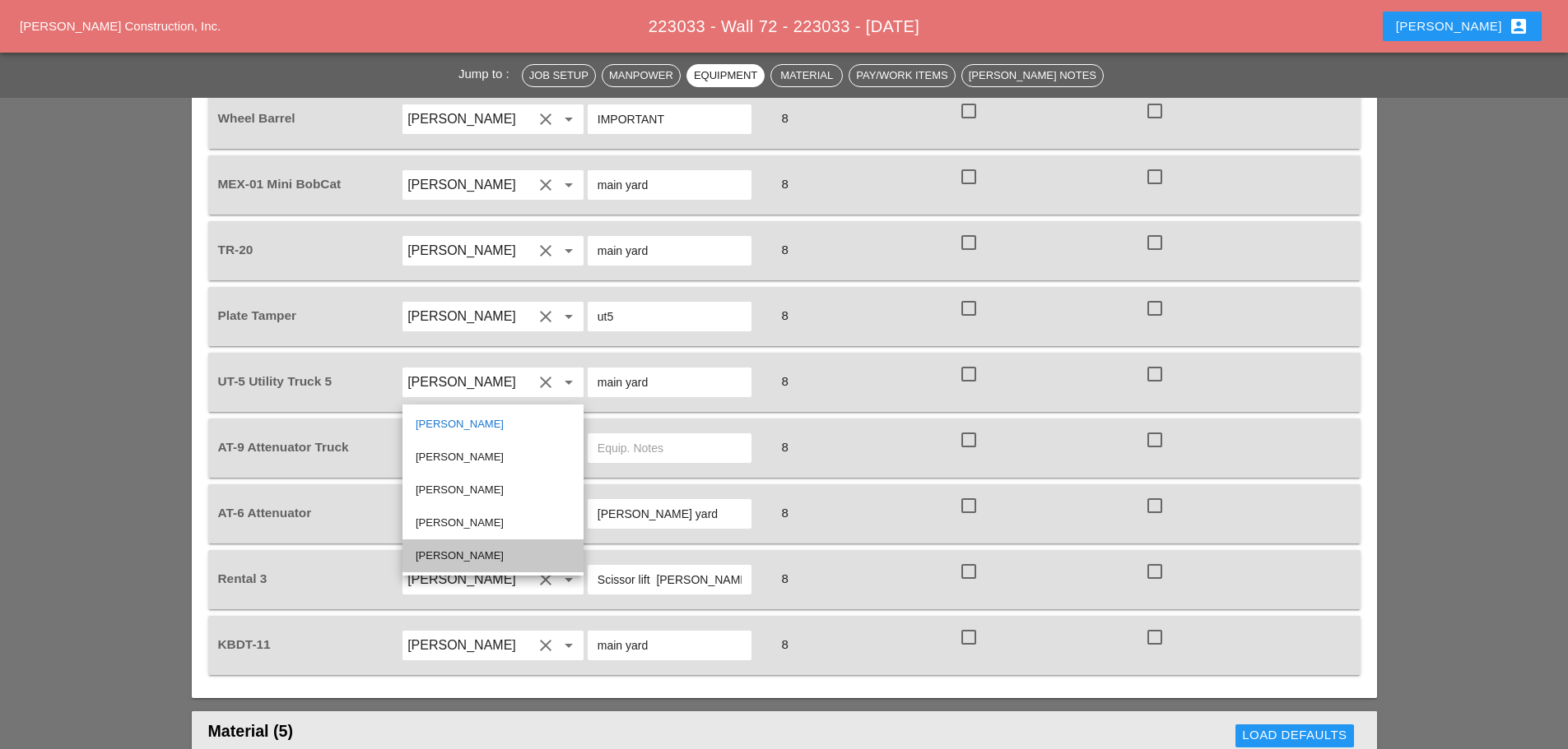
drag, startPoint x: 477, startPoint y: 555, endPoint x: 484, endPoint y: 549, distance: 9.2
click at [480, 555] on div "[PERSON_NAME]" at bounding box center [493, 556] width 155 height 20
type input "[PERSON_NAME]"
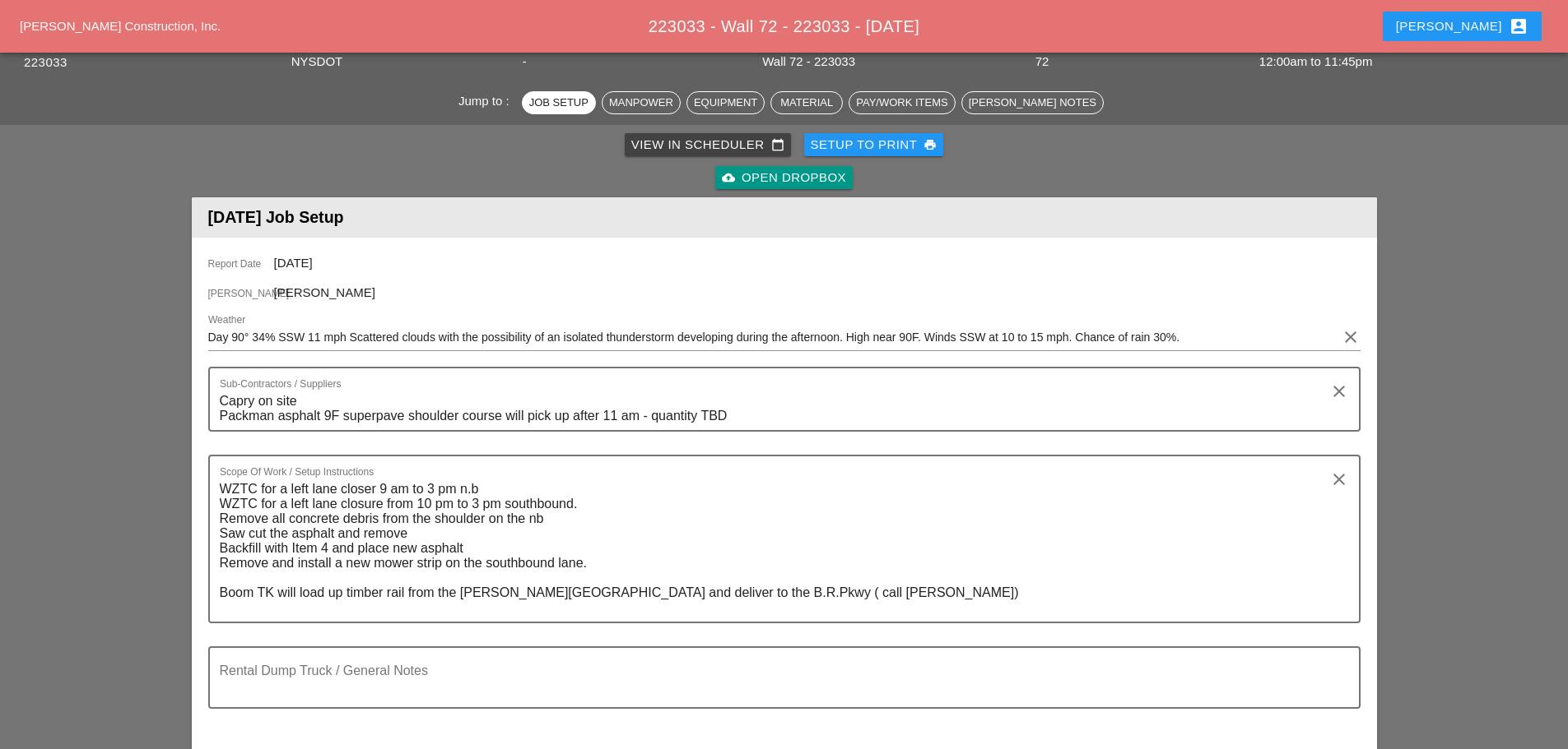
scroll to position [0, 0]
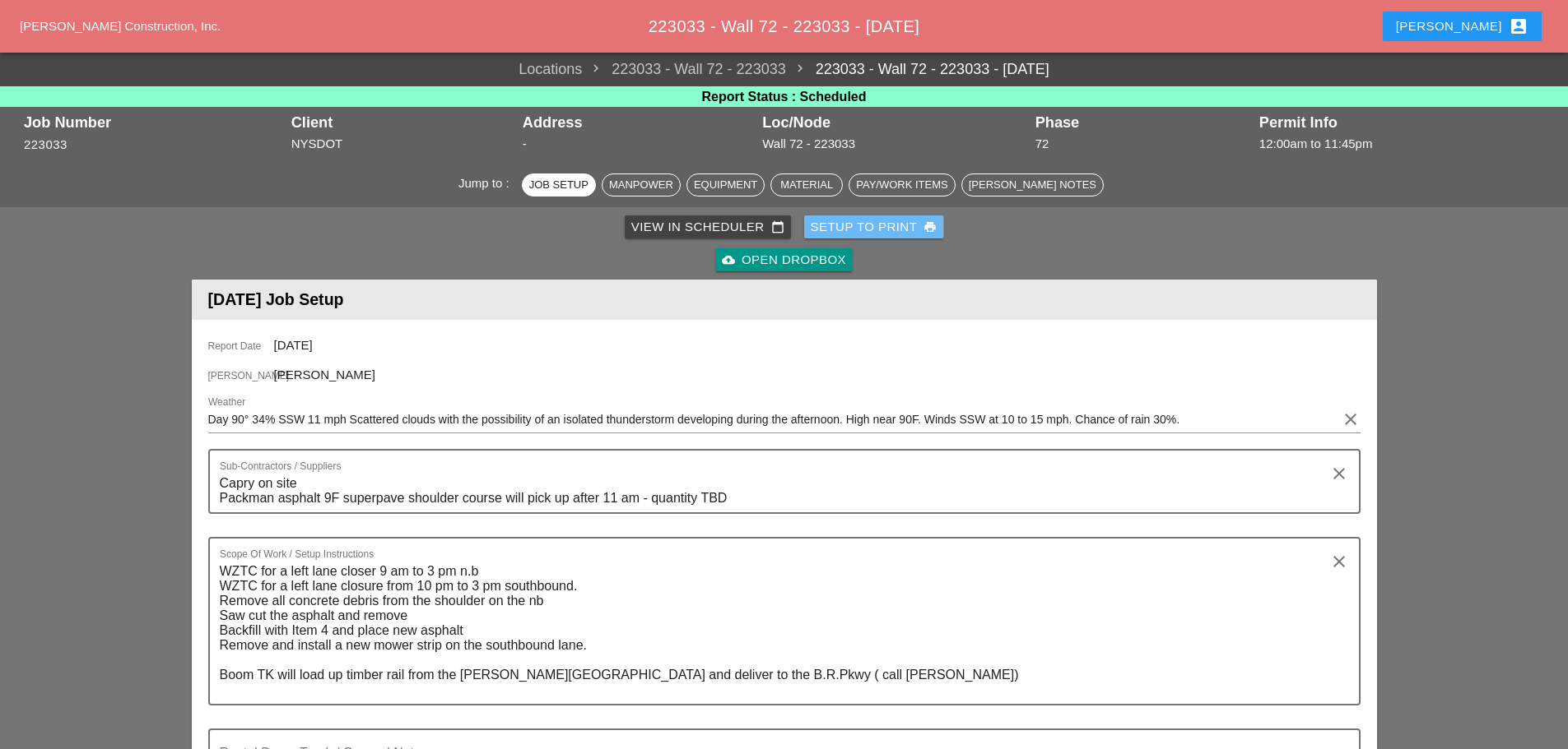
click at [846, 226] on div "Setup to Print print" at bounding box center [874, 227] width 126 height 19
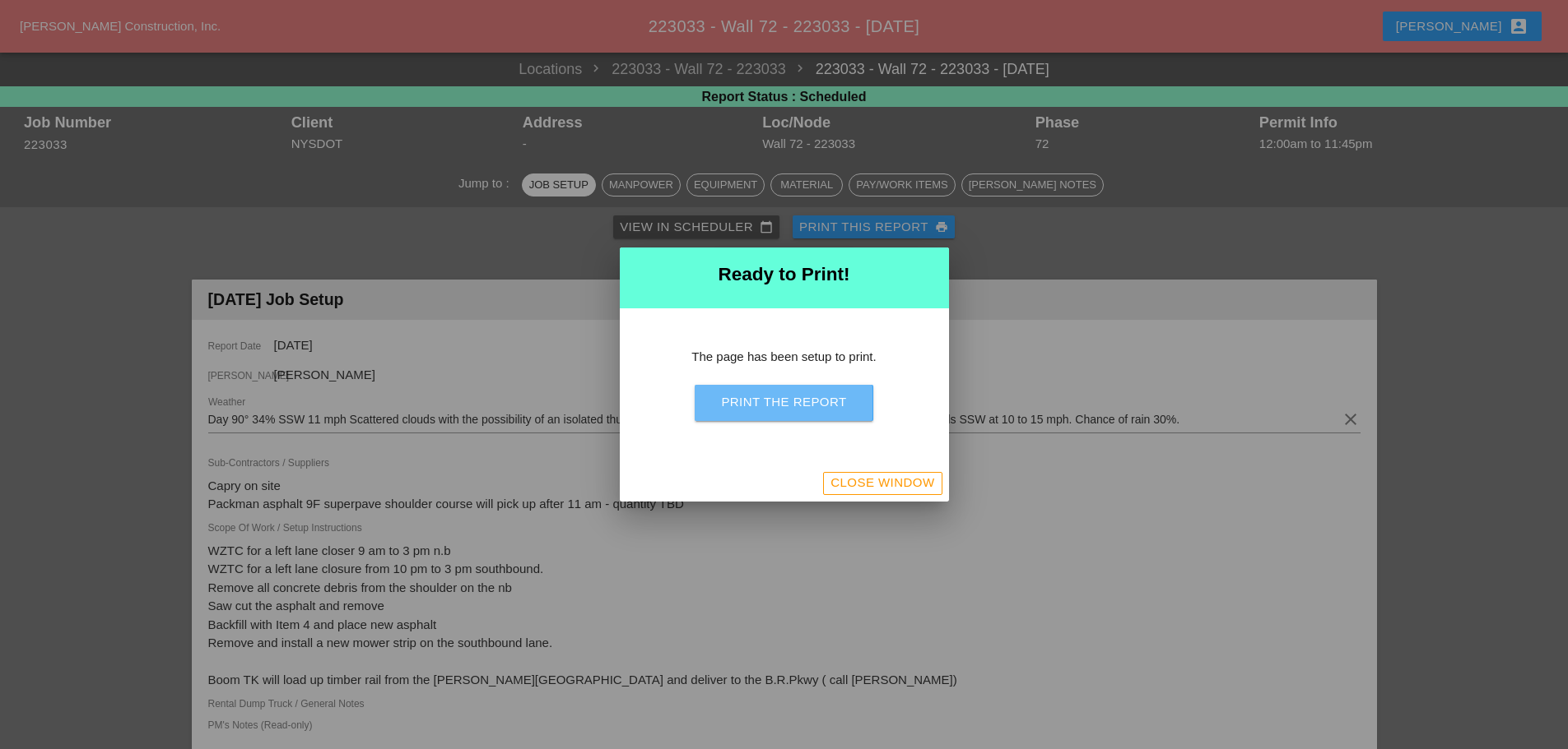
drag, startPoint x: 781, startPoint y: 396, endPoint x: 1214, endPoint y: 640, distance: 497.0
click at [782, 396] on div "Print the Report" at bounding box center [783, 402] width 125 height 19
drag, startPoint x: 837, startPoint y: 482, endPoint x: 148, endPoint y: 1, distance: 840.3
click at [839, 479] on div "Close Window" at bounding box center [882, 483] width 104 height 19
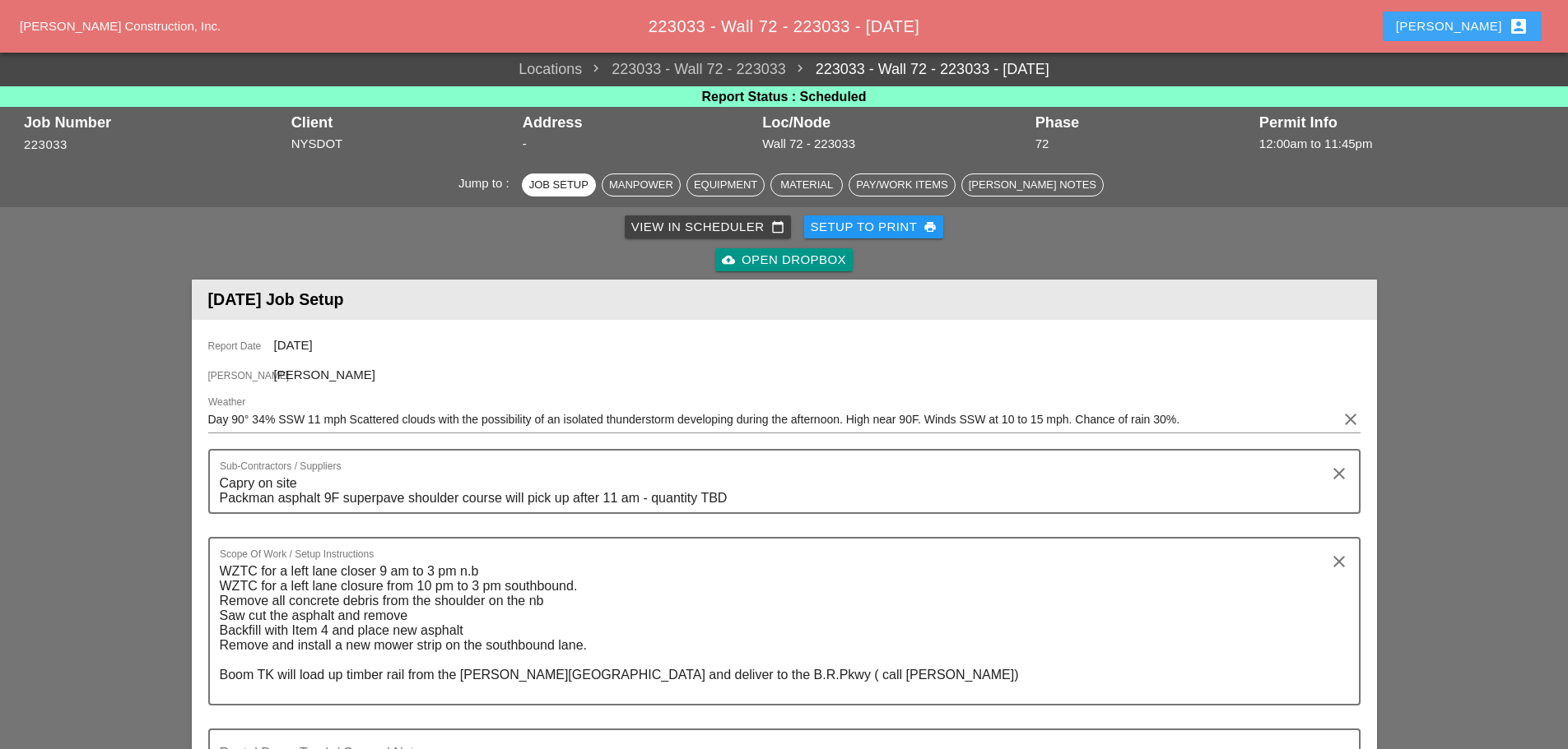
click at [1464, 32] on div "Enrico account_box" at bounding box center [1461, 27] width 132 height 20
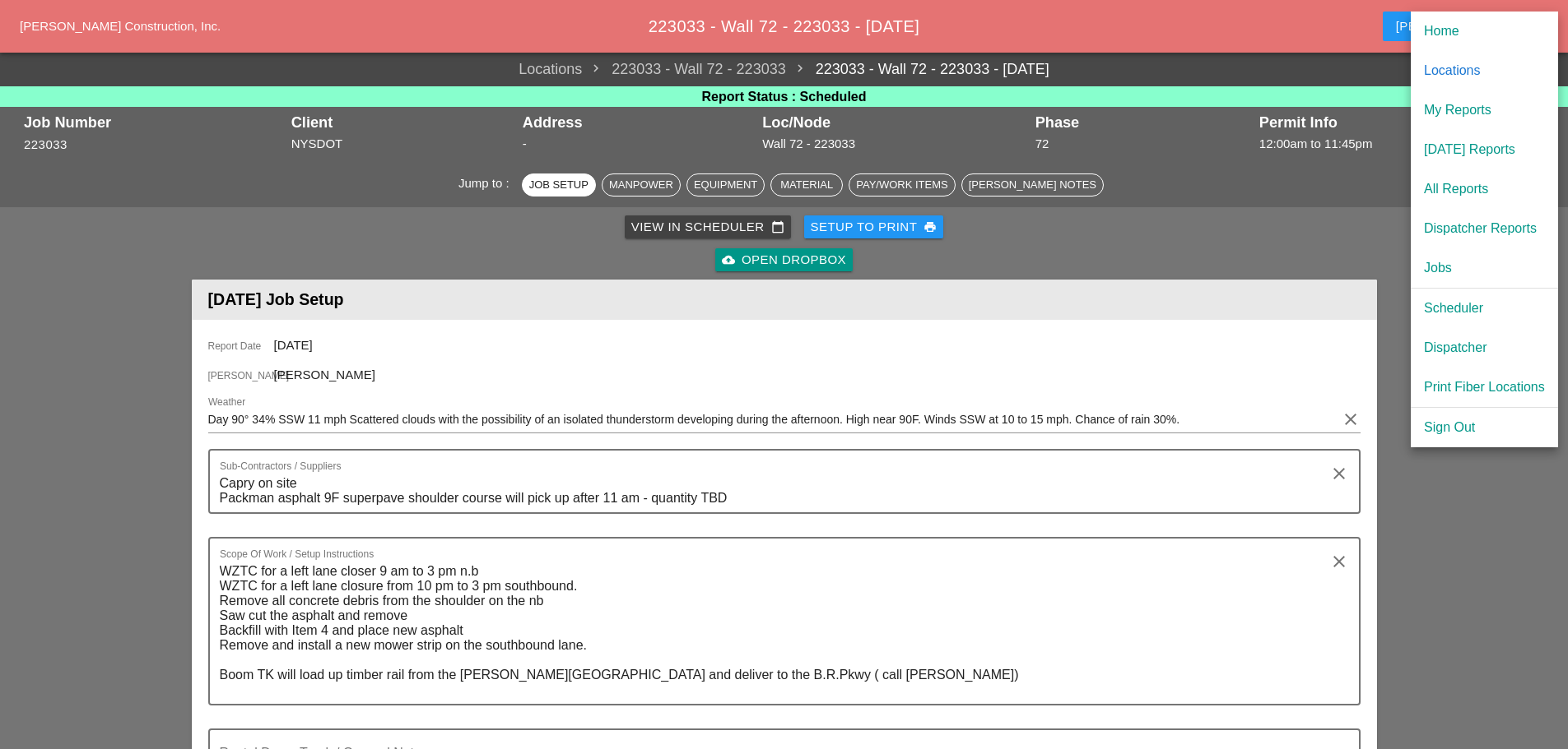
click at [1486, 146] on div "[DATE] Reports" at bounding box center [1484, 150] width 121 height 20
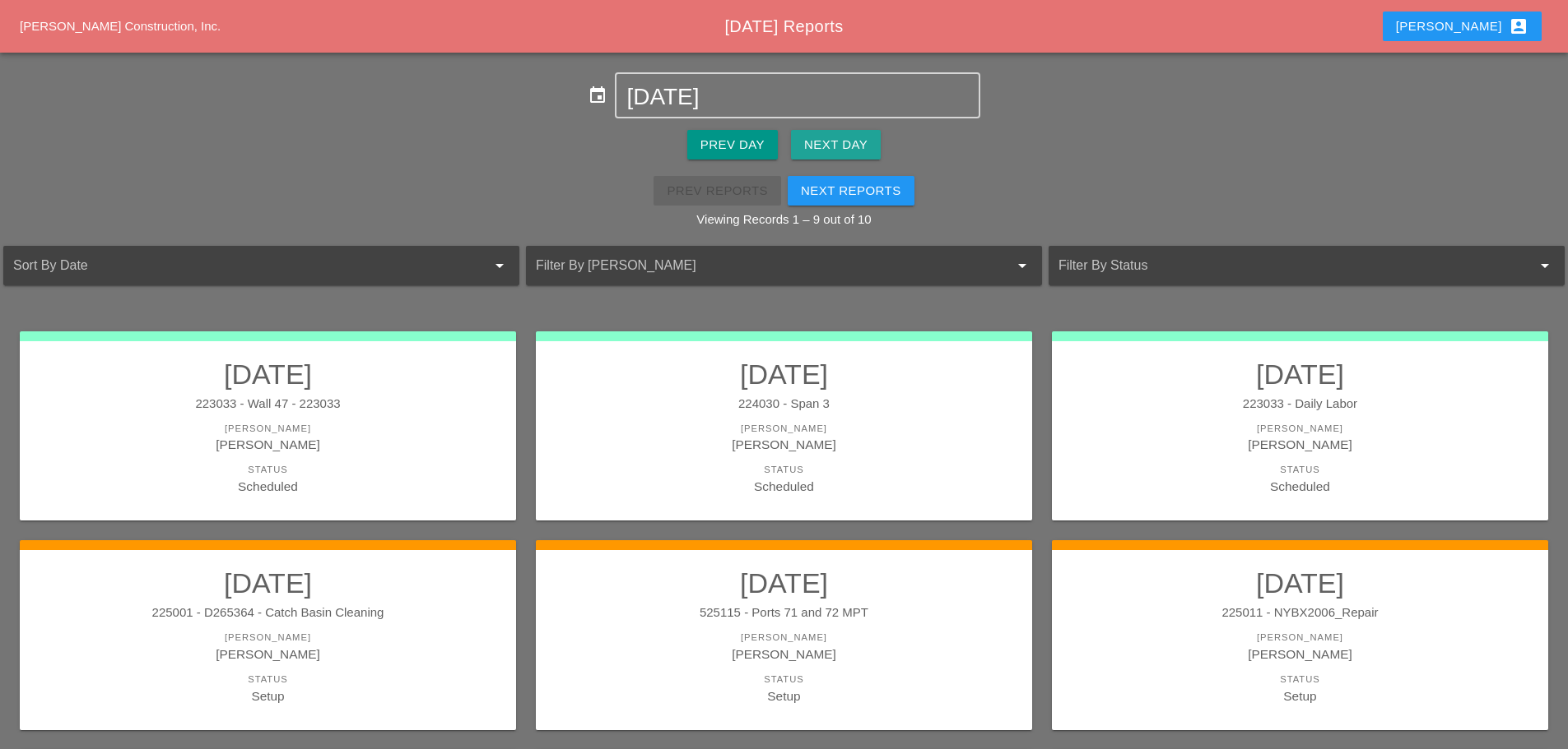
drag, startPoint x: 836, startPoint y: 135, endPoint x: 845, endPoint y: 128, distance: 11.4
click at [842, 131] on button "Next Day" at bounding box center [835, 145] width 90 height 30
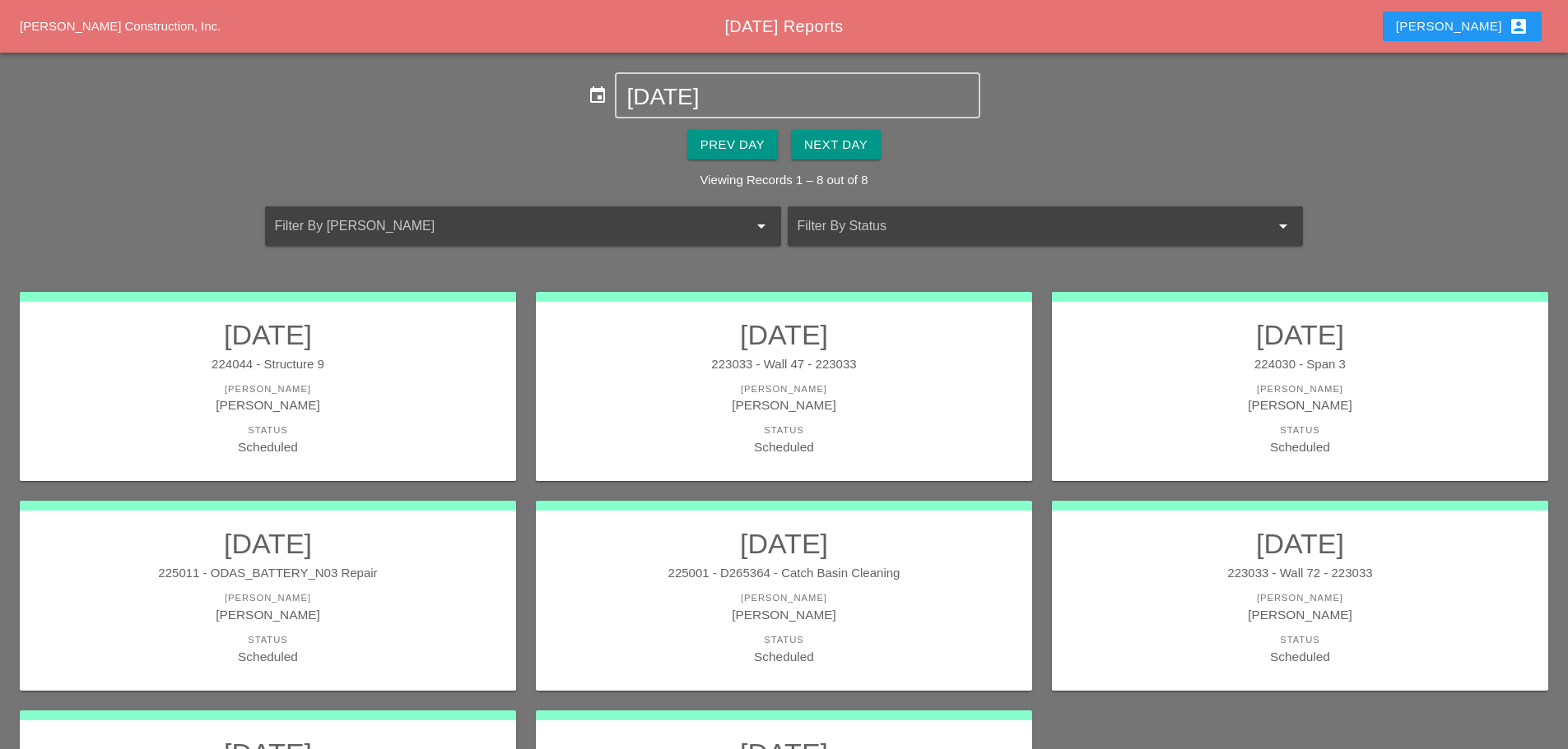
click at [373, 412] on div "[PERSON_NAME]" at bounding box center [268, 405] width 463 height 19
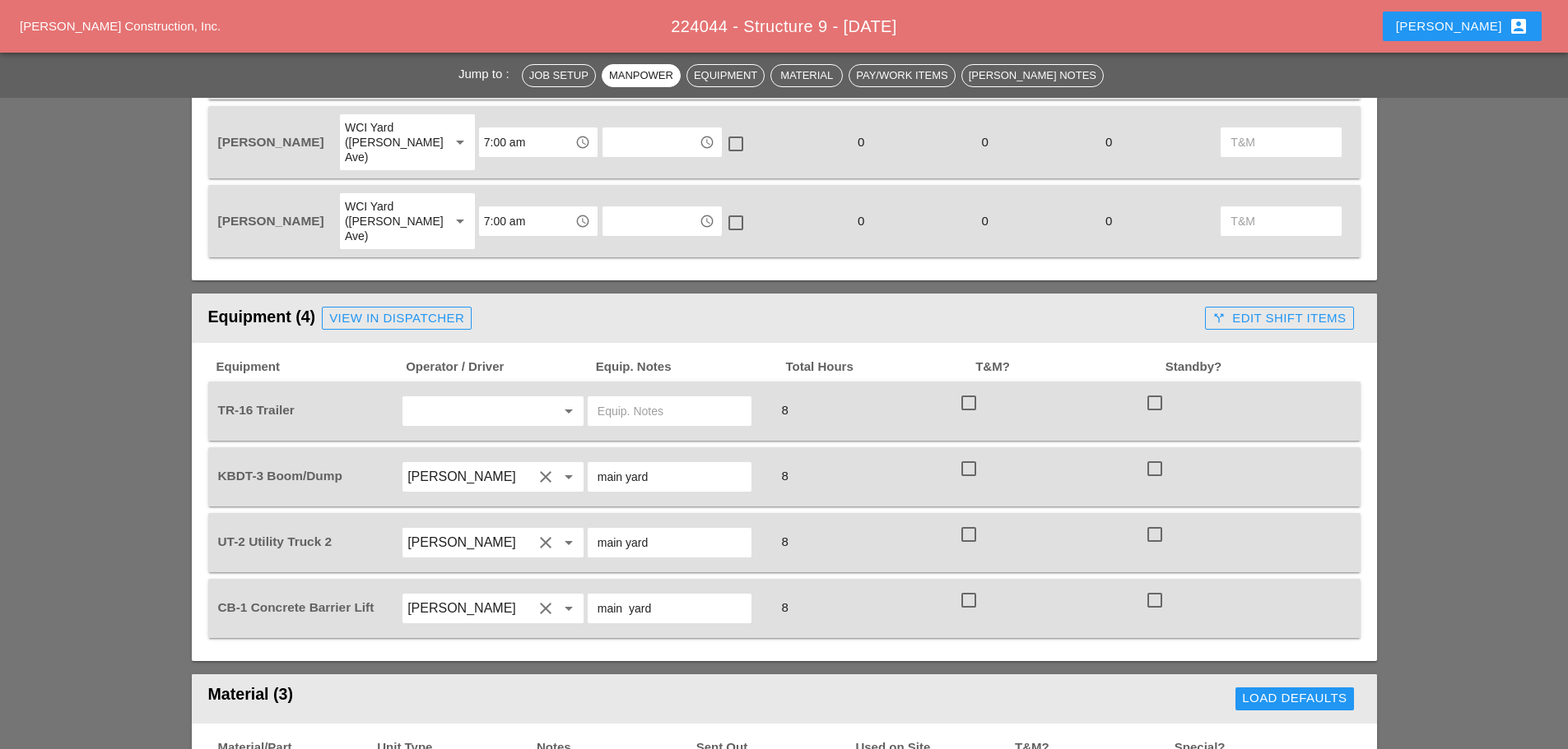
scroll to position [987, 0]
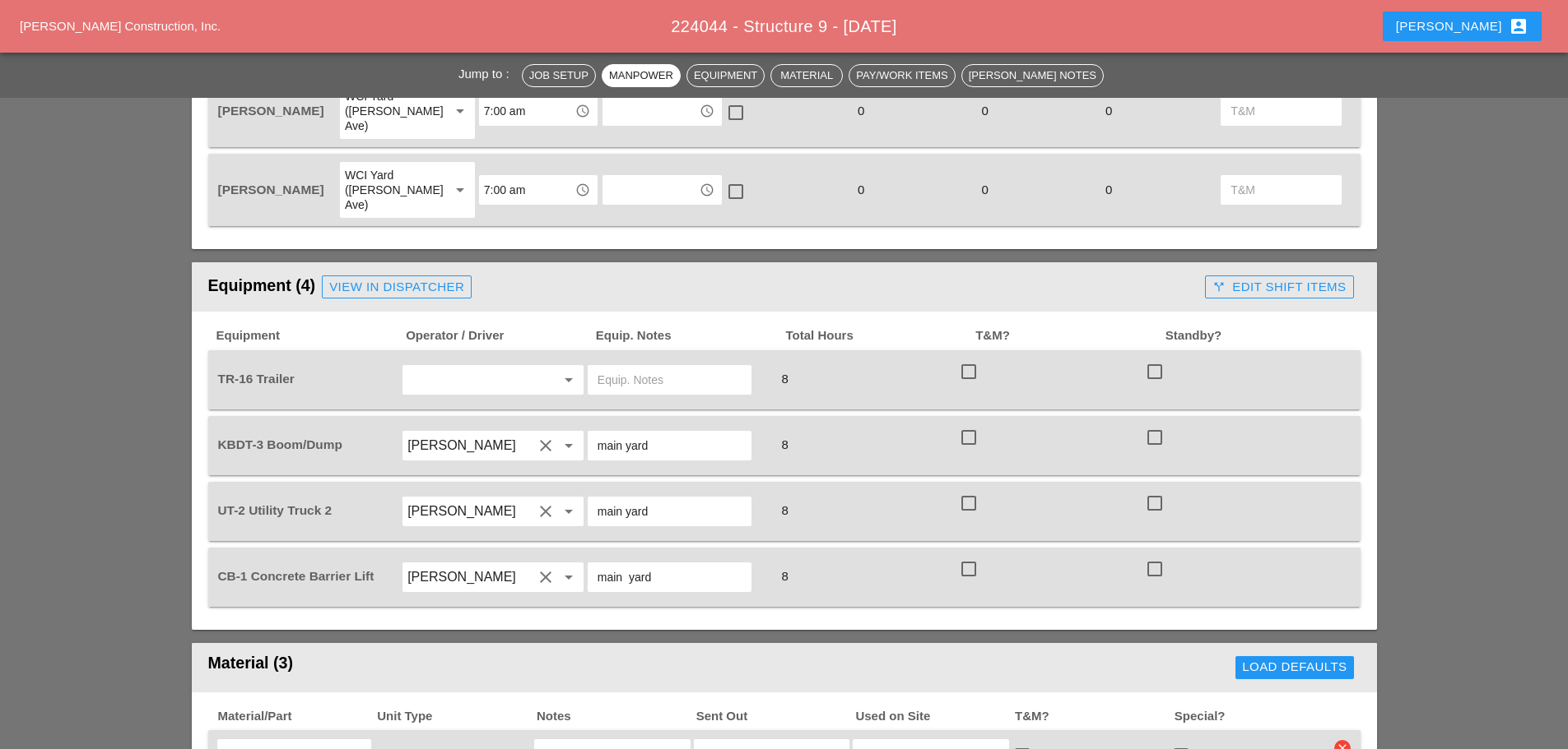
click at [481, 367] on input "text" at bounding box center [470, 380] width 125 height 27
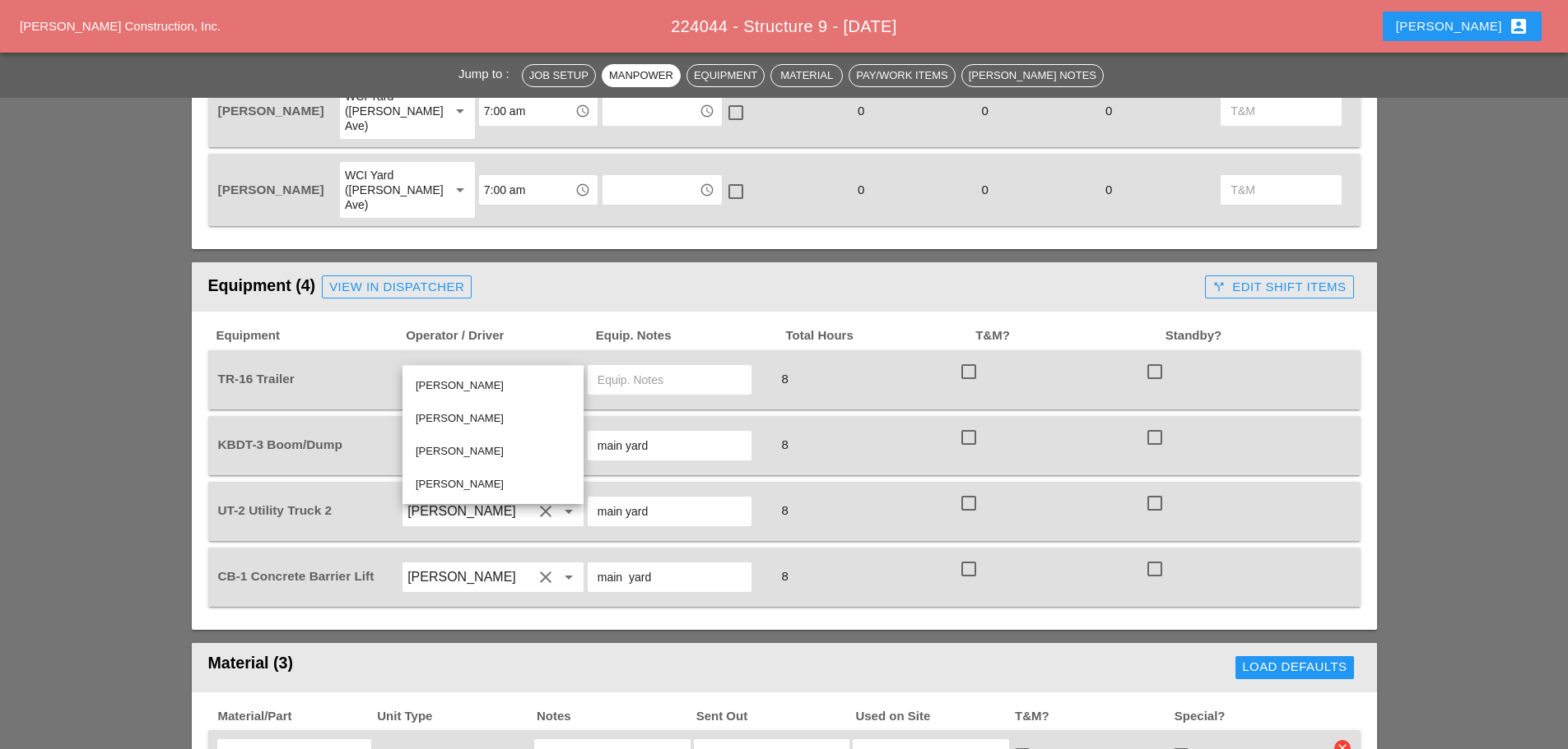
drag, startPoint x: 489, startPoint y: 448, endPoint x: 507, endPoint y: 439, distance: 20.1
click at [490, 448] on div "[PERSON_NAME]" at bounding box center [493, 452] width 155 height 20
type input "[PERSON_NAME]"
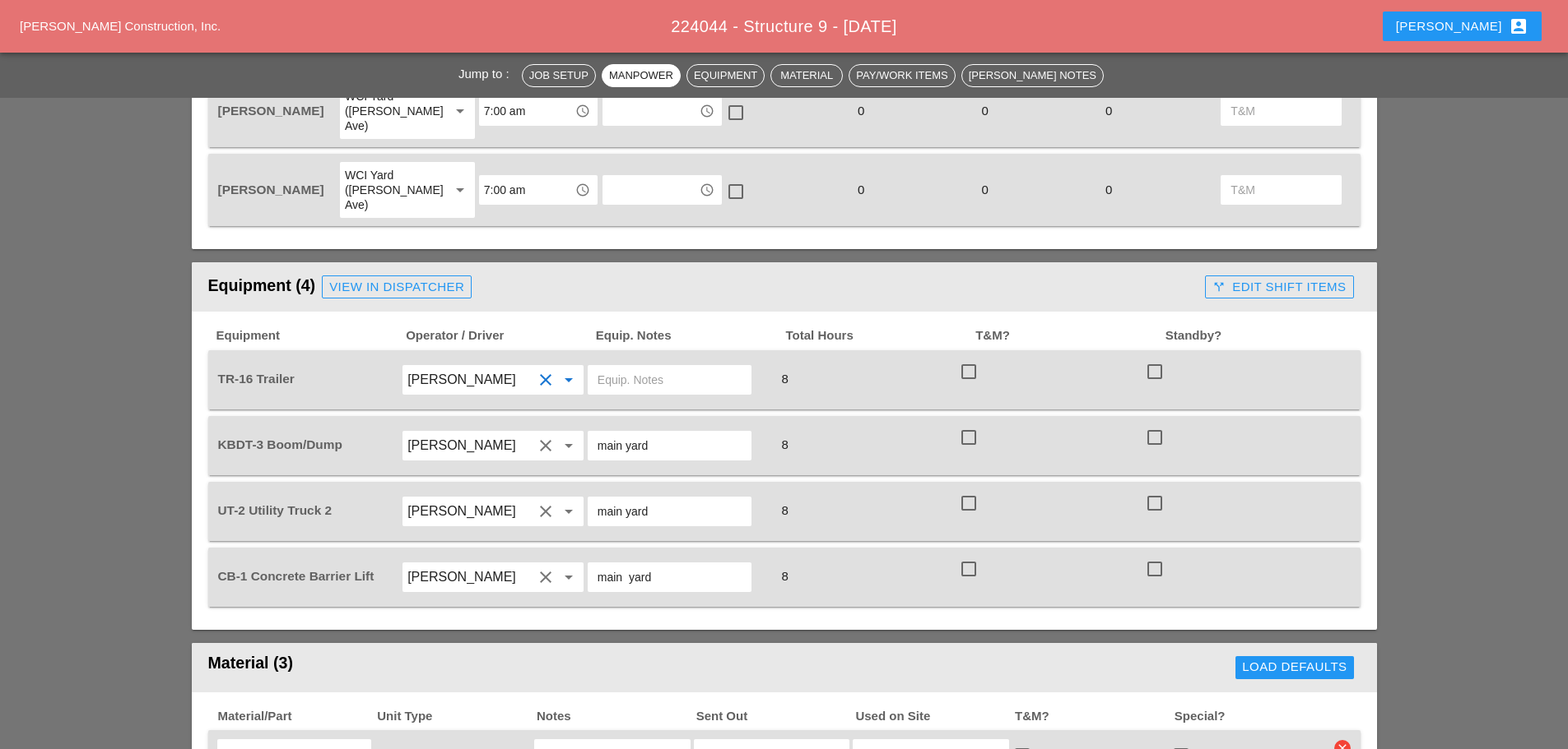
click at [632, 367] on input "text" at bounding box center [669, 380] width 144 height 27
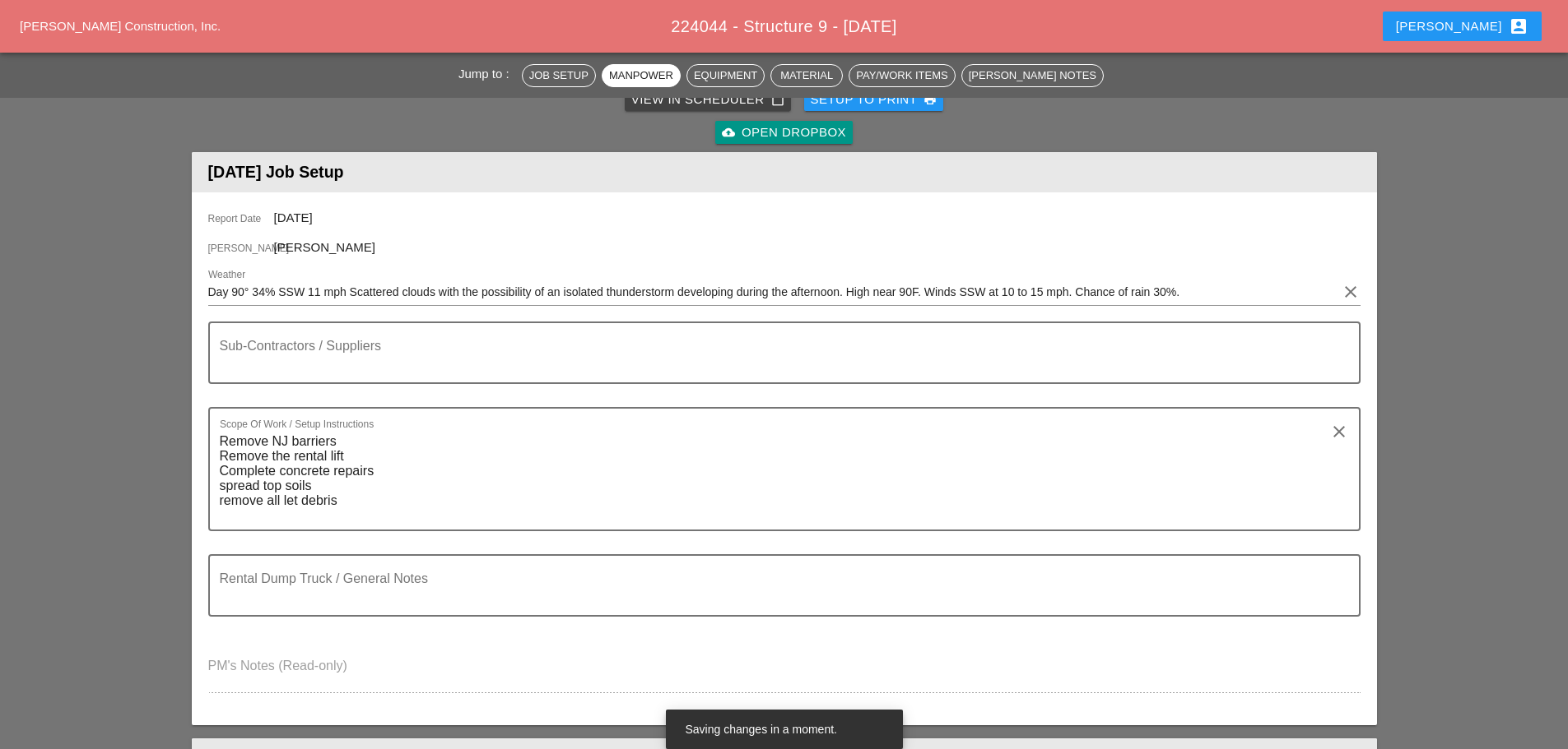
scroll to position [0, 0]
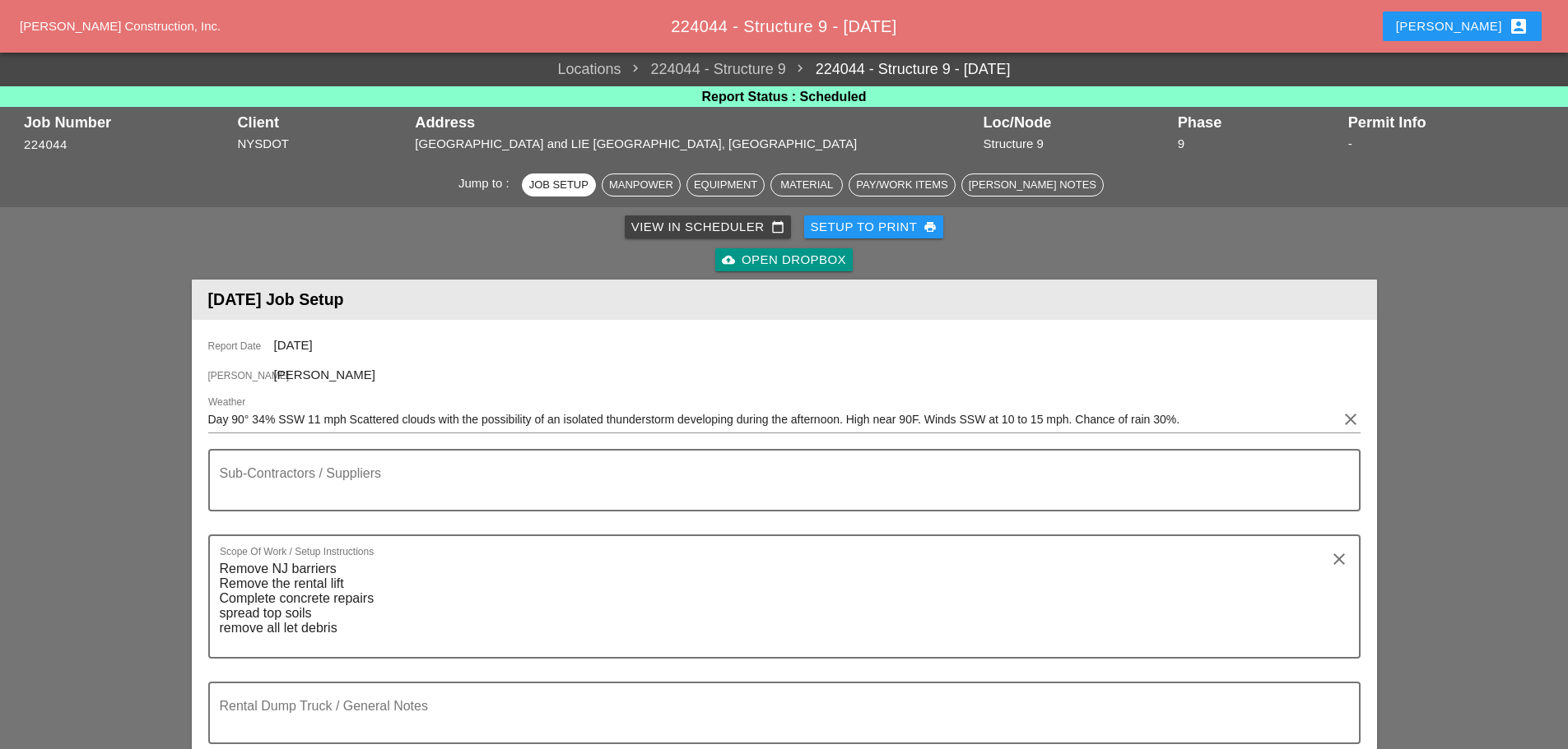
type input "PICK UP BRUCKNER YARD"
click at [884, 226] on div "Setup to Print print" at bounding box center [874, 227] width 126 height 19
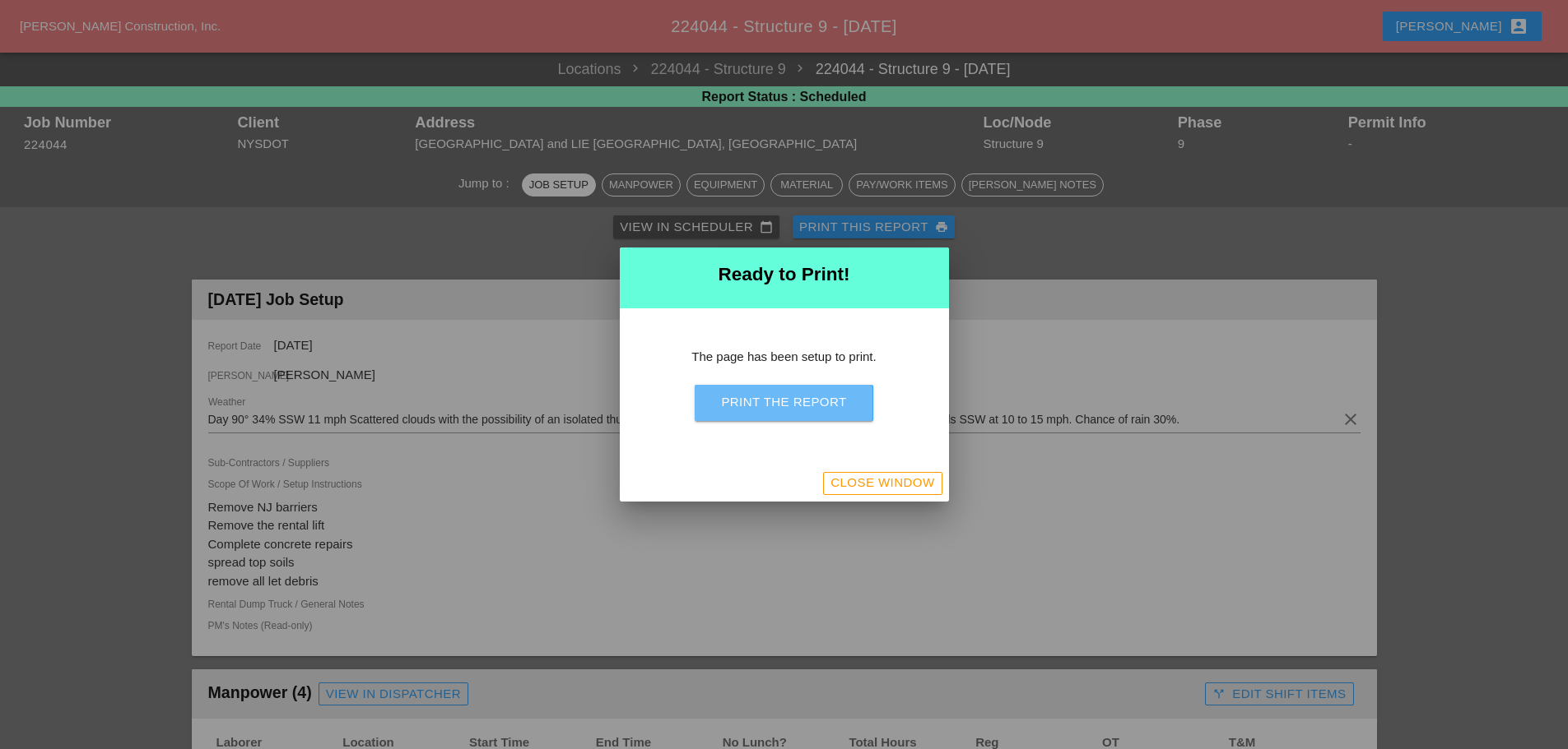
click at [793, 401] on div "Print the Report" at bounding box center [783, 402] width 125 height 19
click at [876, 482] on div "Close Window" at bounding box center [882, 483] width 104 height 19
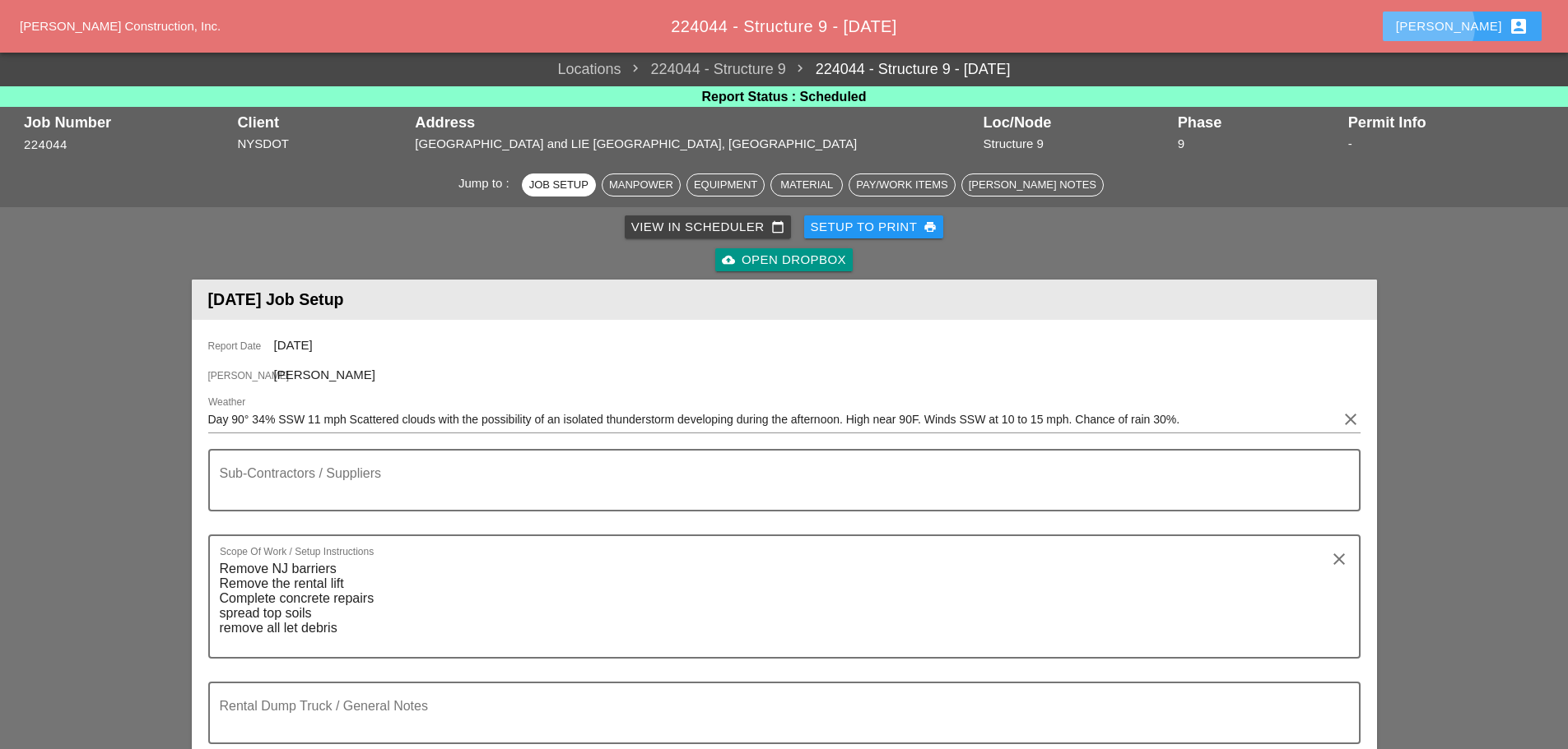
click at [1484, 24] on div "Enrico account_box" at bounding box center [1461, 27] width 132 height 20
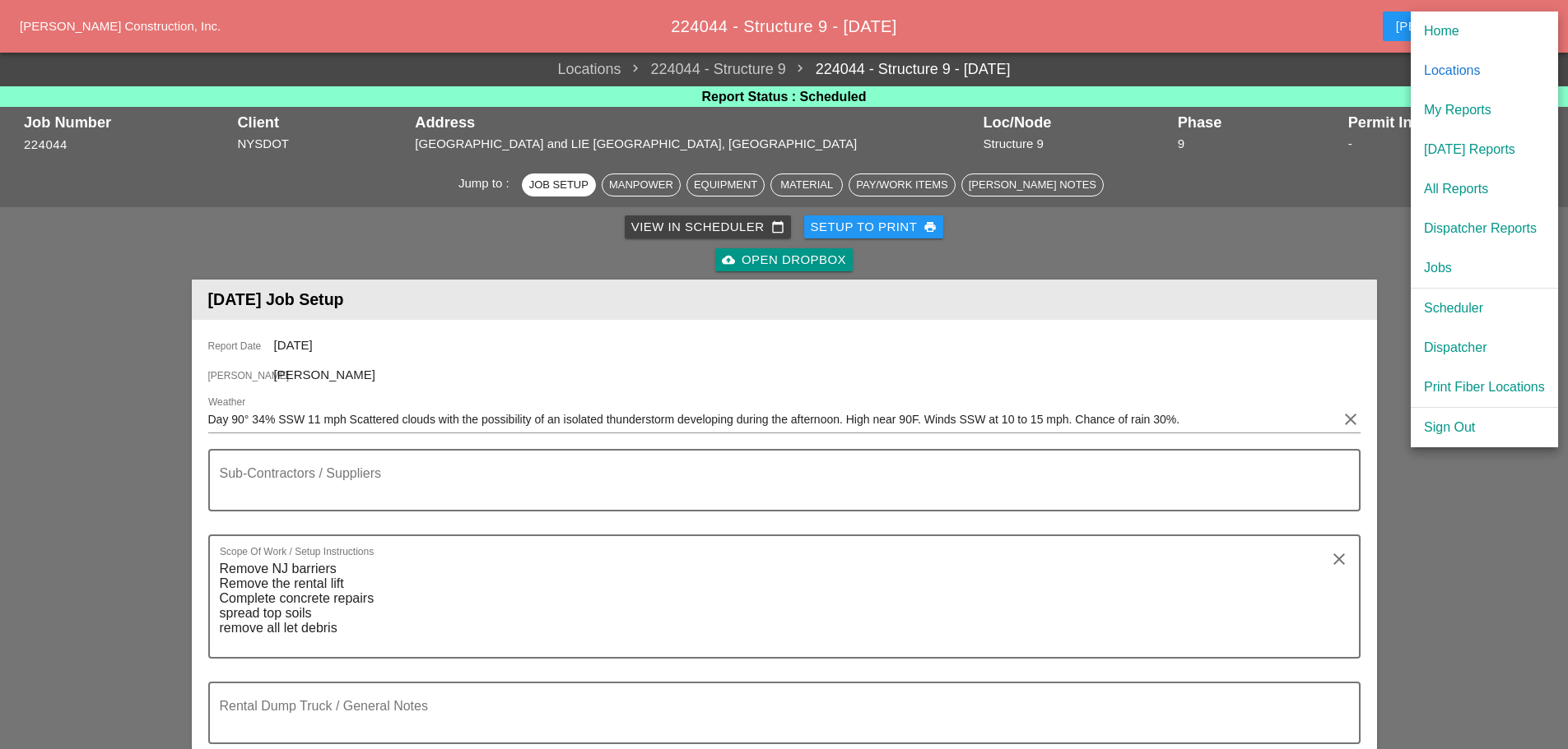
click at [1475, 313] on div "Scheduler" at bounding box center [1484, 309] width 121 height 20
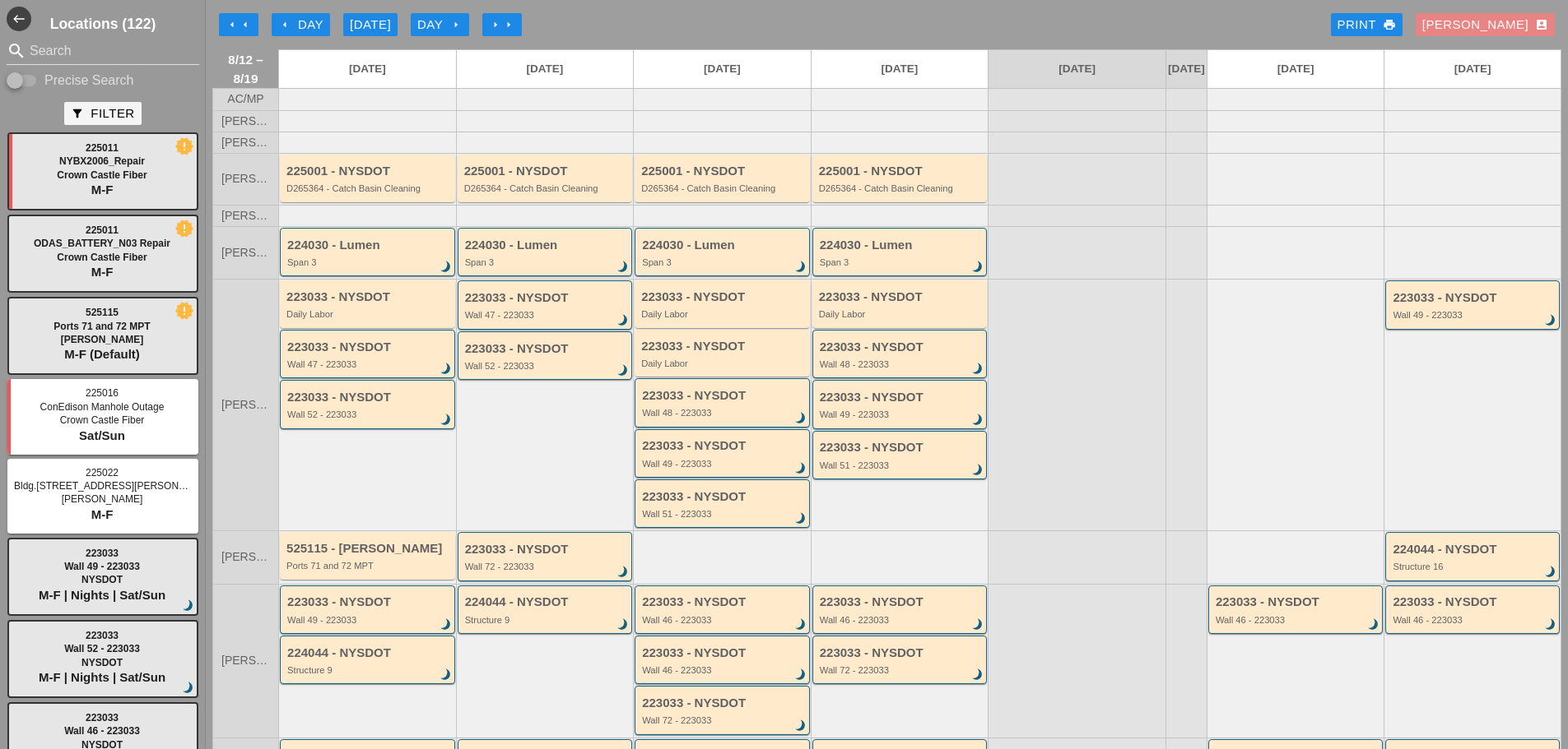
click at [1498, 23] on div "Enrico account_box" at bounding box center [1485, 25] width 126 height 19
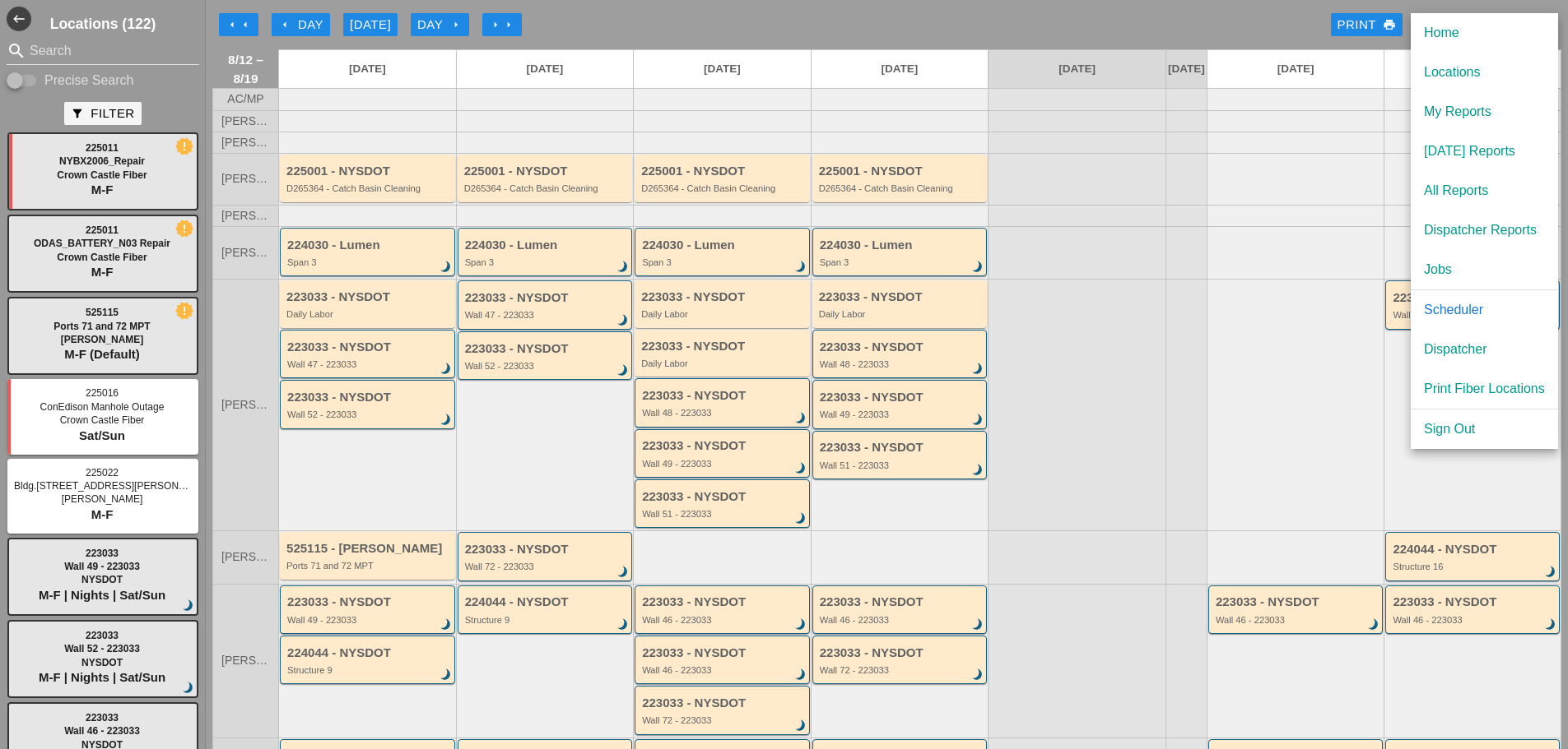
click at [1476, 353] on div "Dispatcher" at bounding box center [1484, 349] width 121 height 20
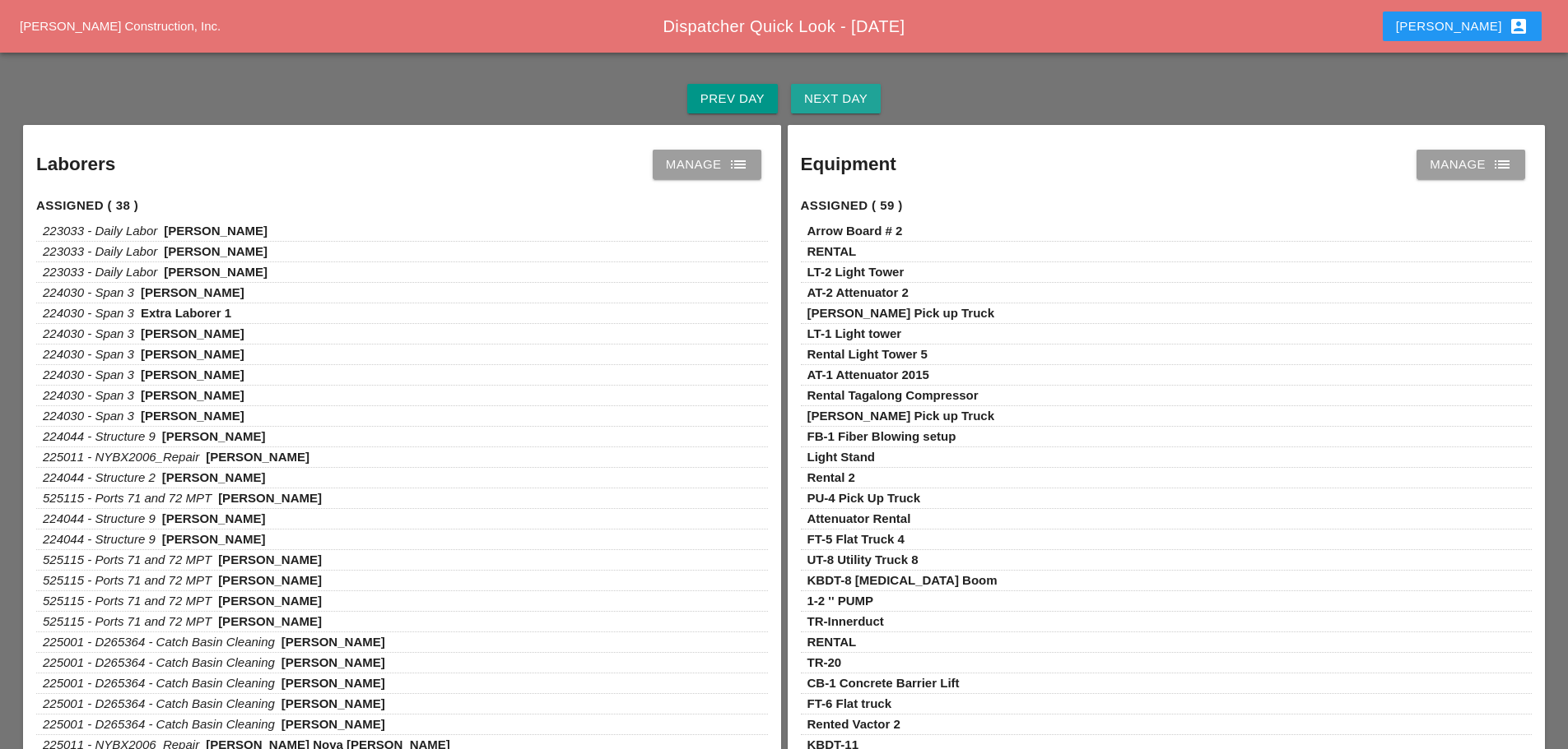
click at [857, 106] on div "Next Day" at bounding box center [835, 99] width 63 height 19
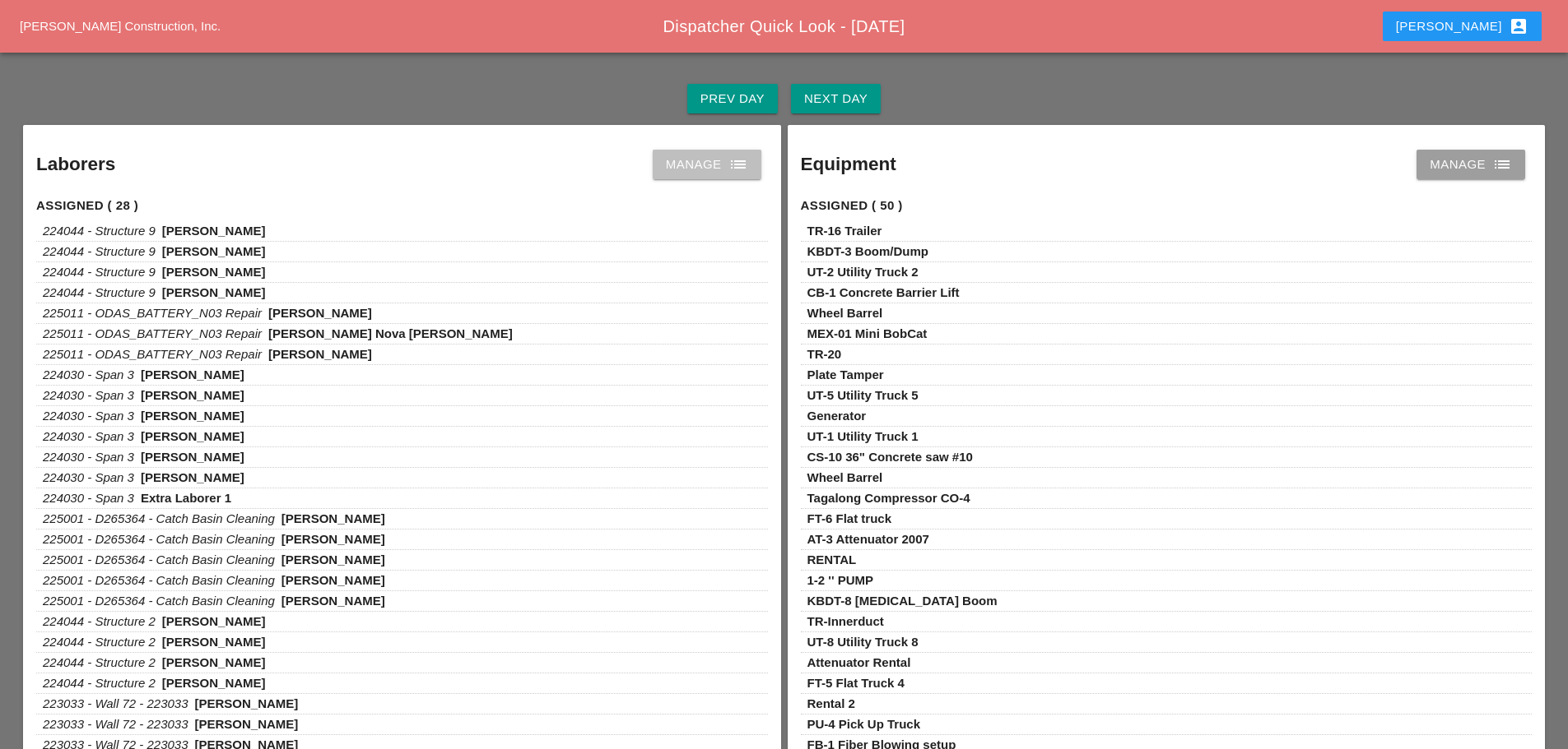
click at [732, 162] on icon "list" at bounding box center [739, 165] width 20 height 20
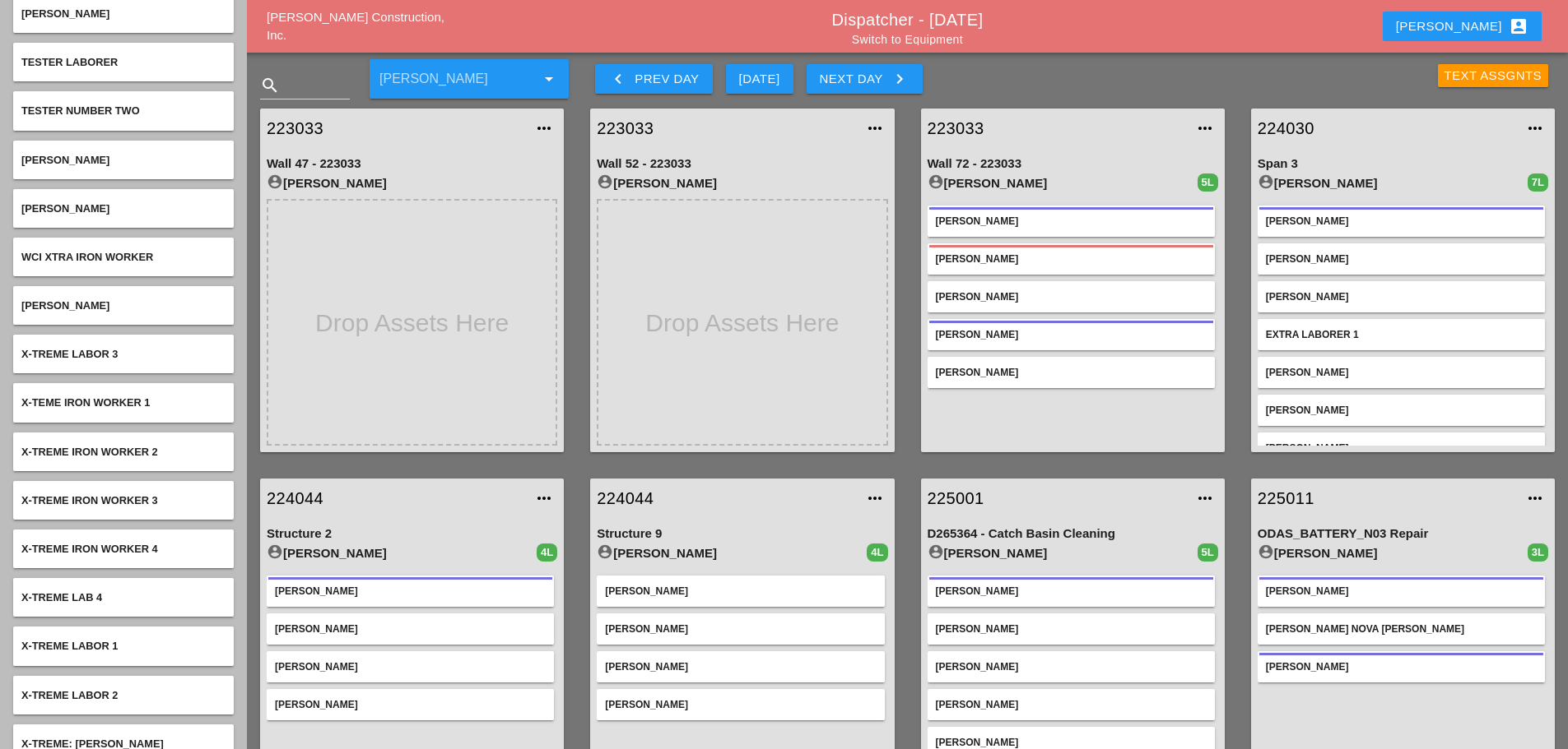
scroll to position [6559, 0]
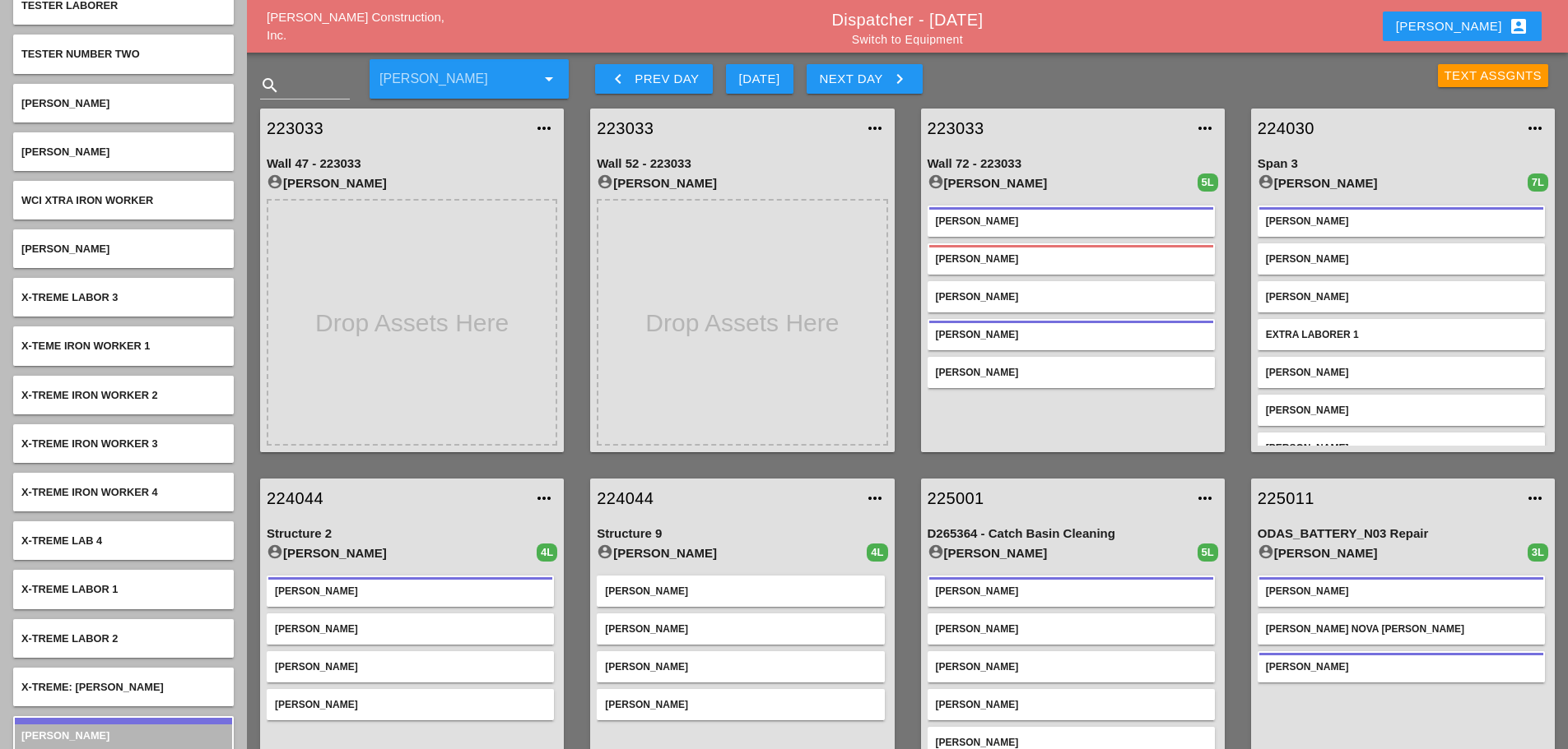
click at [976, 126] on link "223033" at bounding box center [1056, 128] width 258 height 25
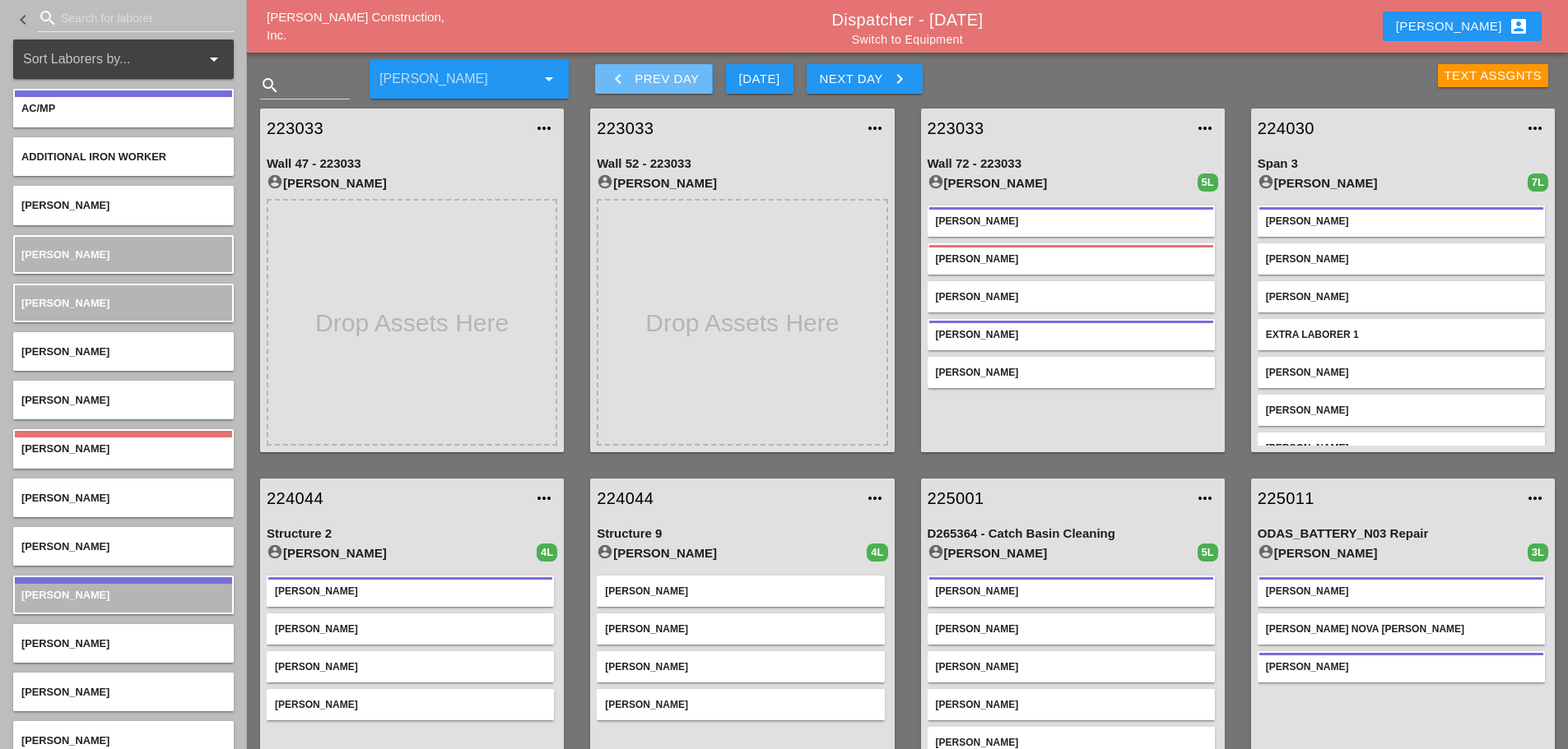
click at [613, 74] on icon "keyboard_arrow_left" at bounding box center [618, 79] width 20 height 20
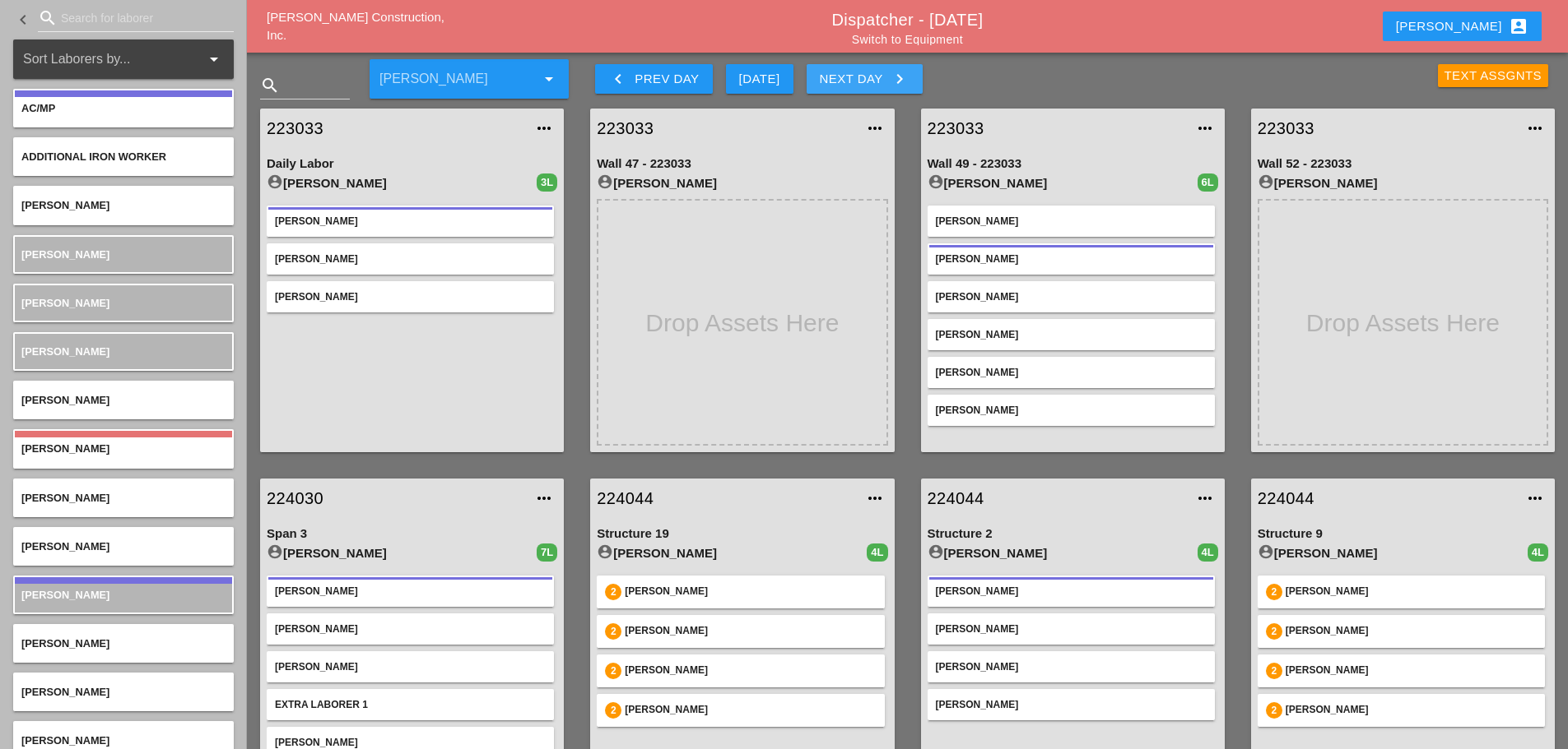
click at [906, 82] on icon "keyboard_arrow_right" at bounding box center [900, 79] width 20 height 20
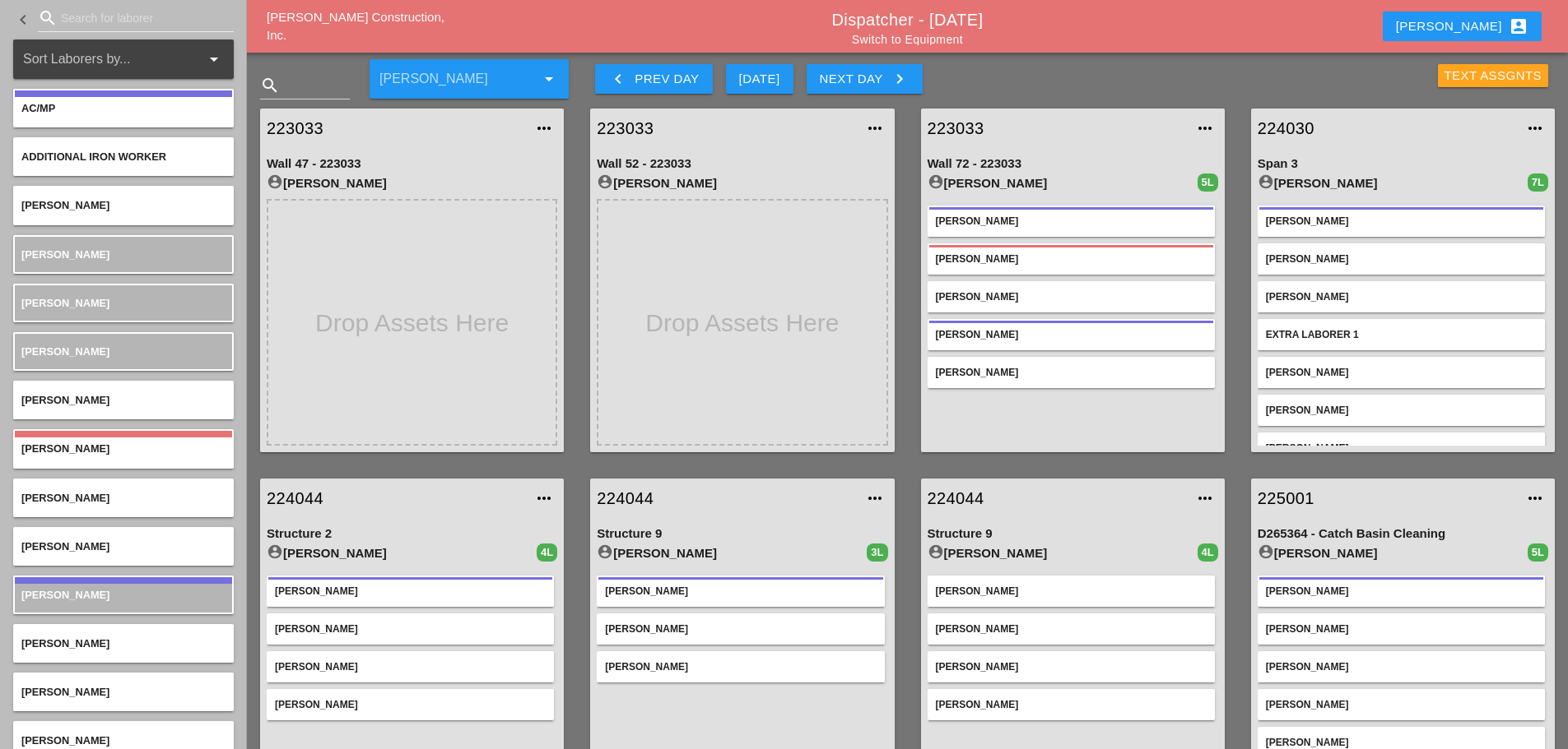
click at [1450, 77] on div "Text Assgnts" at bounding box center [1493, 76] width 98 height 19
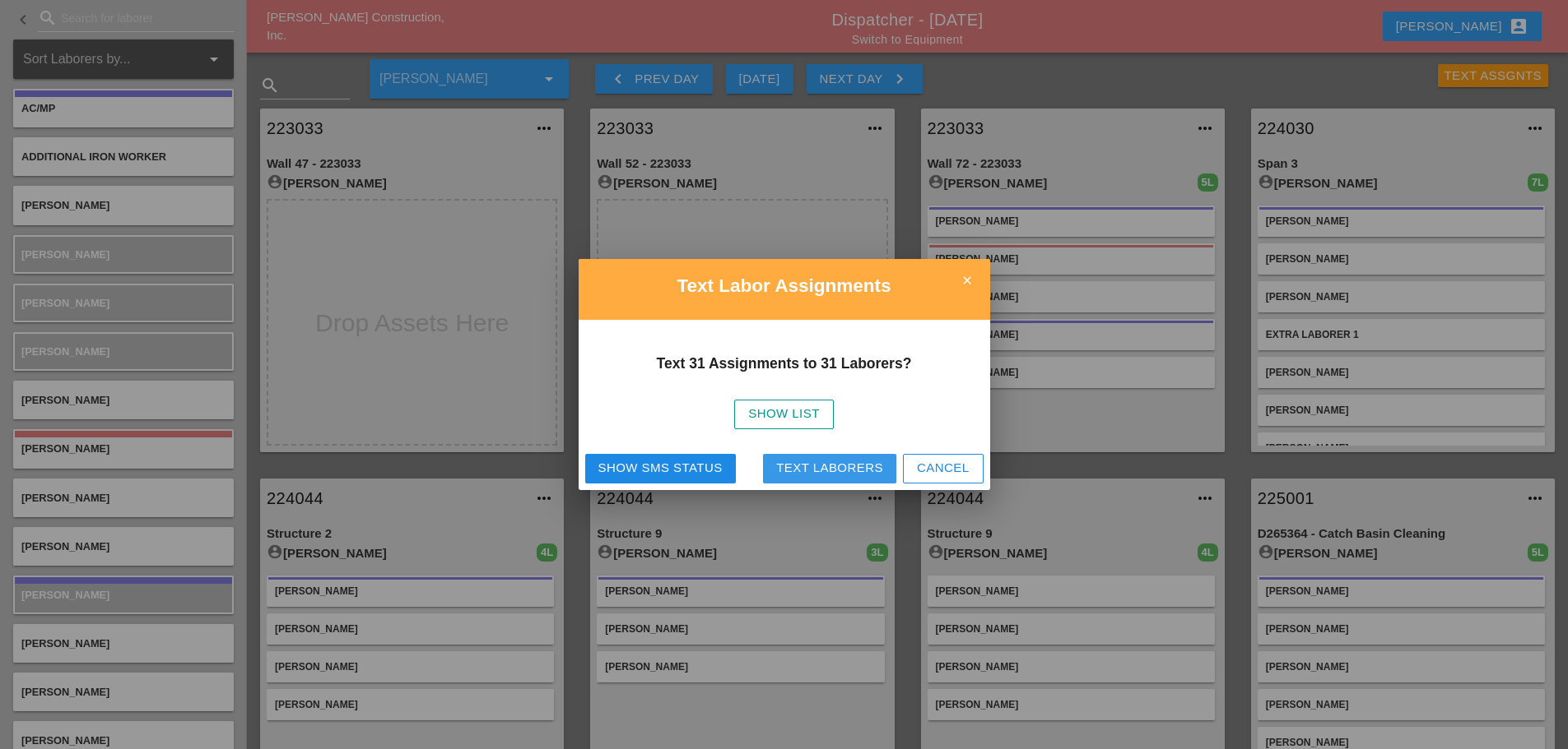
click at [804, 477] on div "Text Laborers" at bounding box center [829, 468] width 107 height 19
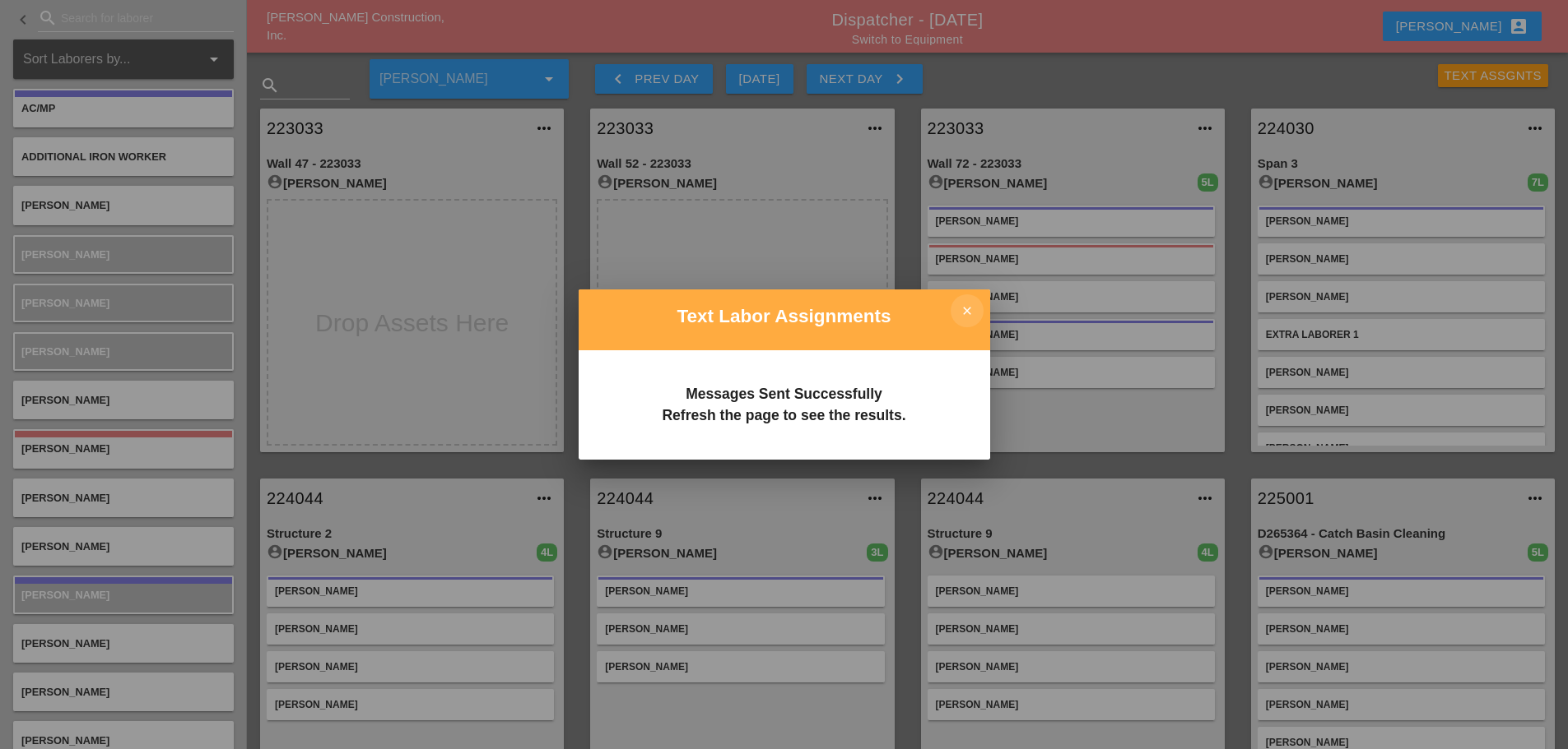
click at [973, 305] on icon "close" at bounding box center [967, 310] width 33 height 33
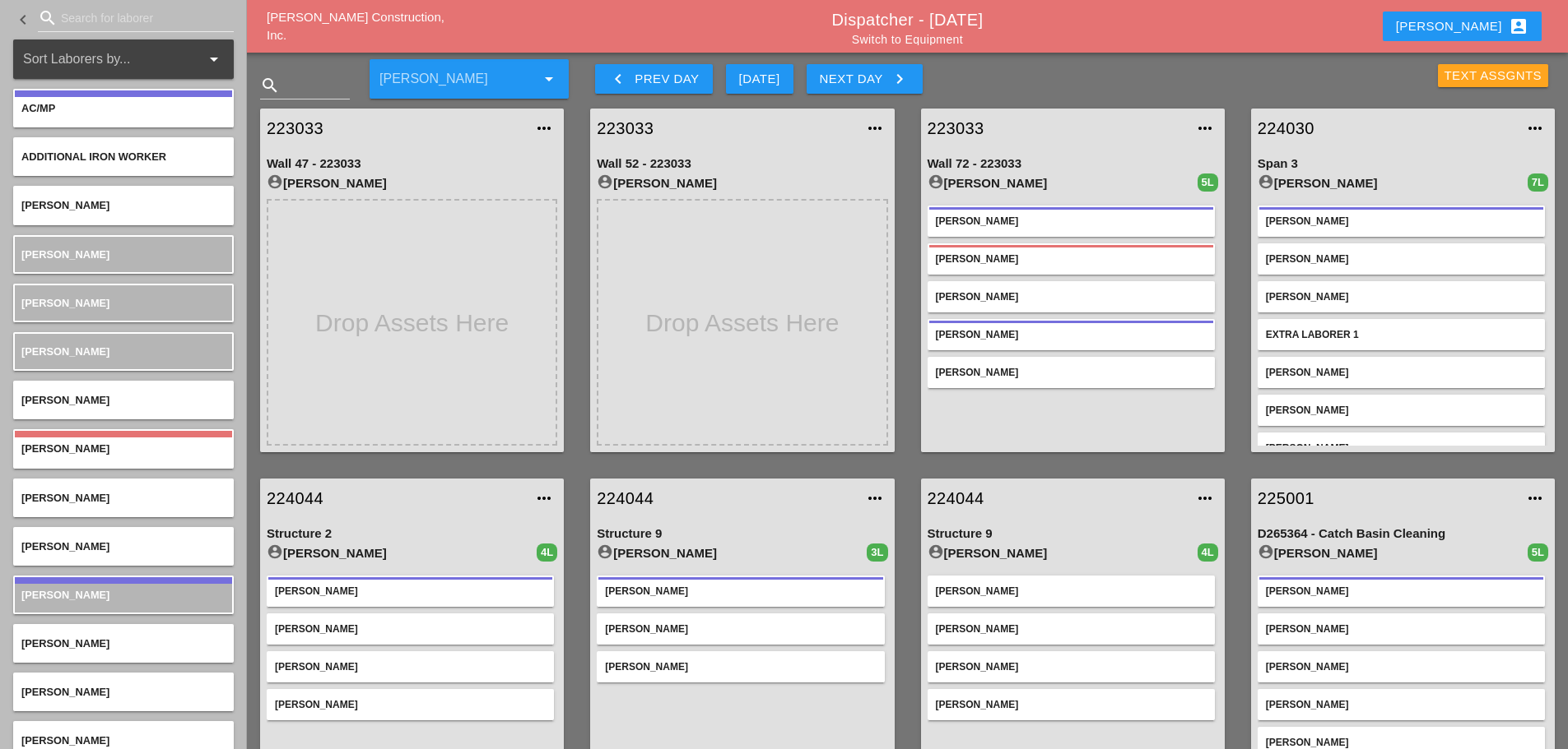
click at [1459, 82] on div "Text Assgnts" at bounding box center [1493, 76] width 98 height 19
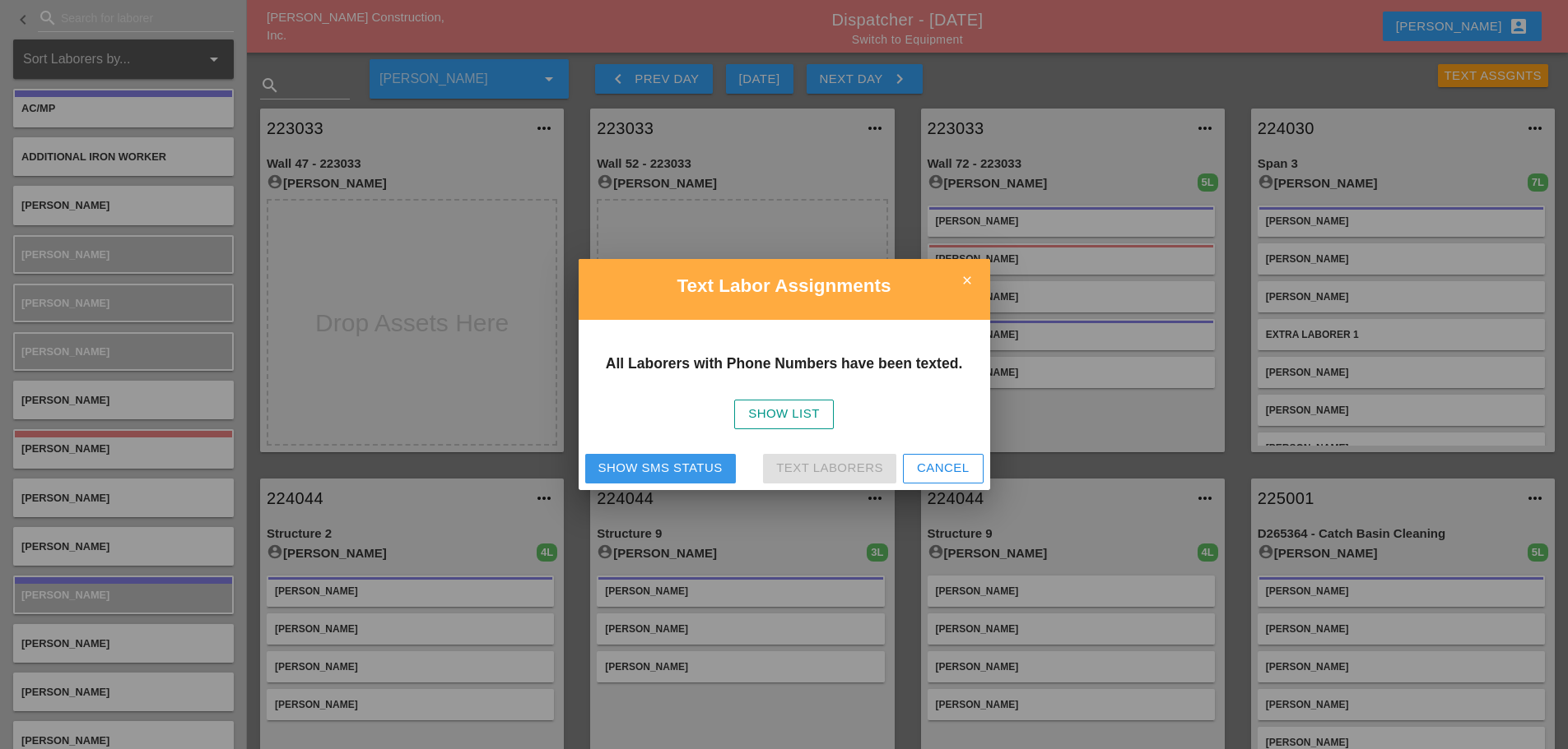
drag, startPoint x: 666, startPoint y: 456, endPoint x: 672, endPoint y: 447, distance: 10.8
click at [666, 455] on button "Show SMS Status" at bounding box center [661, 469] width 151 height 30
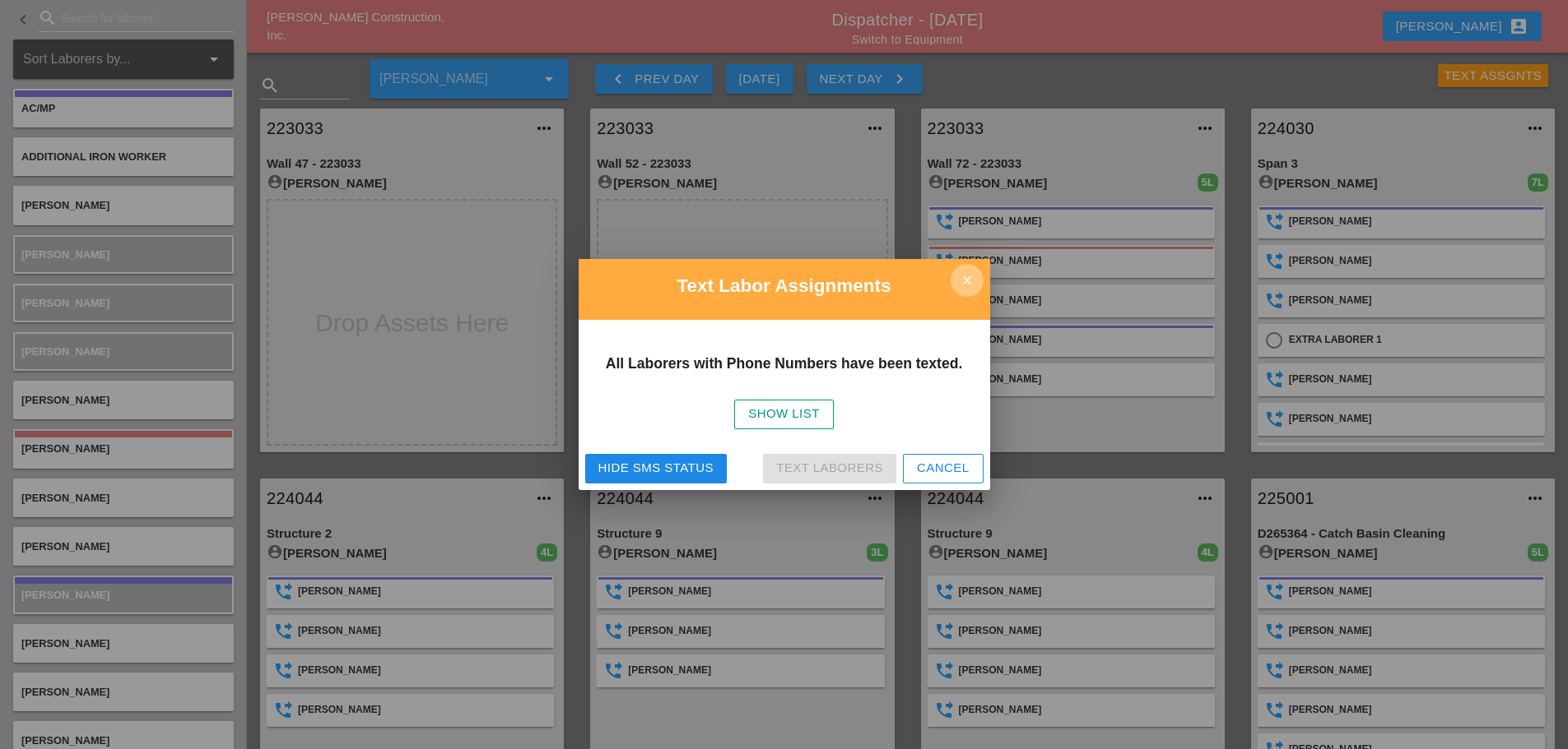
drag, startPoint x: 963, startPoint y: 277, endPoint x: 961, endPoint y: 261, distance: 16.1
click at [964, 277] on icon "close" at bounding box center [967, 280] width 33 height 33
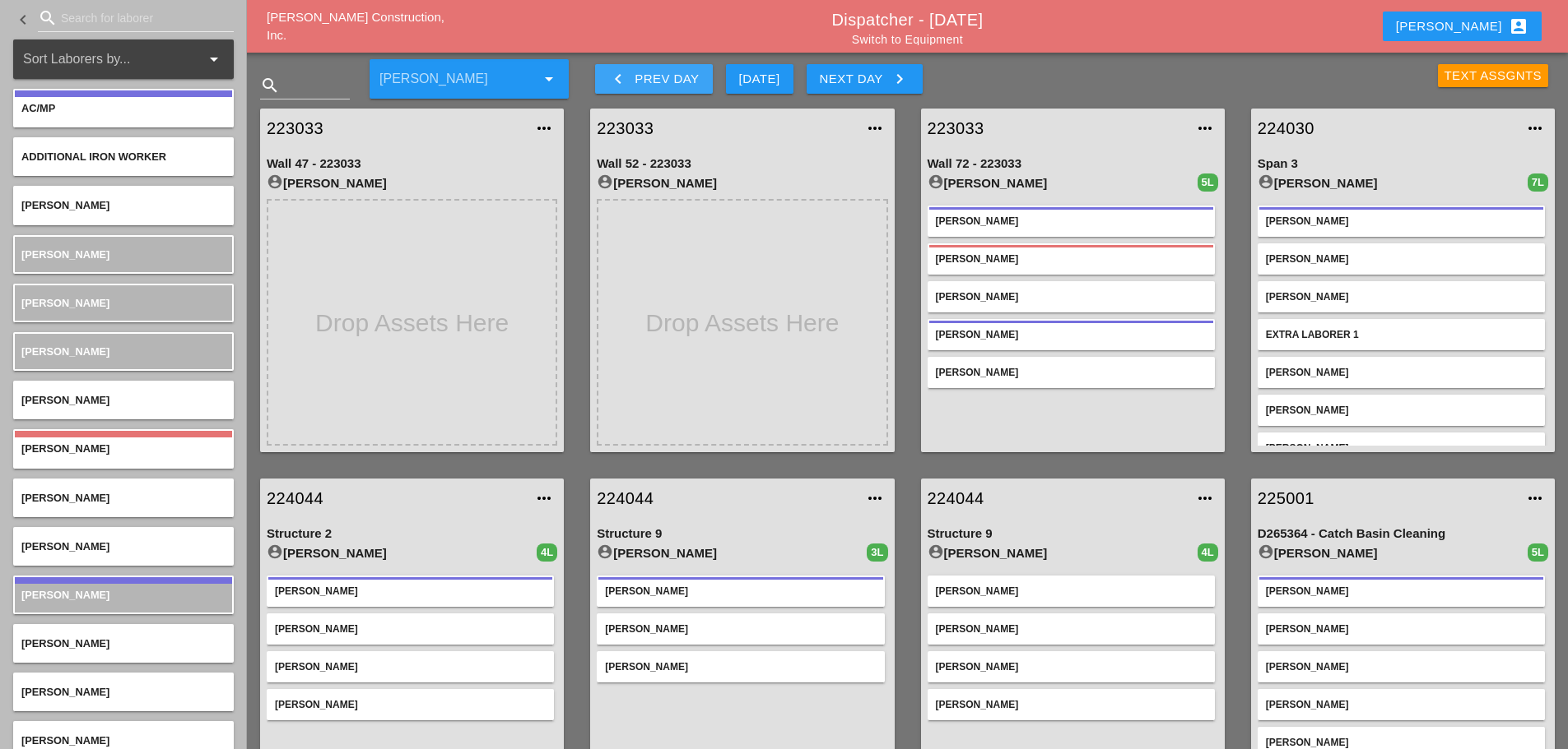
click at [615, 72] on icon "keyboard_arrow_left" at bounding box center [618, 79] width 20 height 20
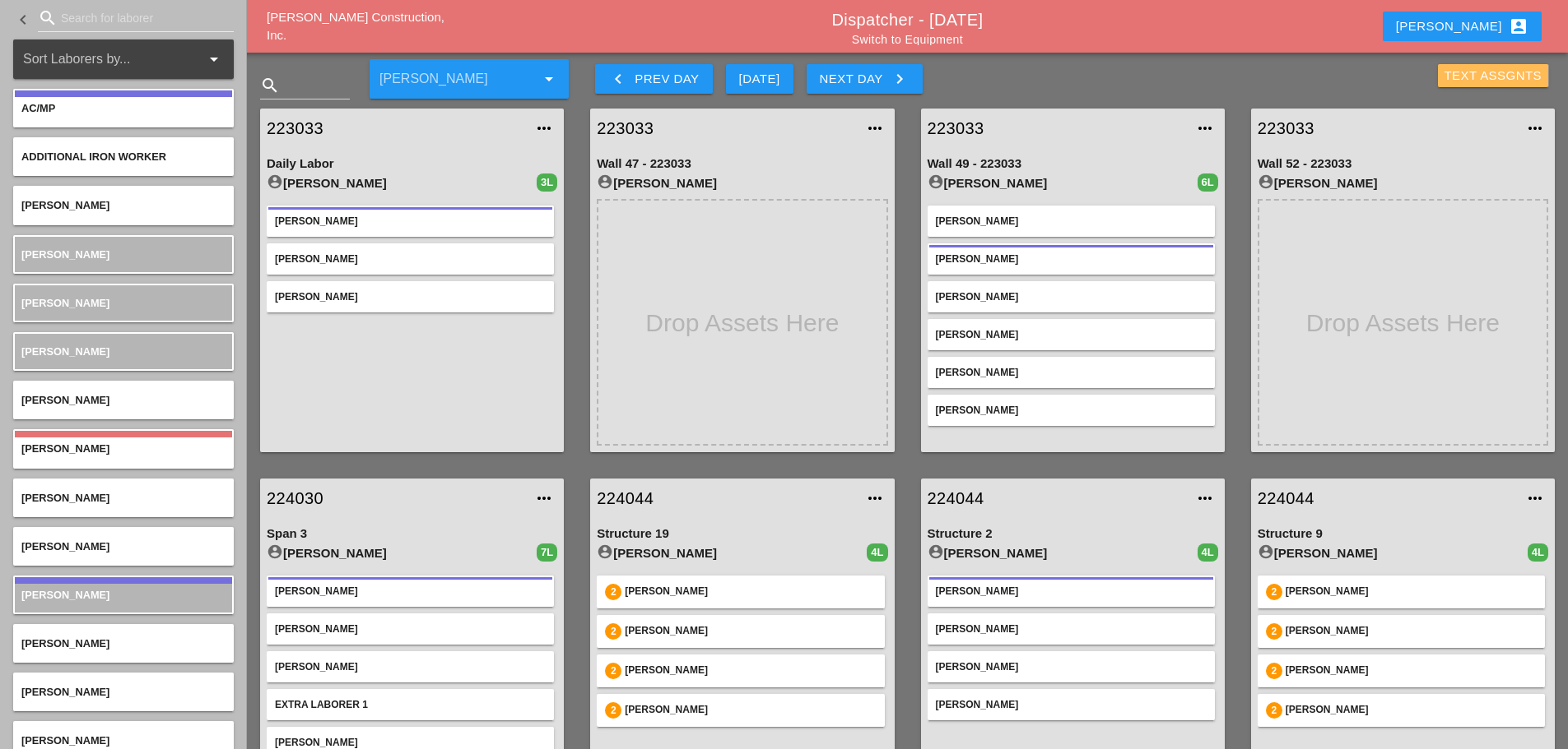
click at [1479, 78] on div "Text Assgnts" at bounding box center [1493, 76] width 98 height 19
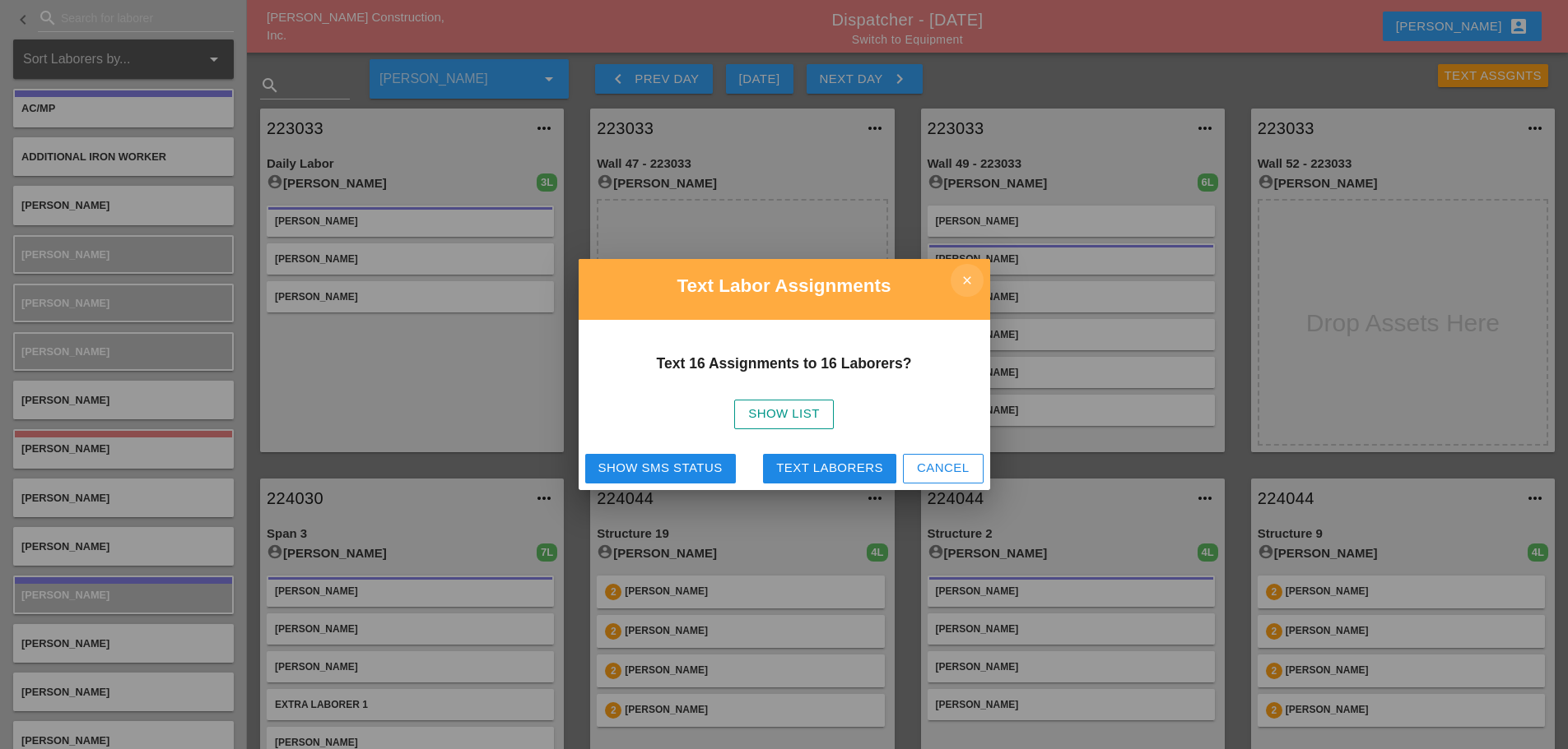
click at [961, 281] on icon "close" at bounding box center [967, 280] width 33 height 33
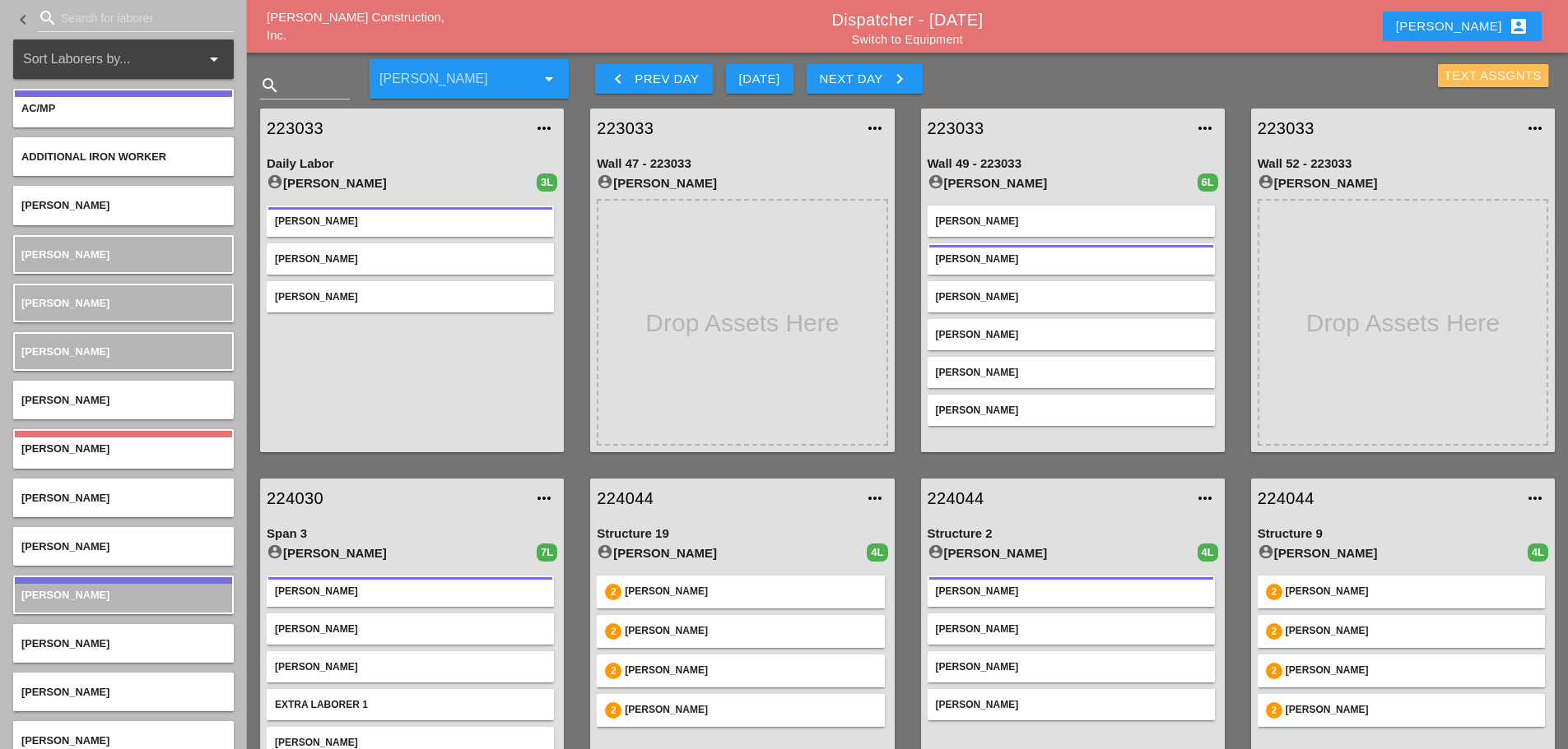
click at [1452, 76] on div "Text Assgnts" at bounding box center [1493, 76] width 98 height 19
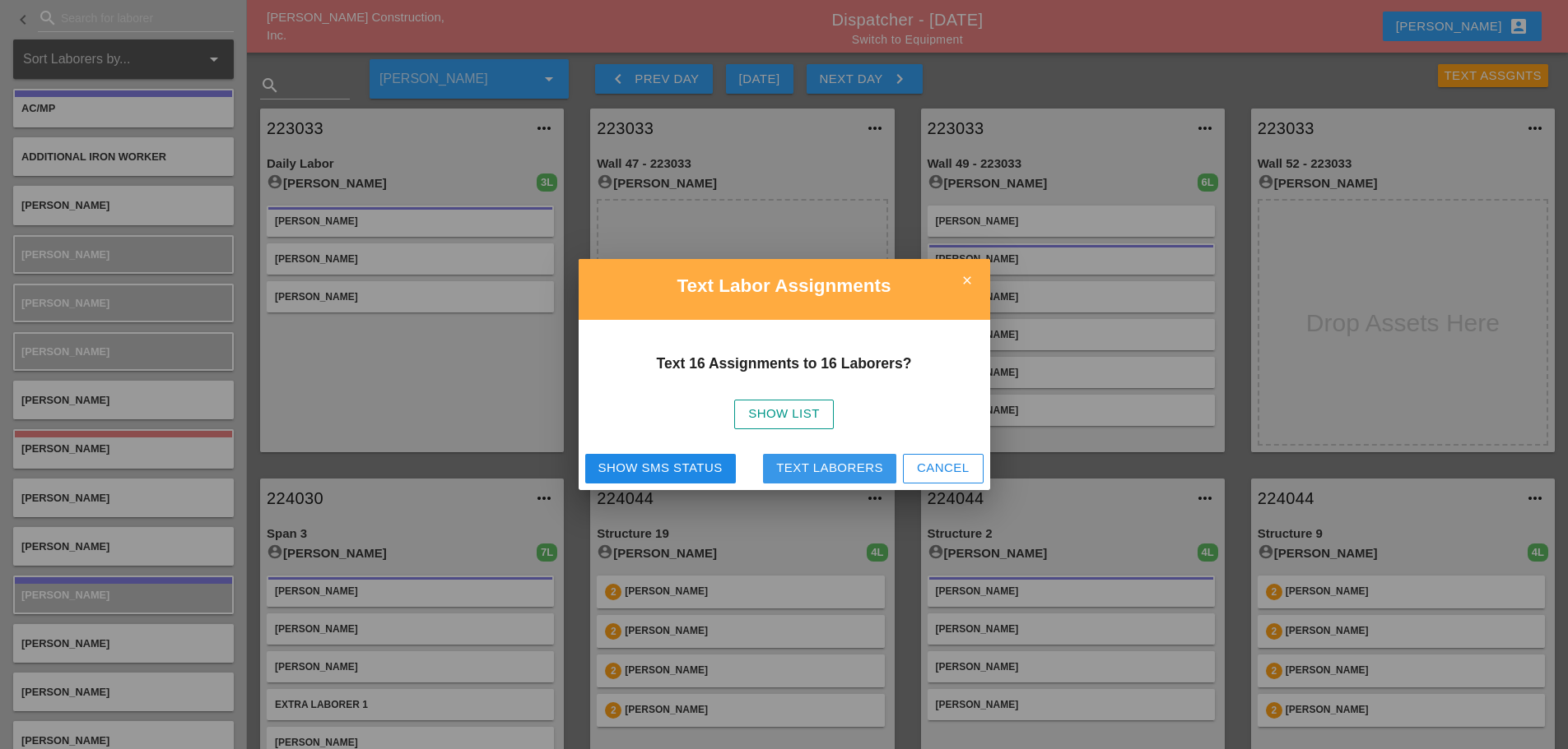
click at [873, 472] on div "Text Laborers" at bounding box center [829, 468] width 107 height 19
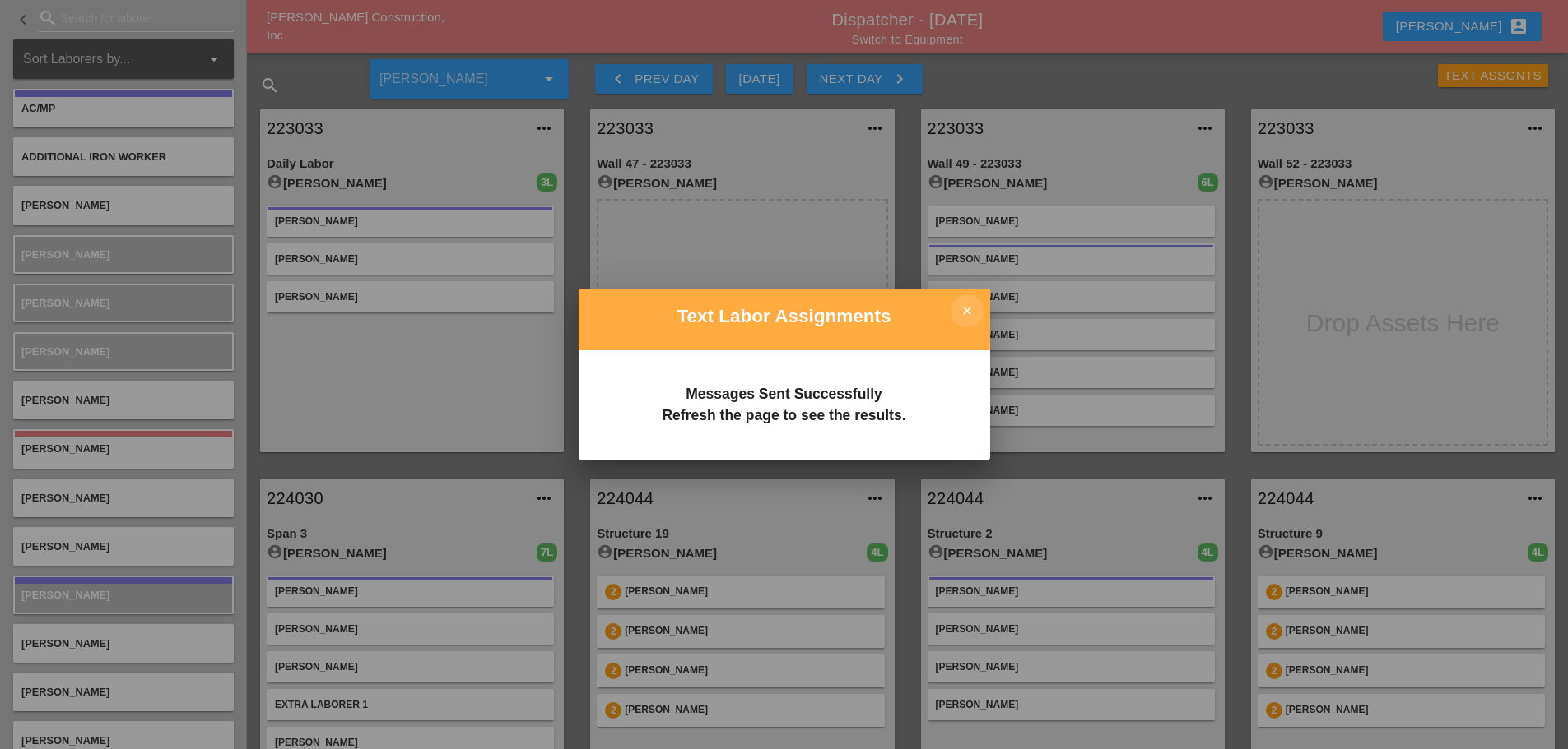
click at [963, 309] on icon "close" at bounding box center [967, 310] width 33 height 33
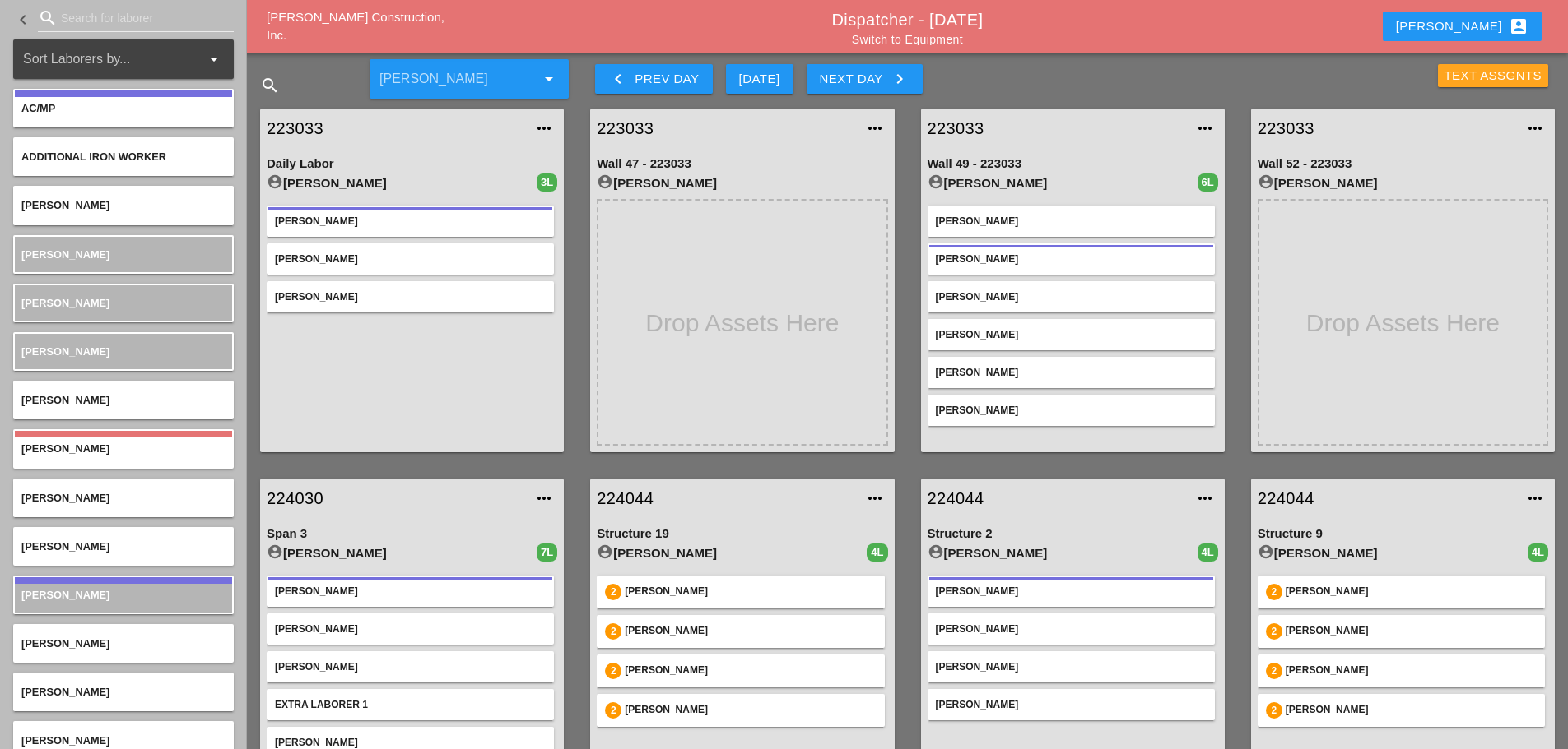
click at [1475, 70] on div "Text Assgnts" at bounding box center [1493, 76] width 98 height 19
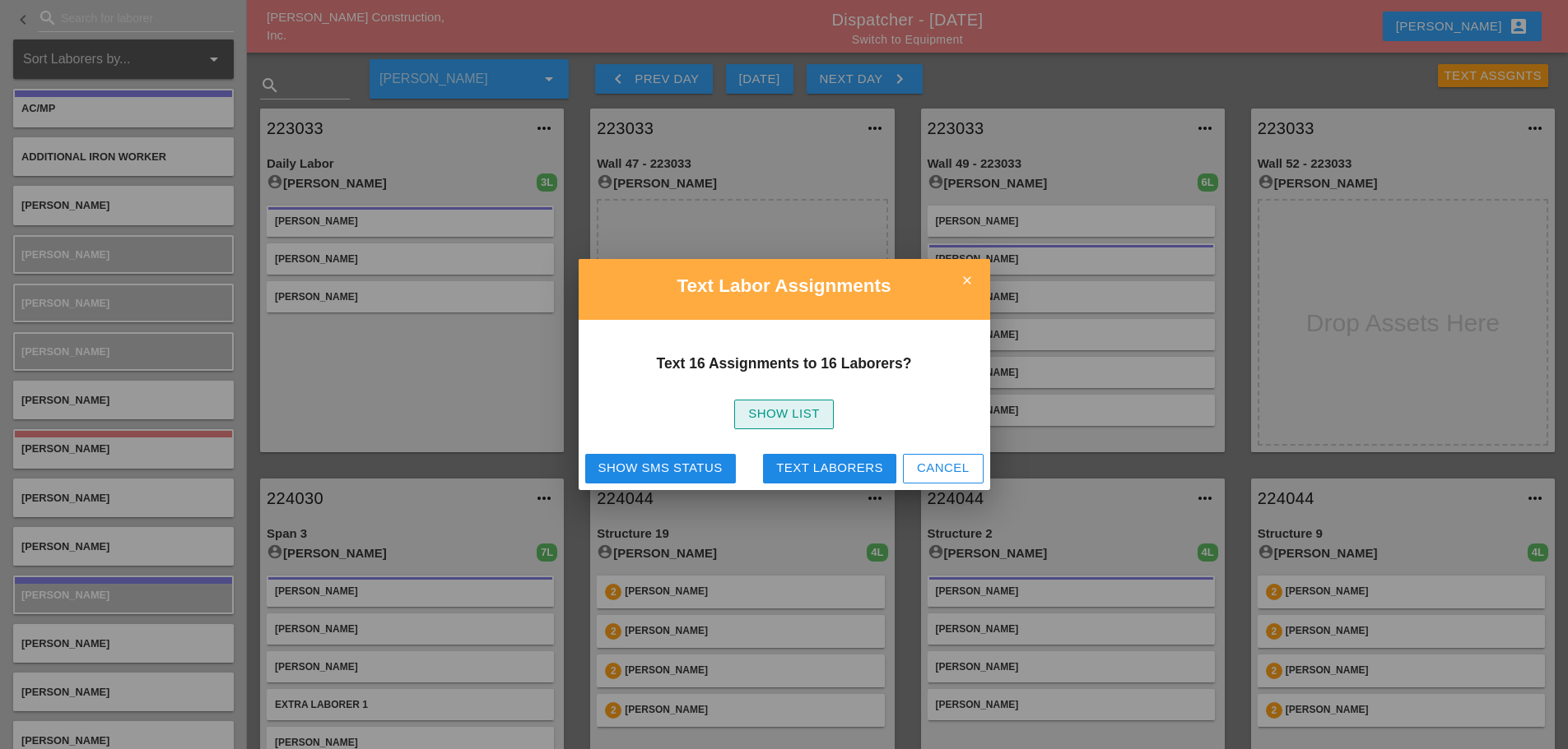
click at [815, 410] on div "Show List" at bounding box center [784, 413] width 72 height 19
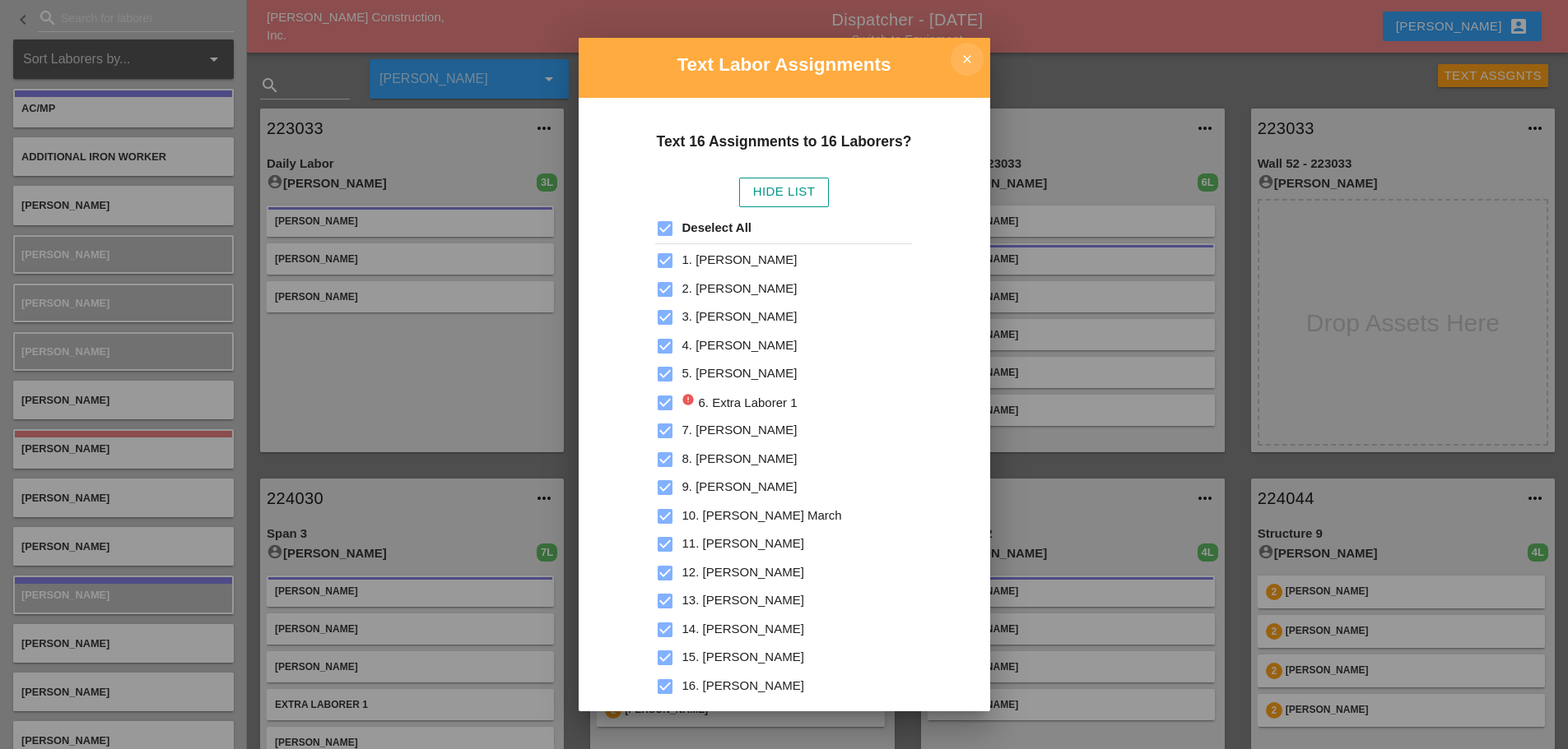
click at [960, 56] on icon "close" at bounding box center [967, 58] width 33 height 33
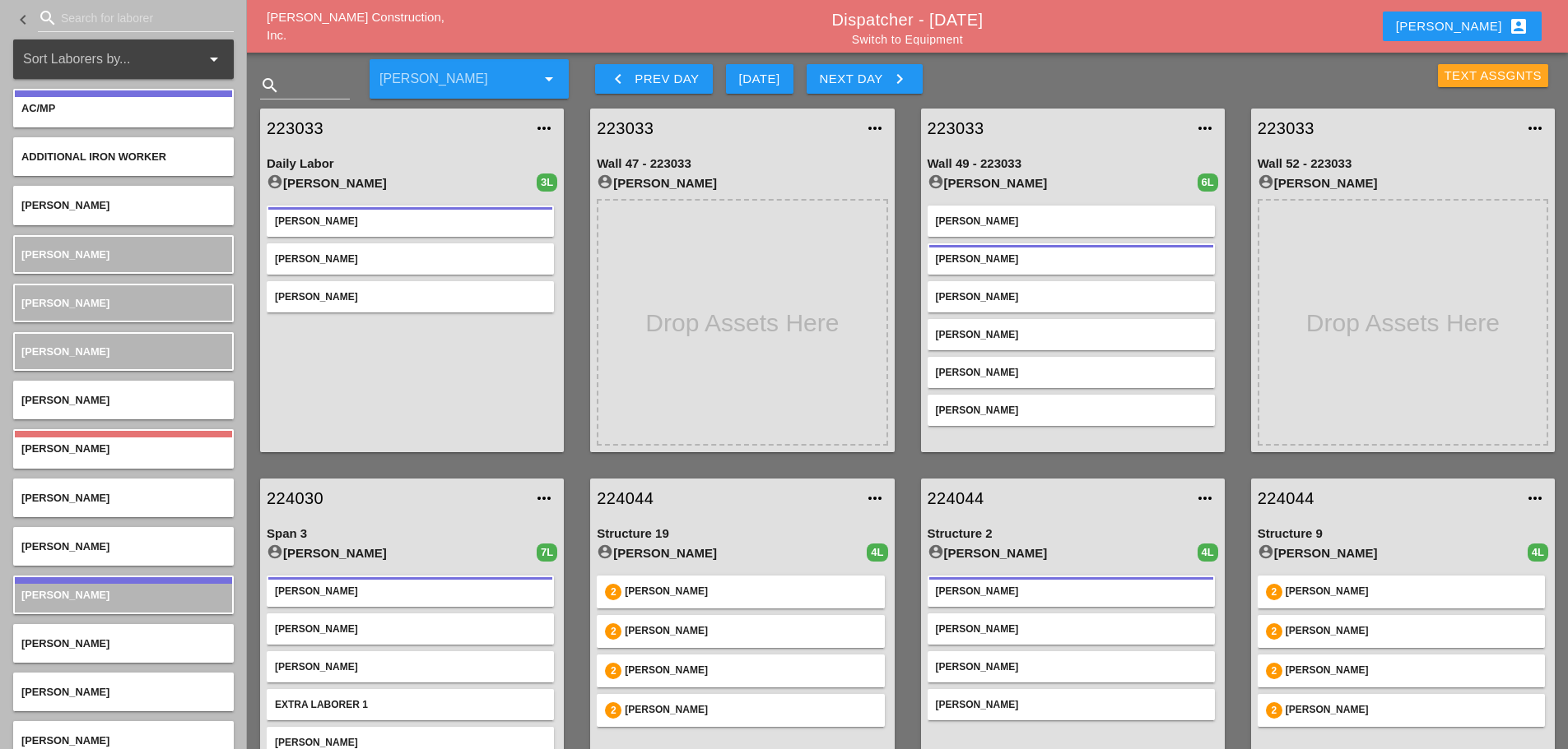
click at [1504, 67] on div "Text Assgnts" at bounding box center [1493, 76] width 98 height 19
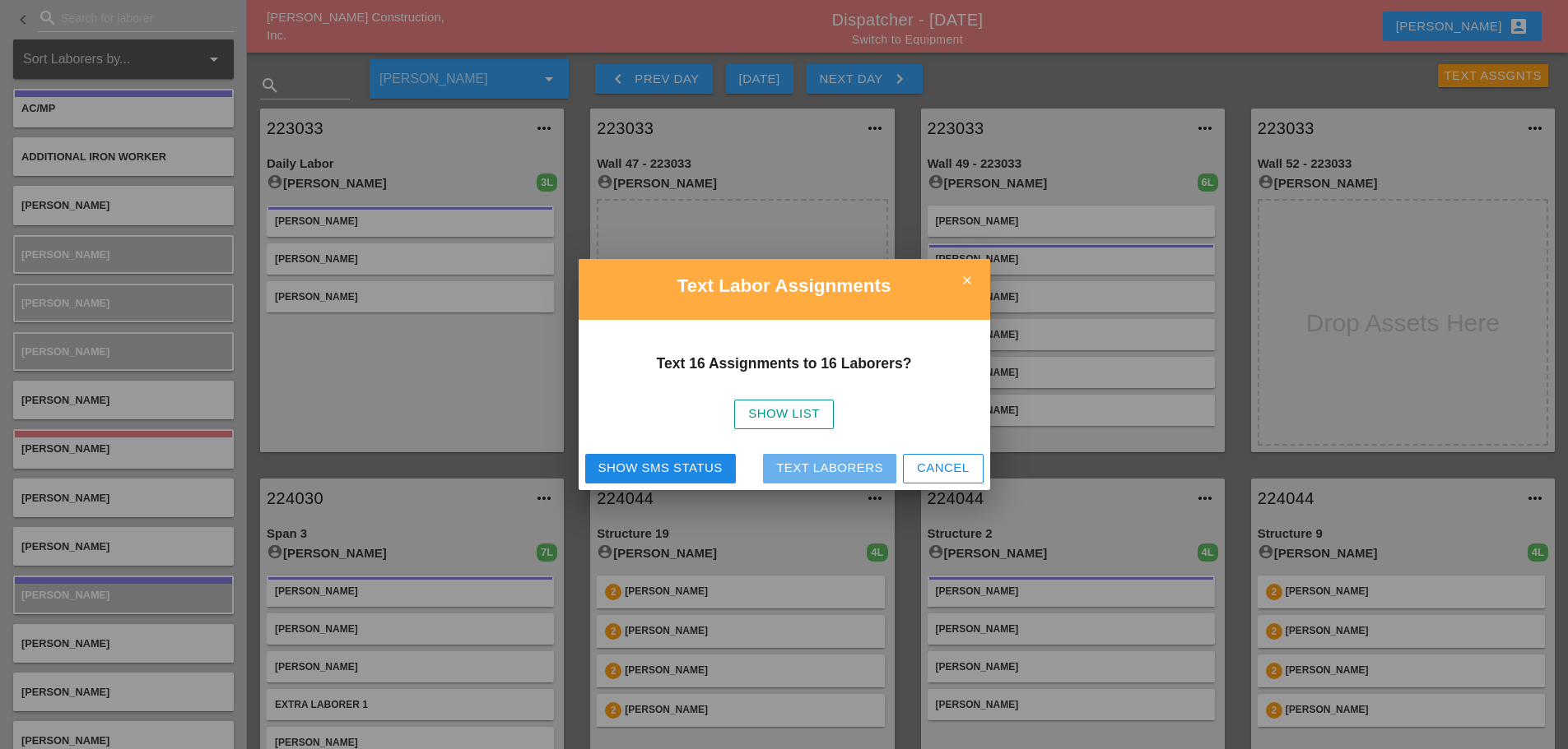
click at [832, 474] on div "Text Laborers" at bounding box center [829, 468] width 107 height 19
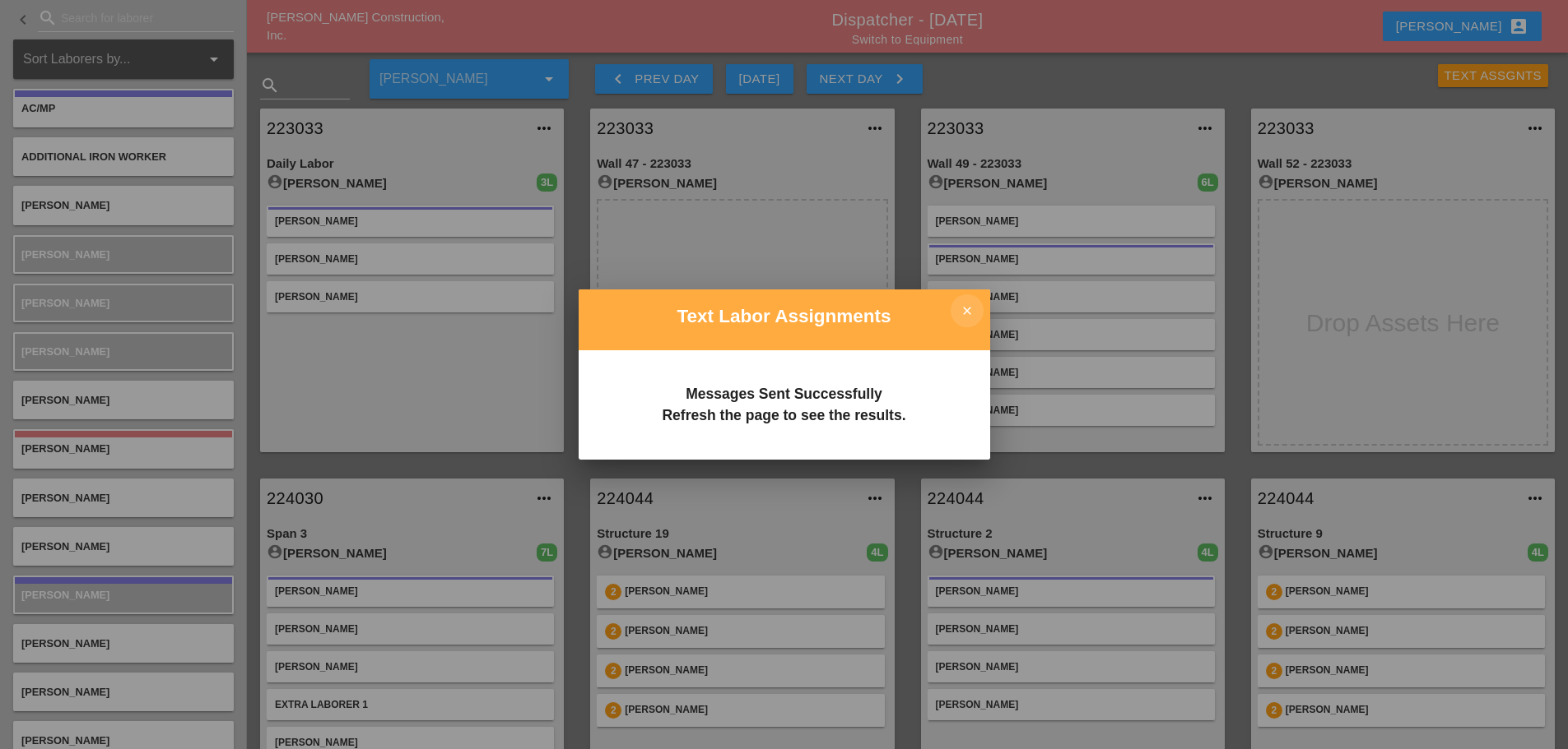
click at [980, 309] on icon "close" at bounding box center [967, 310] width 33 height 33
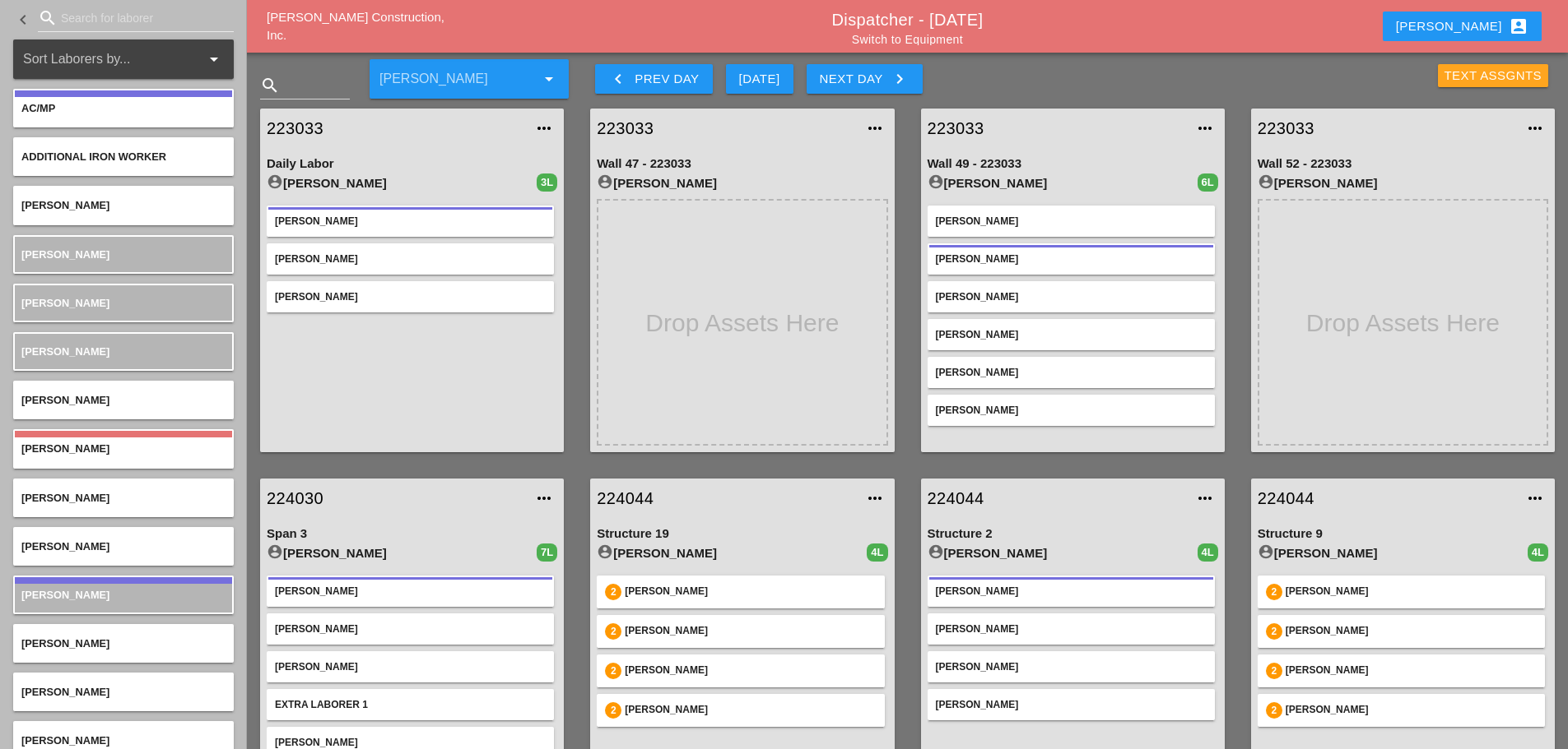
click at [1471, 75] on div "Text Assgnts" at bounding box center [1493, 76] width 98 height 19
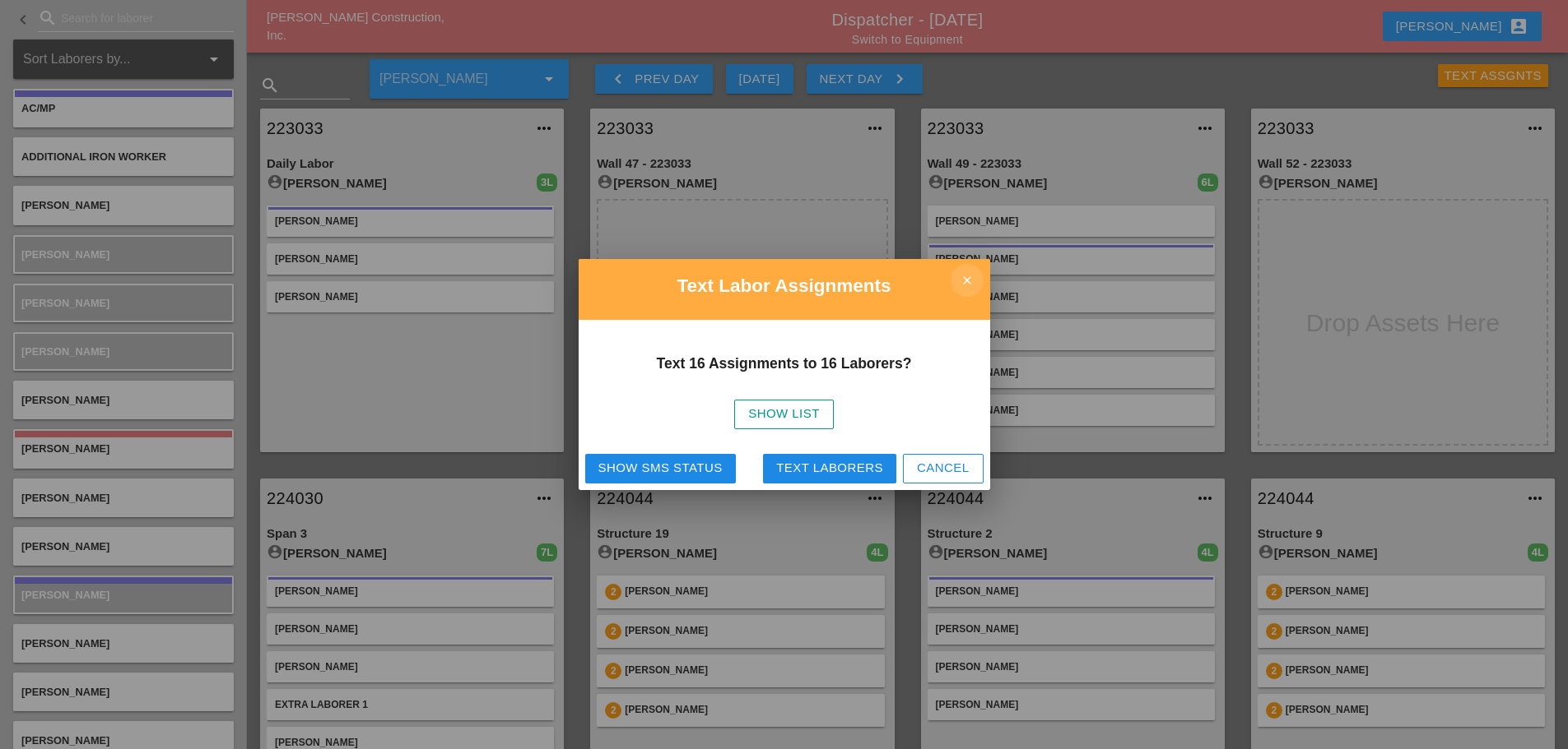
click at [969, 268] on icon "close" at bounding box center [967, 280] width 33 height 33
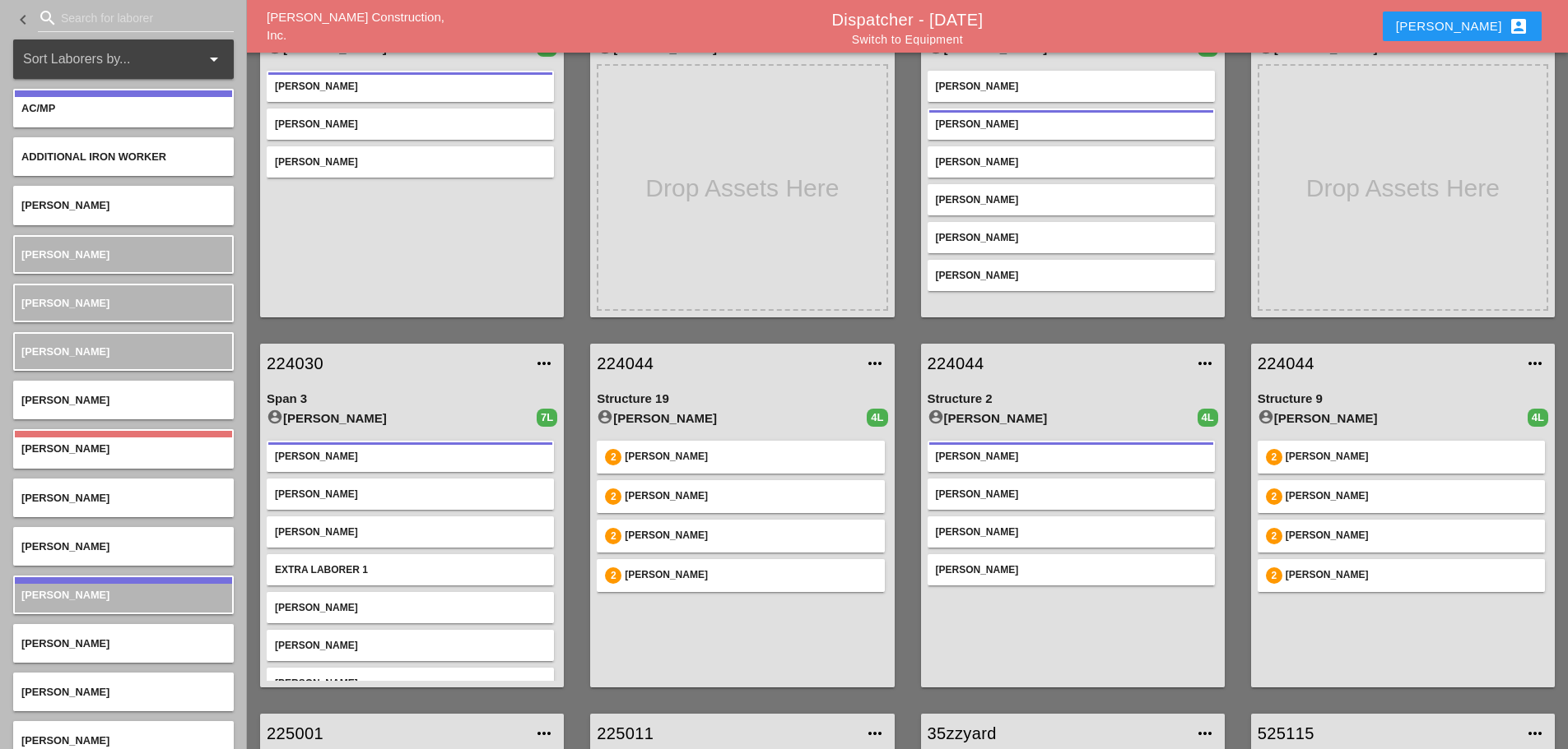
scroll to position [127, 0]
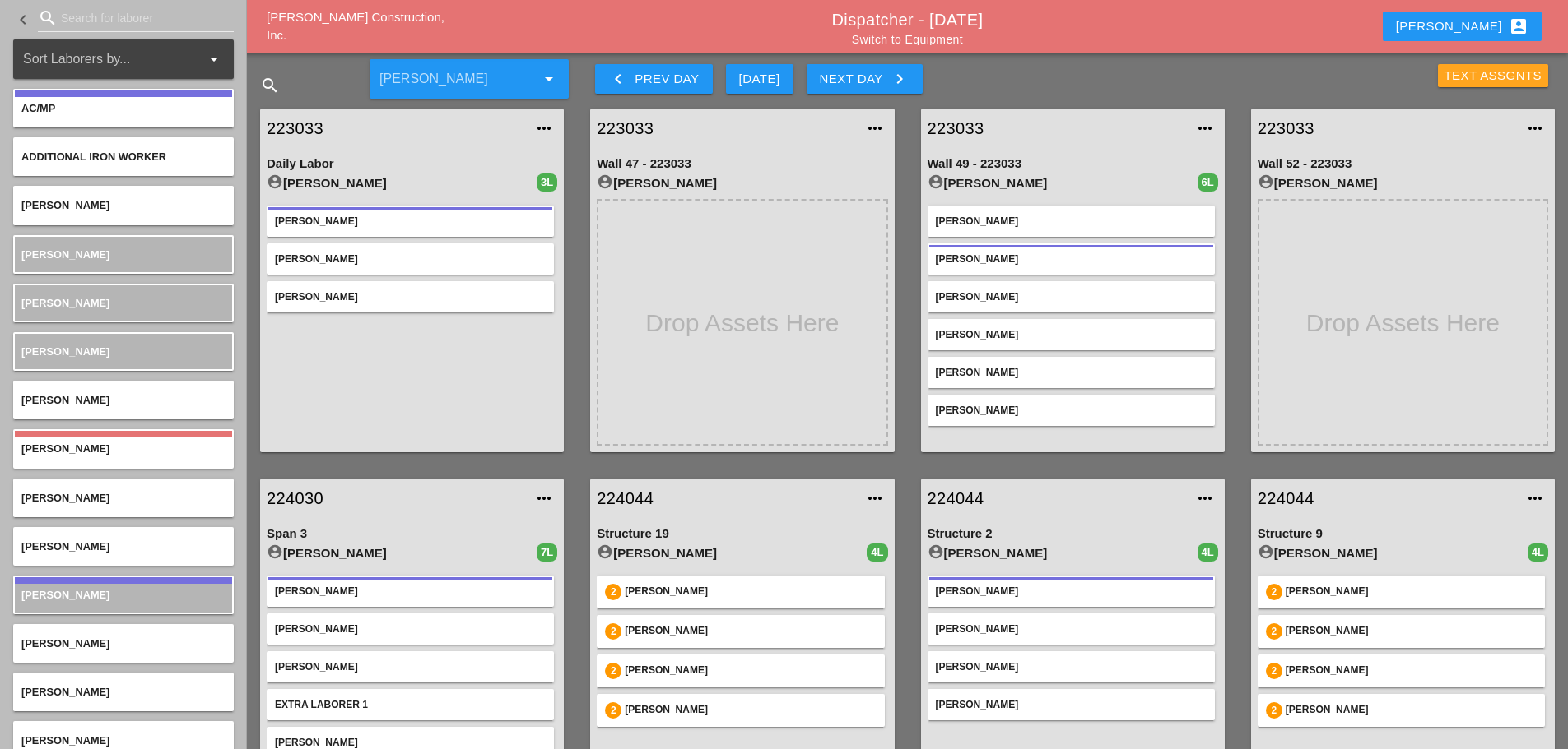
click at [1498, 67] on div "Text Assgnts" at bounding box center [1493, 76] width 98 height 19
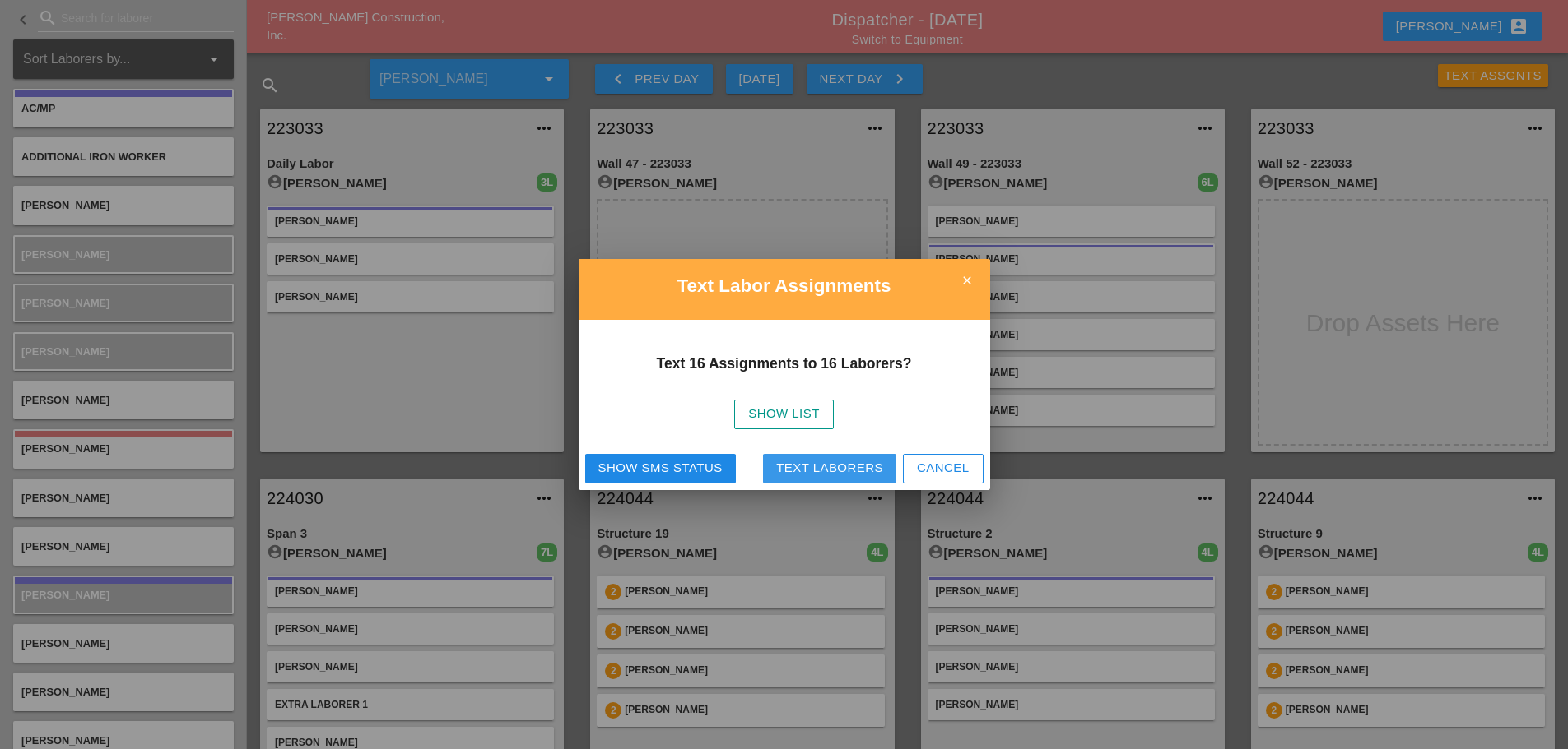
drag, startPoint x: 836, startPoint y: 467, endPoint x: 842, endPoint y: 459, distance: 10.0
click at [837, 465] on div "Text Laborers" at bounding box center [829, 468] width 107 height 19
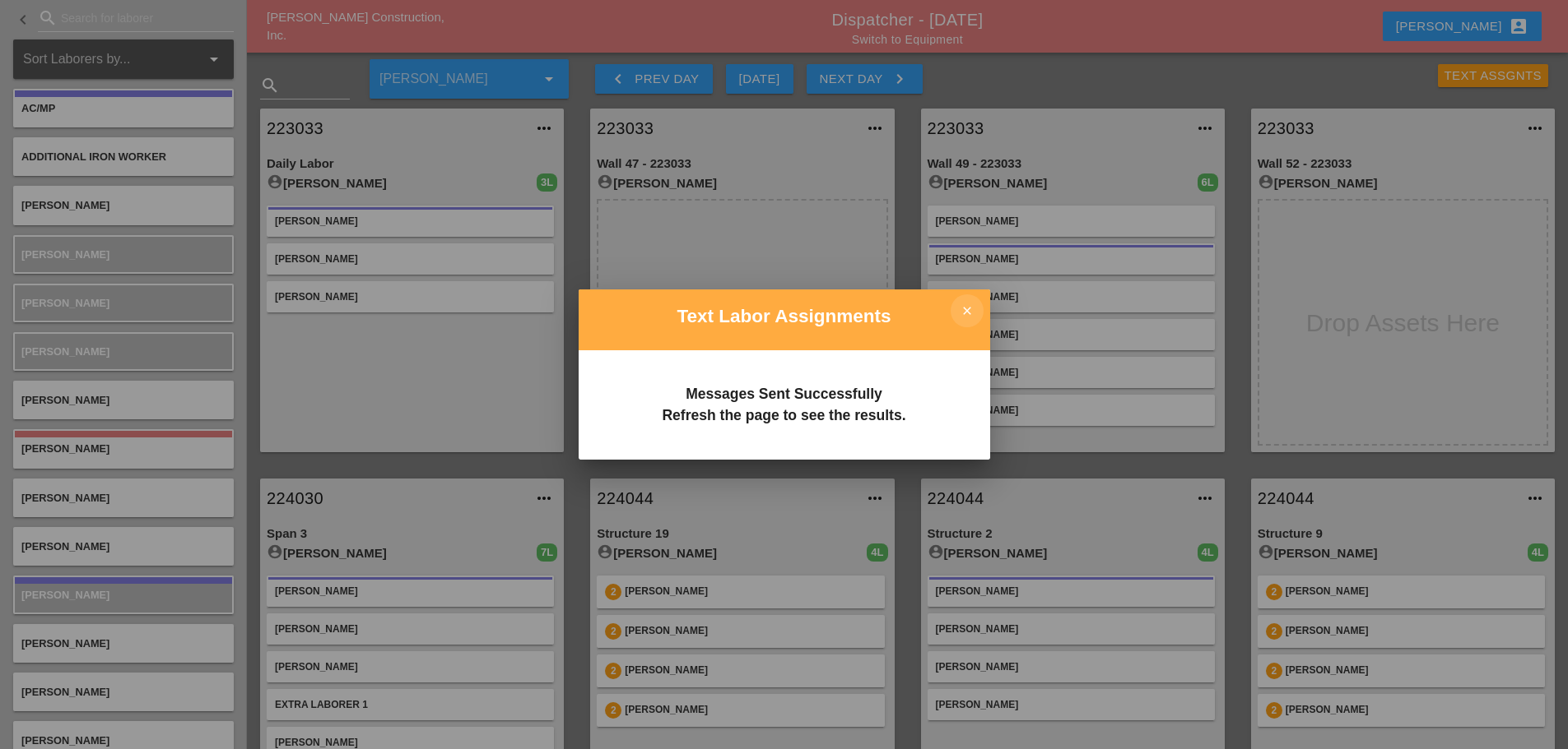
click at [972, 302] on icon "close" at bounding box center [967, 310] width 33 height 33
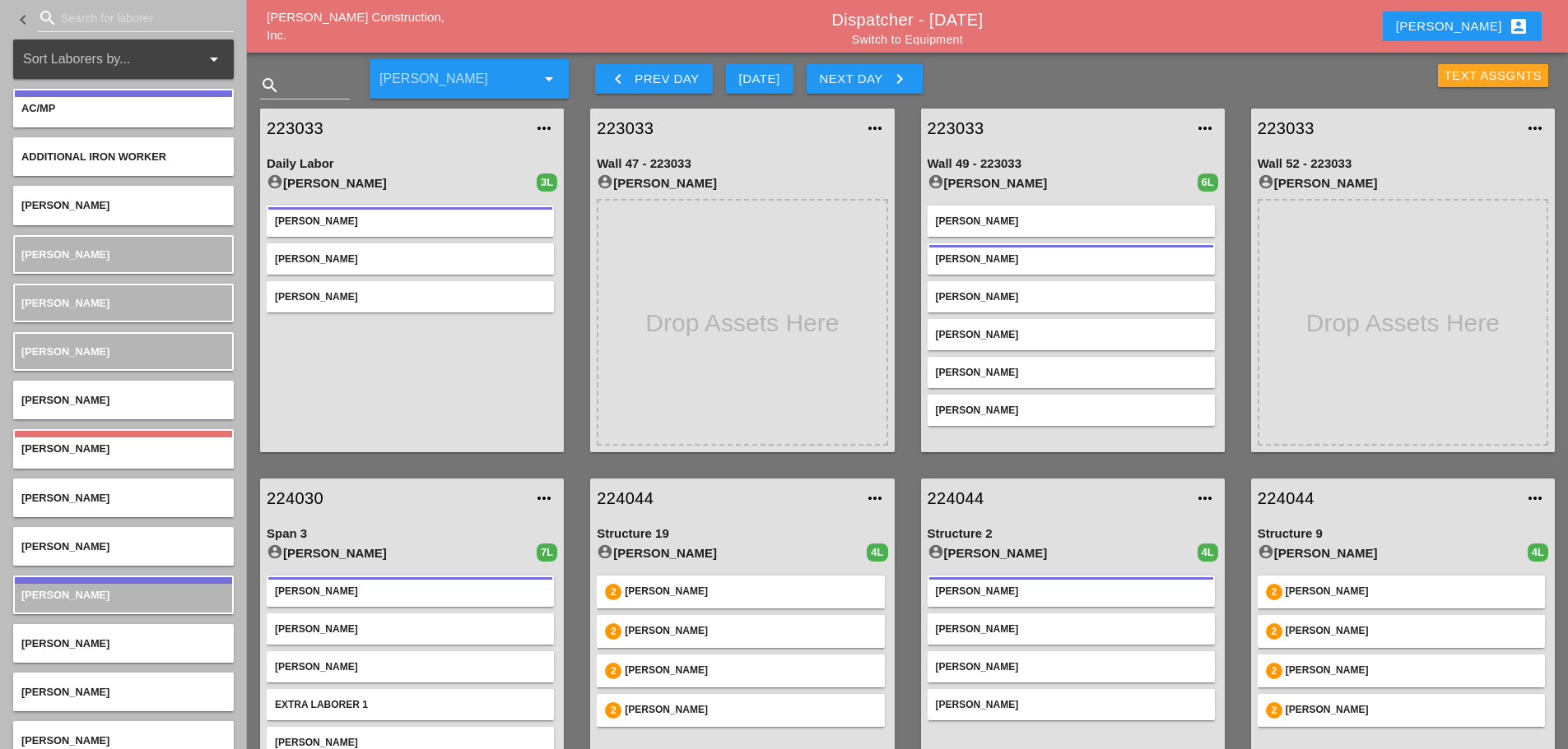
click at [1489, 68] on div "Text Assgnts" at bounding box center [1493, 76] width 98 height 19
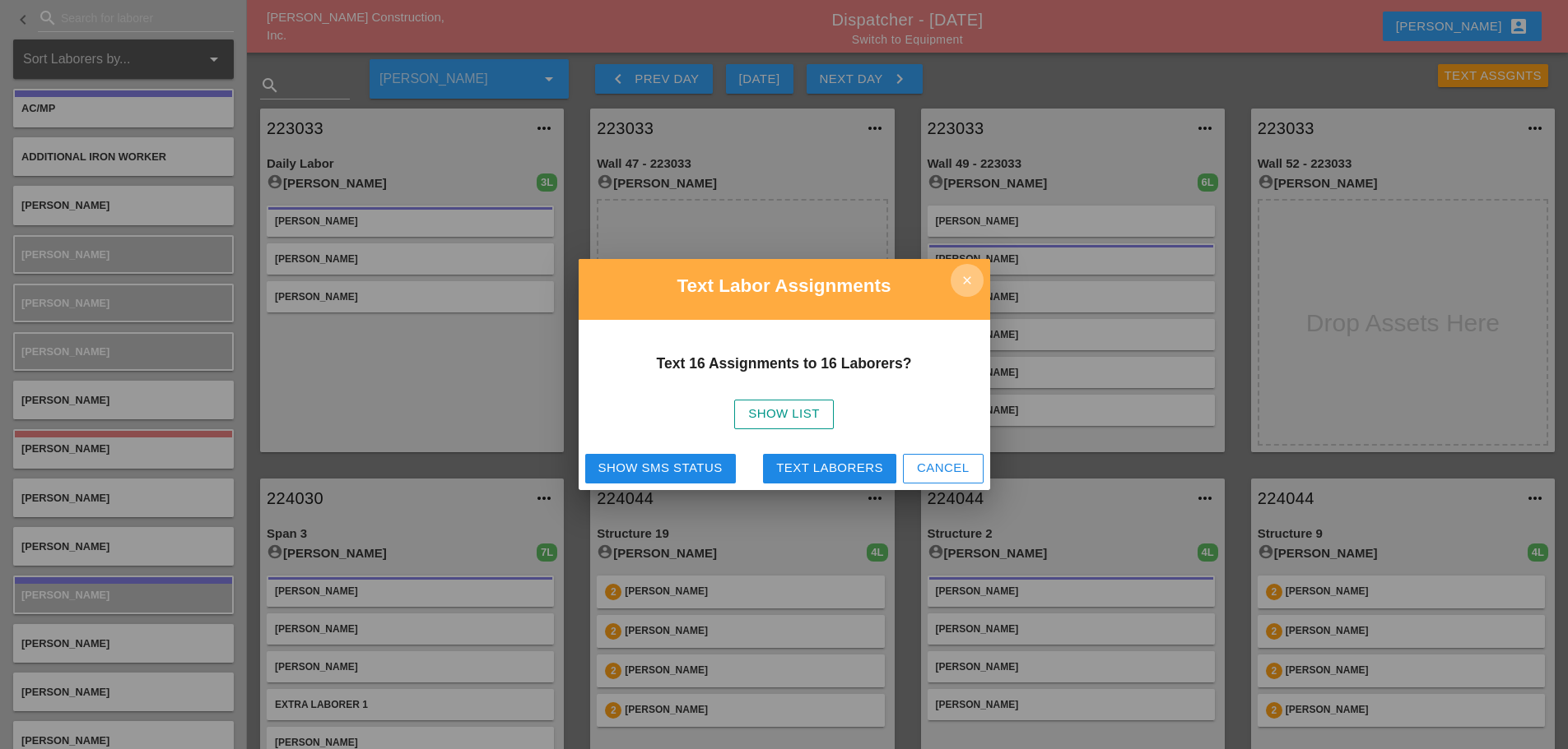
click at [966, 283] on icon "close" at bounding box center [967, 280] width 33 height 33
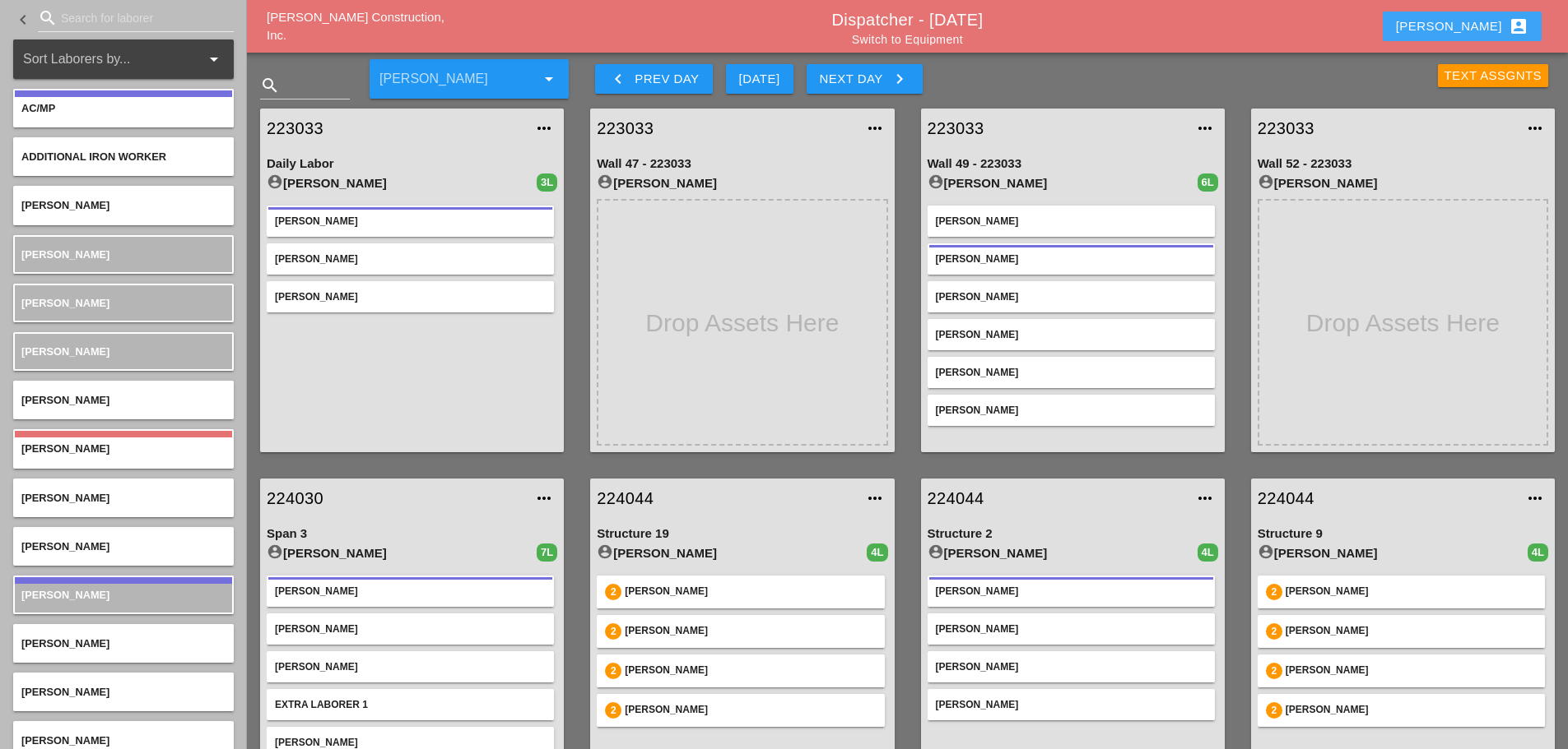
click at [1462, 13] on button "Enrico account_box" at bounding box center [1461, 27] width 159 height 30
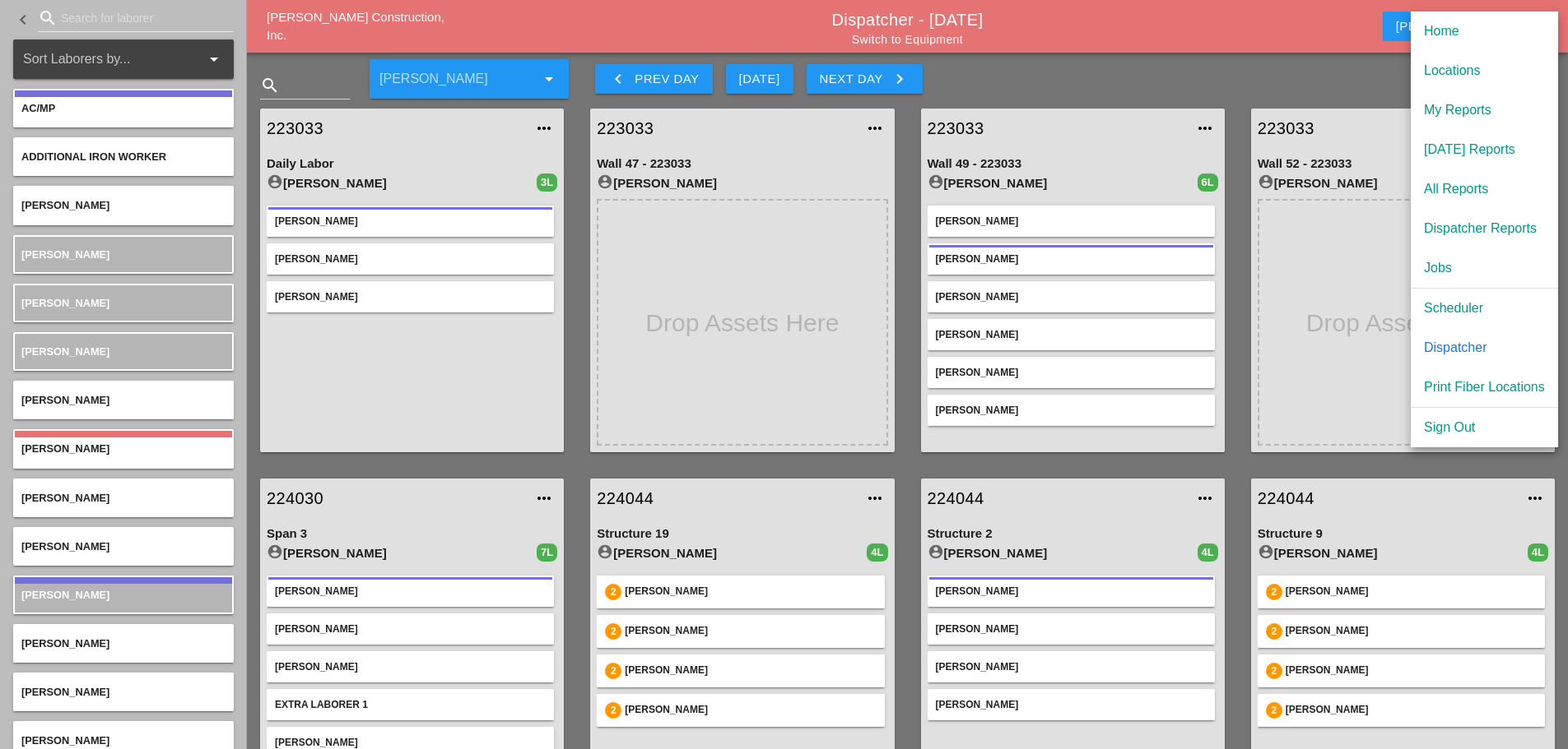
click at [1457, 299] on div "Scheduler" at bounding box center [1484, 309] width 121 height 20
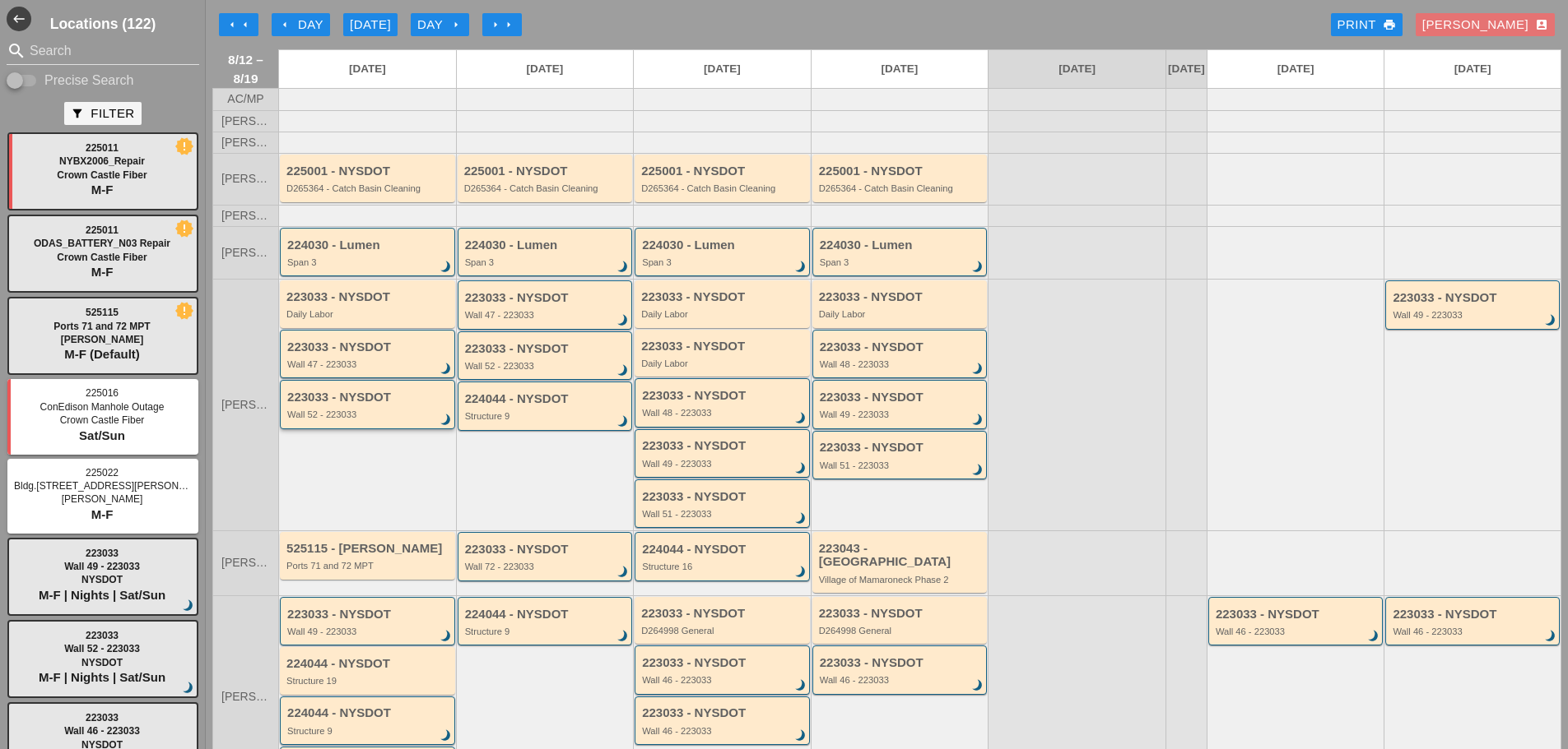
click at [344, 416] on div "223033 - NYSDOT Wall 52 - 223033 brightness_3" at bounding box center [368, 406] width 163 height 30
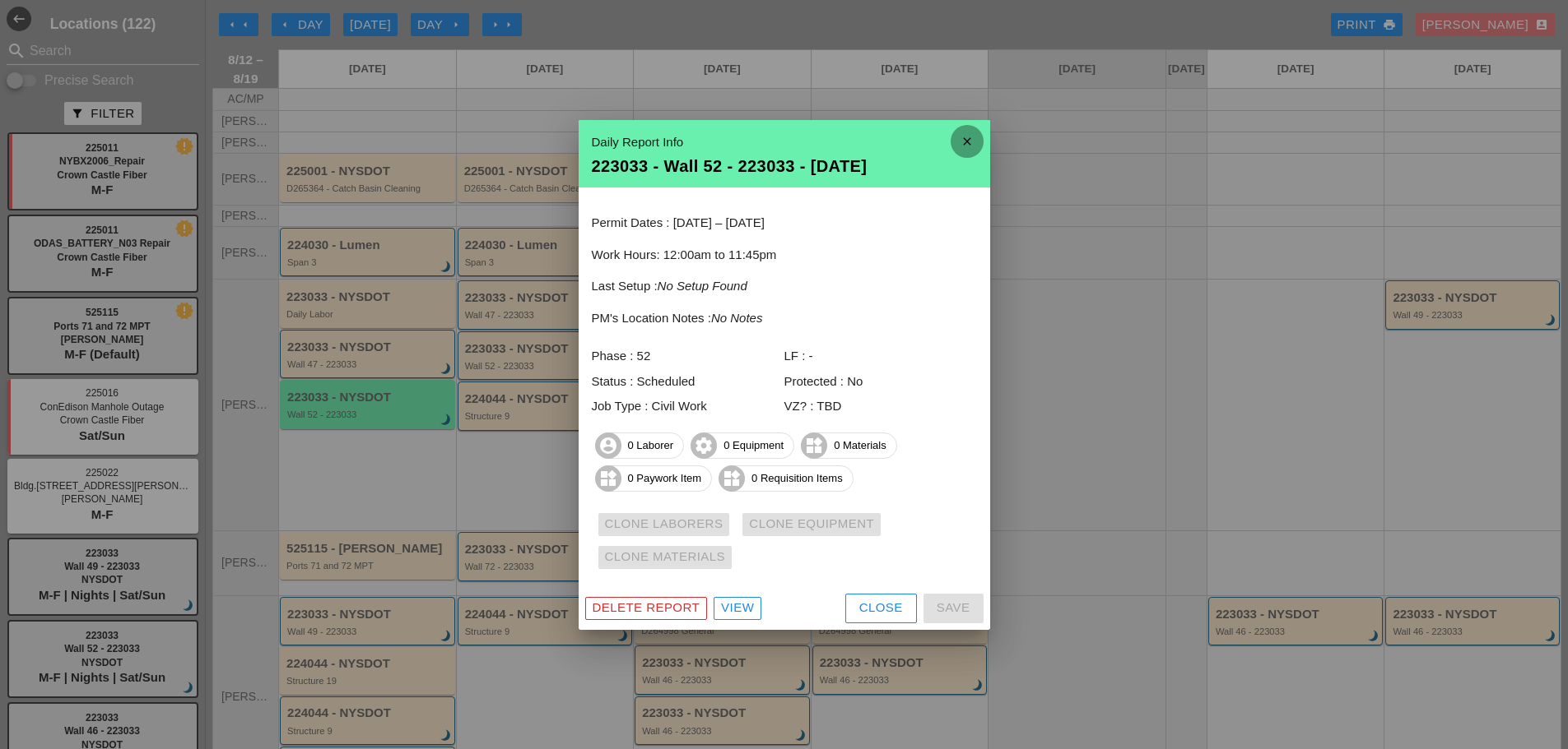
click at [976, 141] on icon "close" at bounding box center [967, 141] width 33 height 33
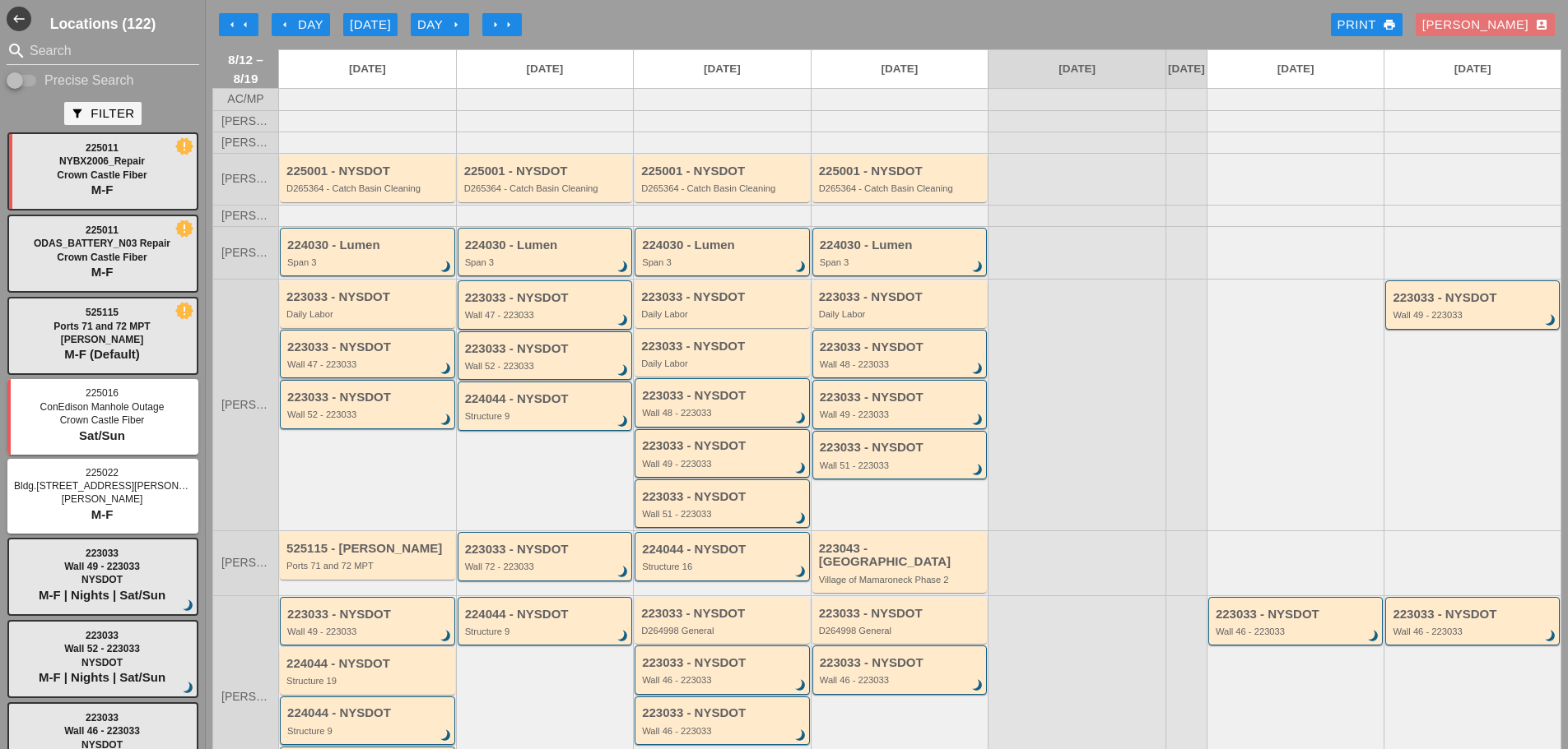
click at [386, 370] on div "223033 - NYSDOT Wall 47 - 223033 brightness_3" at bounding box center [368, 355] width 163 height 30
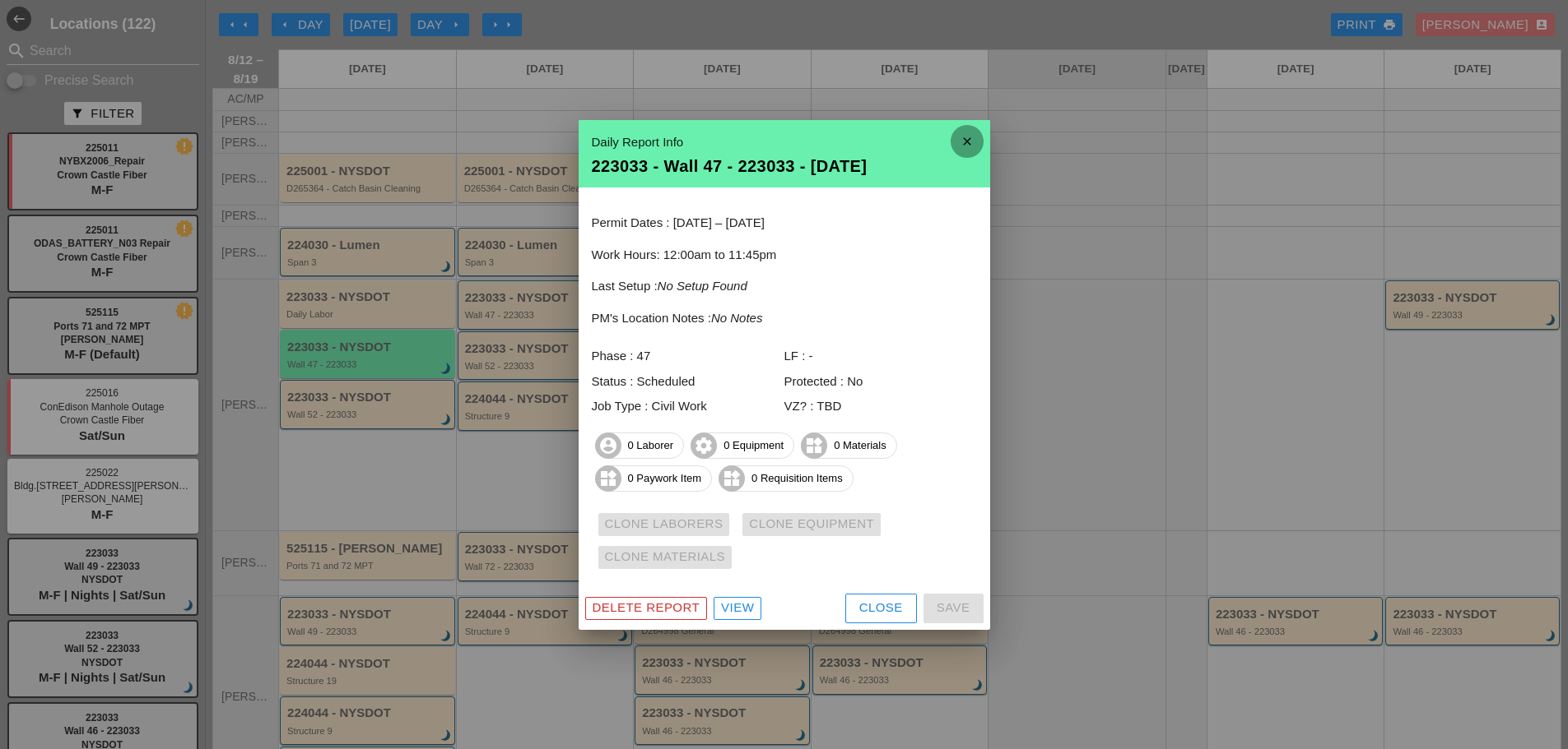
click at [959, 131] on icon "close" at bounding box center [967, 141] width 33 height 33
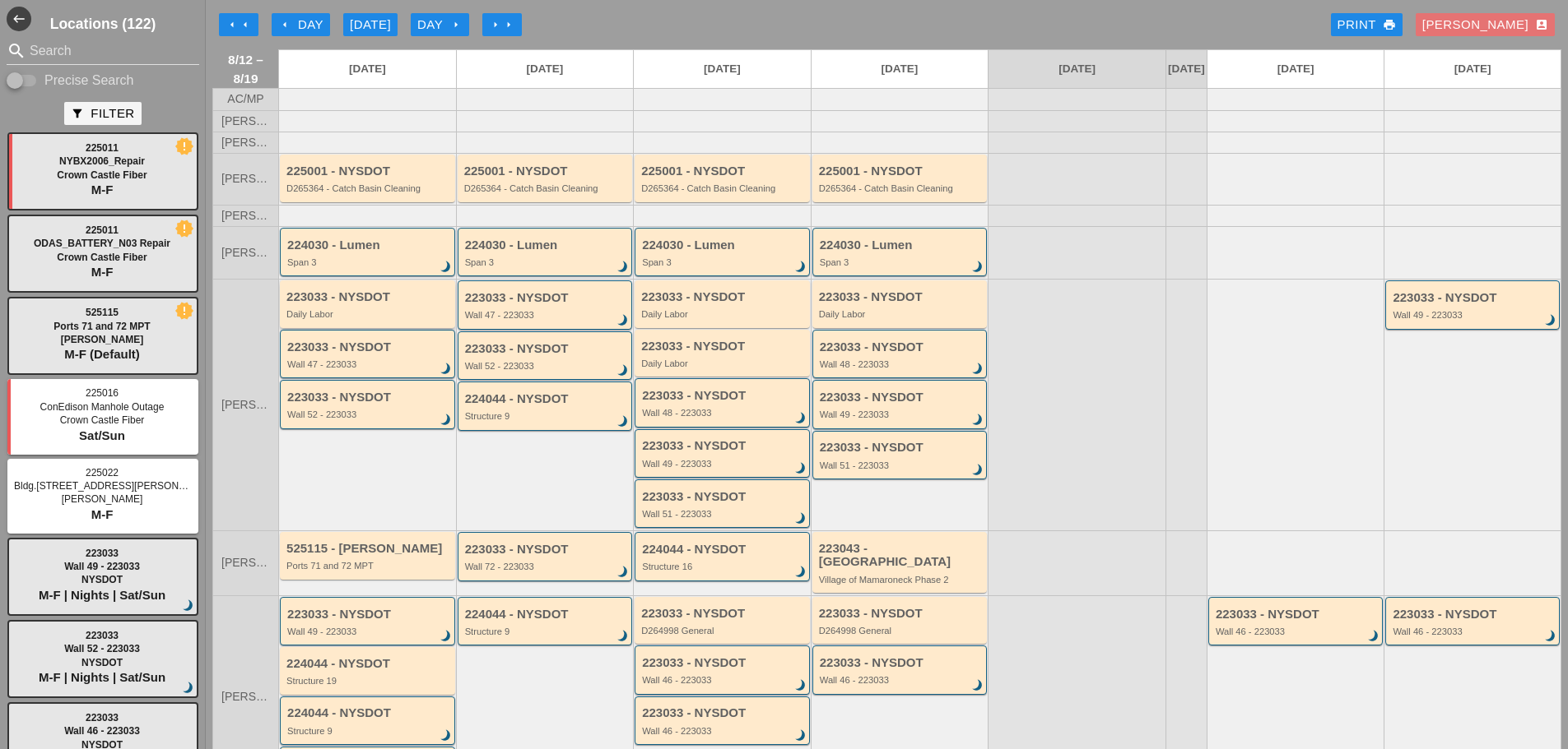
click at [385, 304] on div "223033 - NYSDOT" at bounding box center [368, 297] width 165 height 14
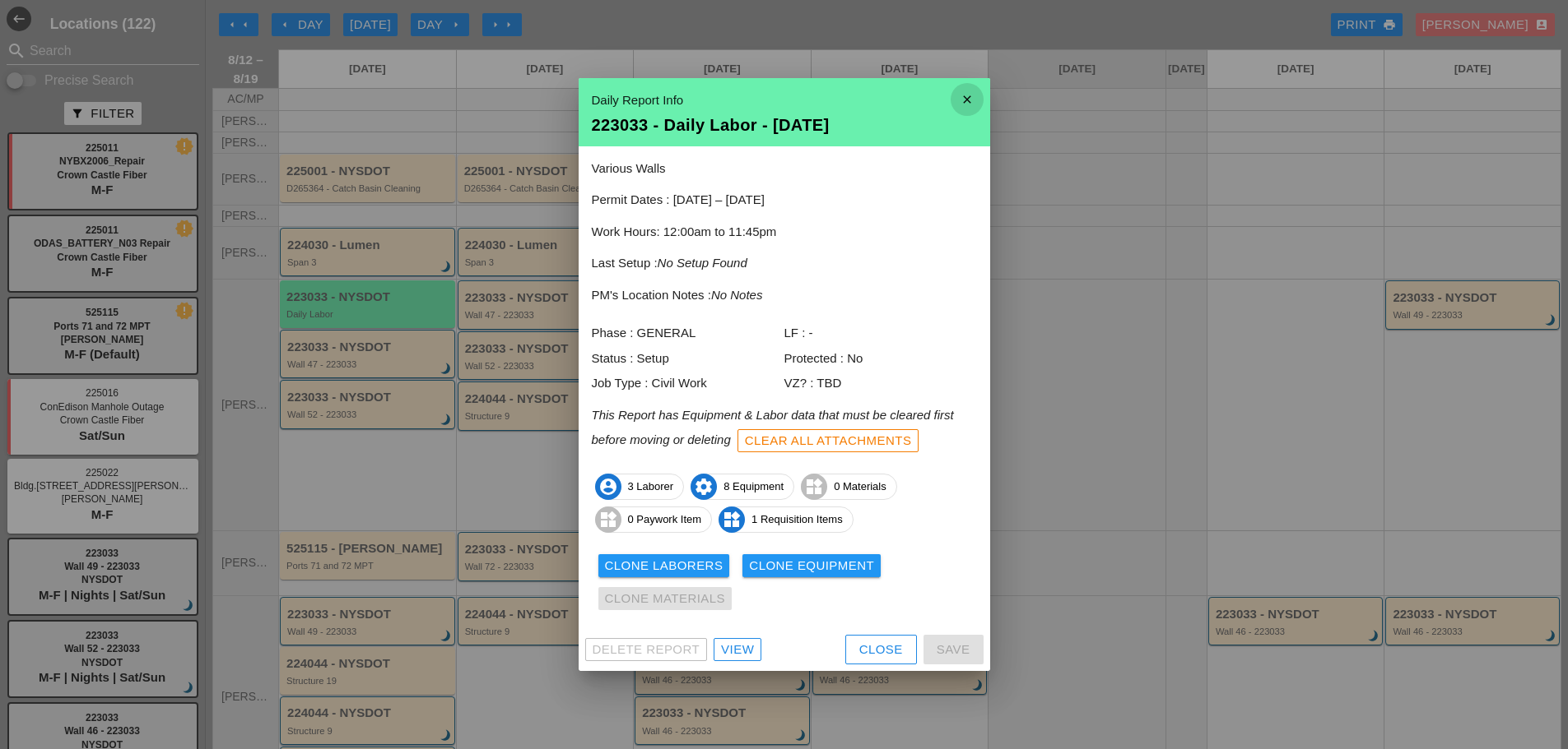
click at [967, 102] on icon "close" at bounding box center [967, 99] width 33 height 33
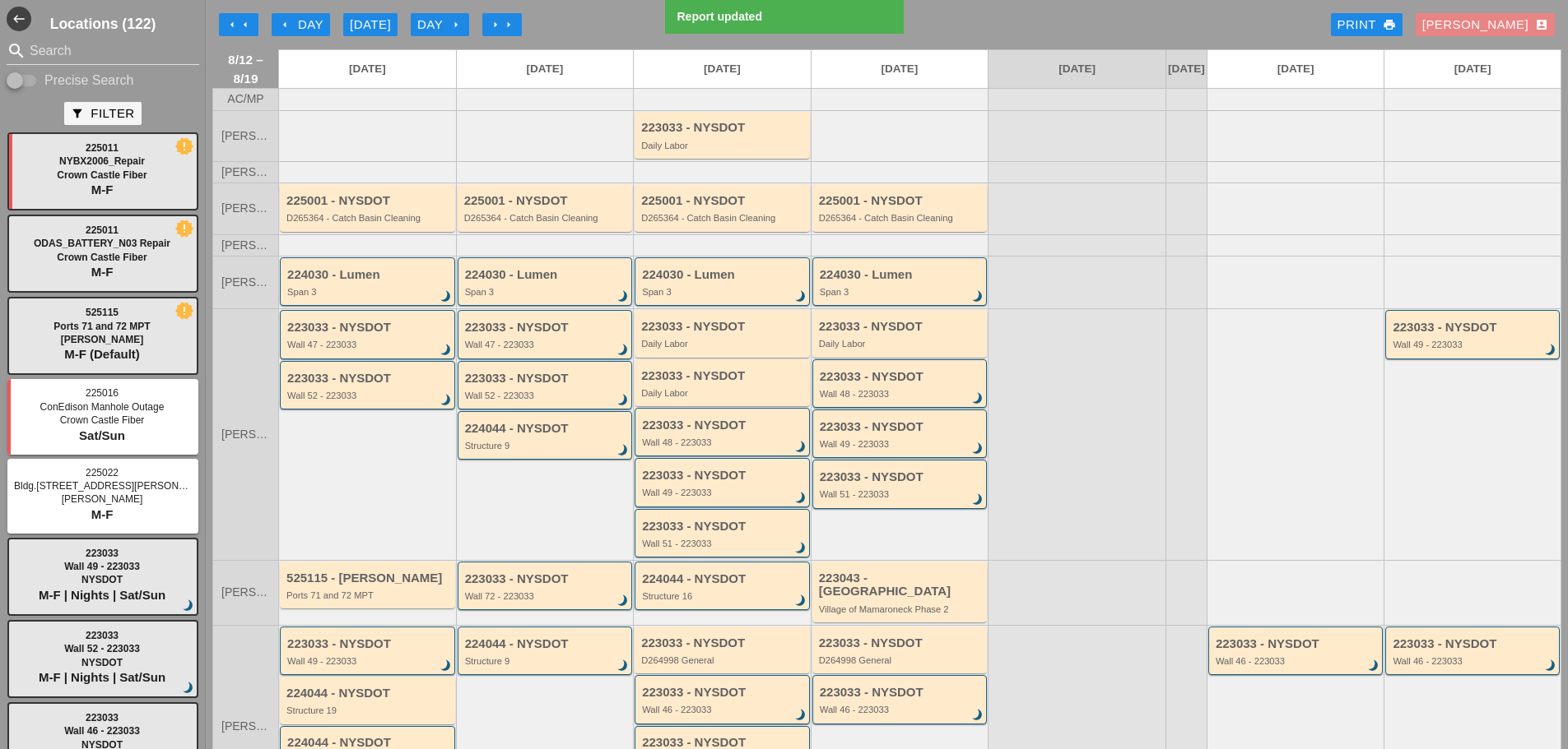
click at [1500, 27] on div "[PERSON_NAME] account_box" at bounding box center [1485, 25] width 126 height 19
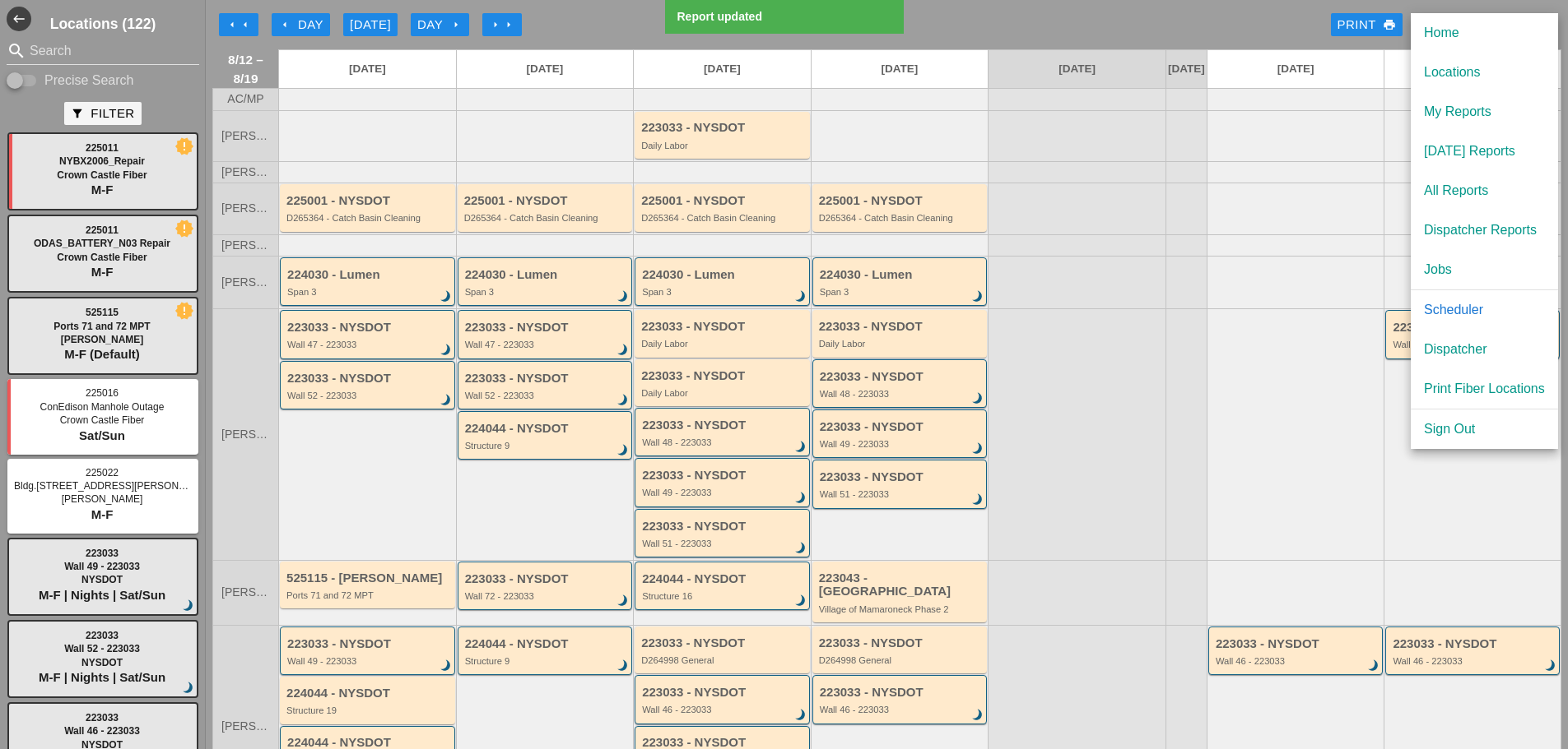
click at [1465, 343] on div "Dispatcher" at bounding box center [1484, 349] width 121 height 20
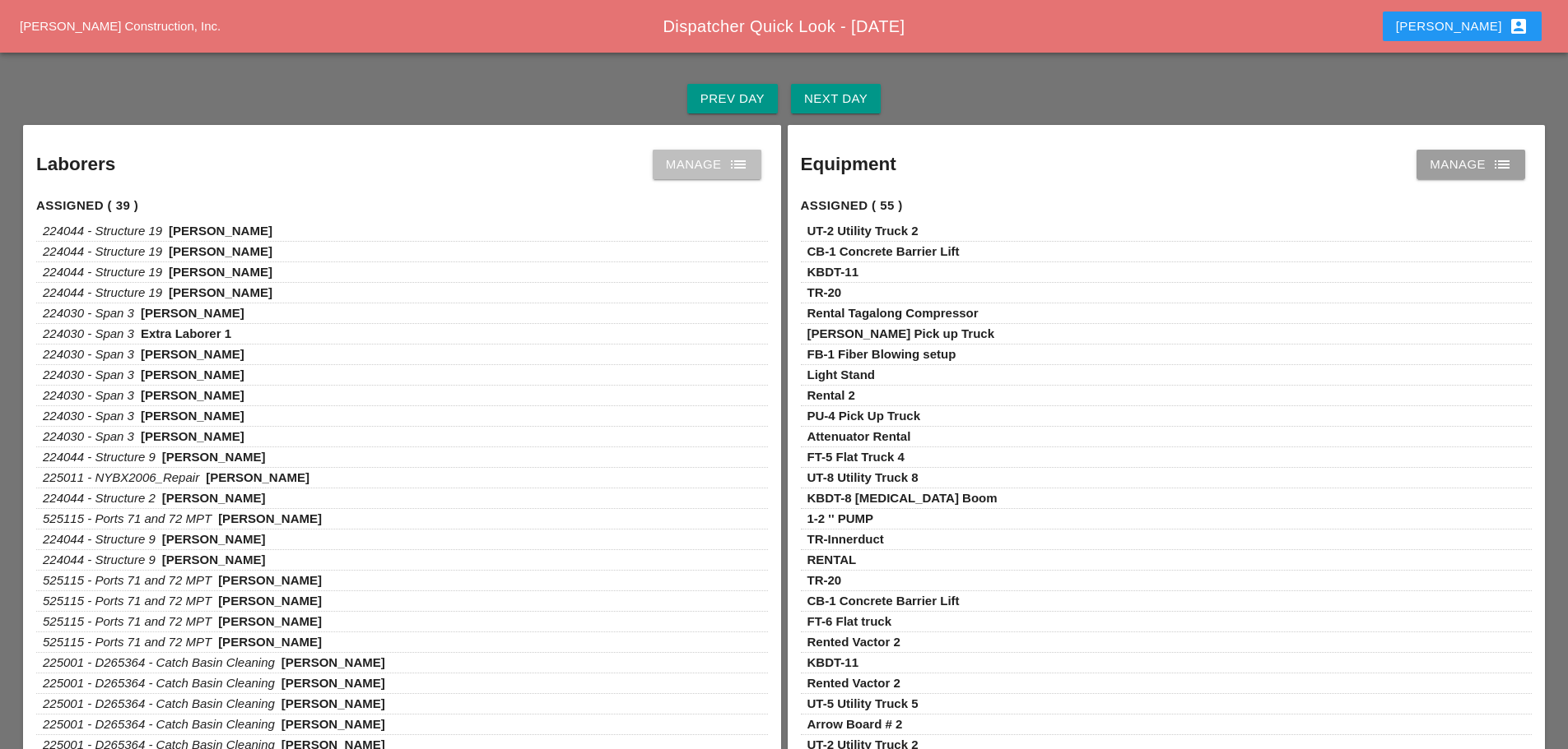
click at [747, 166] on icon "list" at bounding box center [739, 165] width 20 height 20
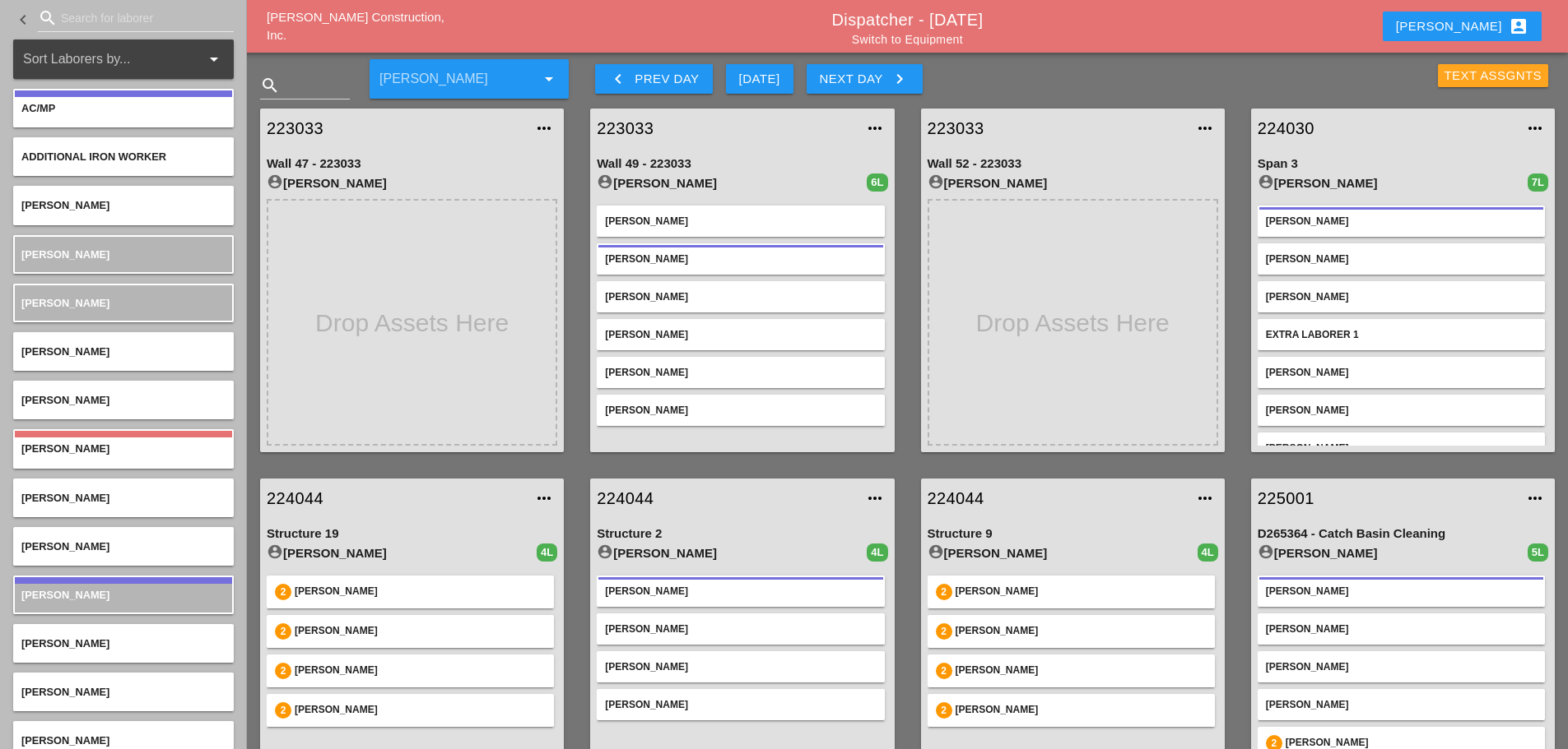
click at [1474, 77] on div "Text Assgnts" at bounding box center [1493, 76] width 98 height 19
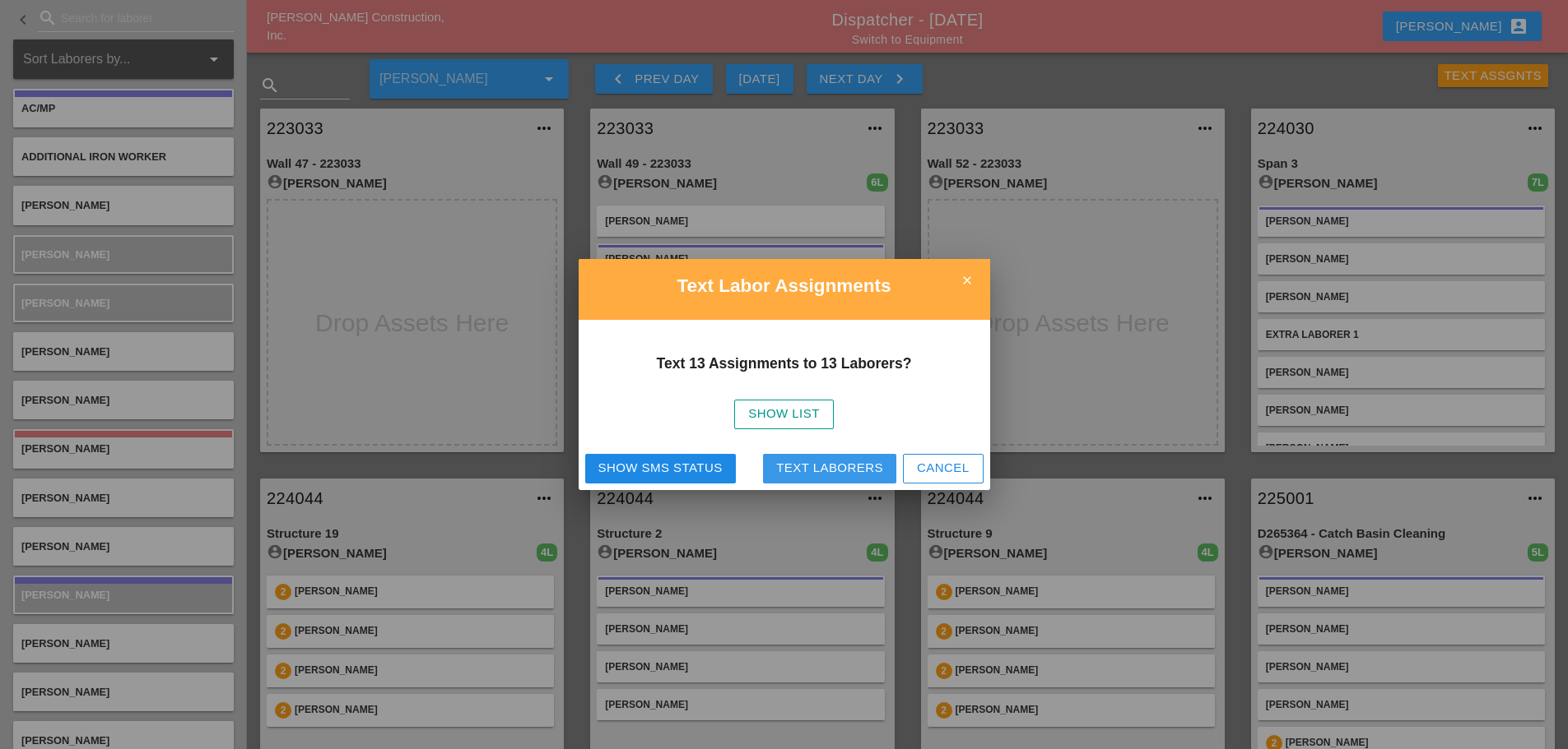
click at [862, 470] on div "Text Laborers" at bounding box center [829, 468] width 107 height 19
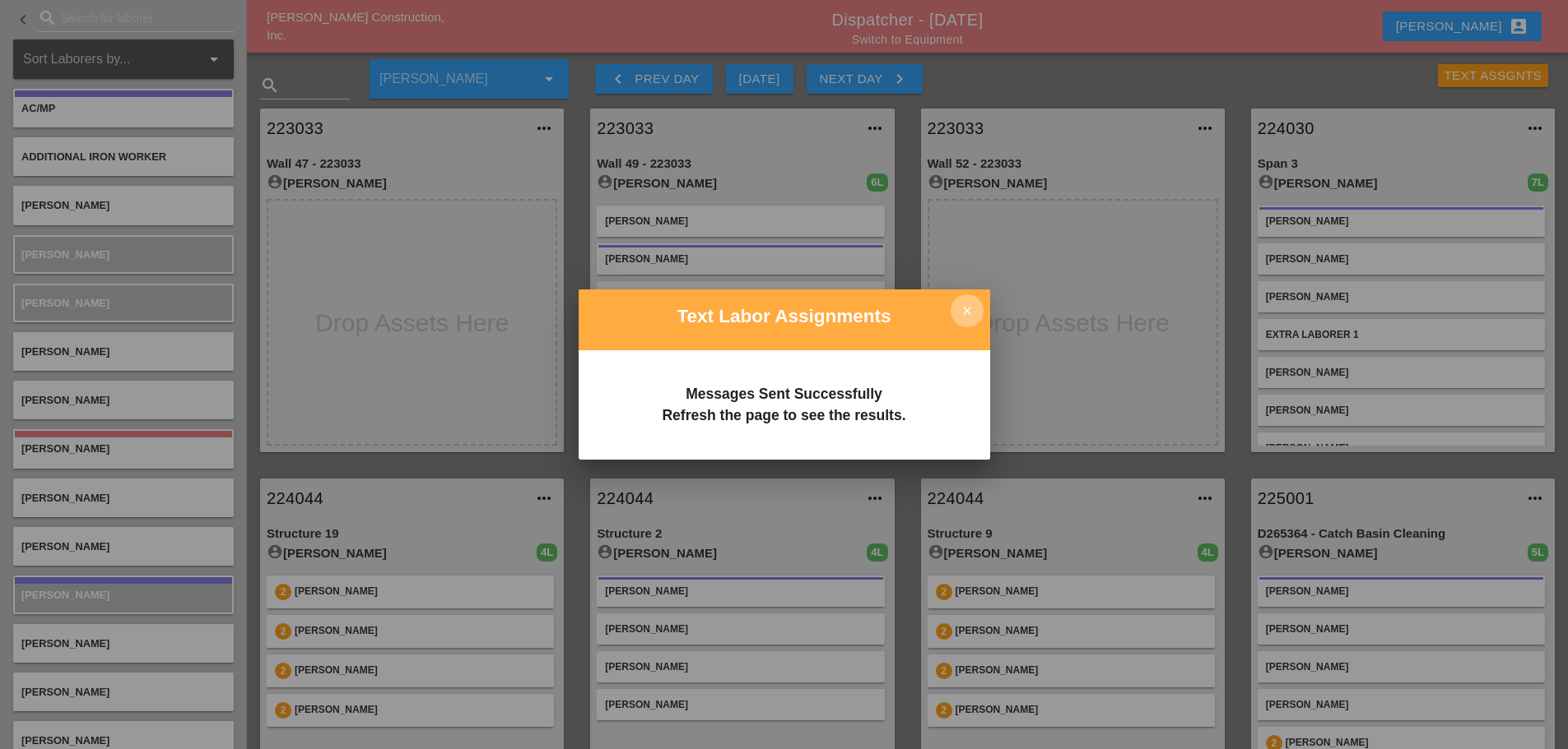
click at [972, 309] on icon "close" at bounding box center [967, 310] width 33 height 33
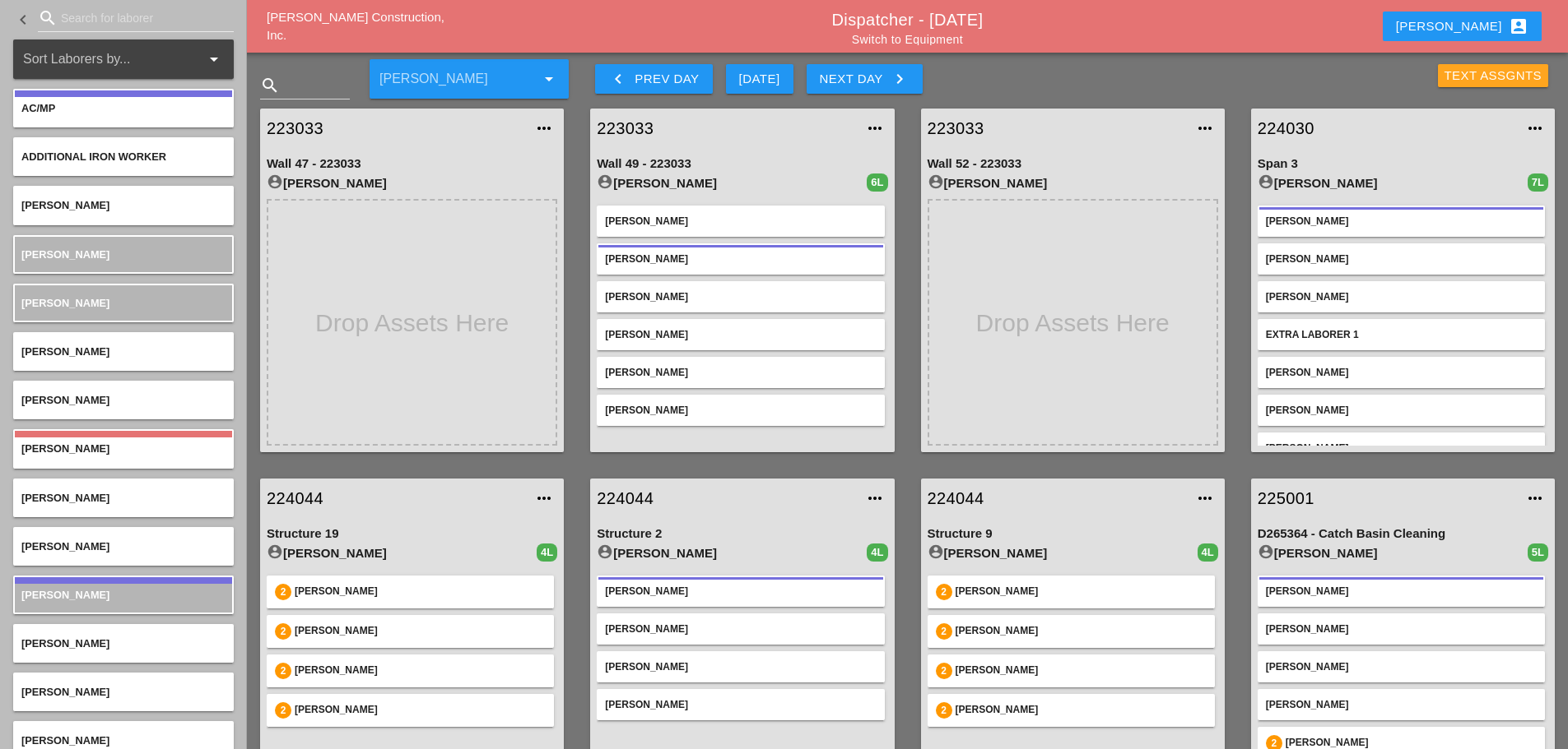
click at [1468, 73] on div "Text Assgnts" at bounding box center [1493, 76] width 98 height 19
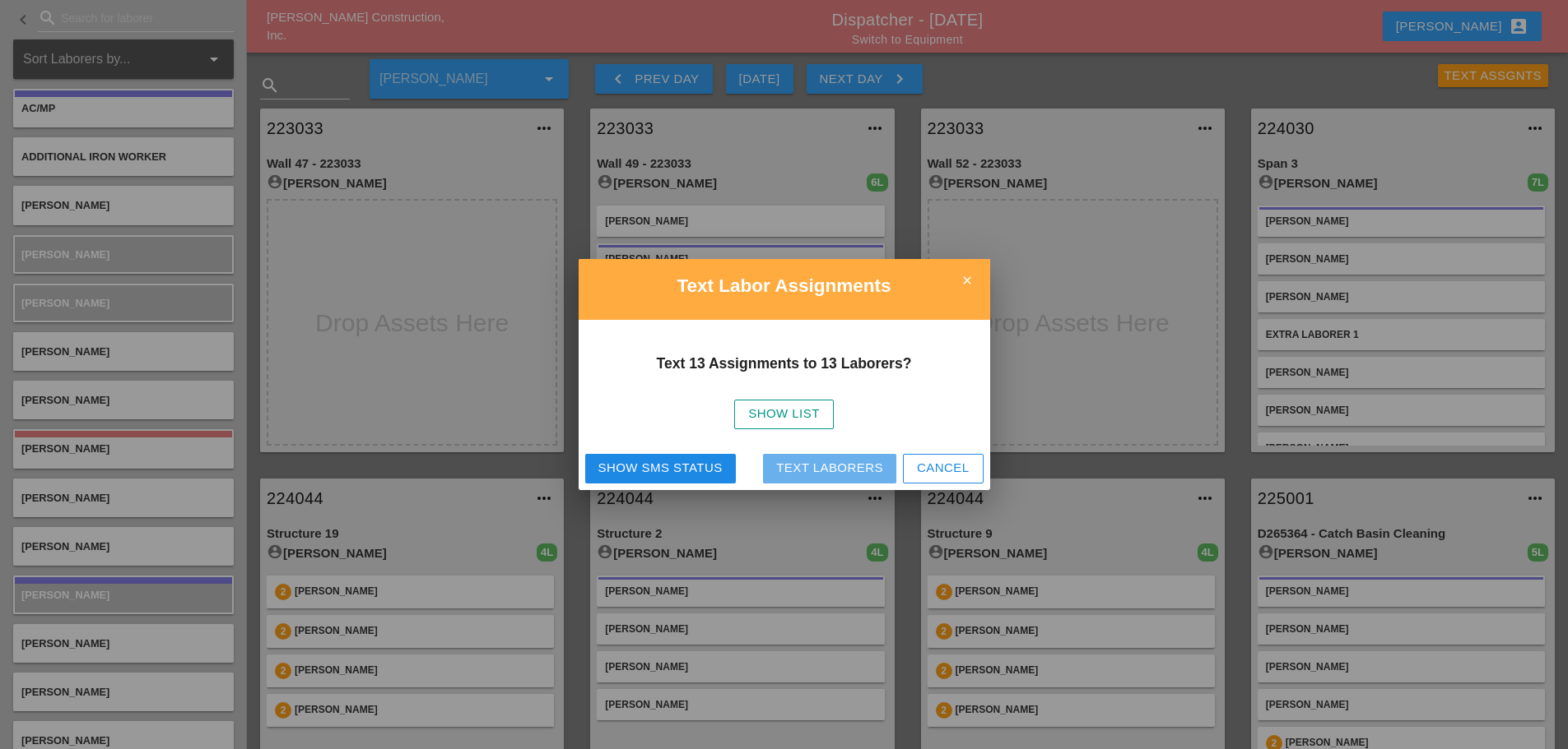
click at [867, 468] on div "Text Laborers" at bounding box center [829, 468] width 107 height 19
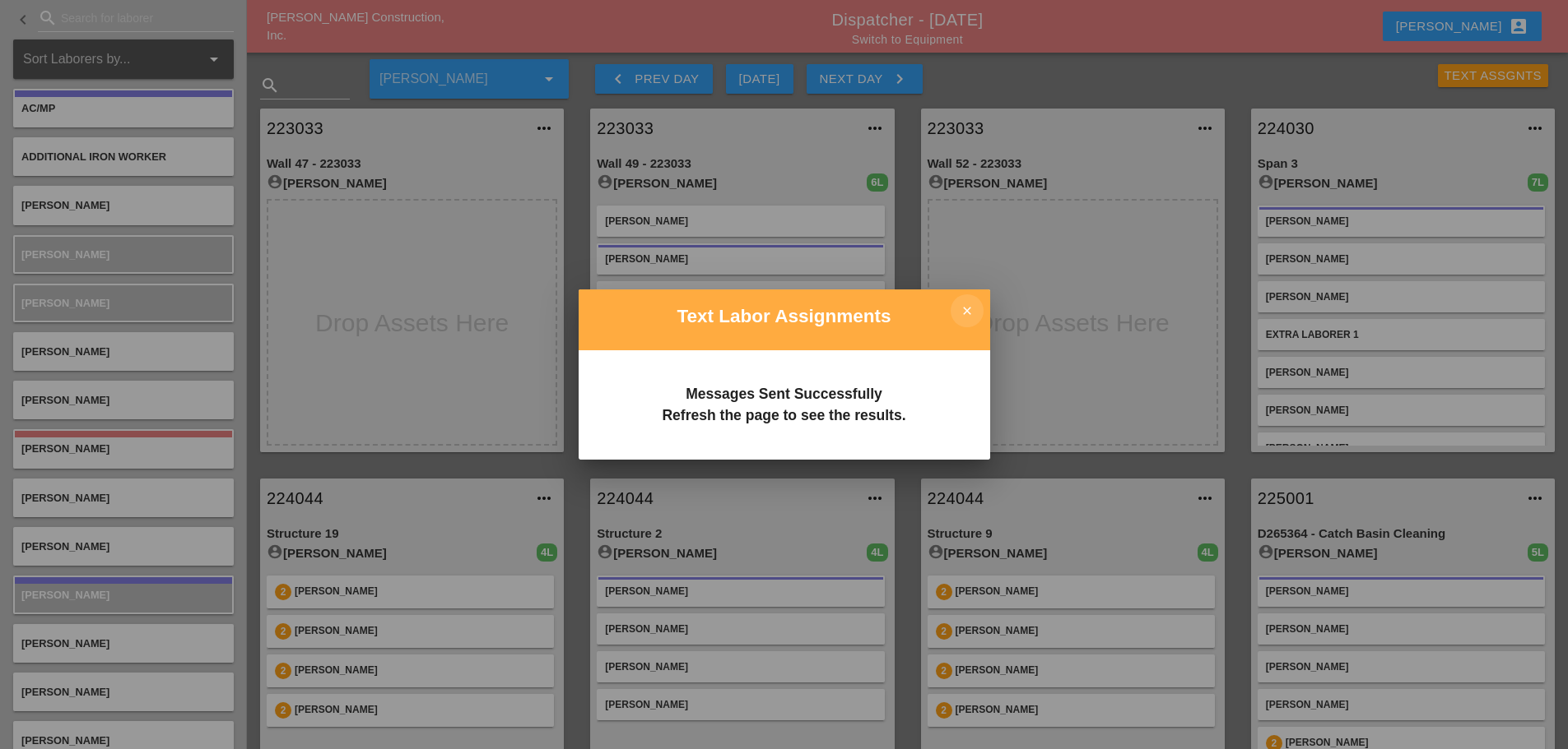
click at [963, 307] on icon "close" at bounding box center [967, 310] width 33 height 33
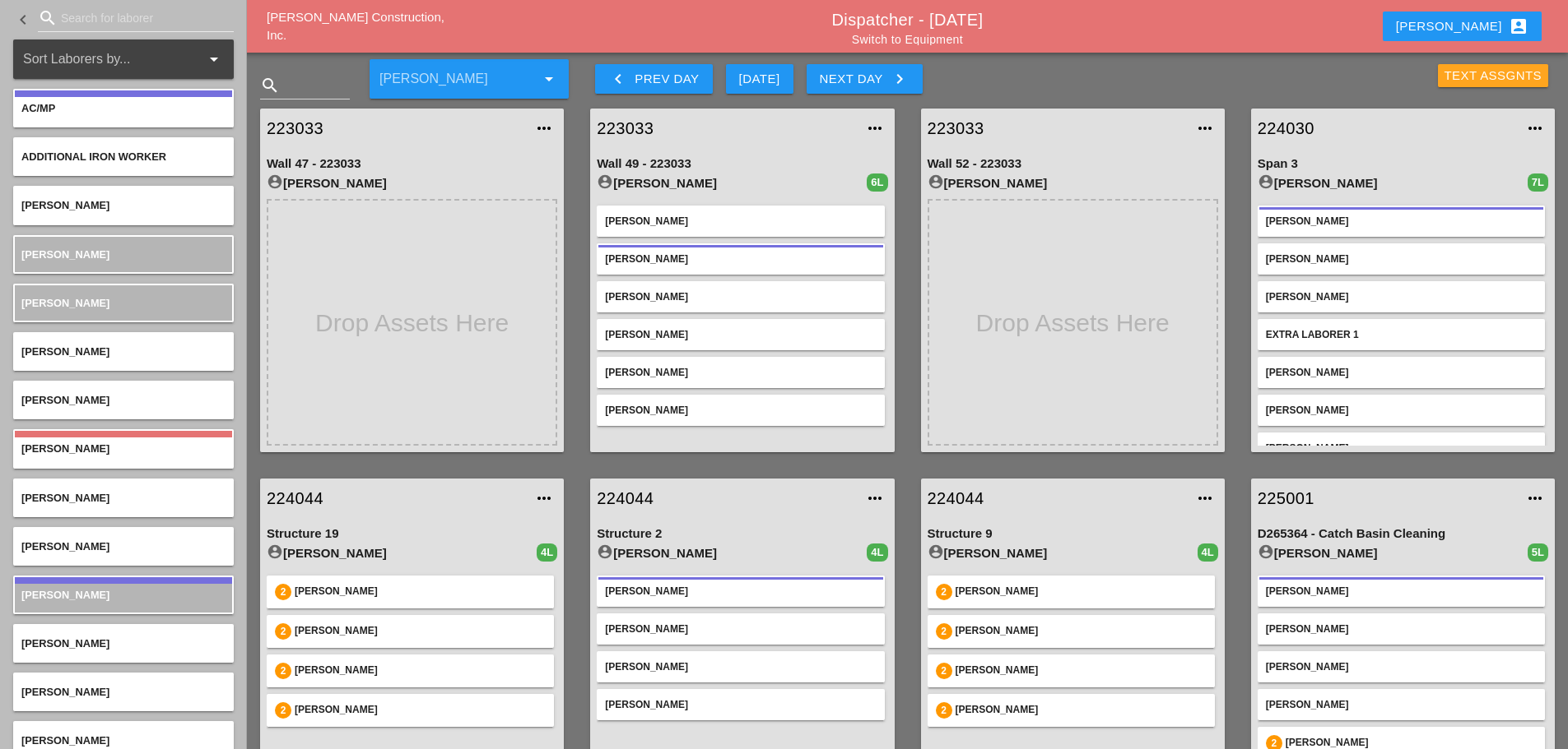
click at [1459, 72] on div "Text Assgnts" at bounding box center [1493, 76] width 98 height 19
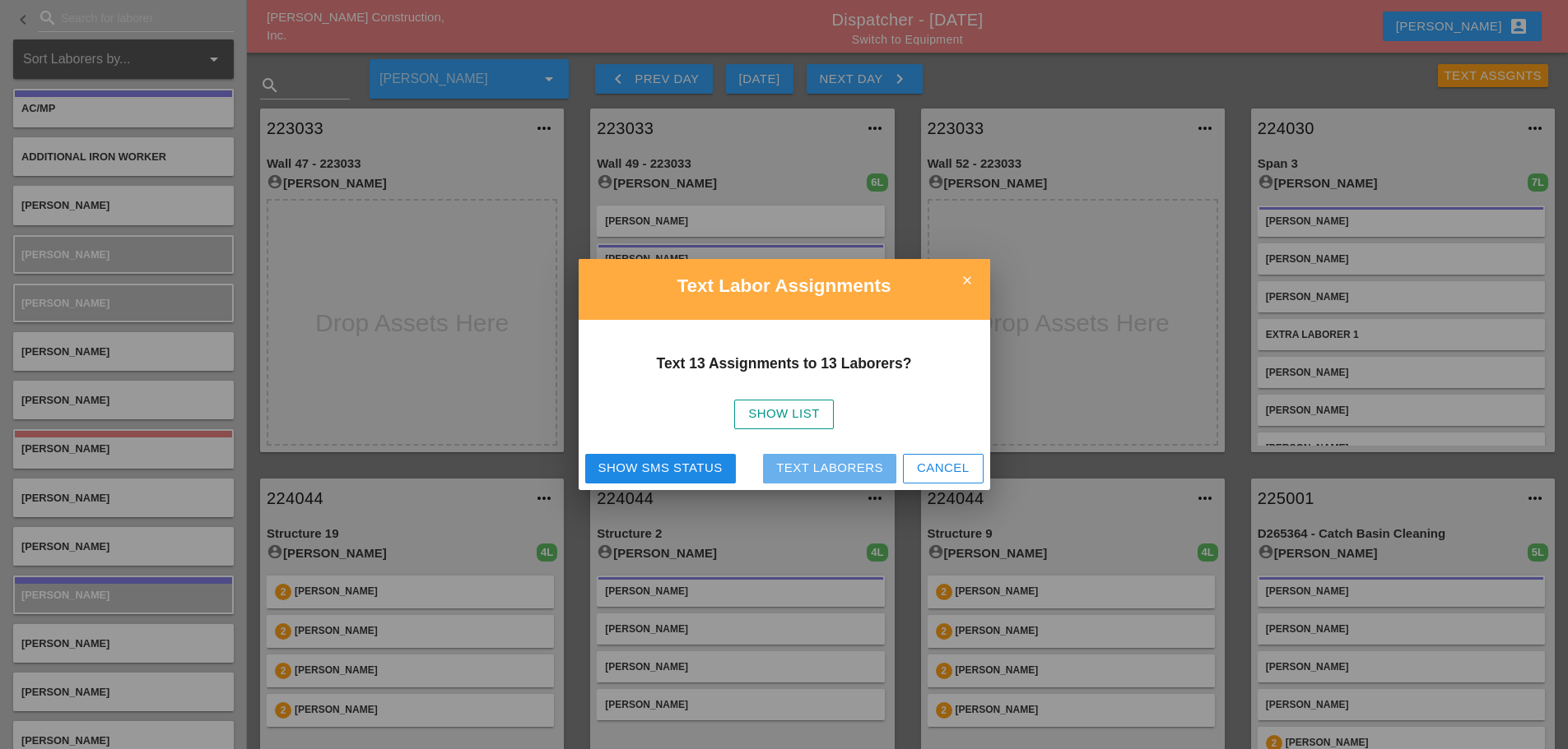
click at [861, 469] on div "Text Laborers" at bounding box center [829, 468] width 107 height 19
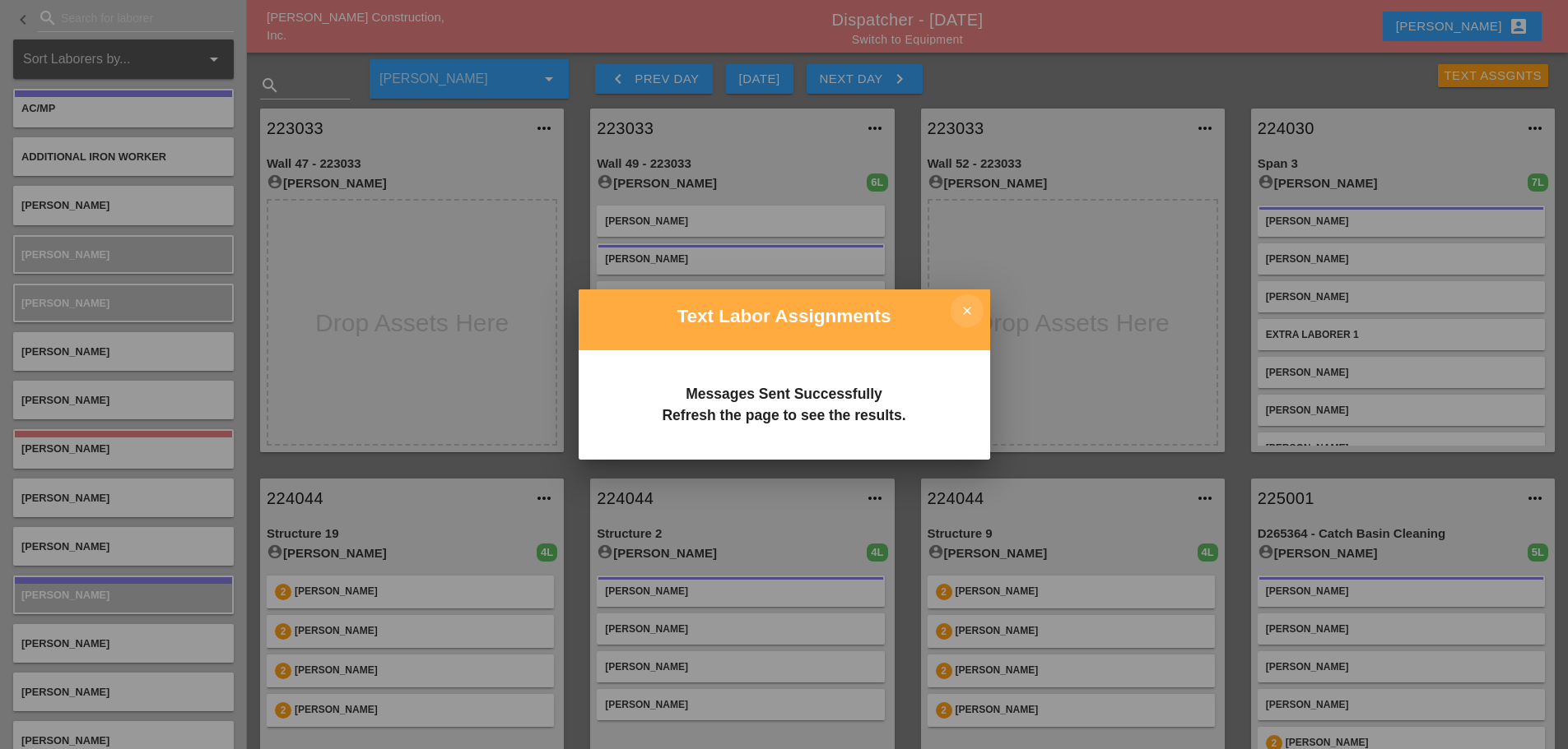
click at [958, 310] on icon "close" at bounding box center [967, 310] width 33 height 33
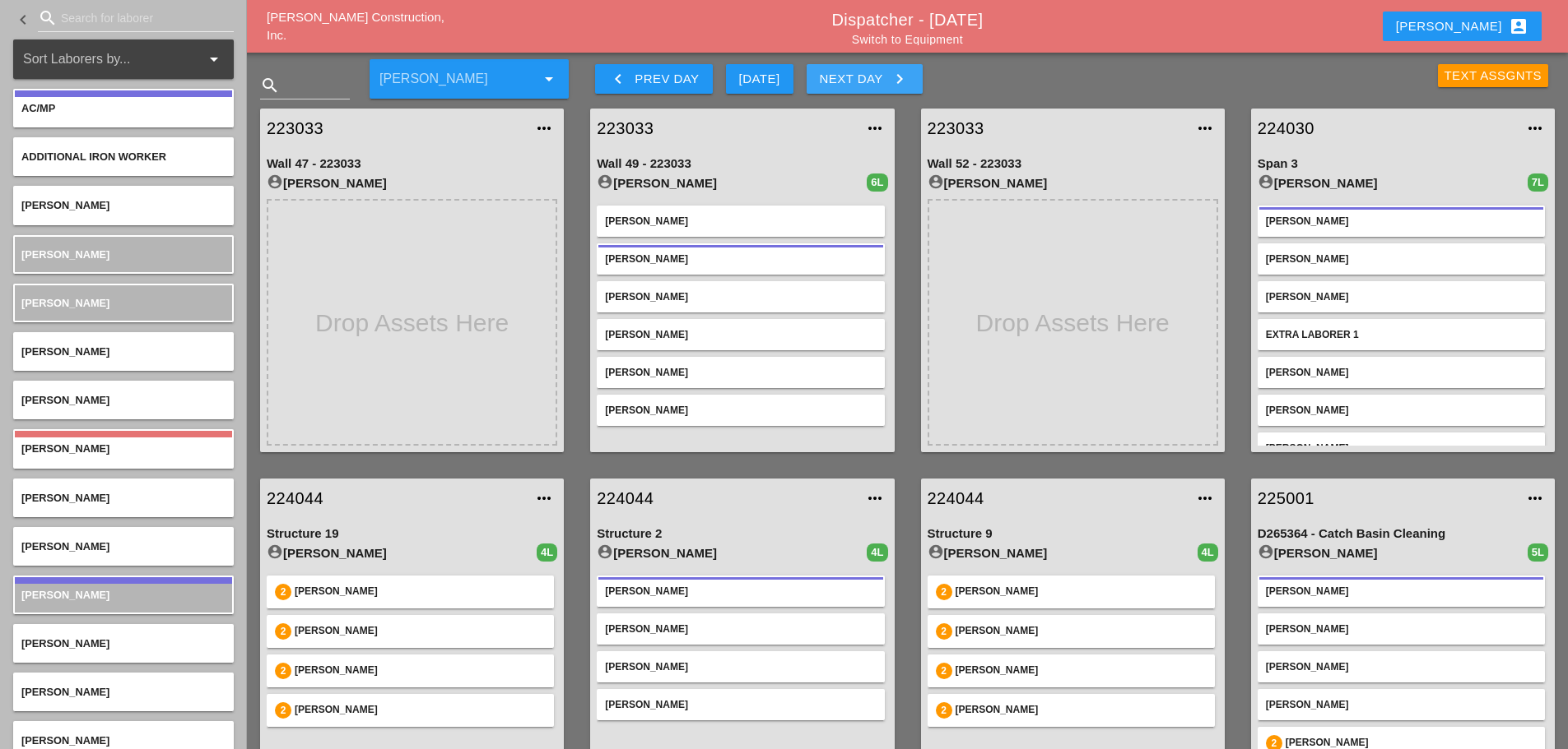
click at [899, 81] on icon "keyboard_arrow_right" at bounding box center [900, 79] width 20 height 20
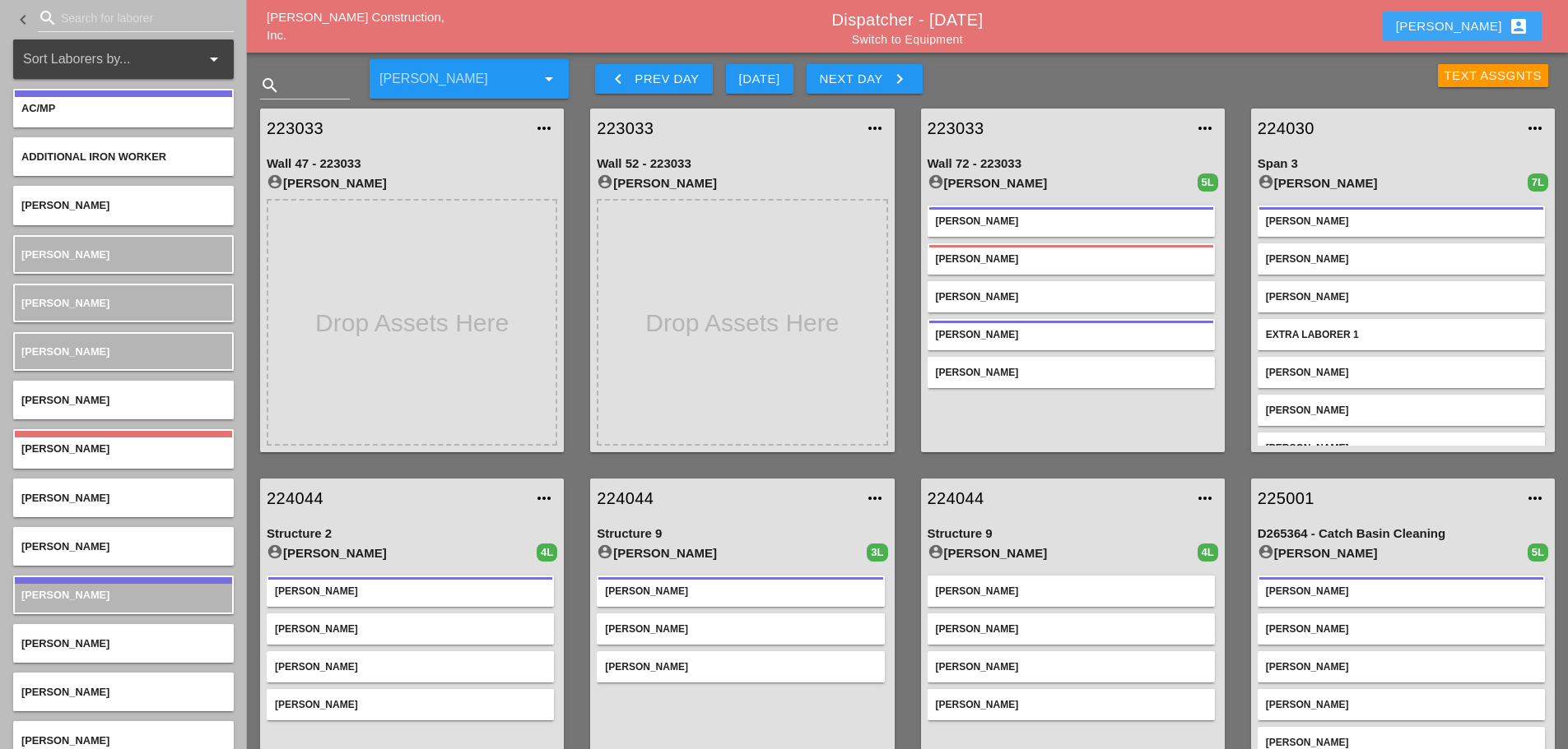
click at [1488, 24] on div "[PERSON_NAME] account_box" at bounding box center [1461, 27] width 132 height 20
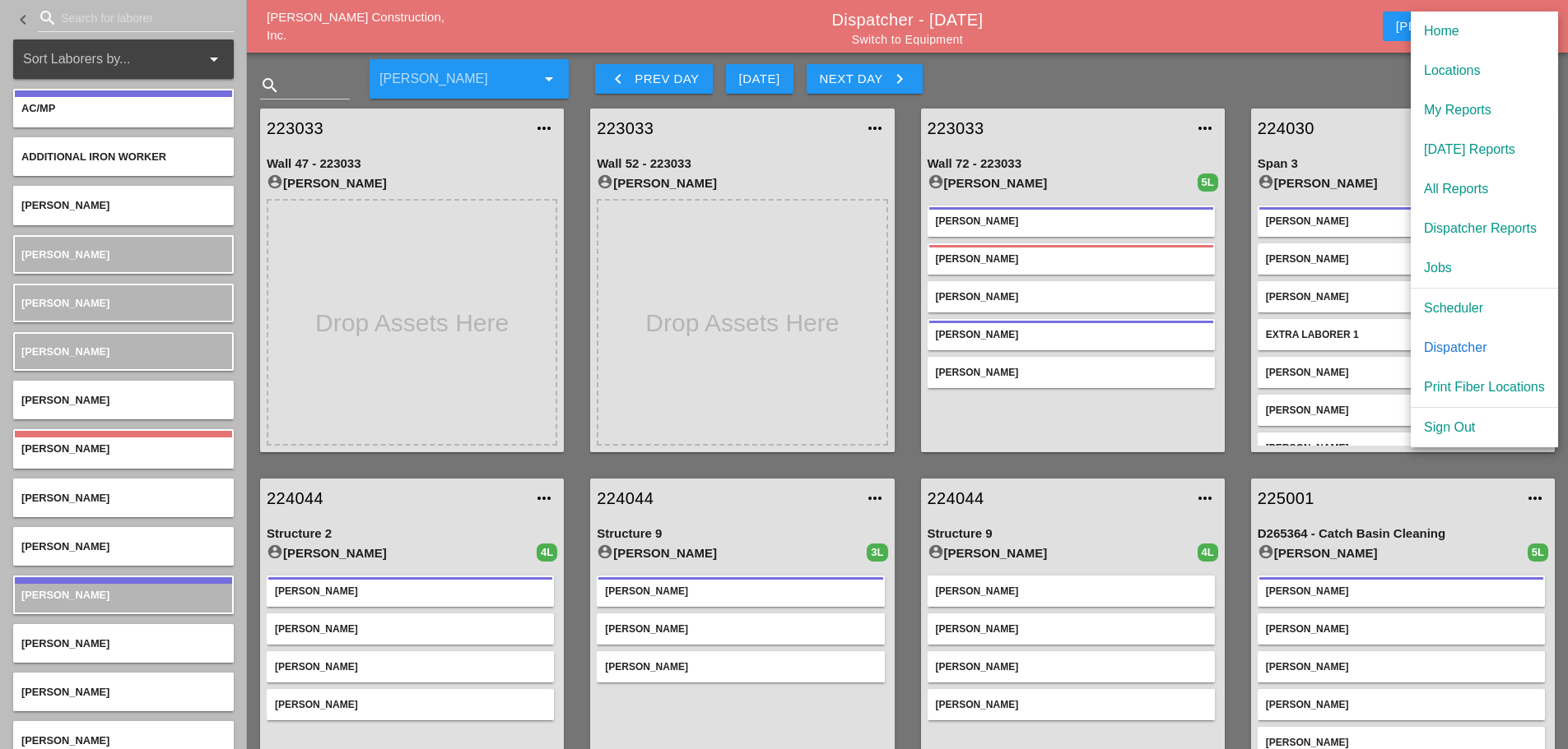
click at [1479, 304] on div "Scheduler" at bounding box center [1484, 309] width 121 height 20
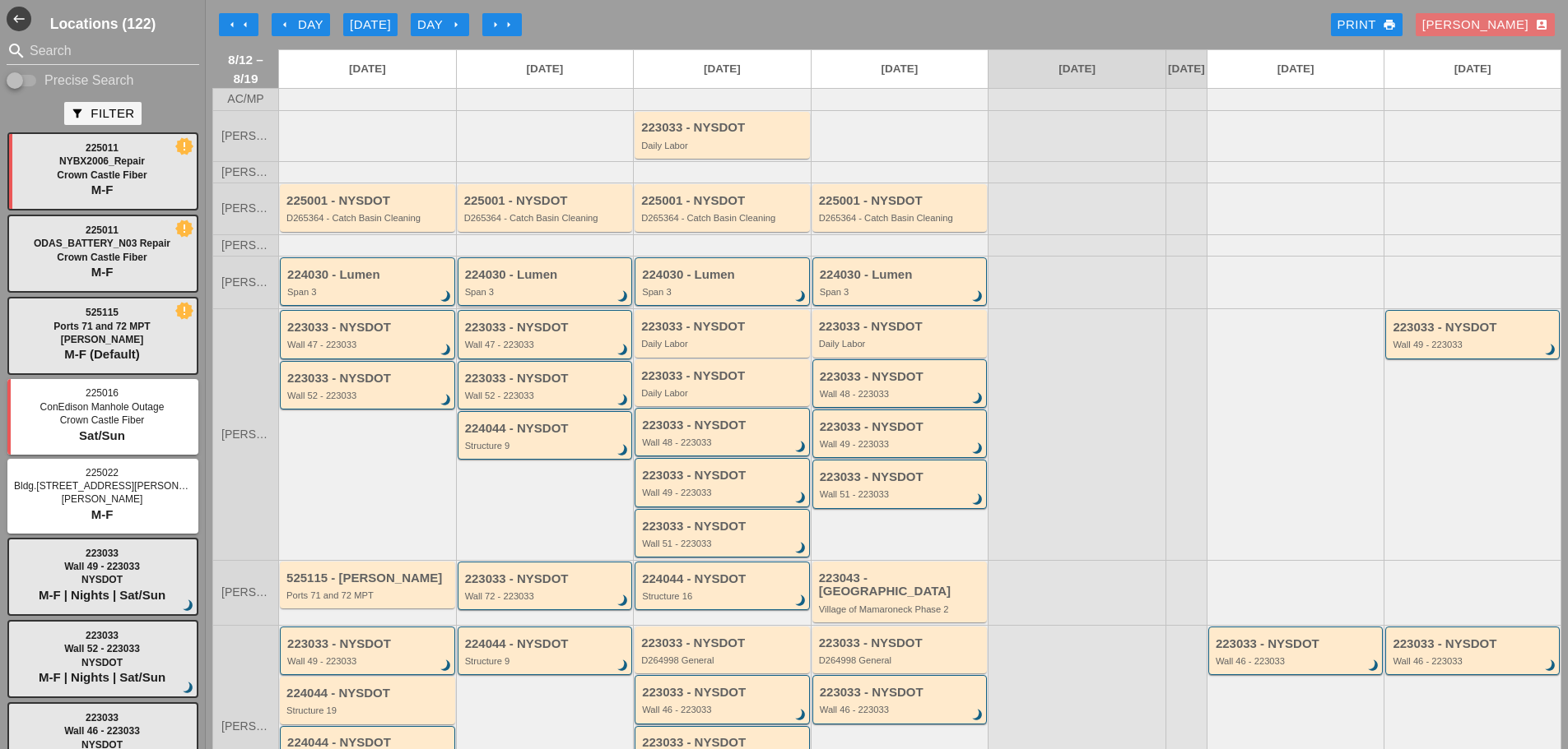
click at [570, 306] on div "224030 - Lumen Span 3 brightness_3" at bounding box center [545, 281] width 176 height 48
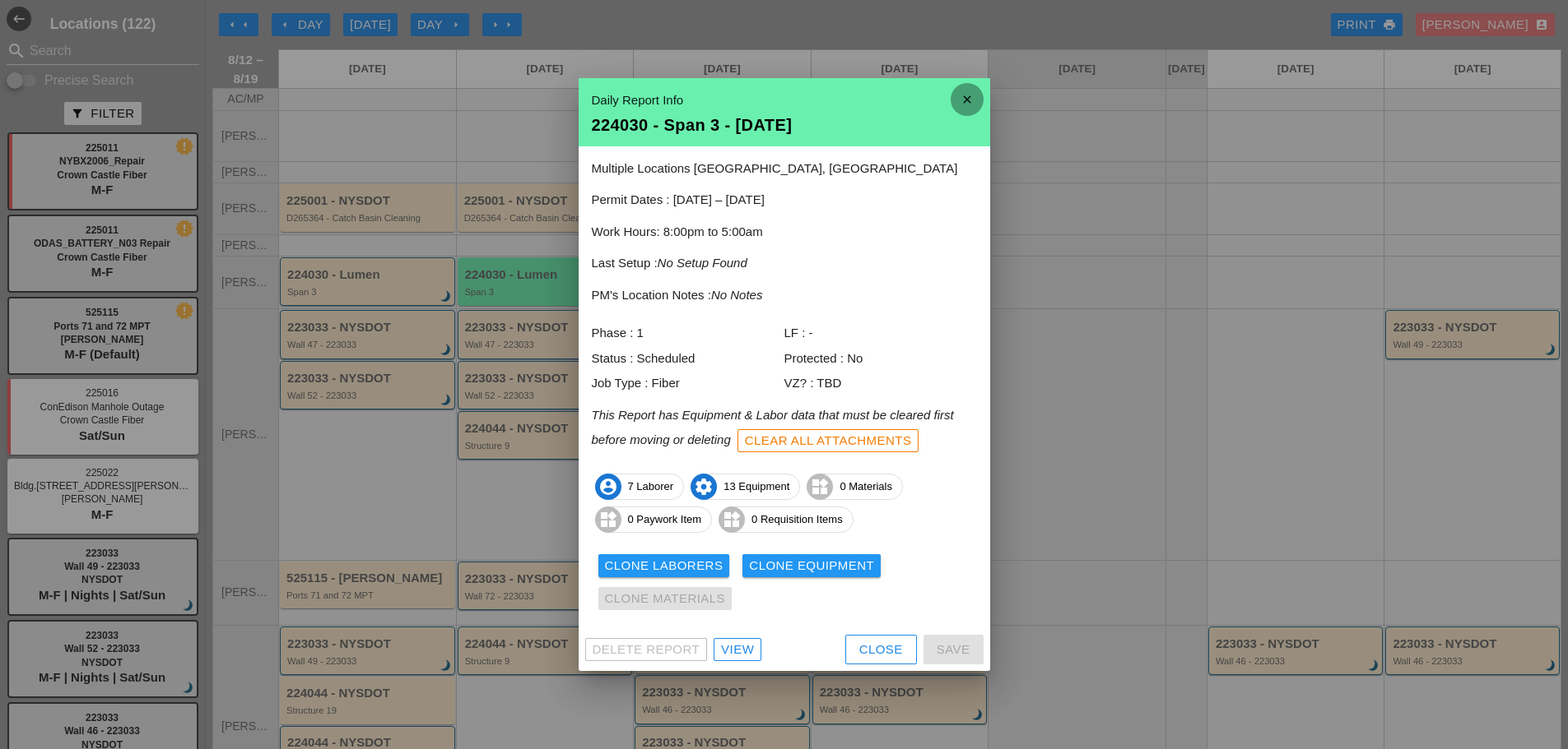
click at [962, 95] on icon "close" at bounding box center [967, 99] width 33 height 33
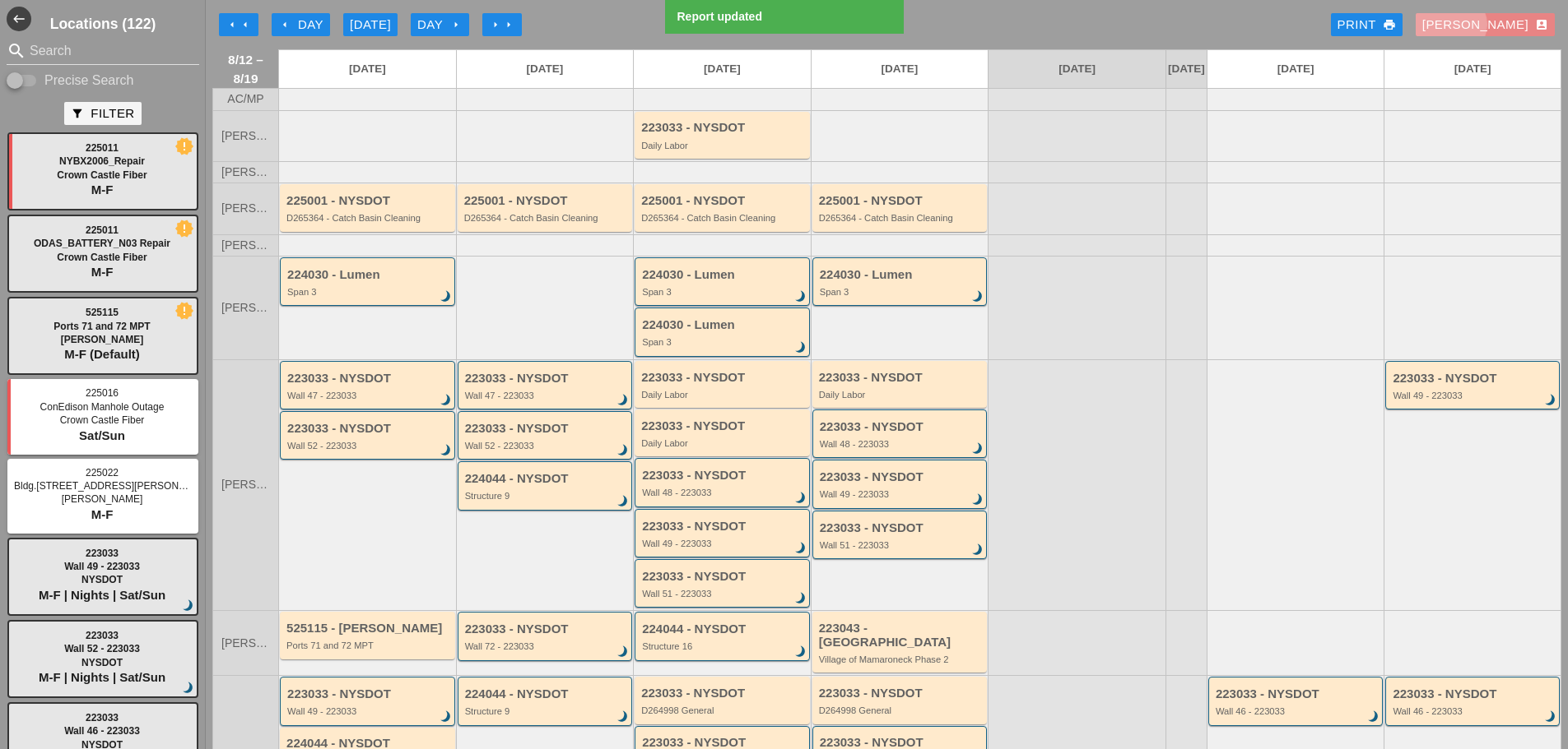
click at [1503, 21] on div "Enrico account_box" at bounding box center [1485, 25] width 126 height 19
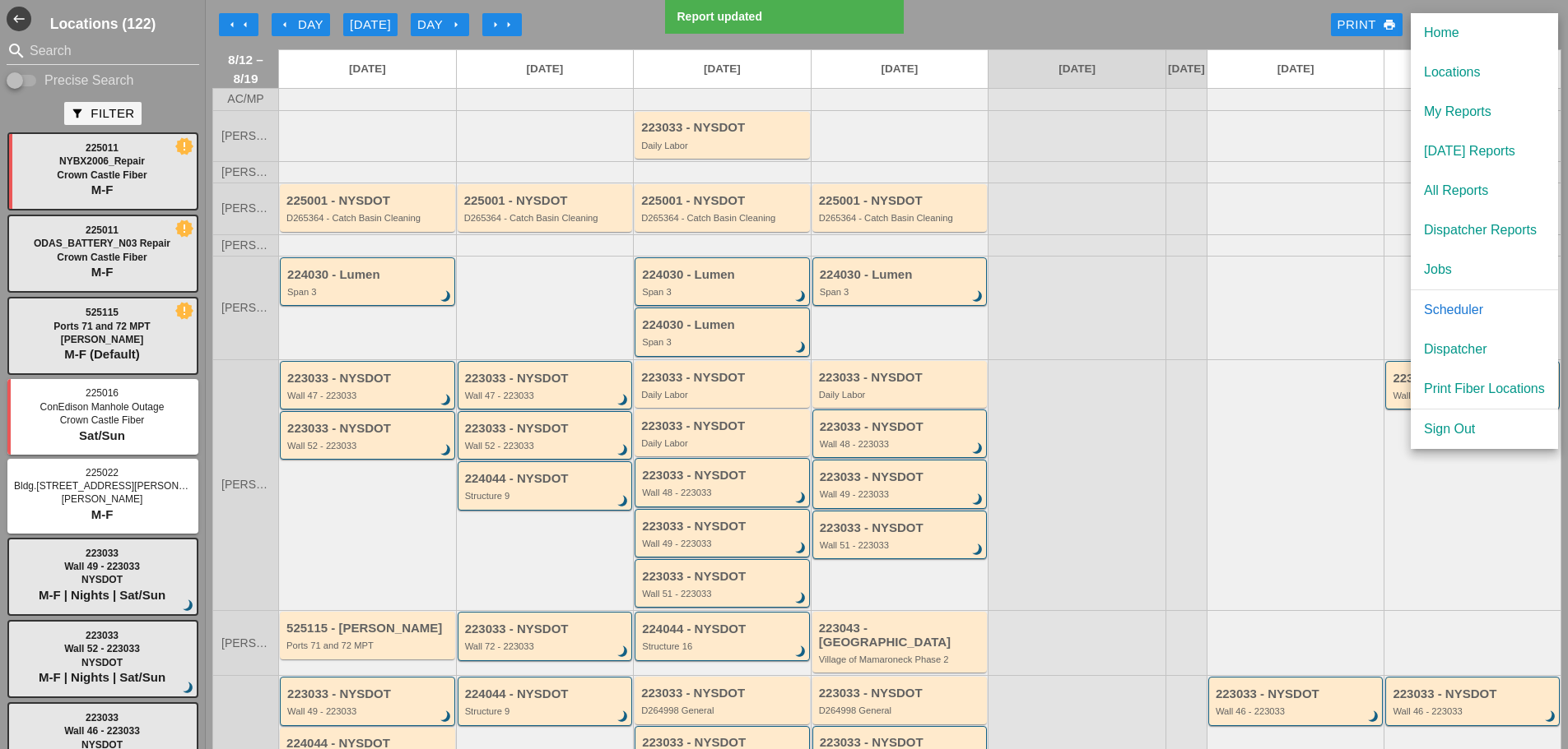
click at [1455, 349] on div "Dispatcher" at bounding box center [1484, 349] width 121 height 20
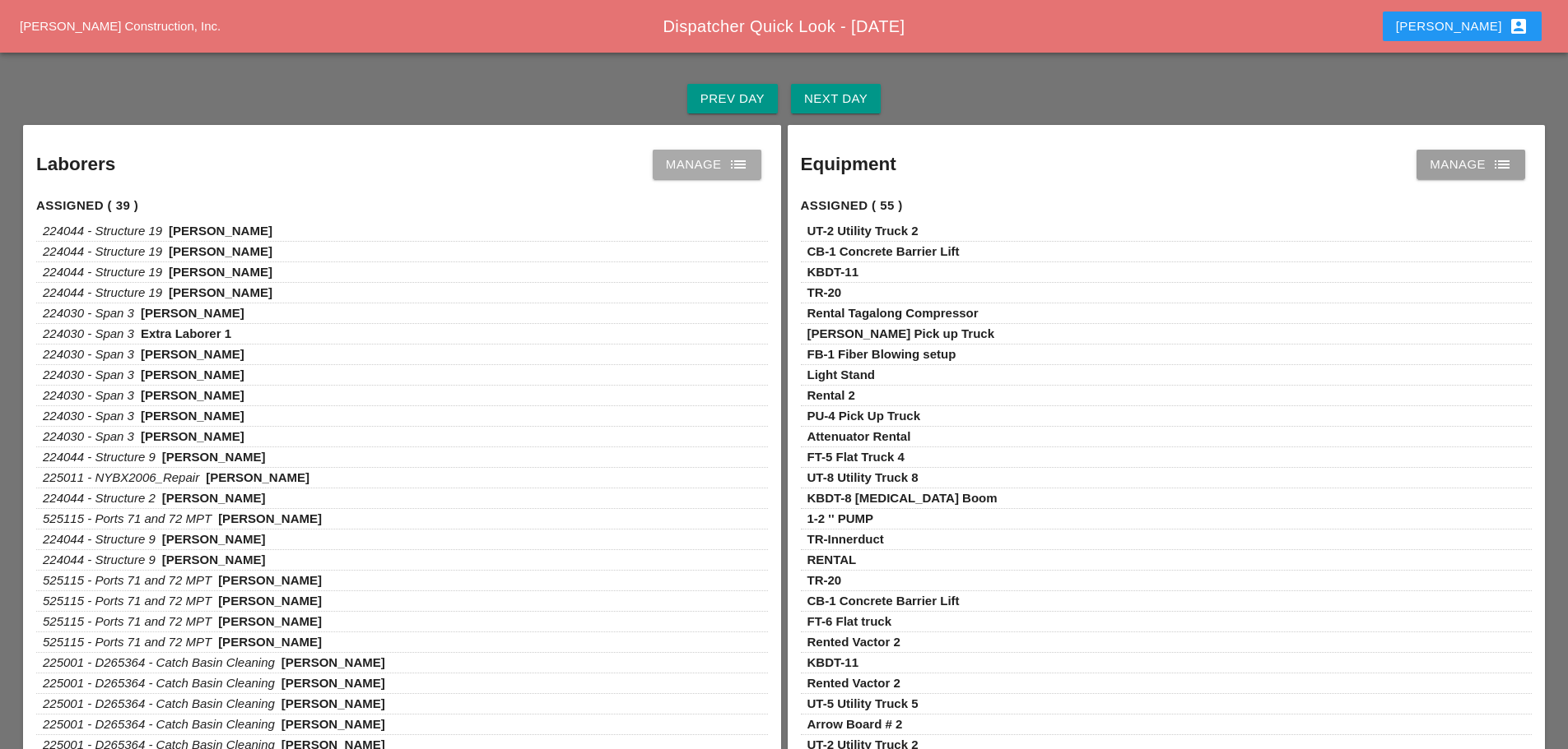
click at [753, 157] on link "Manage list" at bounding box center [707, 165] width 109 height 30
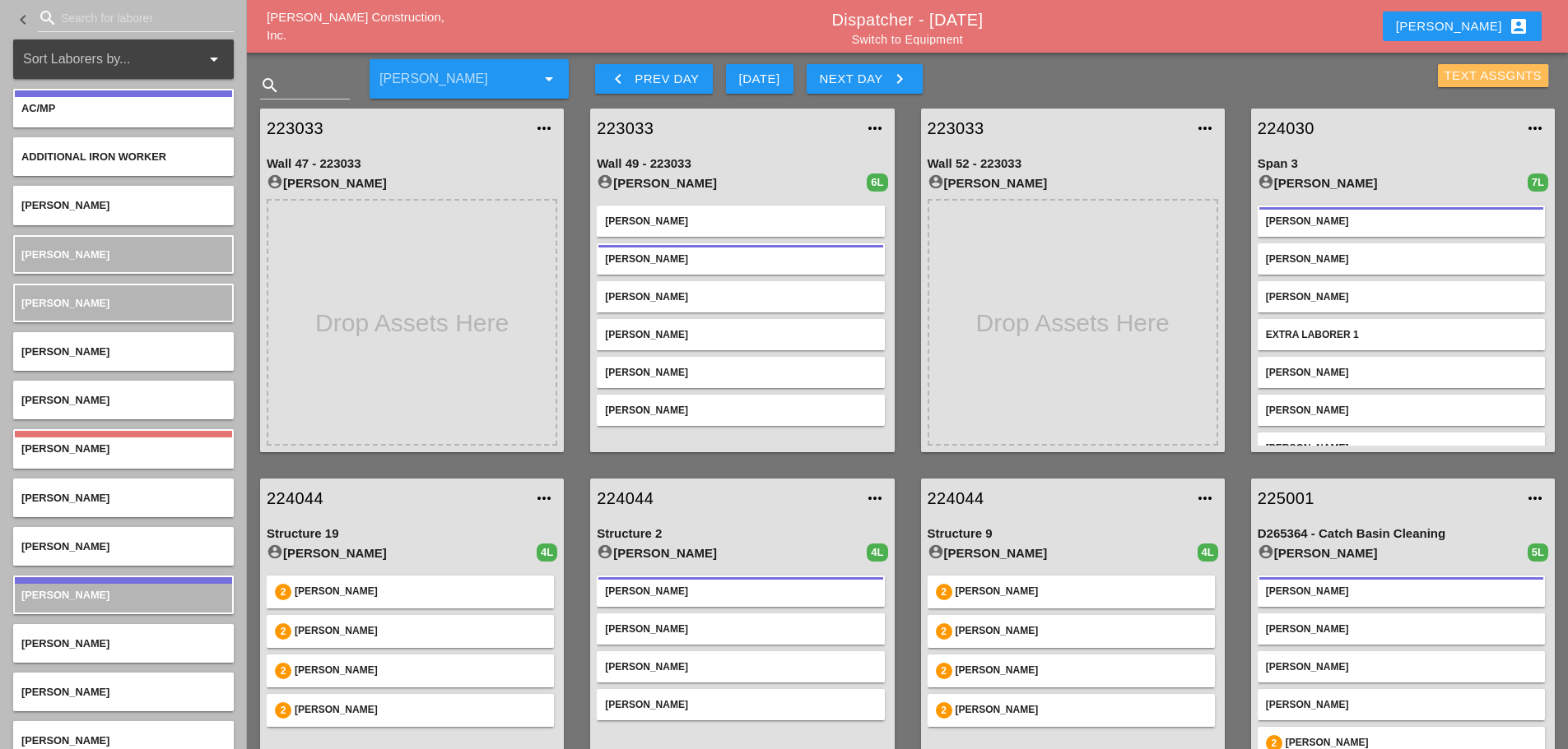
click at [1445, 79] on div "Text Assgnts" at bounding box center [1493, 76] width 98 height 19
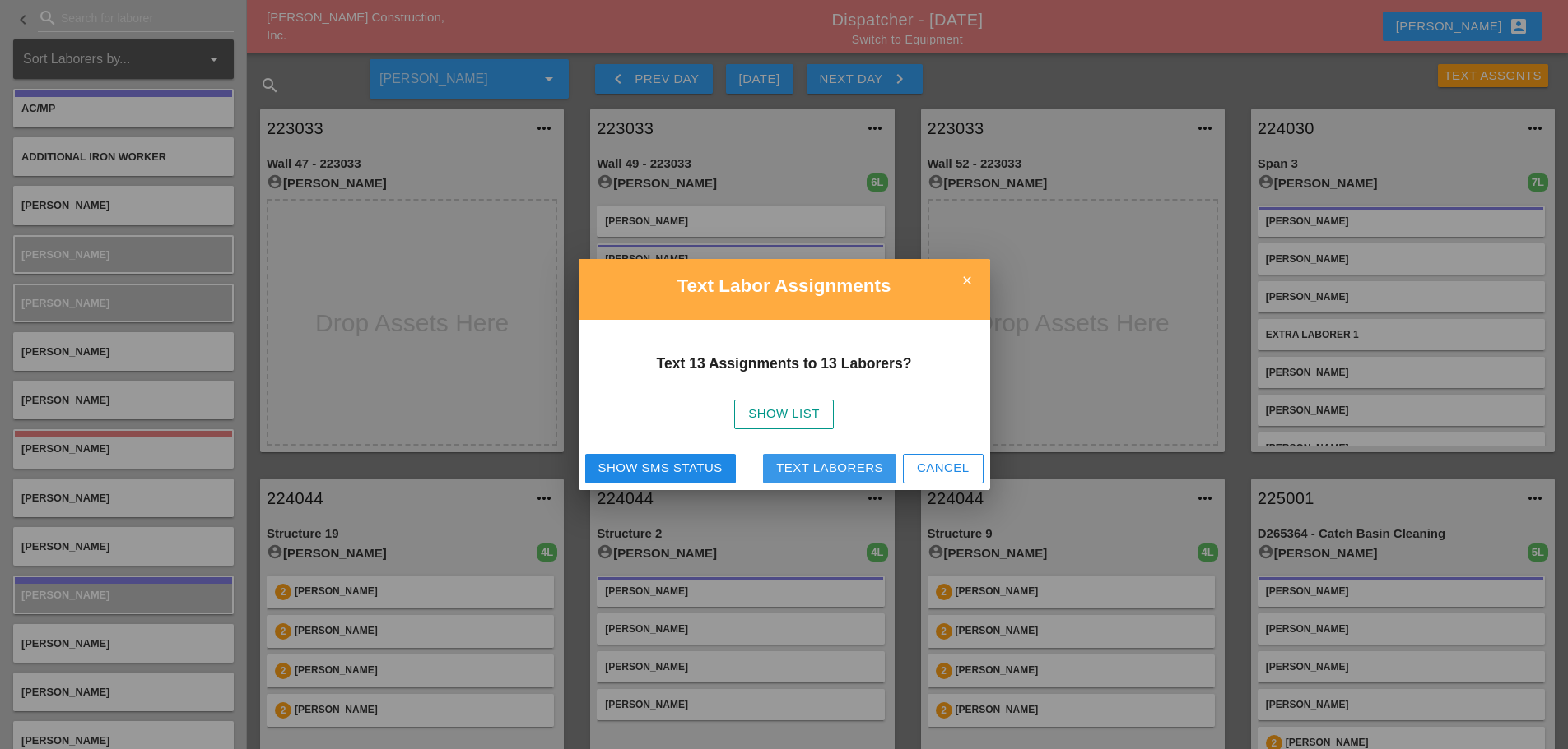
click at [856, 467] on div "Text Laborers" at bounding box center [829, 468] width 107 height 19
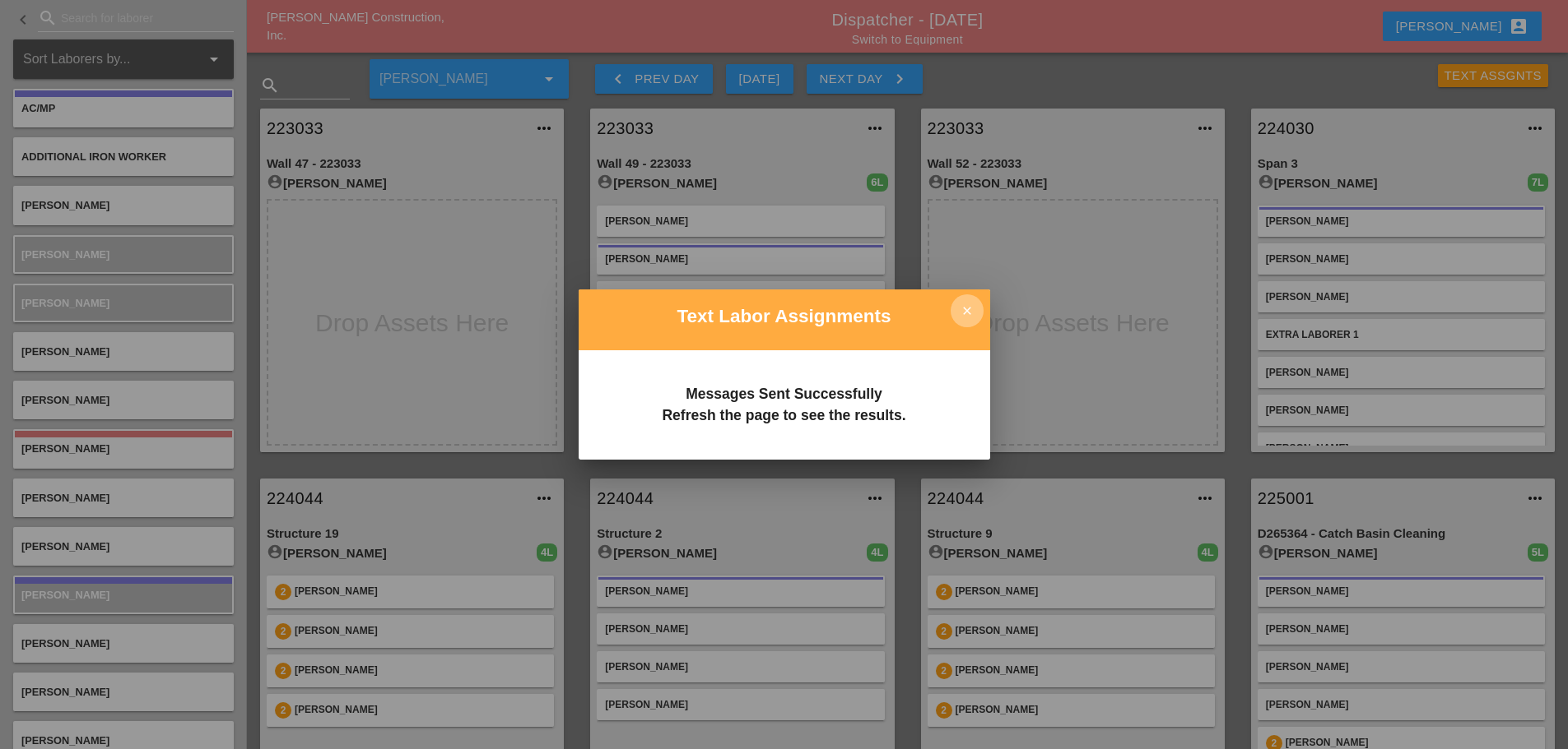
click at [971, 306] on icon "close" at bounding box center [967, 310] width 33 height 33
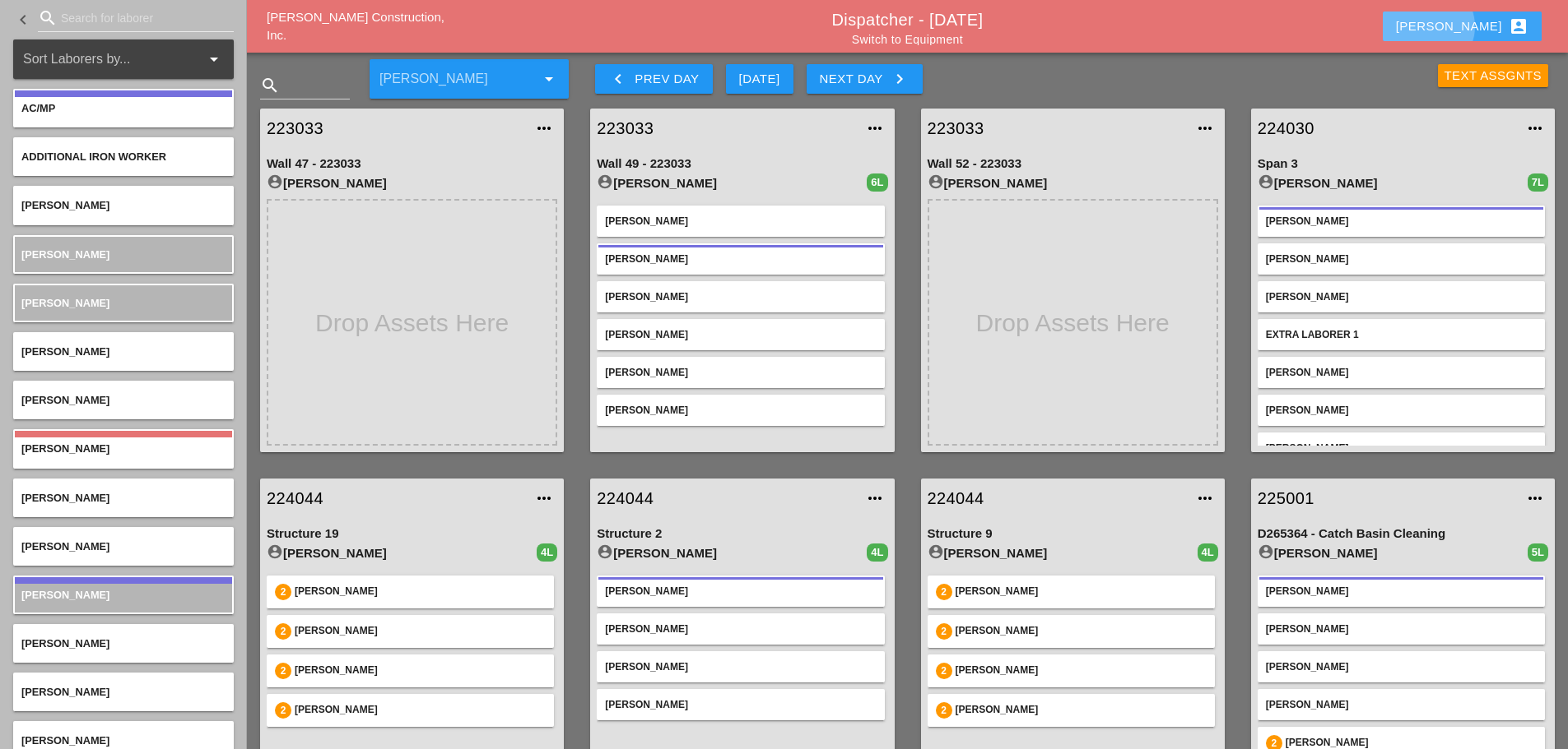
click at [1467, 30] on div "[PERSON_NAME] account_box" at bounding box center [1461, 27] width 132 height 20
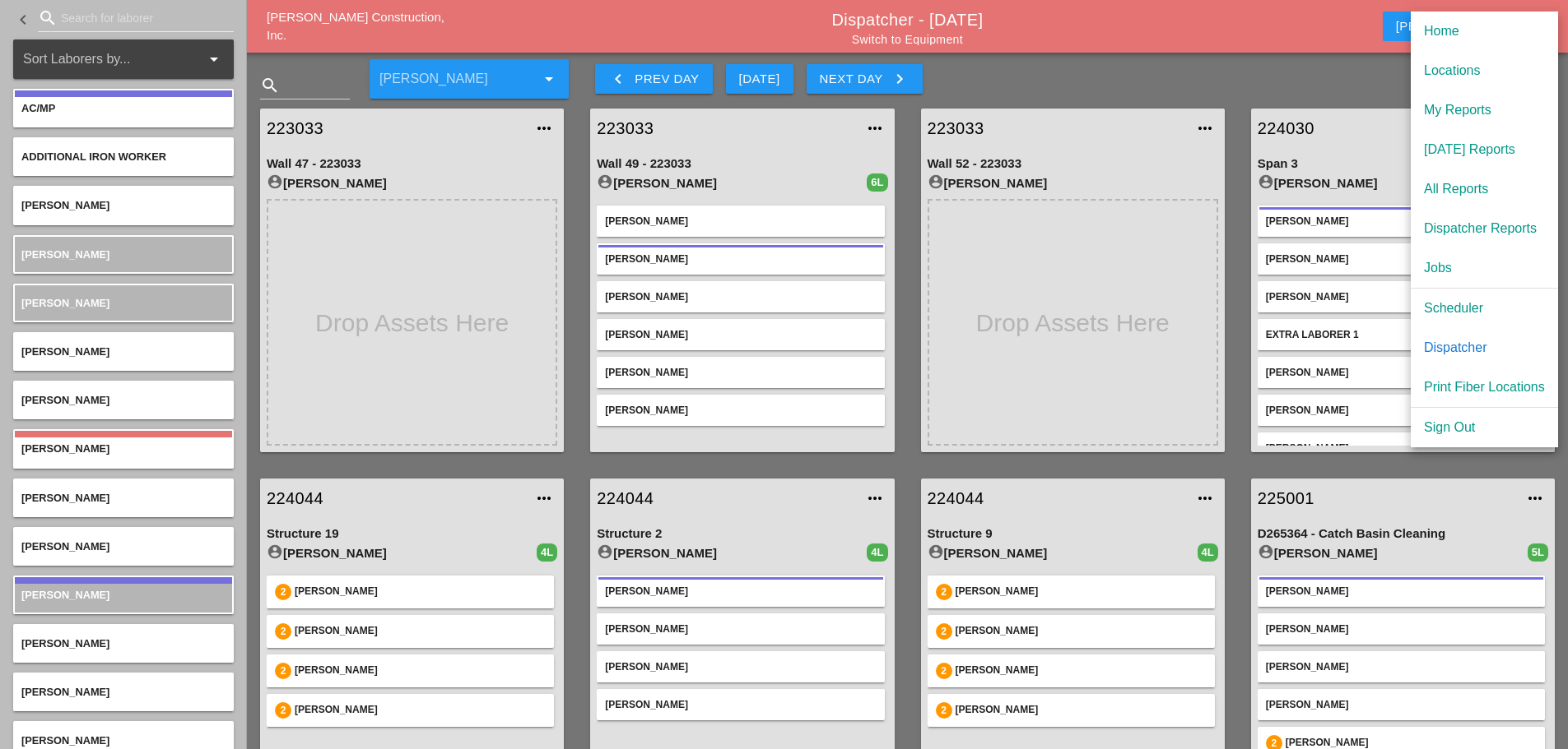
click at [1469, 308] on div "Scheduler" at bounding box center [1484, 309] width 121 height 20
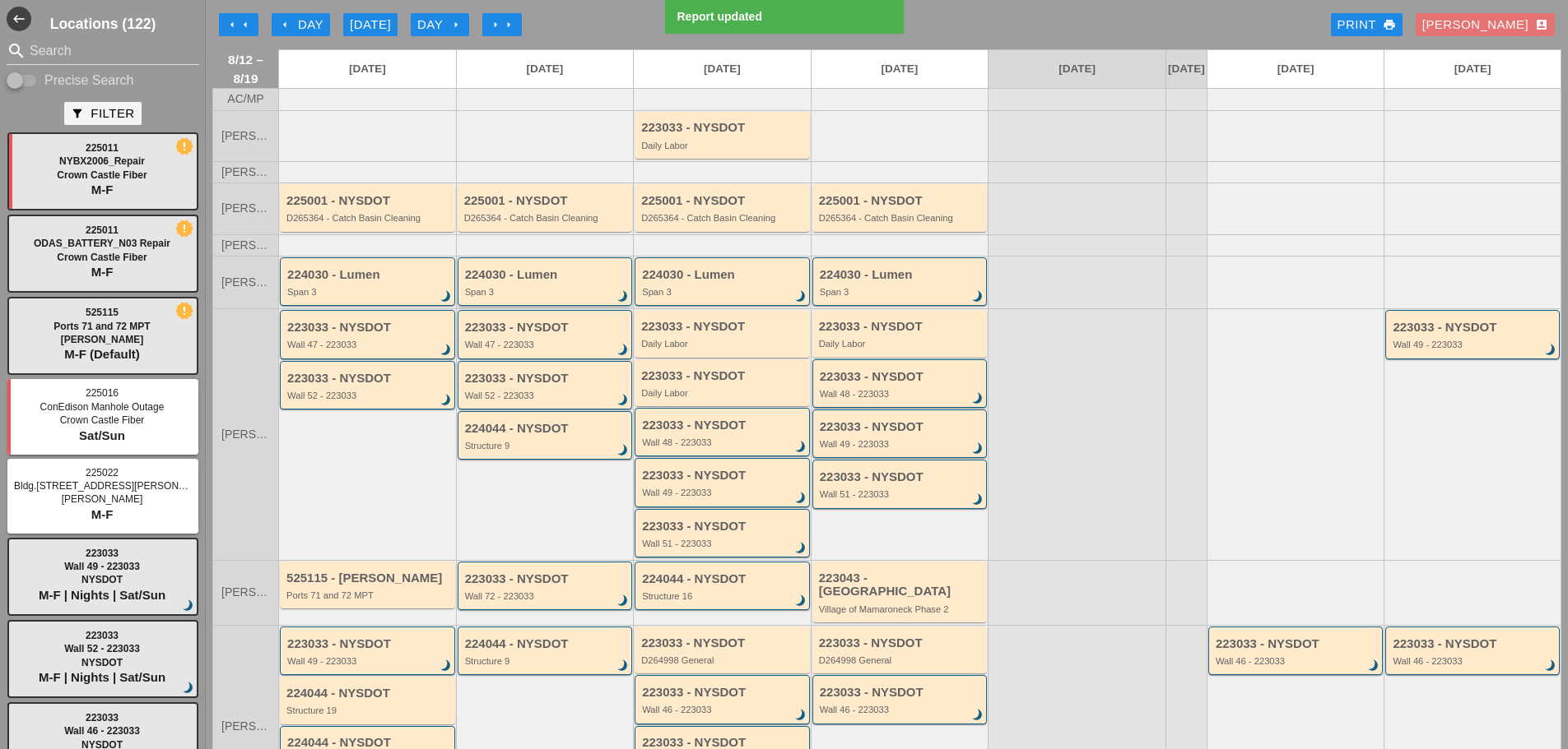
click at [605, 297] on div "Span 3" at bounding box center [546, 292] width 163 height 10
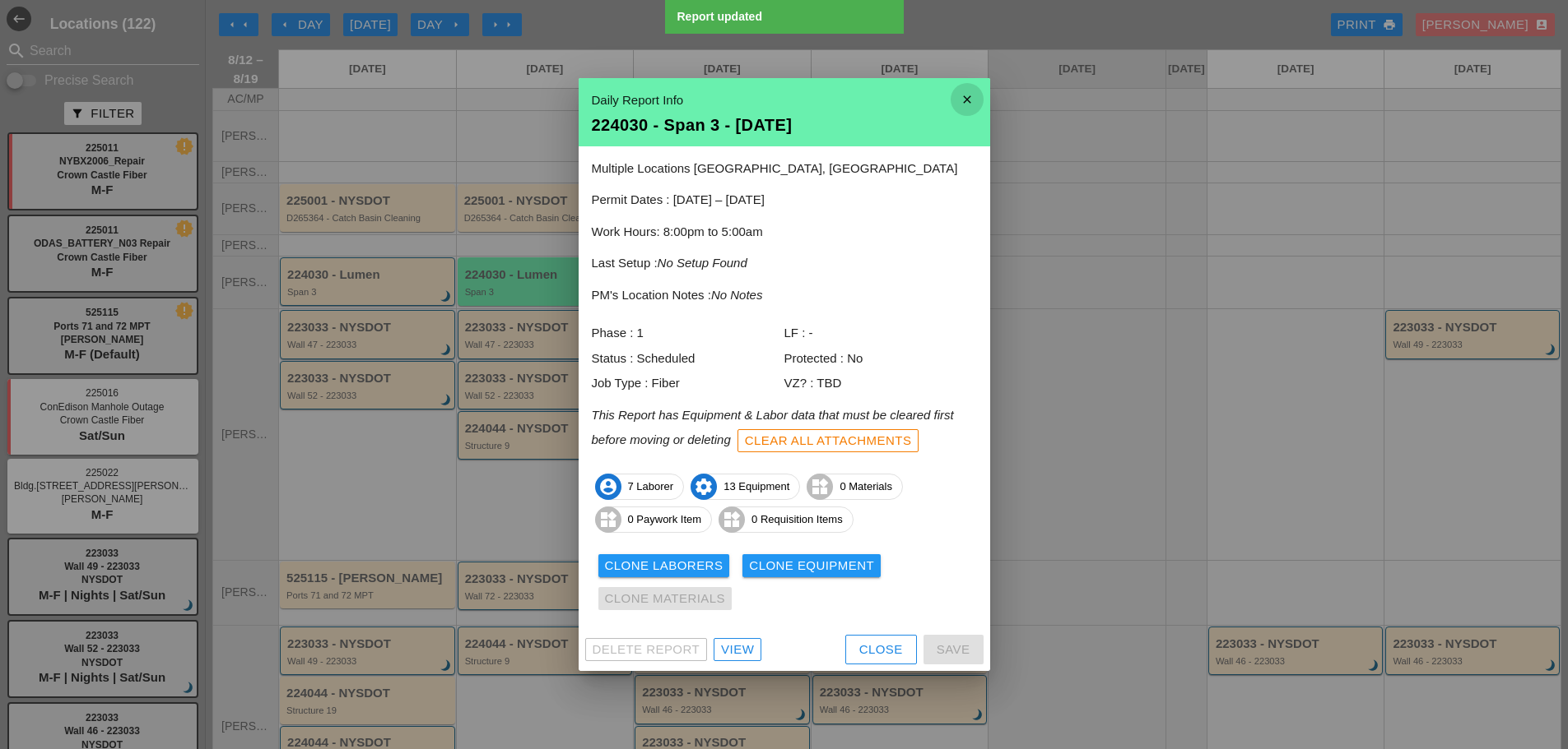
click at [976, 102] on icon "close" at bounding box center [967, 99] width 33 height 33
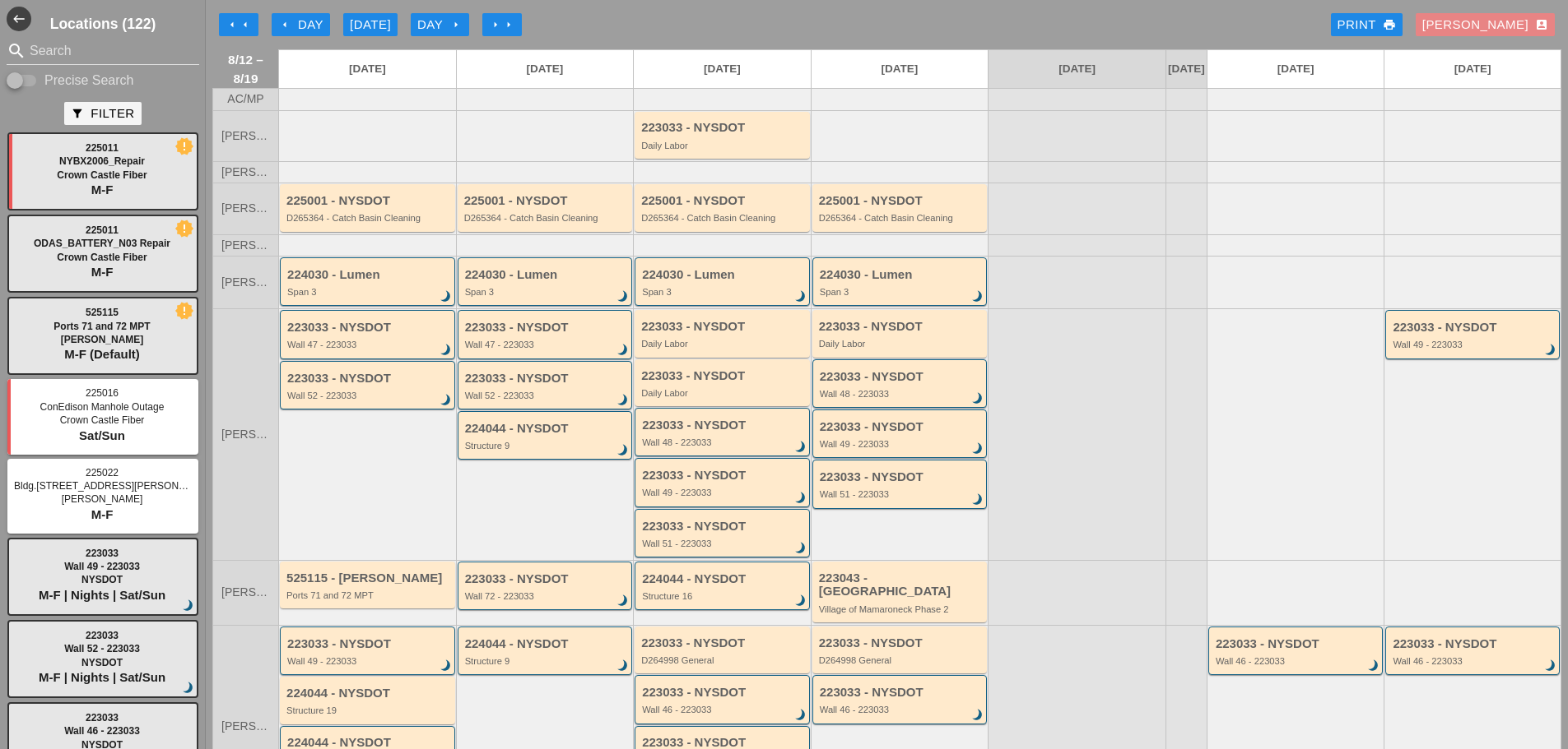
click at [1504, 24] on div "Enrico account_box" at bounding box center [1485, 25] width 126 height 19
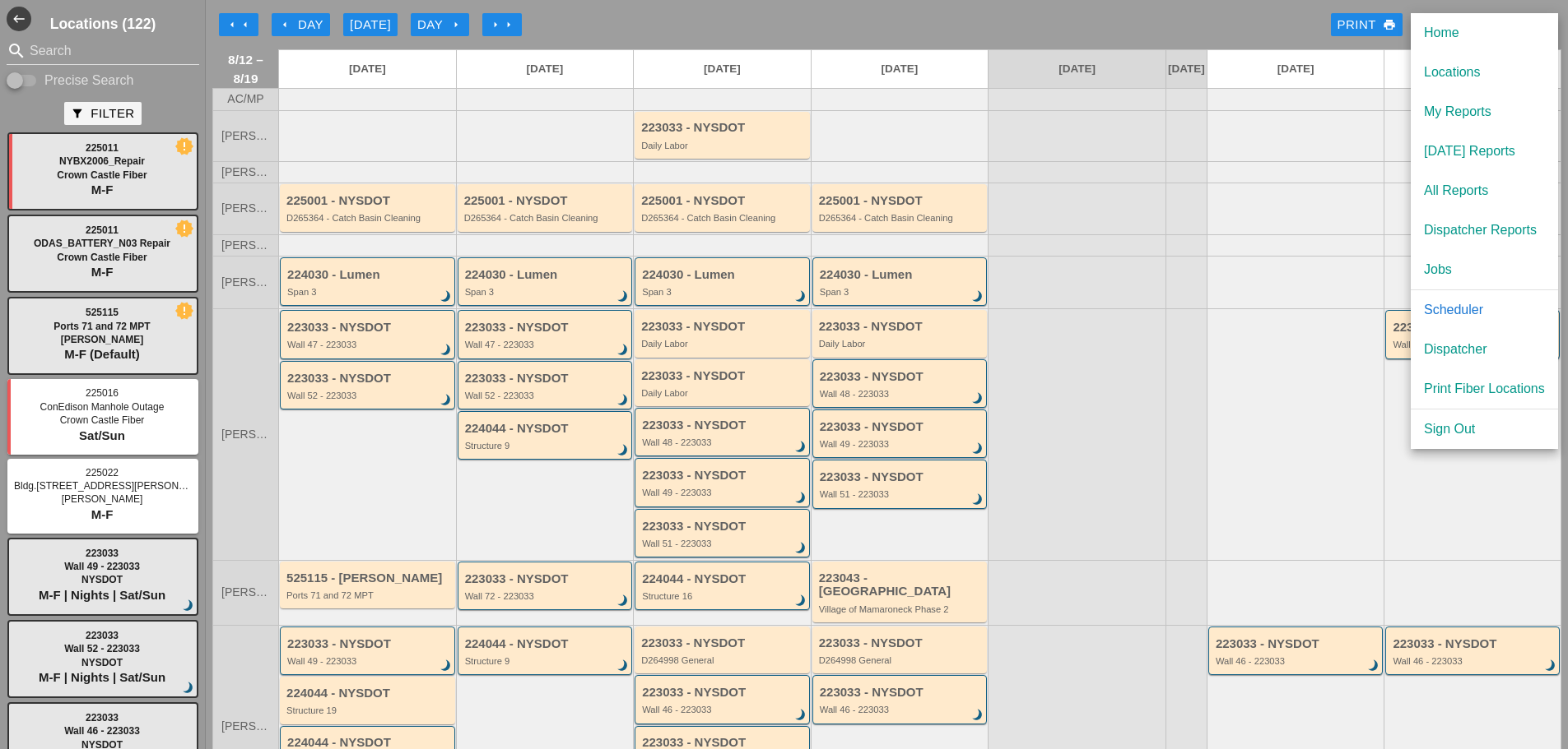
click at [1448, 344] on div "Dispatcher" at bounding box center [1484, 349] width 121 height 20
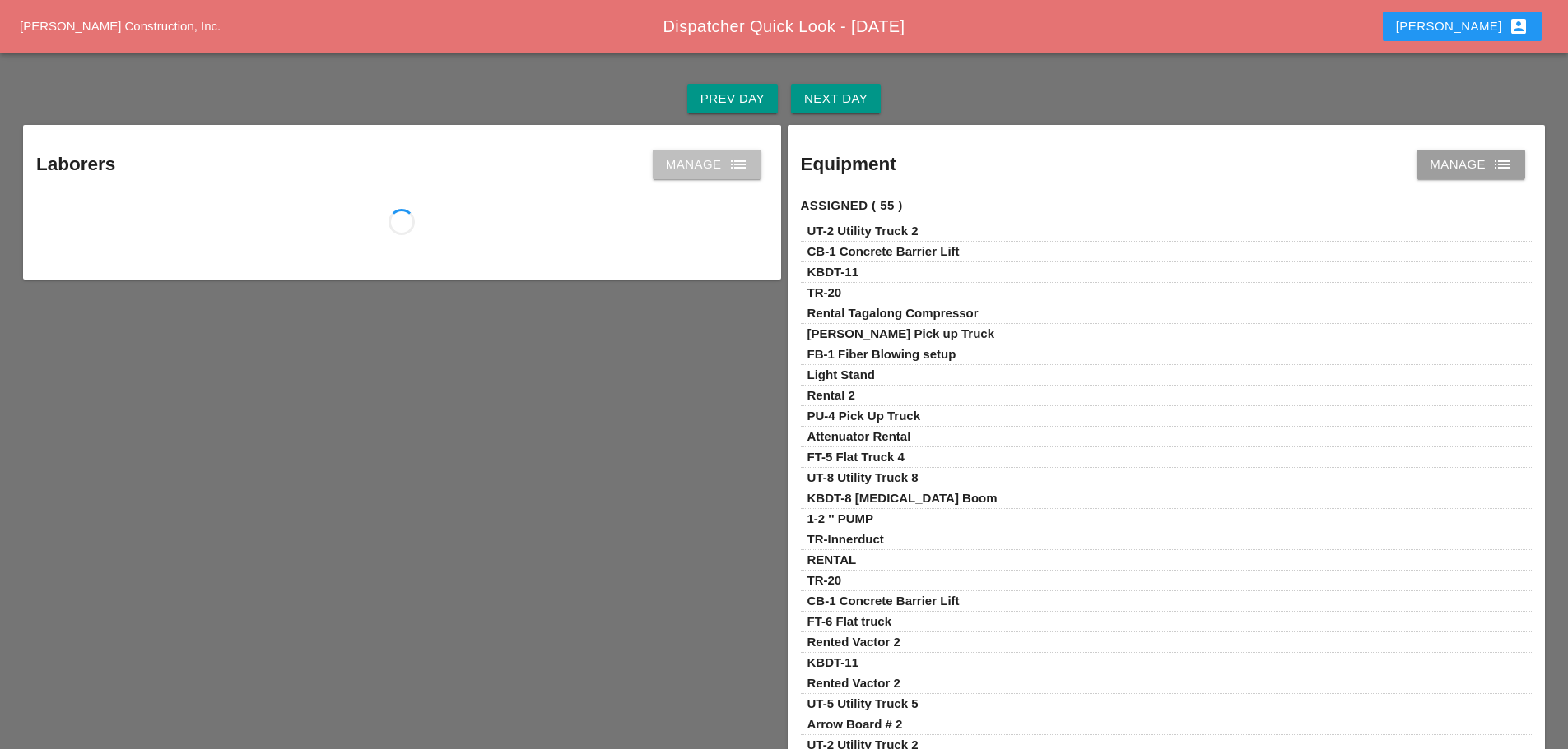
click at [739, 153] on link "Manage list" at bounding box center [707, 165] width 109 height 30
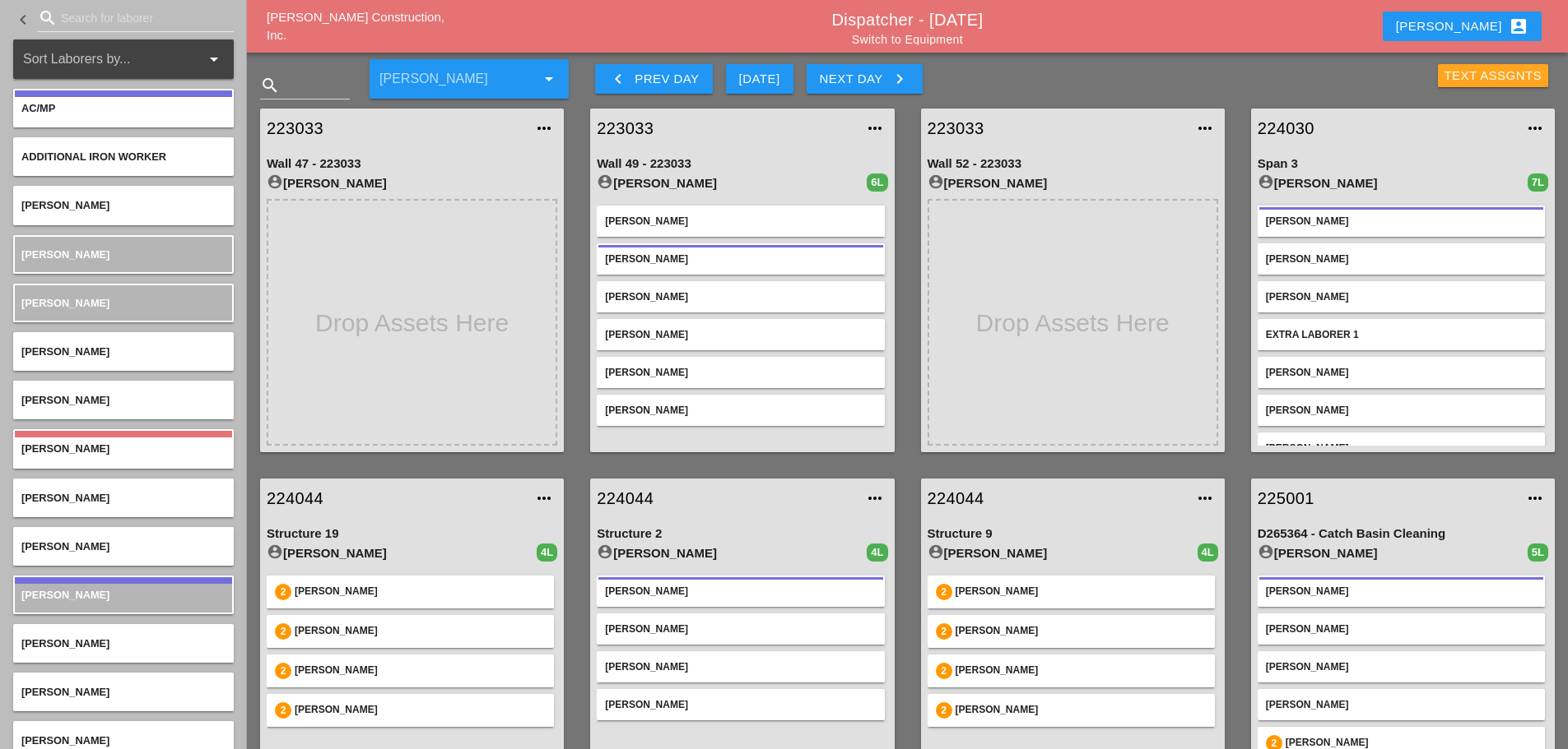
click at [1450, 77] on div "Text Assgnts" at bounding box center [1493, 76] width 98 height 19
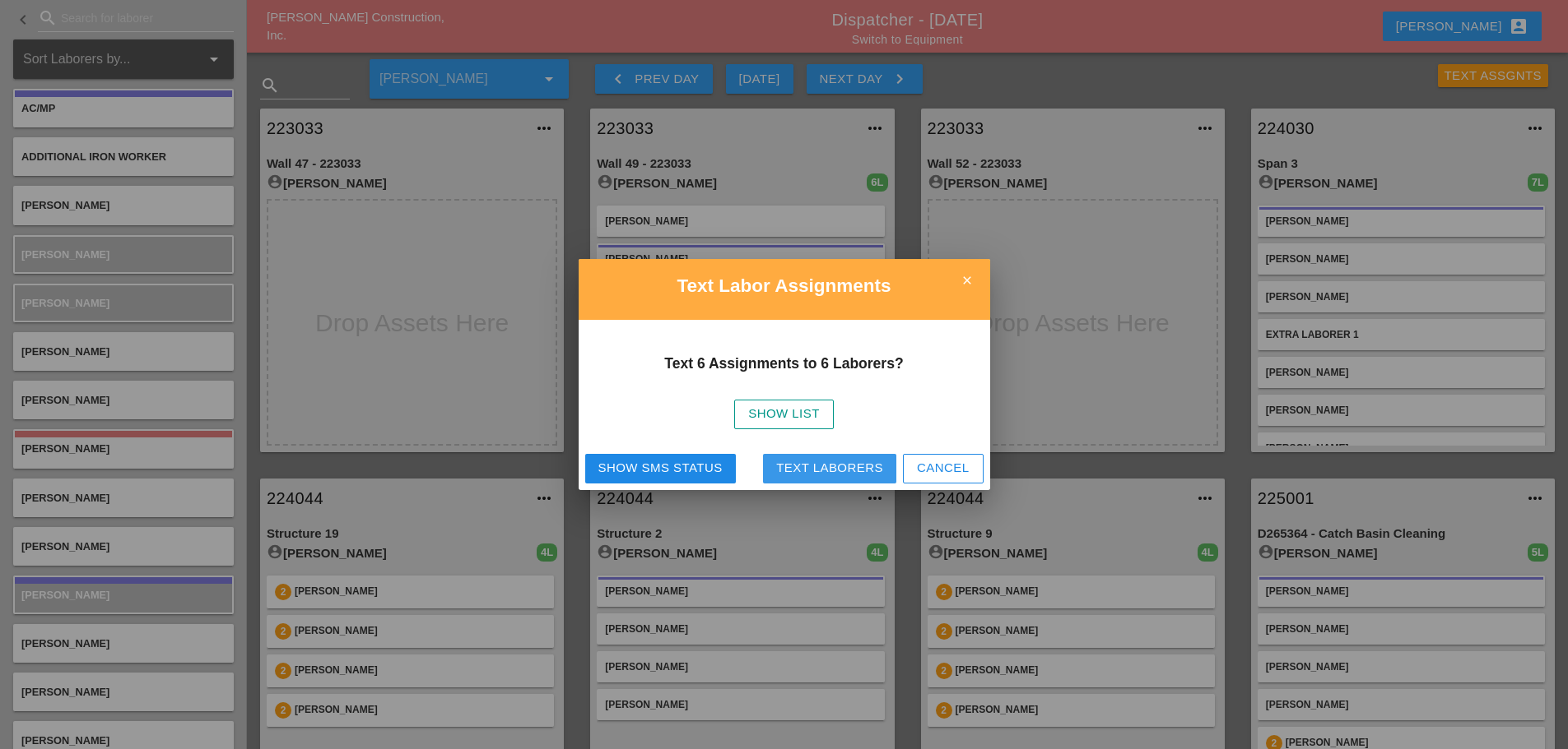
click at [799, 454] on button "Text Laborers" at bounding box center [829, 469] width 133 height 30
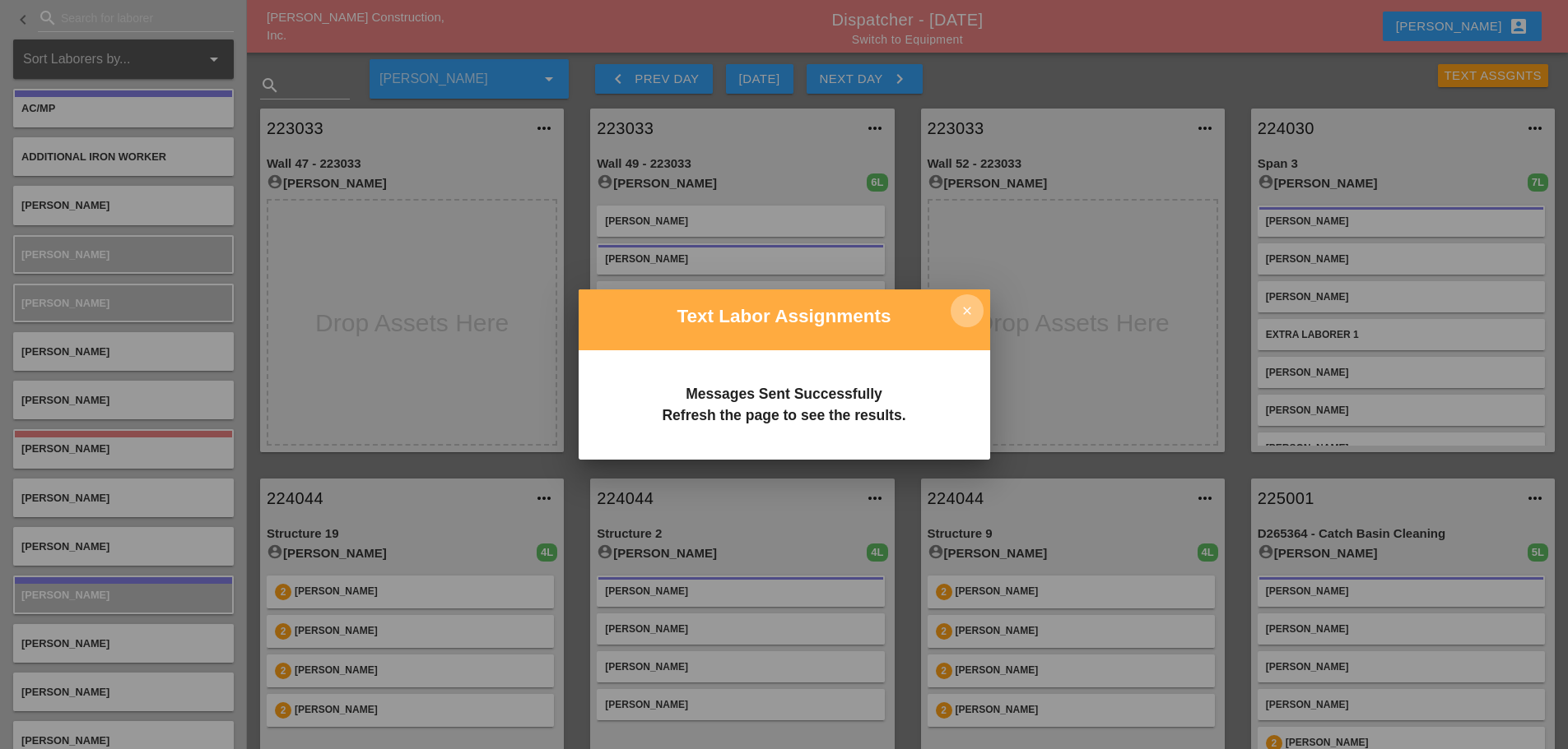
click at [959, 304] on icon "close" at bounding box center [967, 310] width 33 height 33
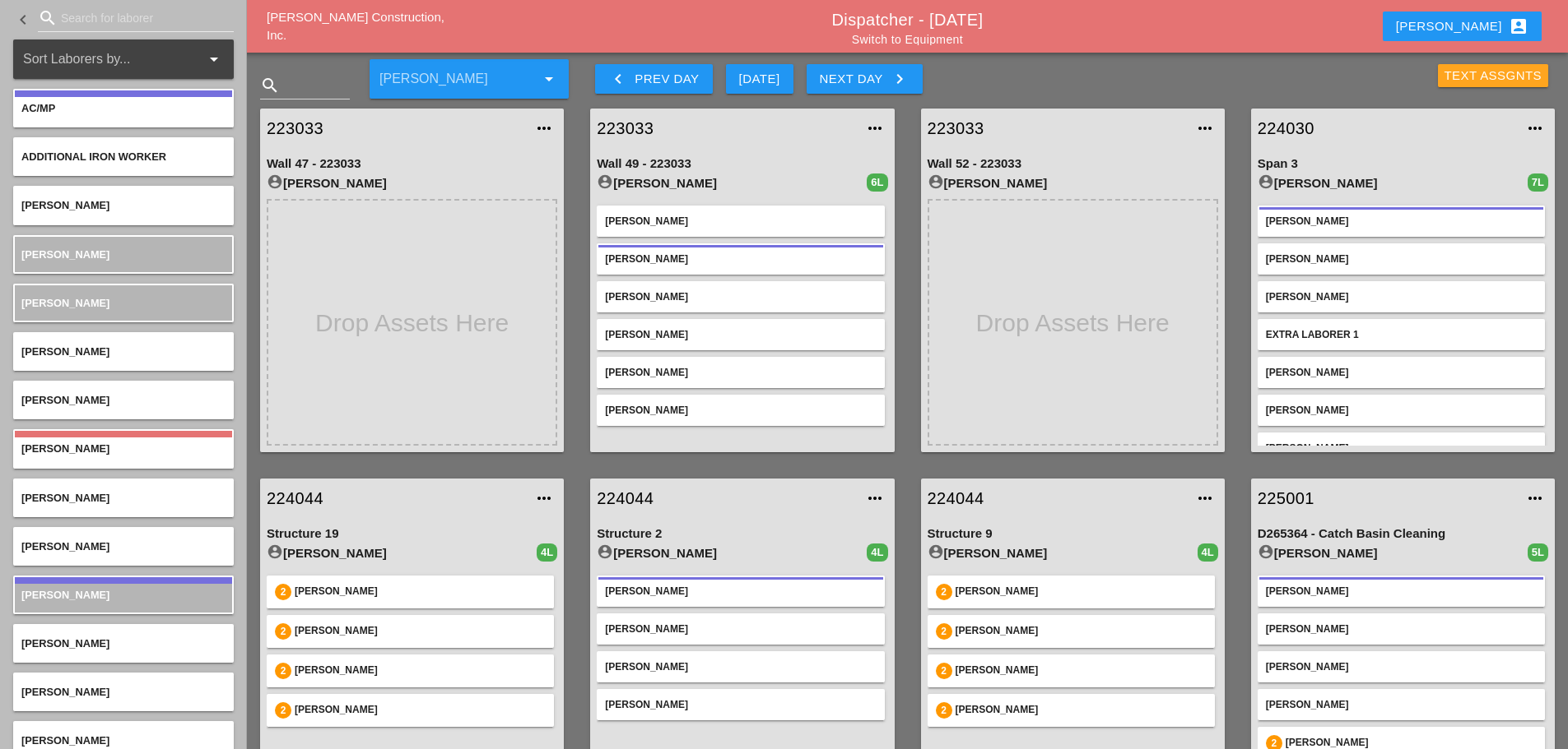
click at [1454, 79] on div "Text Assgnts" at bounding box center [1493, 76] width 98 height 19
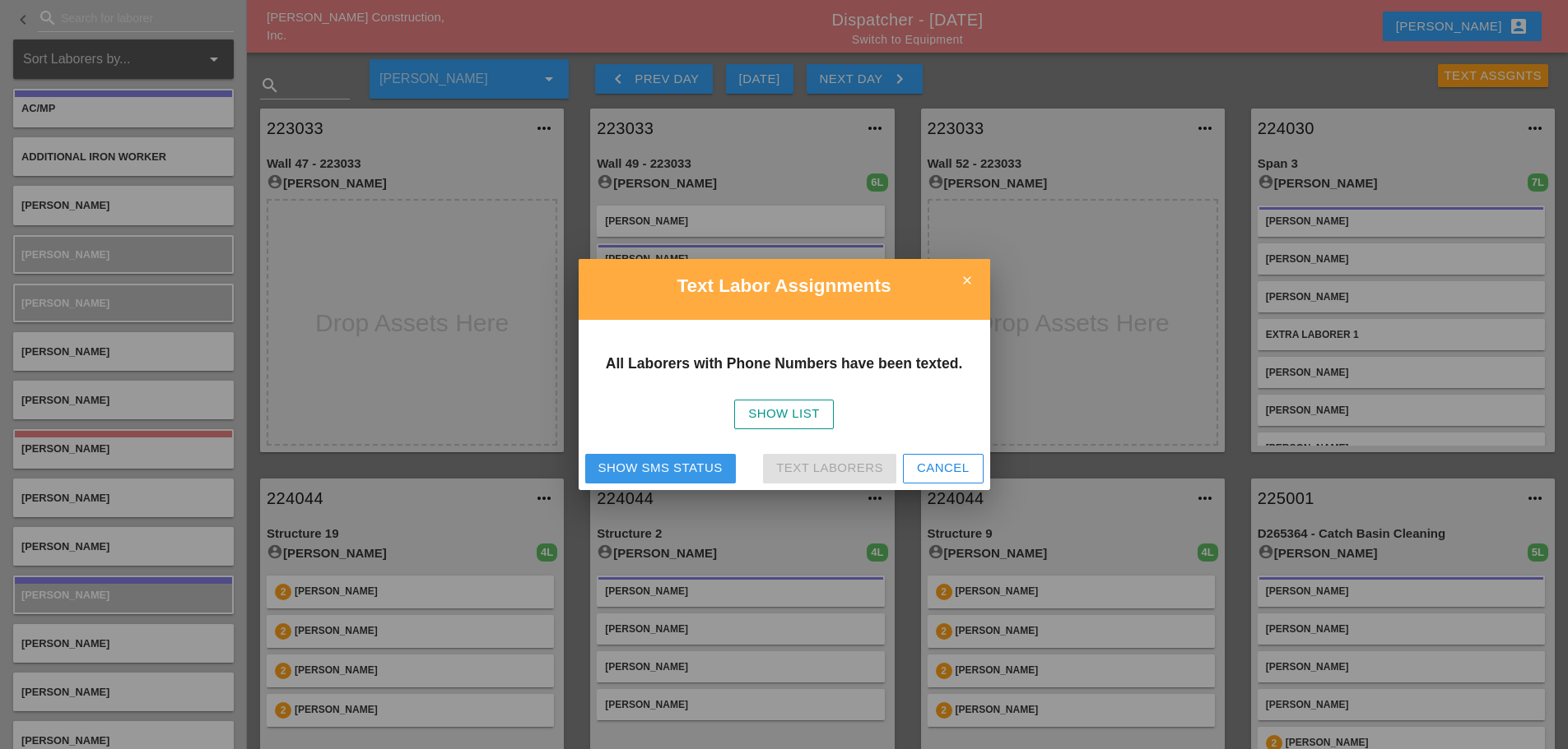
click at [676, 466] on div "Show SMS Status" at bounding box center [661, 468] width 124 height 19
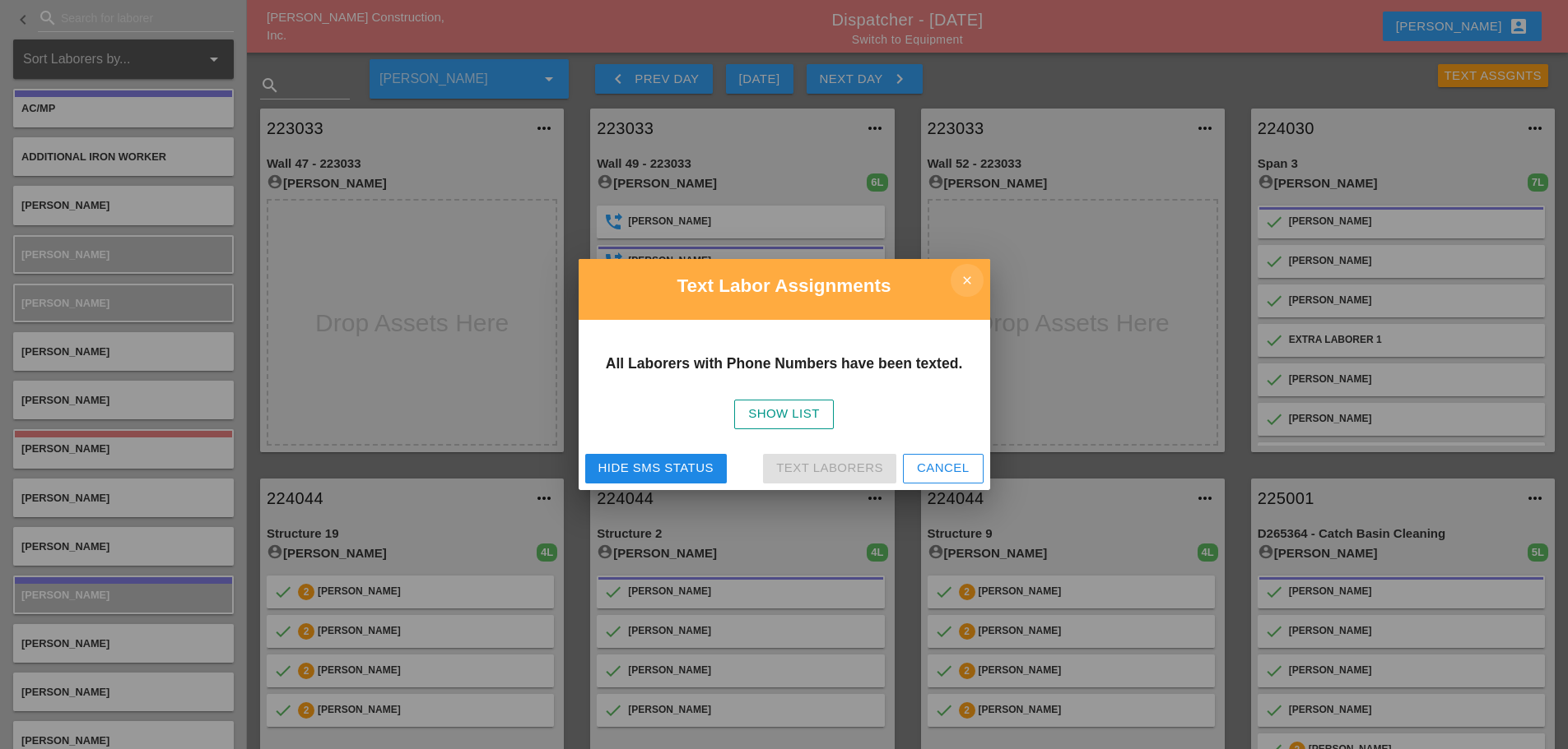
click at [967, 279] on icon "close" at bounding box center [967, 280] width 33 height 33
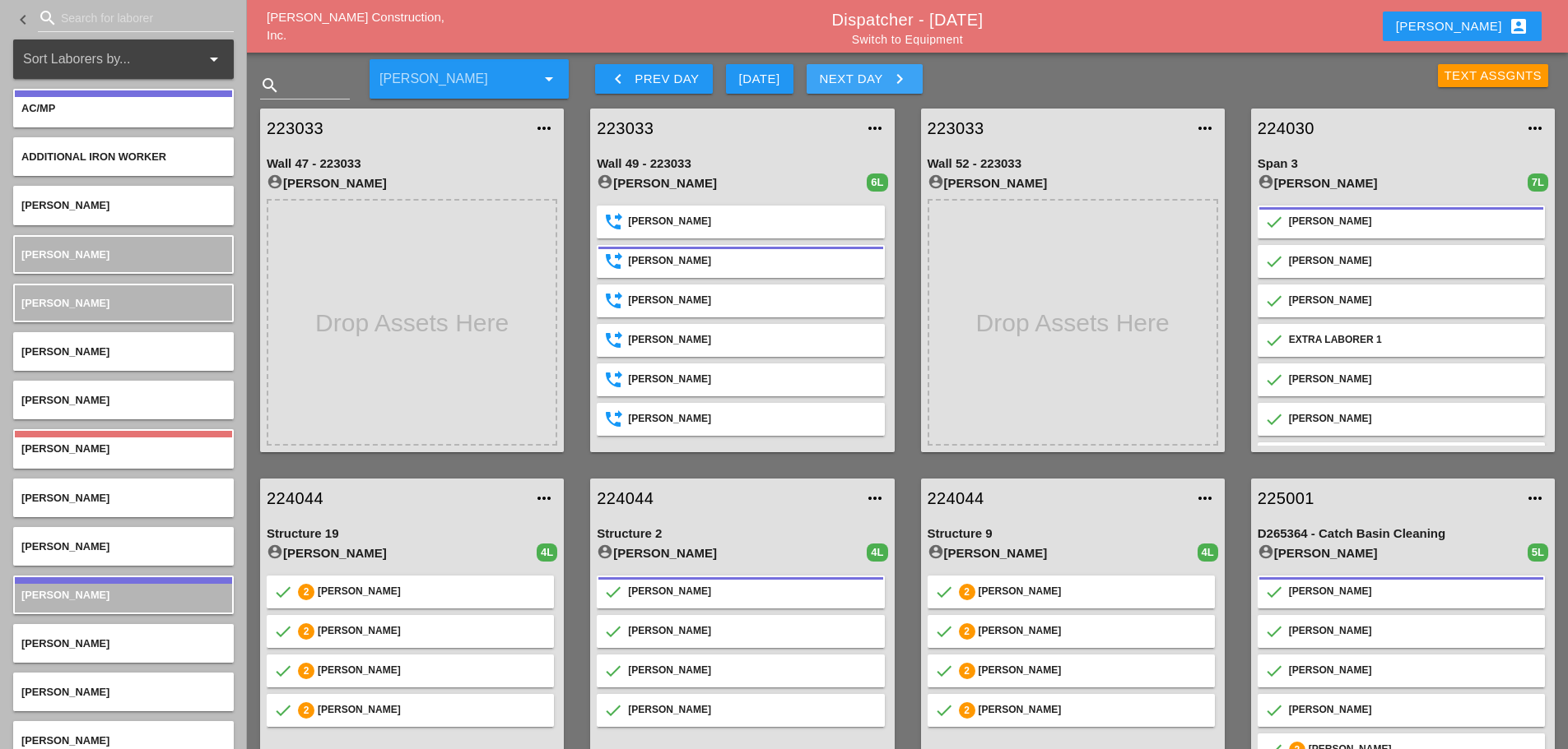
click at [908, 79] on icon "keyboard_arrow_right" at bounding box center [900, 79] width 20 height 20
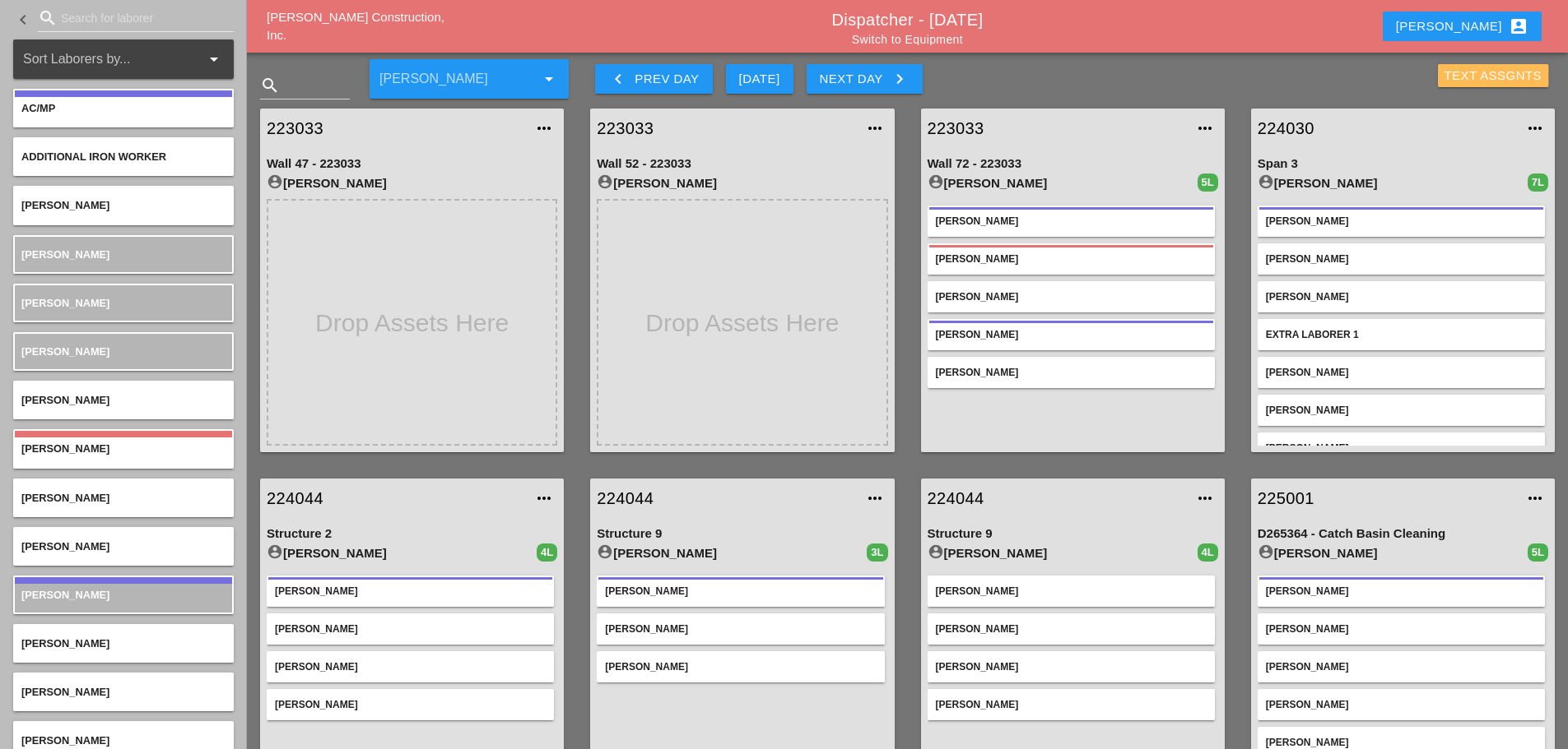
click at [1454, 82] on div "Text Assgnts" at bounding box center [1493, 76] width 98 height 19
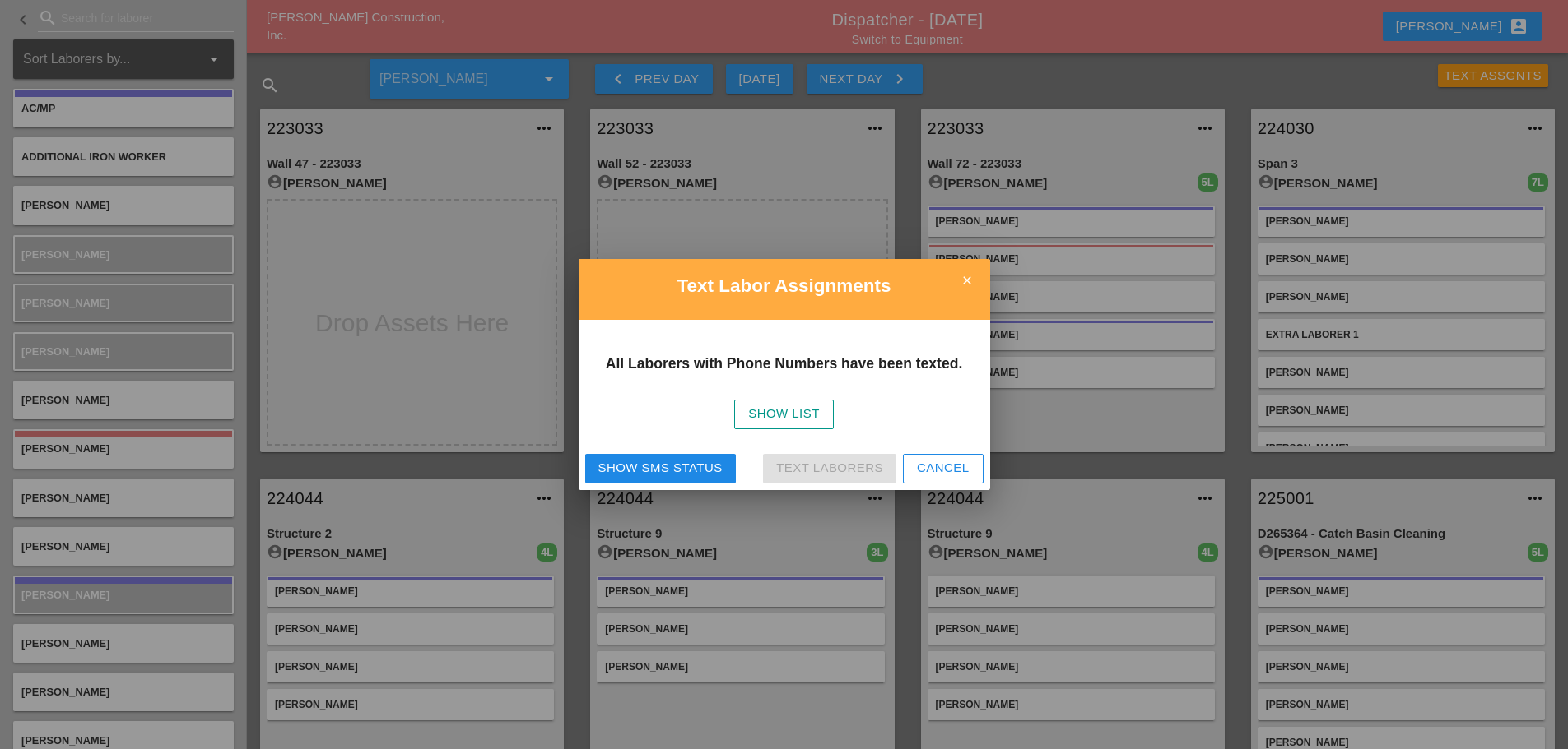
click at [705, 489] on div "Show SMS Status Text Laborers Cancel" at bounding box center [784, 468] width 412 height 42
click at [622, 468] on div "Show SMS Status" at bounding box center [661, 468] width 124 height 19
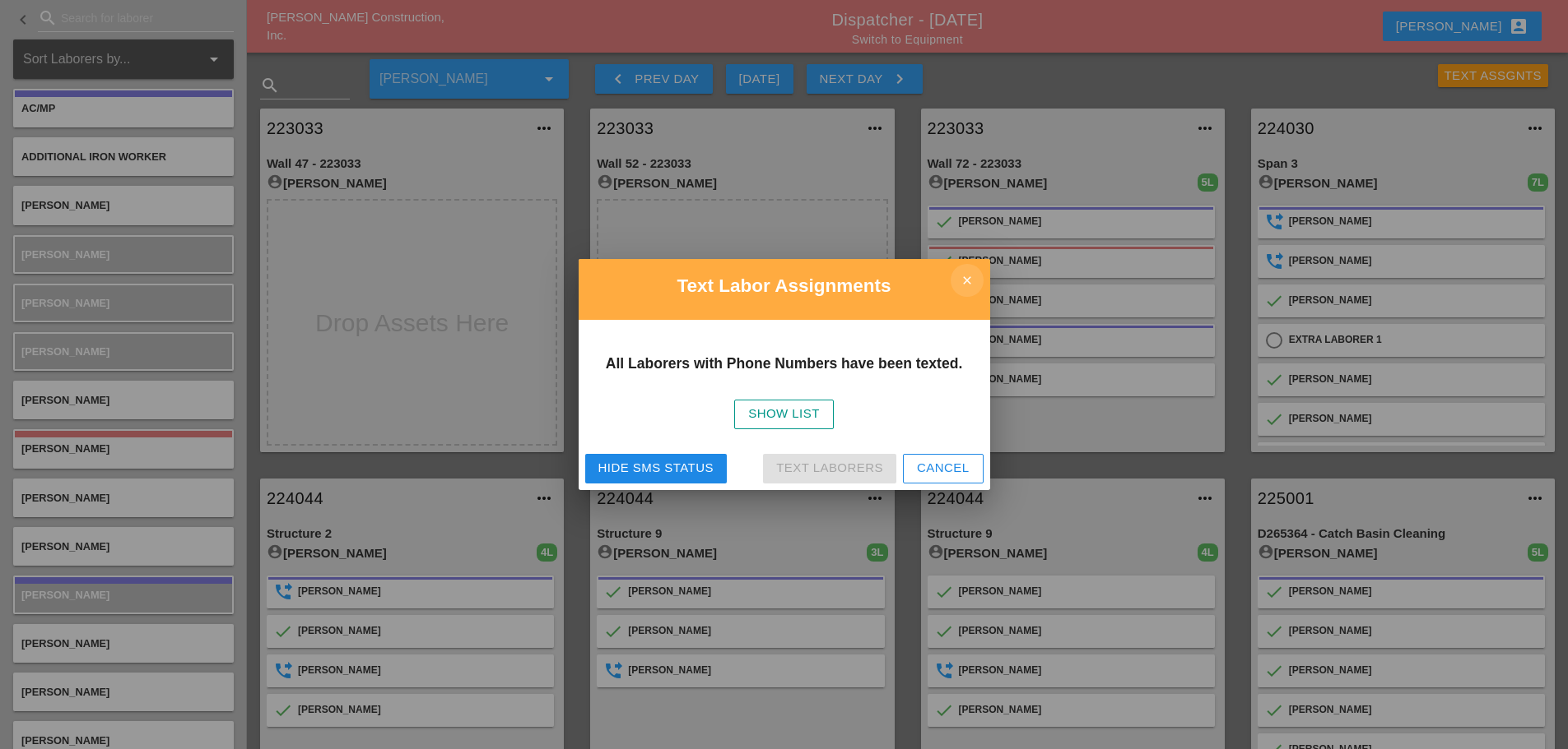
click at [968, 279] on icon "close" at bounding box center [967, 280] width 33 height 33
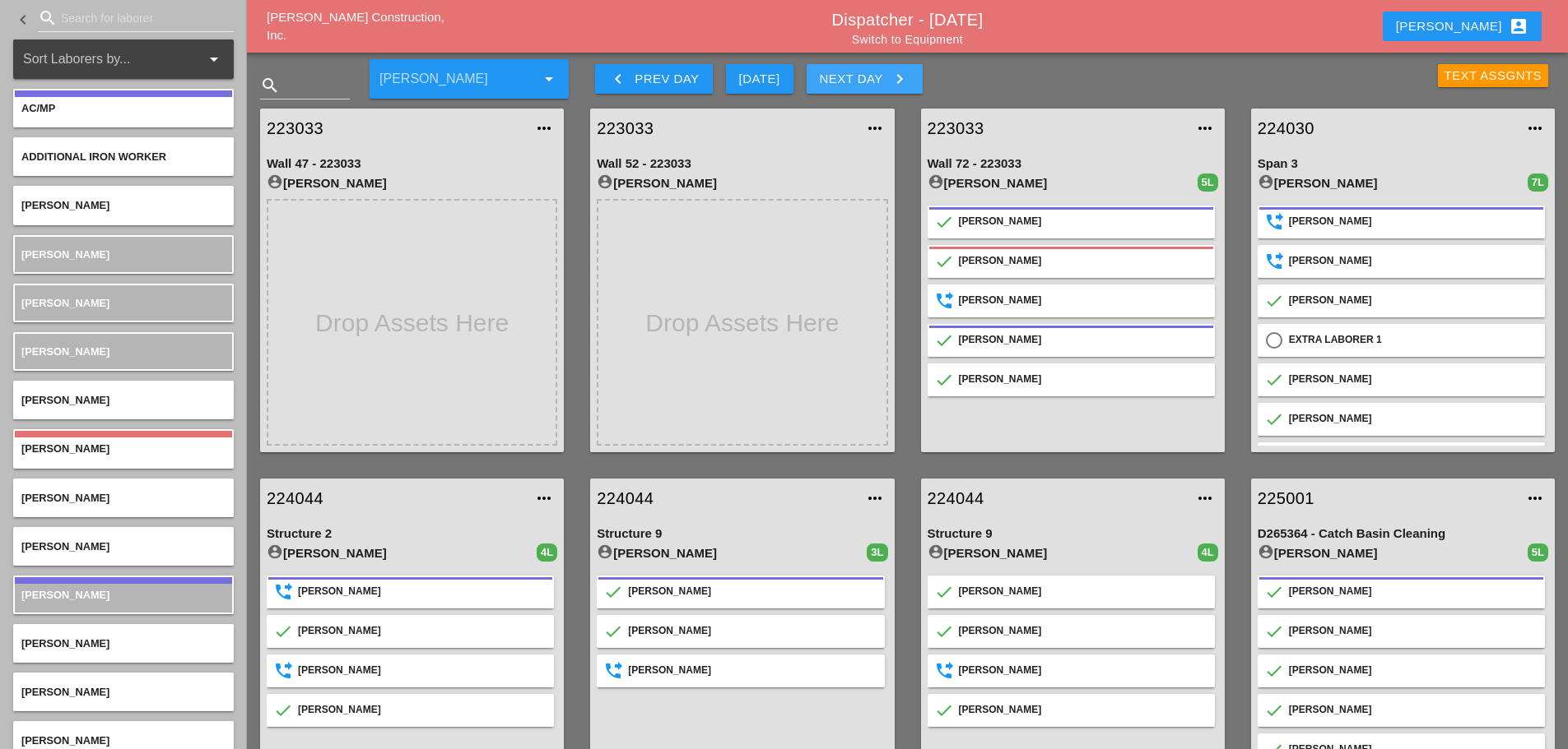
click at [908, 87] on icon "keyboard_arrow_right" at bounding box center [900, 79] width 20 height 20
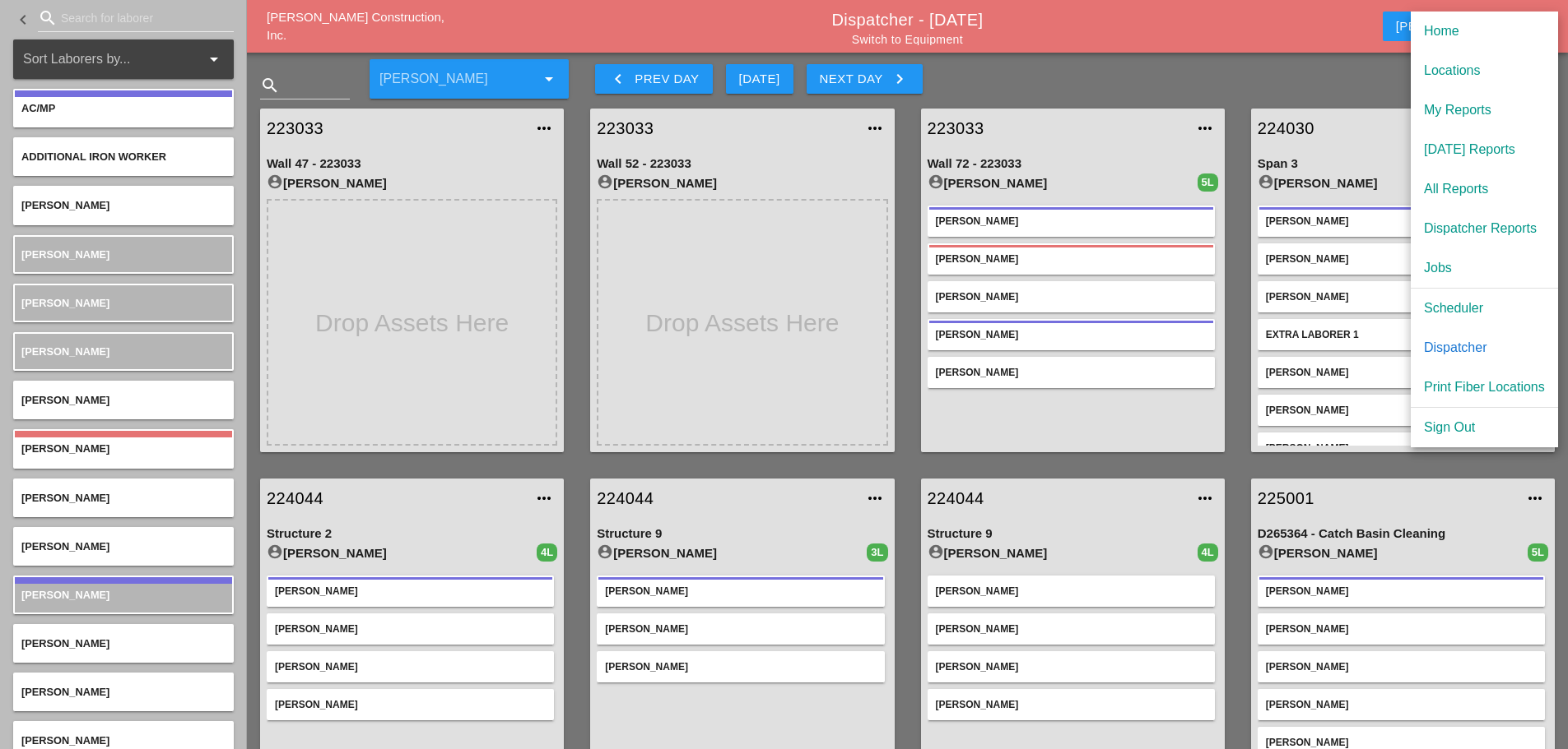
click at [1453, 310] on div "Scheduler" at bounding box center [1484, 309] width 121 height 20
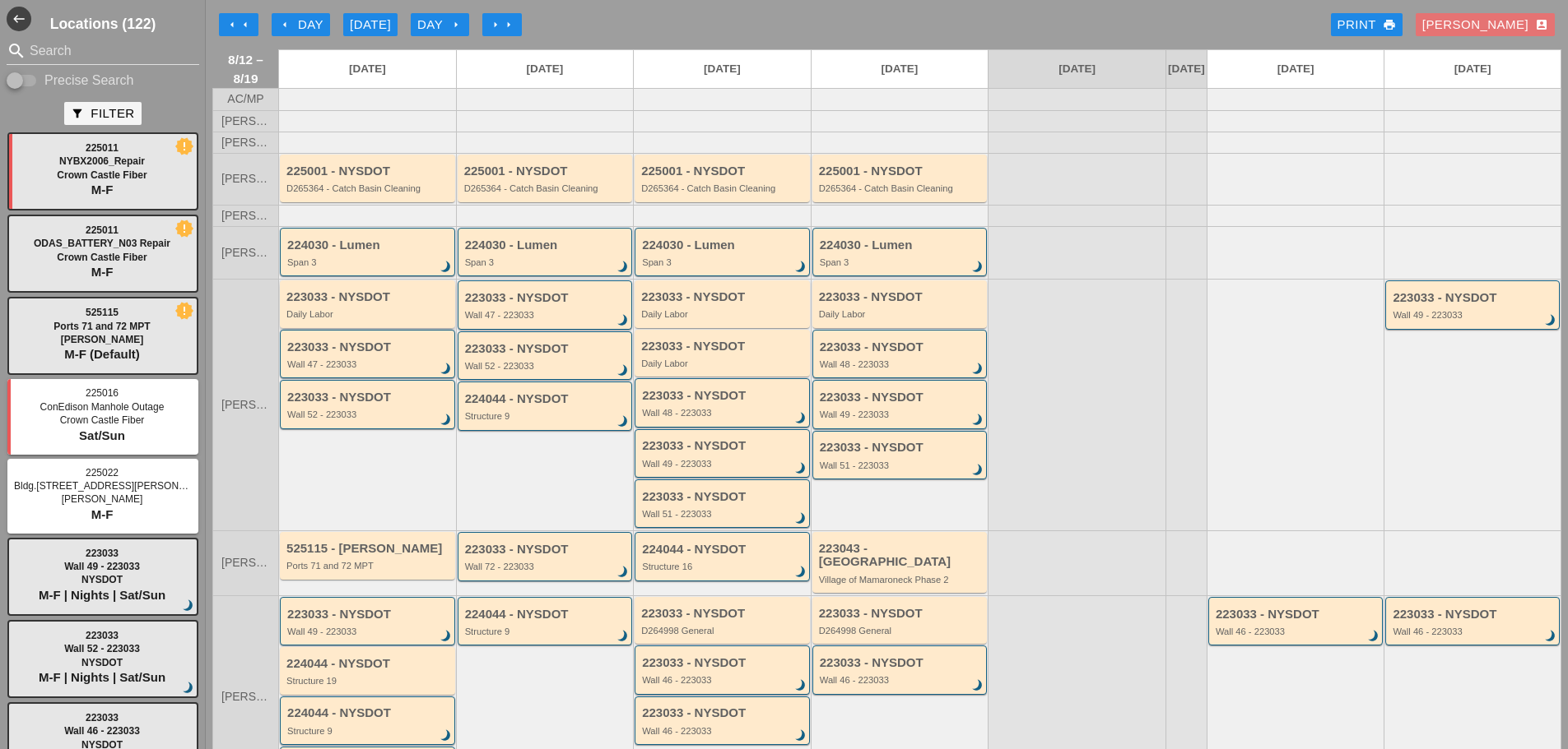
click at [378, 328] on div "223033 - NYSDOT Daily Labor" at bounding box center [367, 304] width 176 height 47
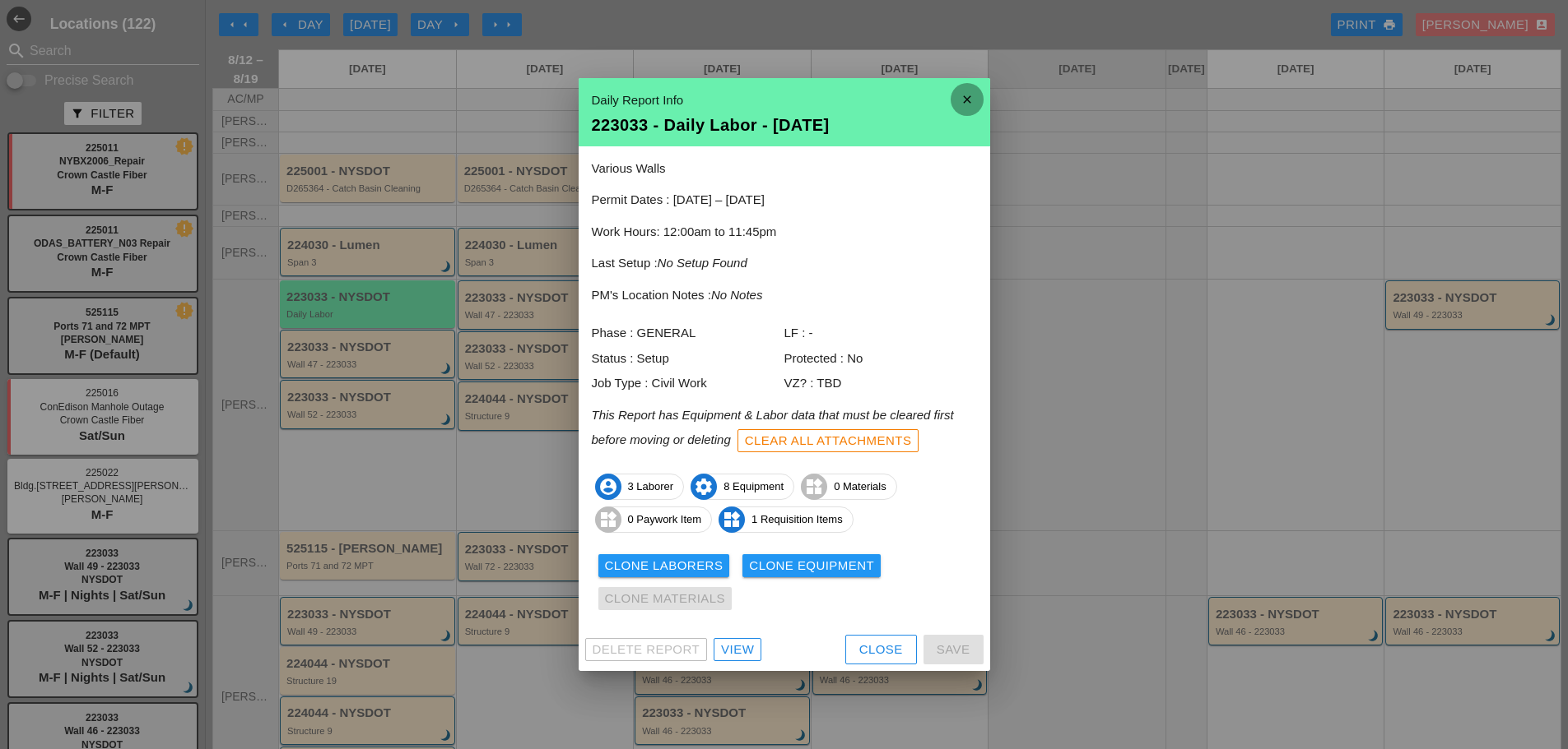
click at [977, 102] on icon "close" at bounding box center [967, 99] width 33 height 33
